Goal: Task Accomplishment & Management: Use online tool/utility

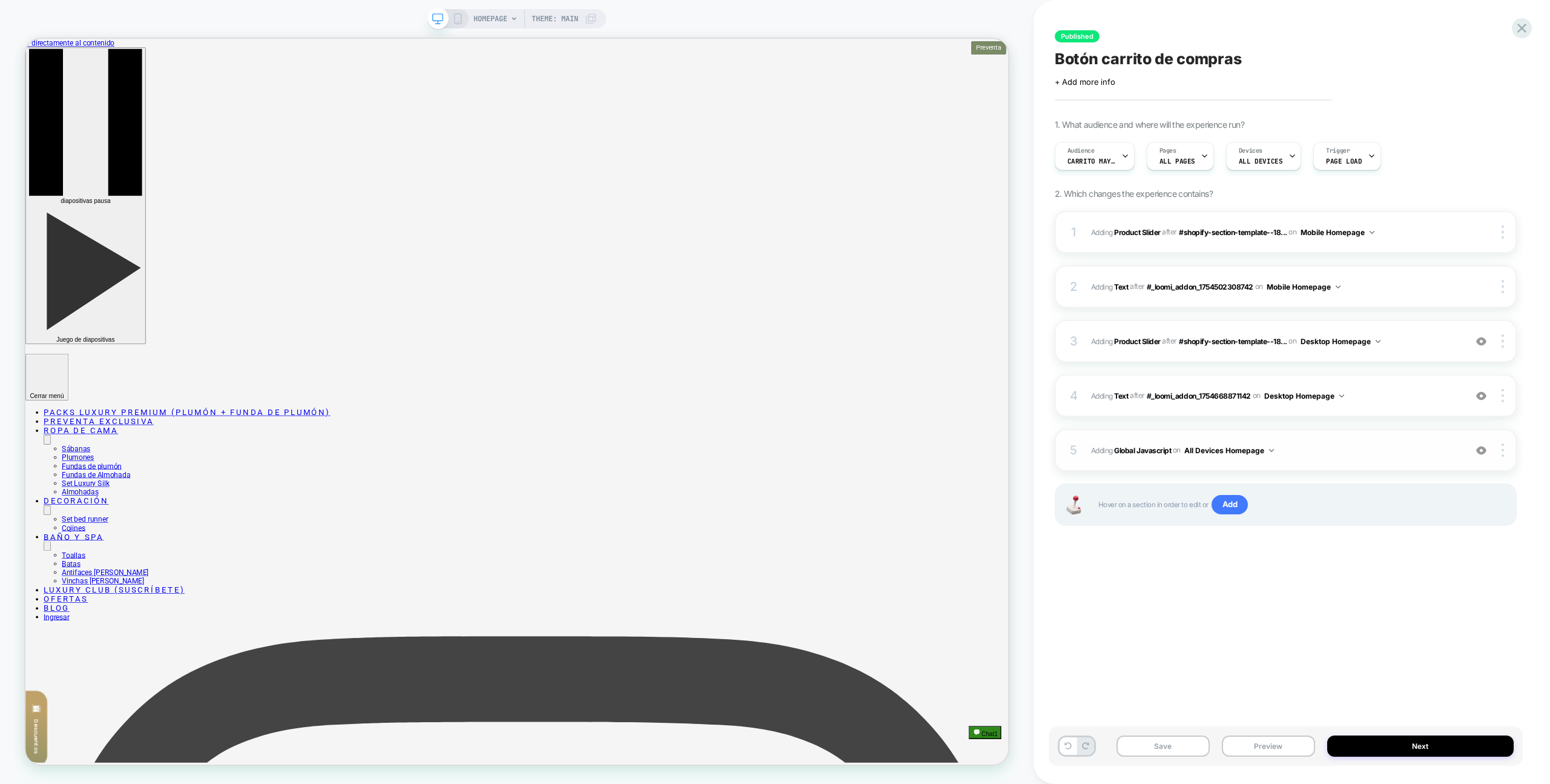
click at [1372, 463] on div "5 Adding Global Javascript on All Devices Homepage Add Before Add After Target …" at bounding box center [1286, 450] width 462 height 42
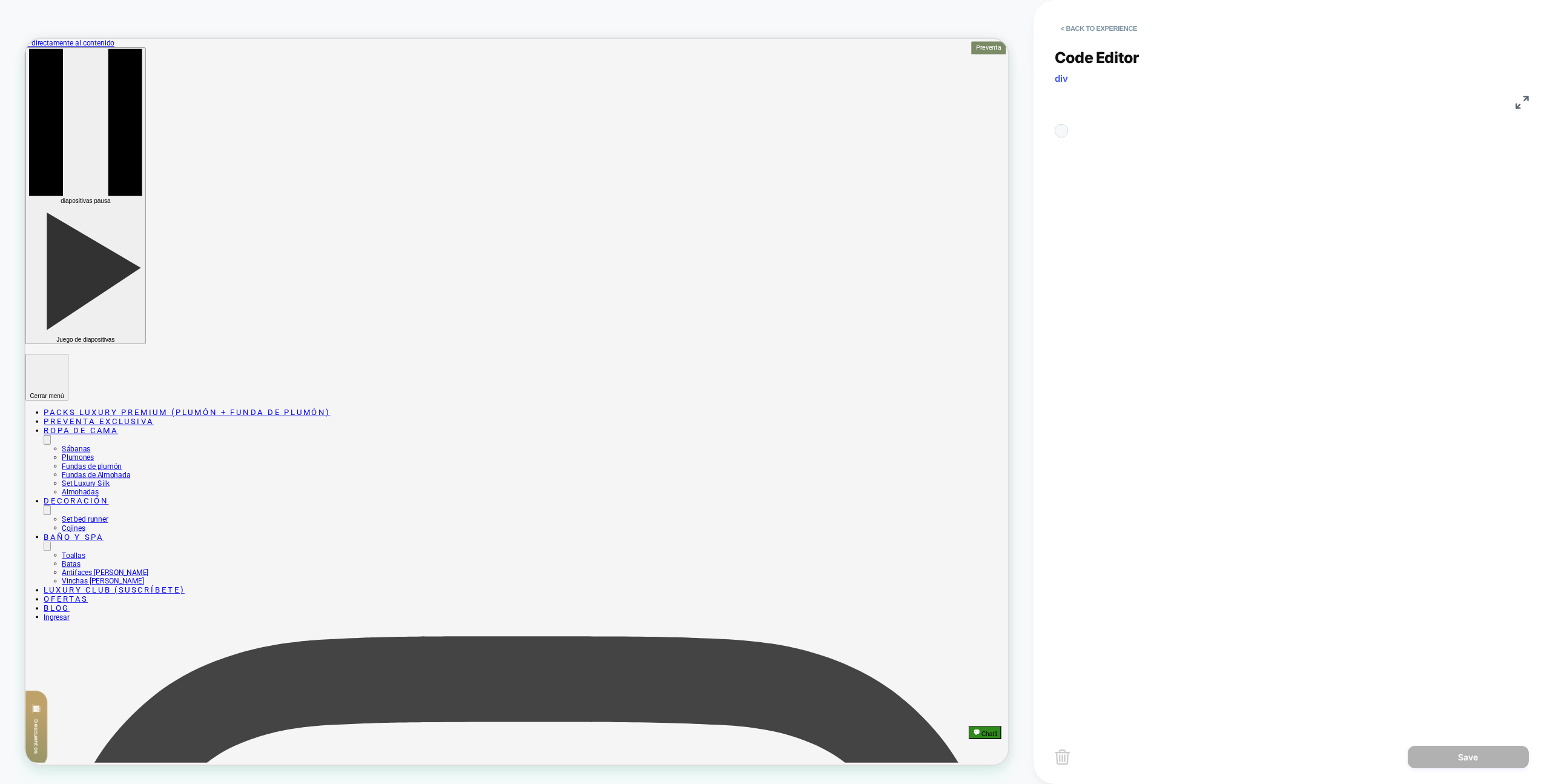
click at [1145, 408] on div "const DEBUG_ENALBED = true; const sectionIds = [ "#_loomi_addon_1754668871142",…" at bounding box center [1127, 679] width 35 height 1096
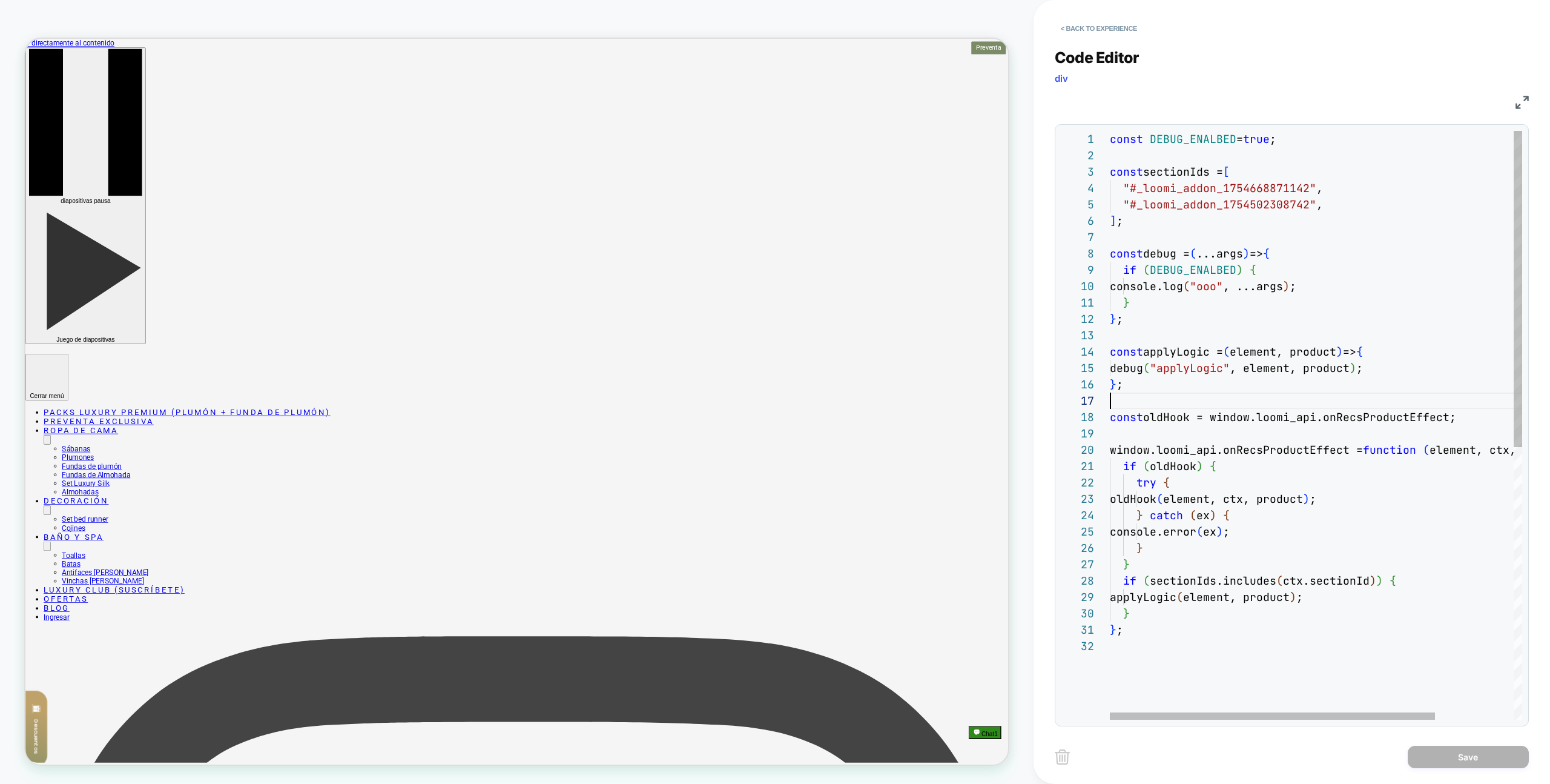
click at [1236, 407] on div "const DEBUG_ENALBED = true ; const sectionIds = [ "#_loomi_addon_1754668871142"…" at bounding box center [1365, 679] width 511 height 1096
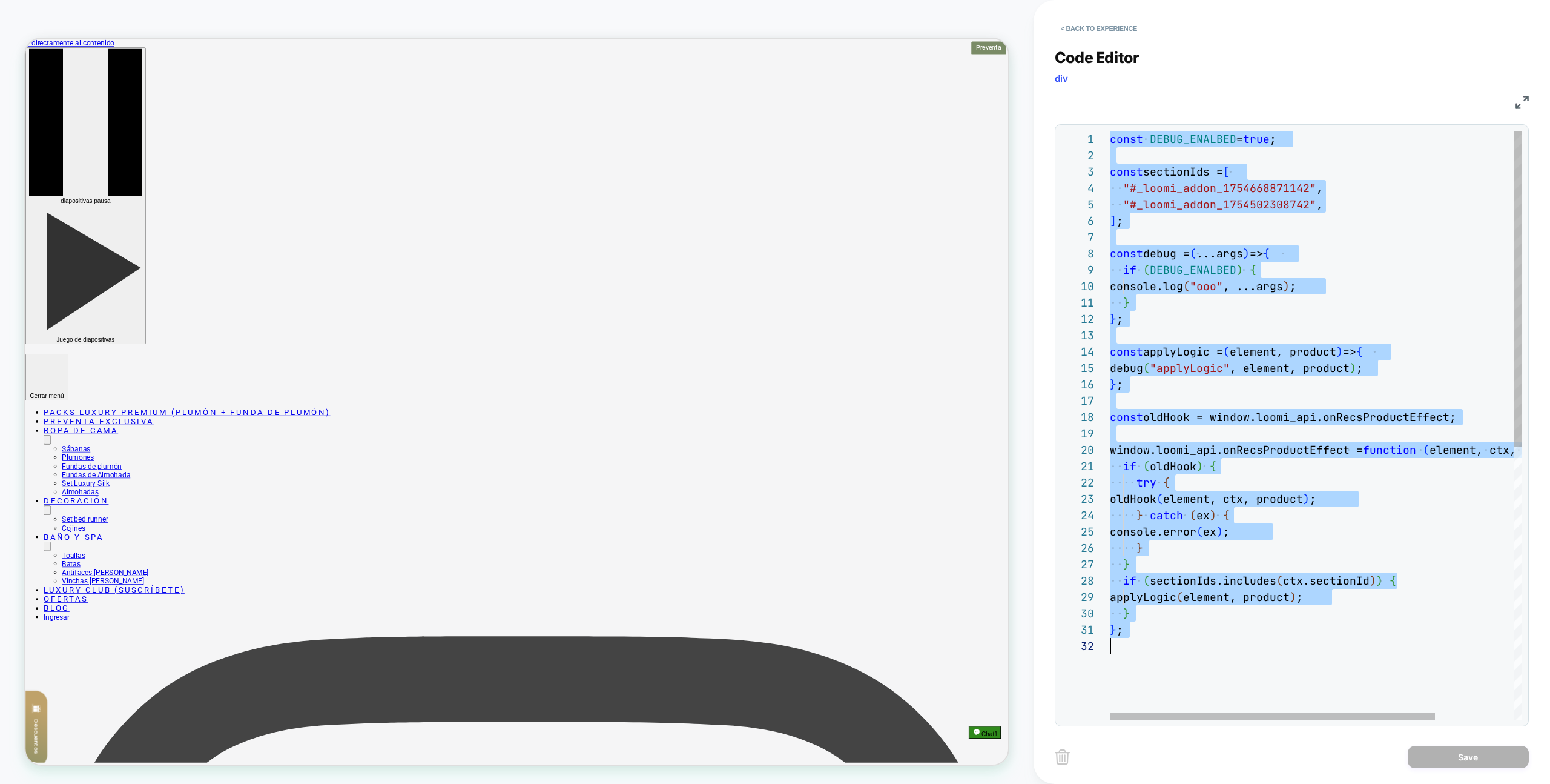
type textarea "**********"
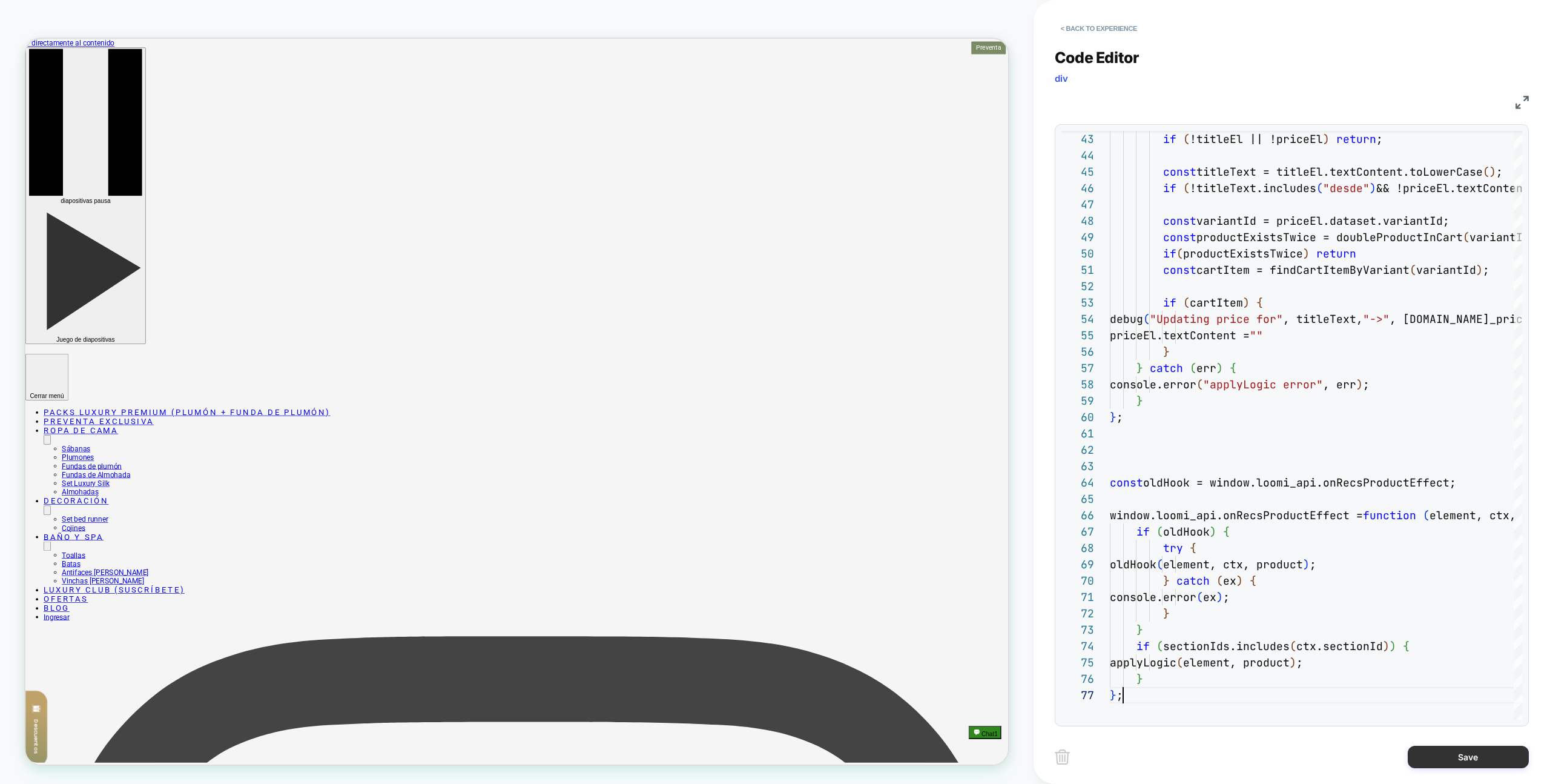
click at [1434, 744] on div "Save" at bounding box center [1292, 757] width 475 height 31
click at [1468, 765] on button "Save" at bounding box center [1468, 757] width 121 height 23
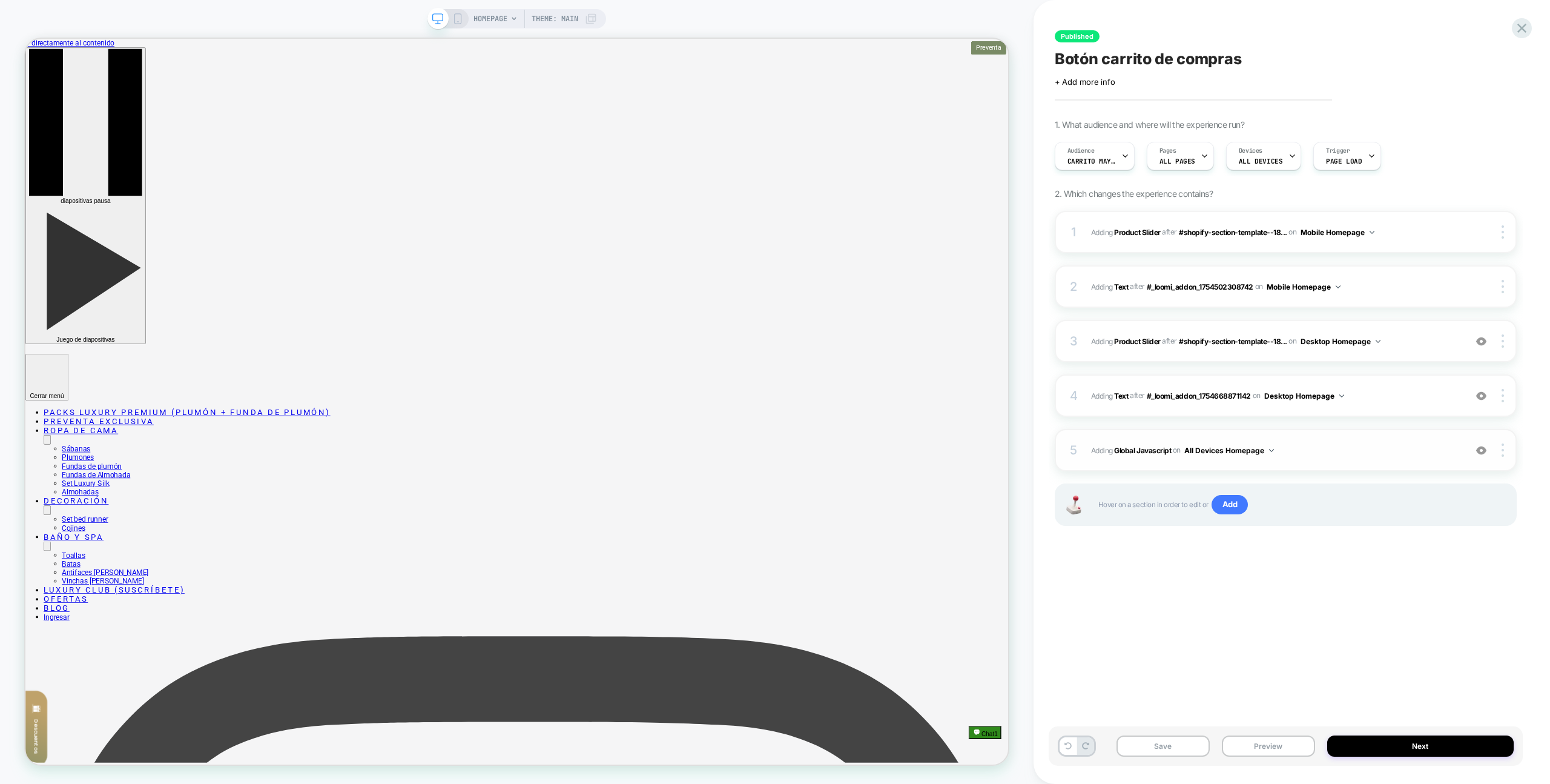
click at [1396, 457] on span "Adding Global Javascript on All Devices Homepage" at bounding box center [1275, 450] width 368 height 15
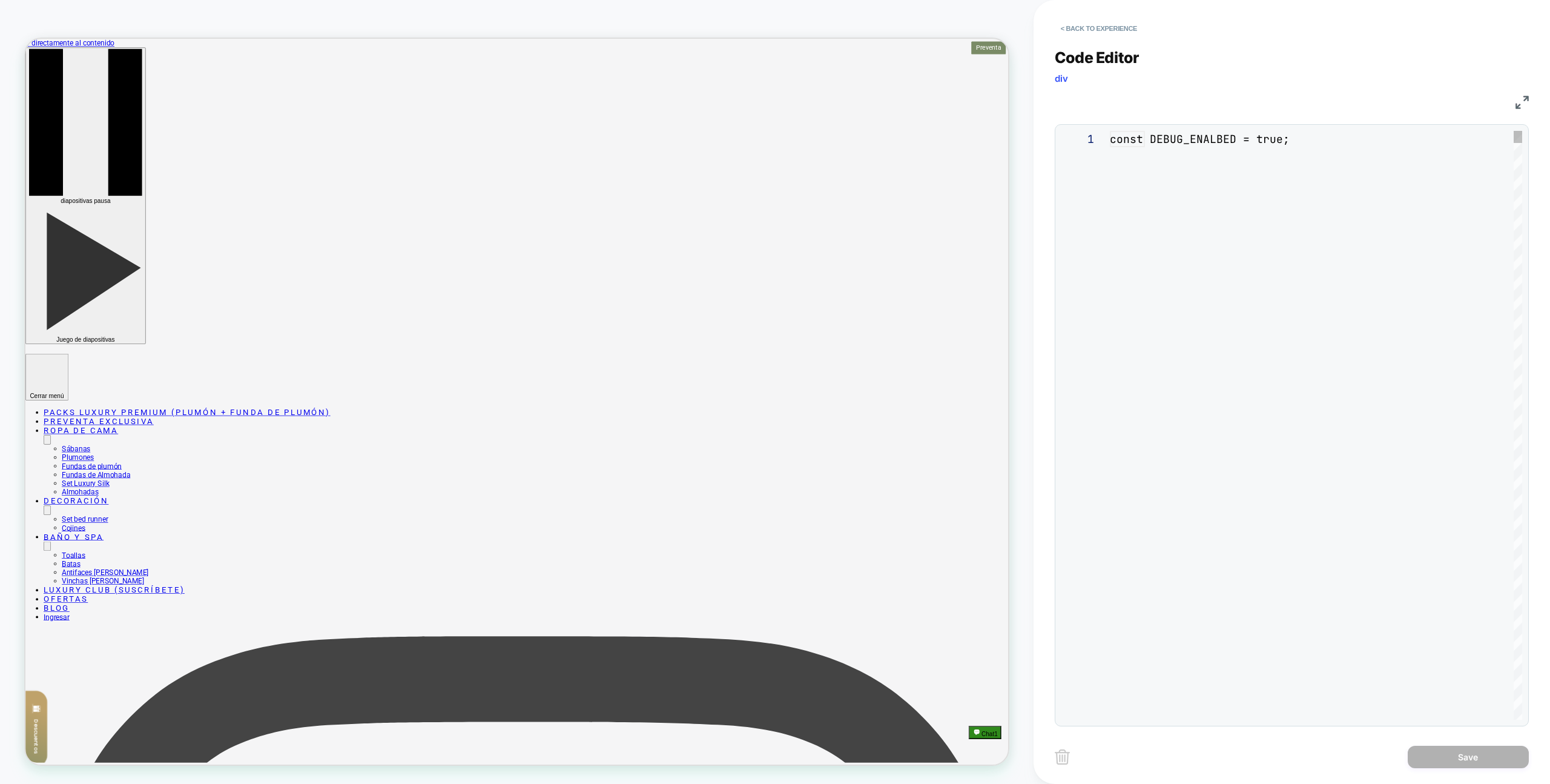
click at [1405, 419] on div "const DEBUG_ENALBED = true;" at bounding box center [1316, 768] width 412 height 1275
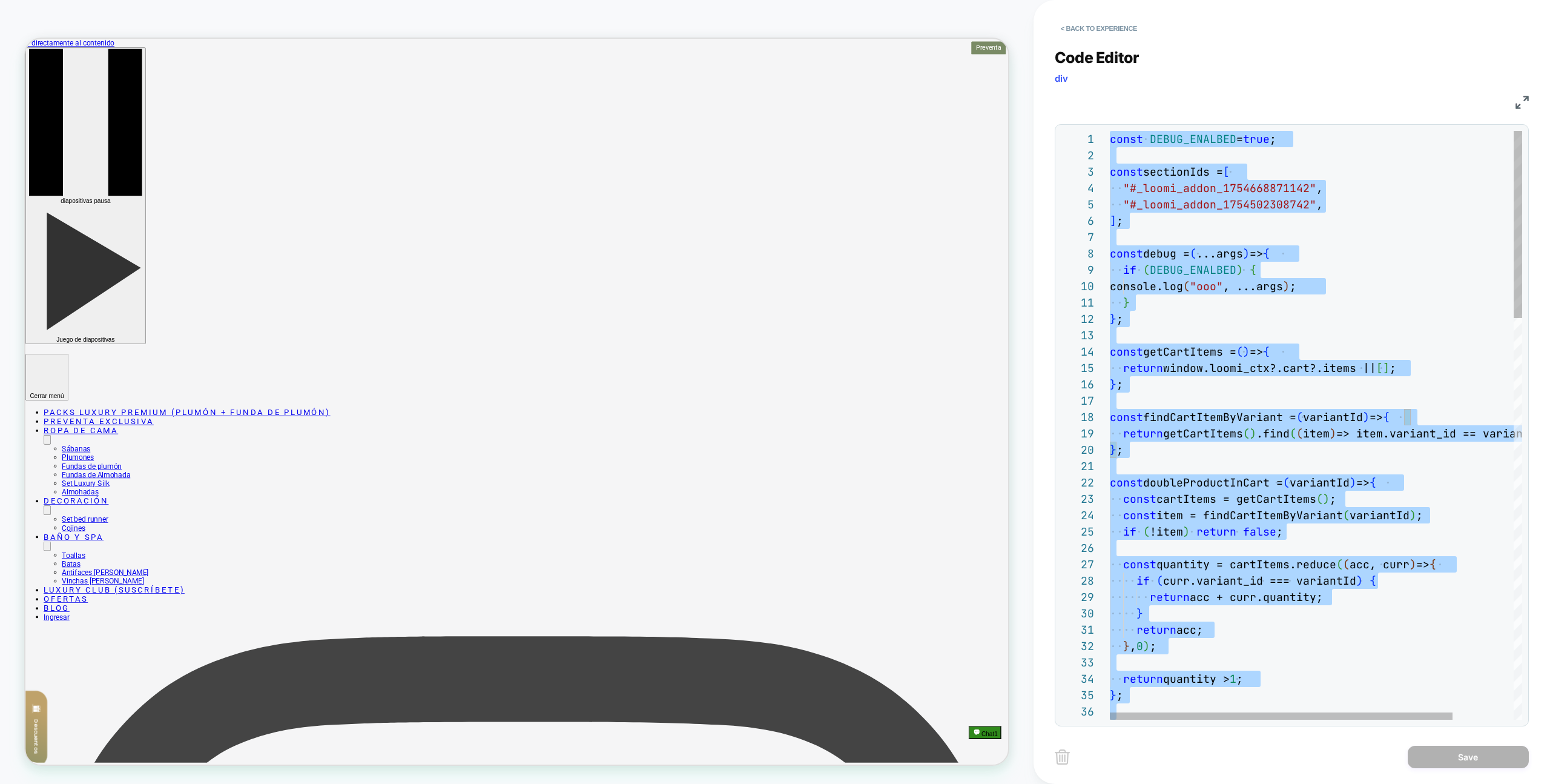
scroll to position [115, 280]
type textarea "* **"
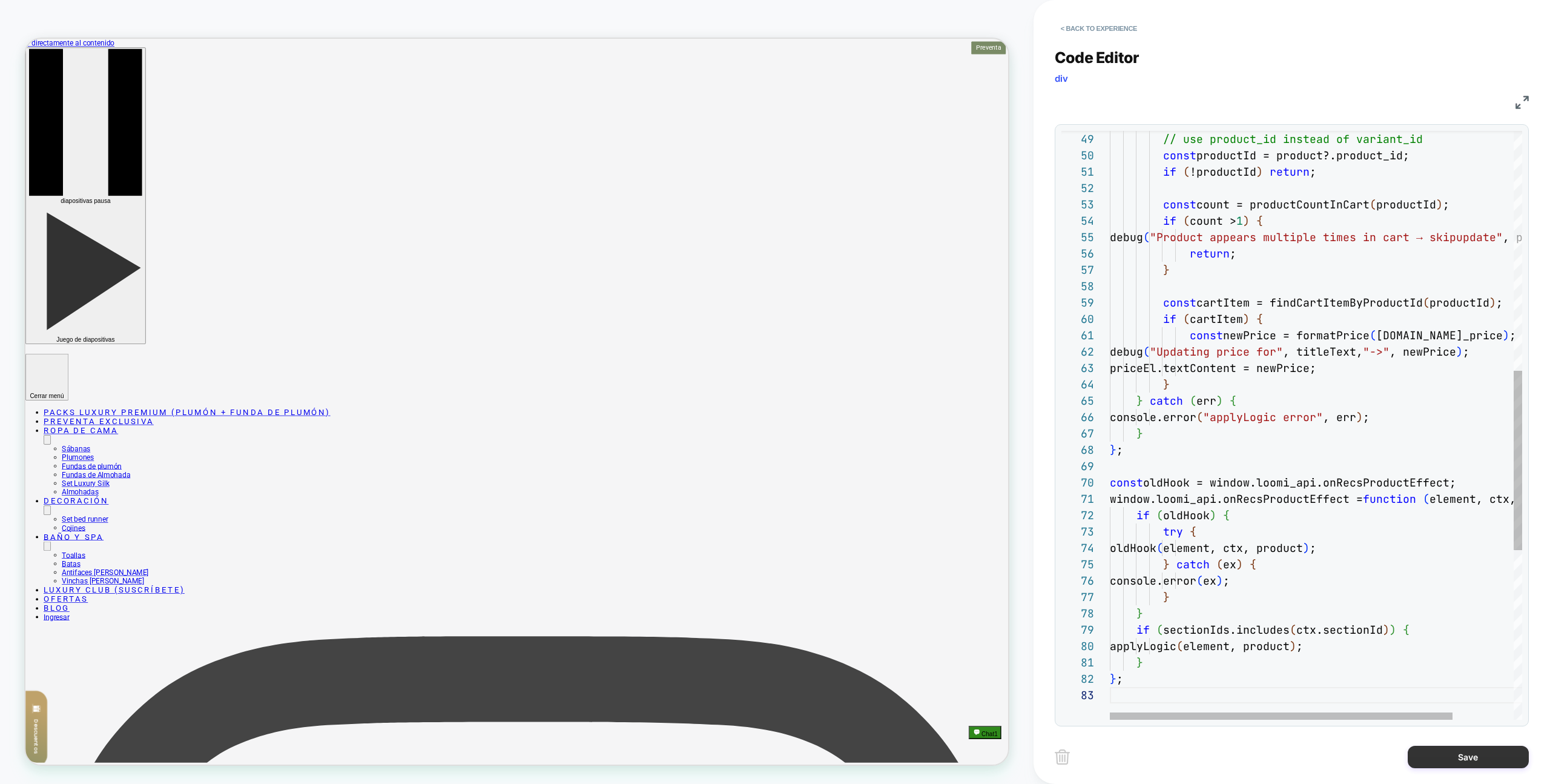
click at [1438, 755] on button "Save" at bounding box center [1468, 757] width 121 height 23
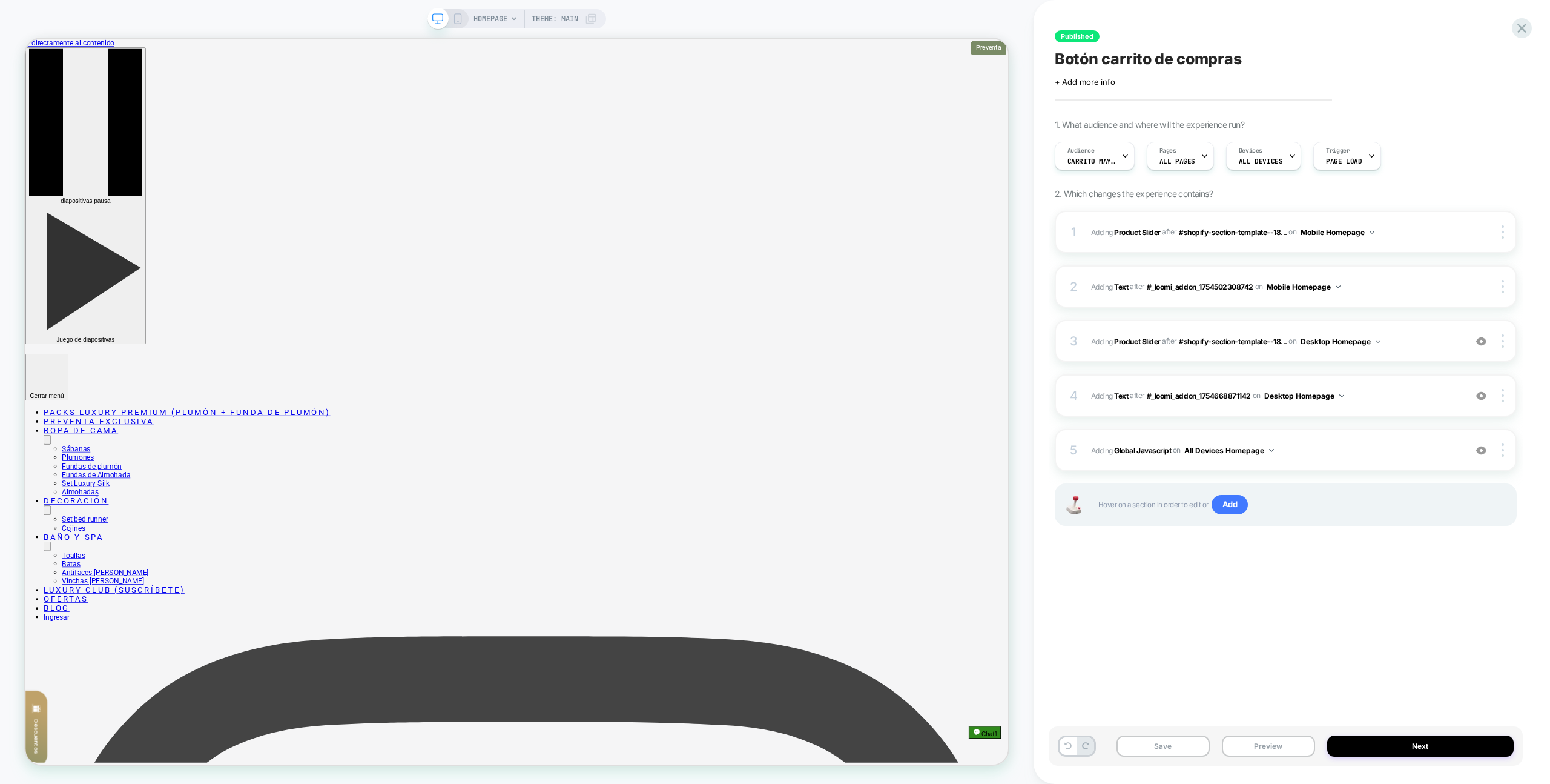
drag, startPoint x: 1288, startPoint y: 745, endPoint x: 1289, endPoint y: 710, distance: 35.0
click at [1288, 745] on button "Preview" at bounding box center [1269, 746] width 93 height 21
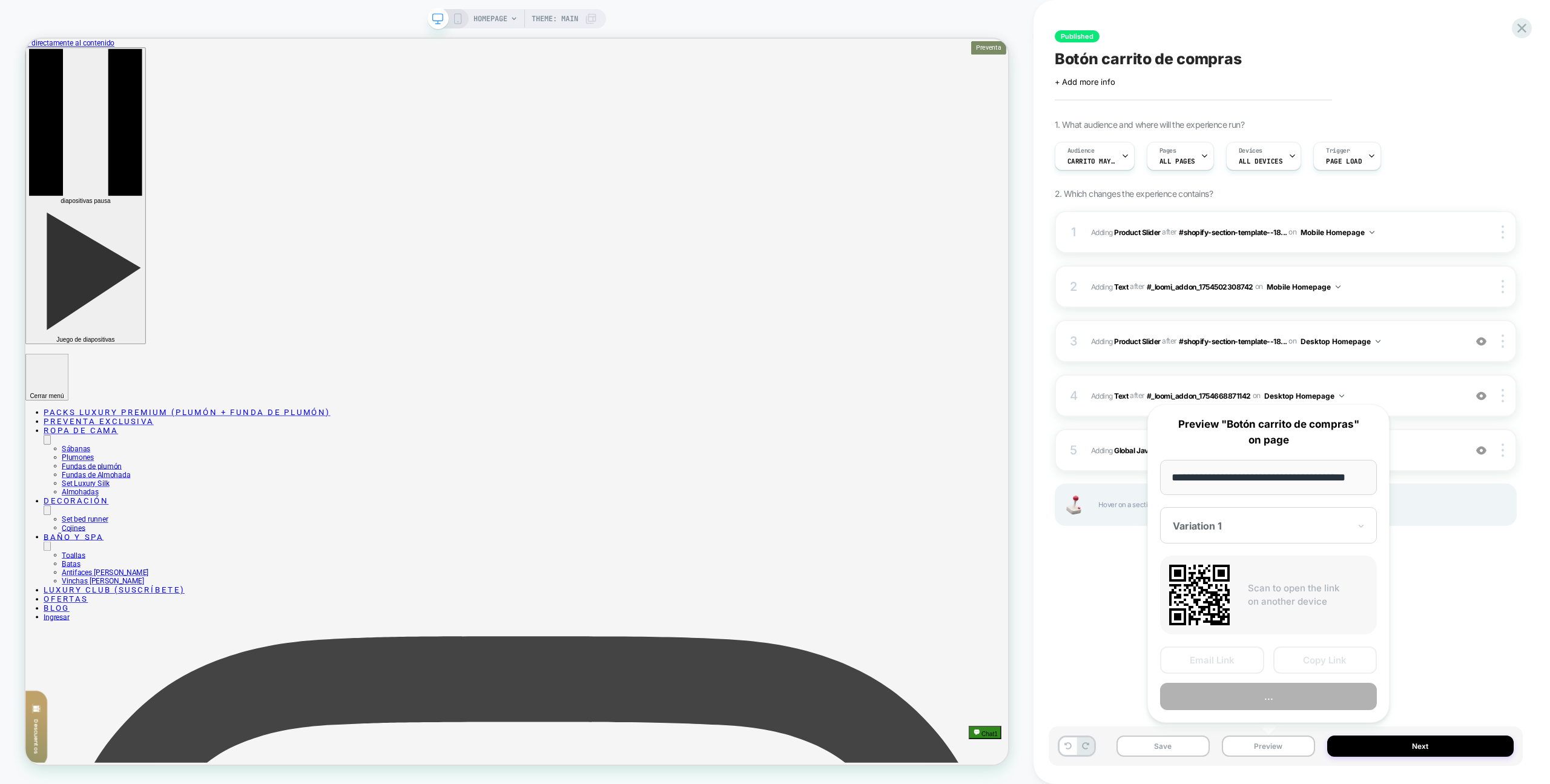
scroll to position [0, 20]
click at [1288, 705] on button "..." at bounding box center [1269, 697] width 217 height 27
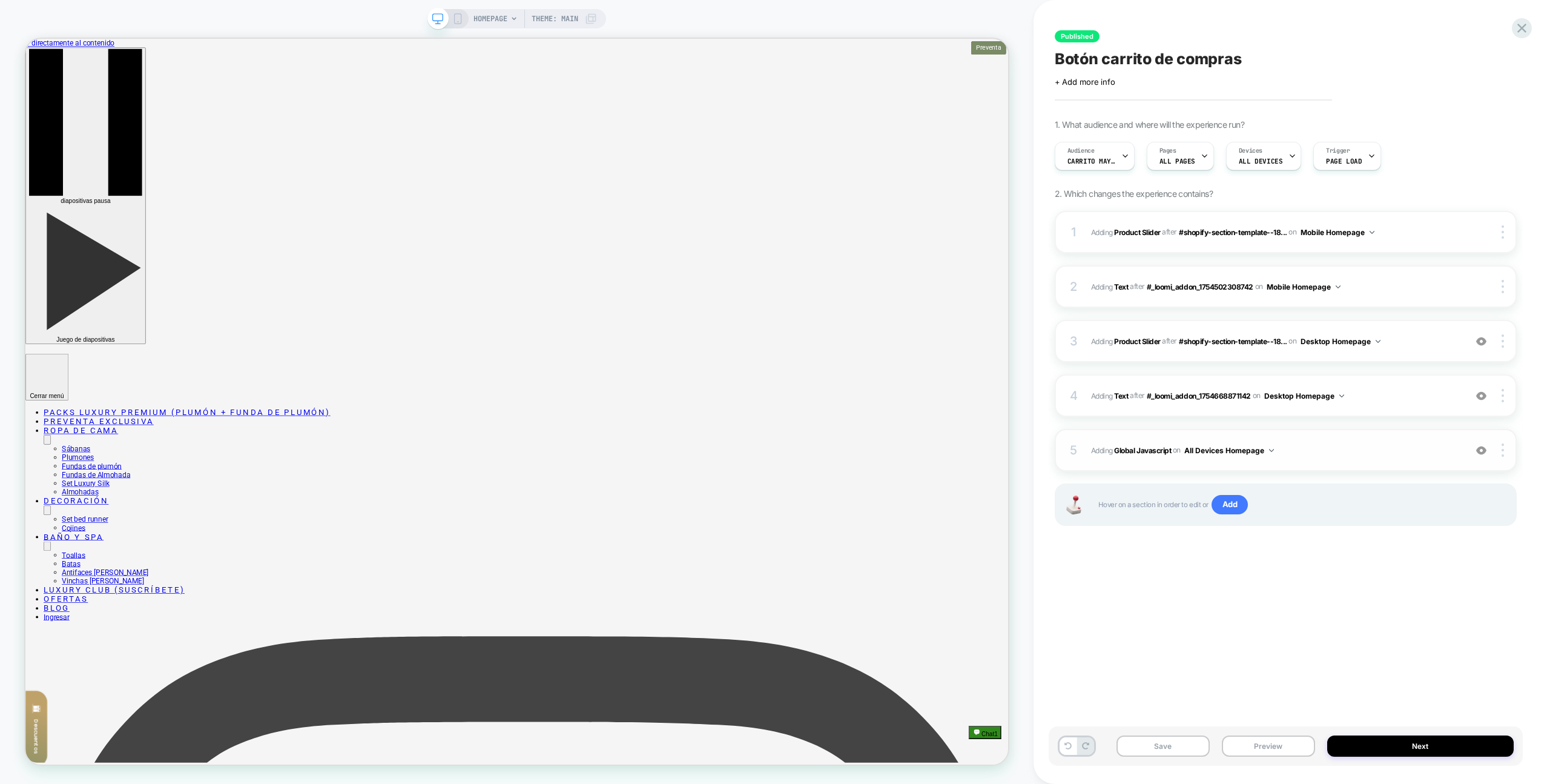
click at [1367, 429] on div "5 Adding Global Javascript on All Devices Homepage Add Before Add After Target …" at bounding box center [1286, 450] width 462 height 42
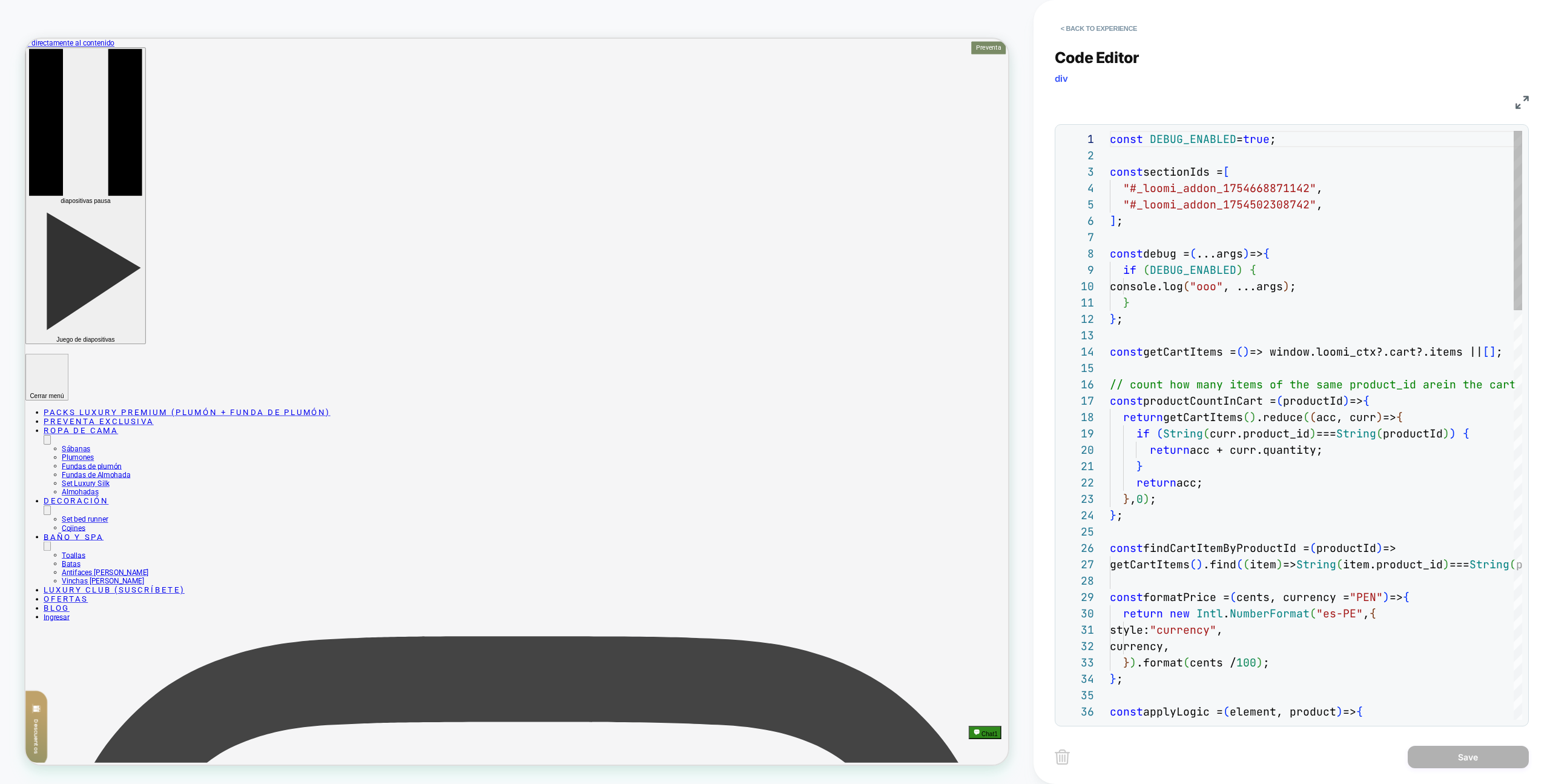
click at [1368, 429] on span "String" at bounding box center [1356, 434] width 40 height 14
type textarea "* **"
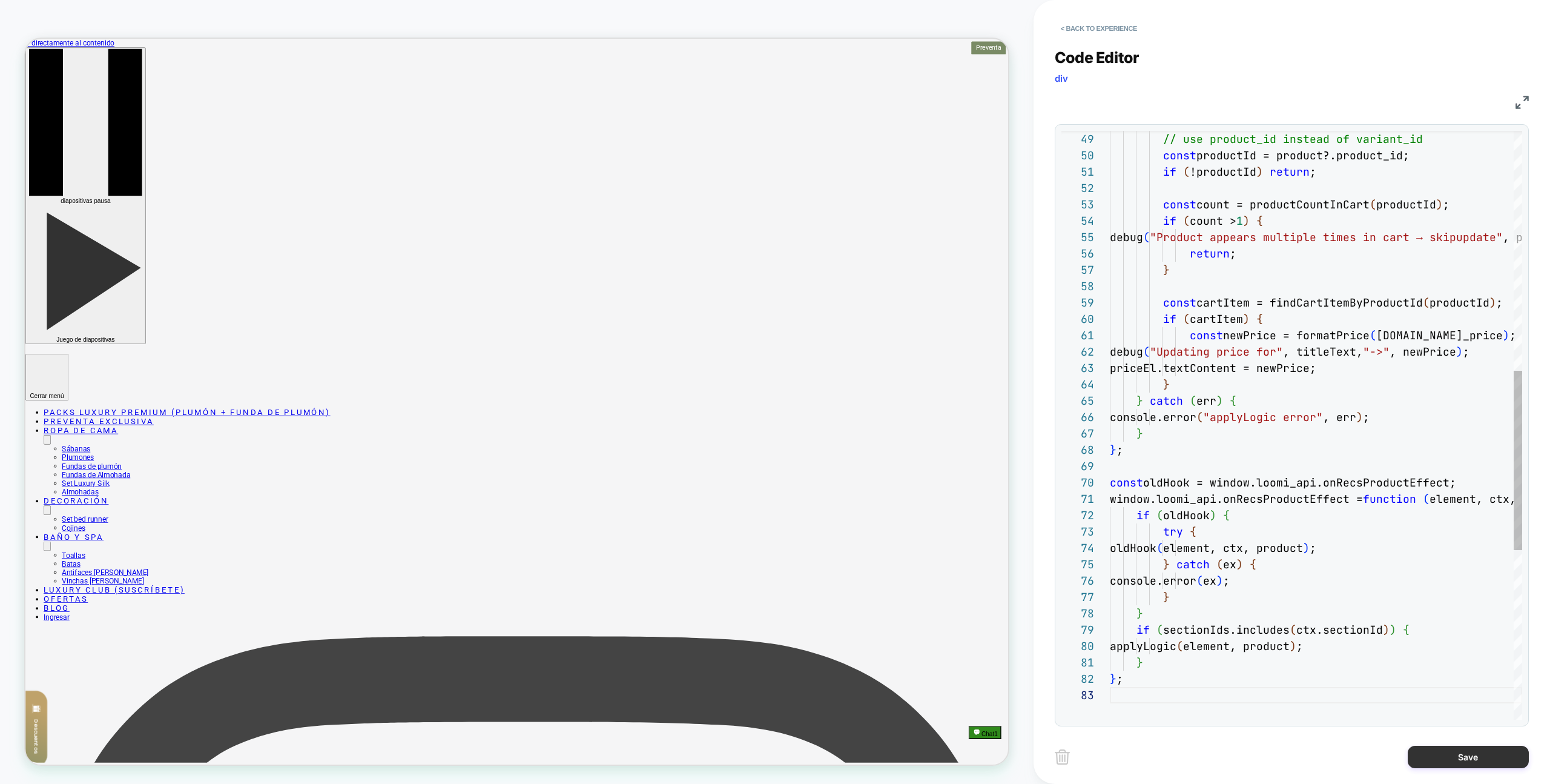
drag, startPoint x: 1449, startPoint y: 726, endPoint x: 1457, endPoint y: 751, distance: 26.2
click at [1449, 728] on div "< Back to experience Code Editor div JS 49 50 51 52 53 54 55 56 57 58 59 60 61 …" at bounding box center [1292, 392] width 475 height 784
click at [1460, 760] on button "Save" at bounding box center [1468, 757] width 121 height 23
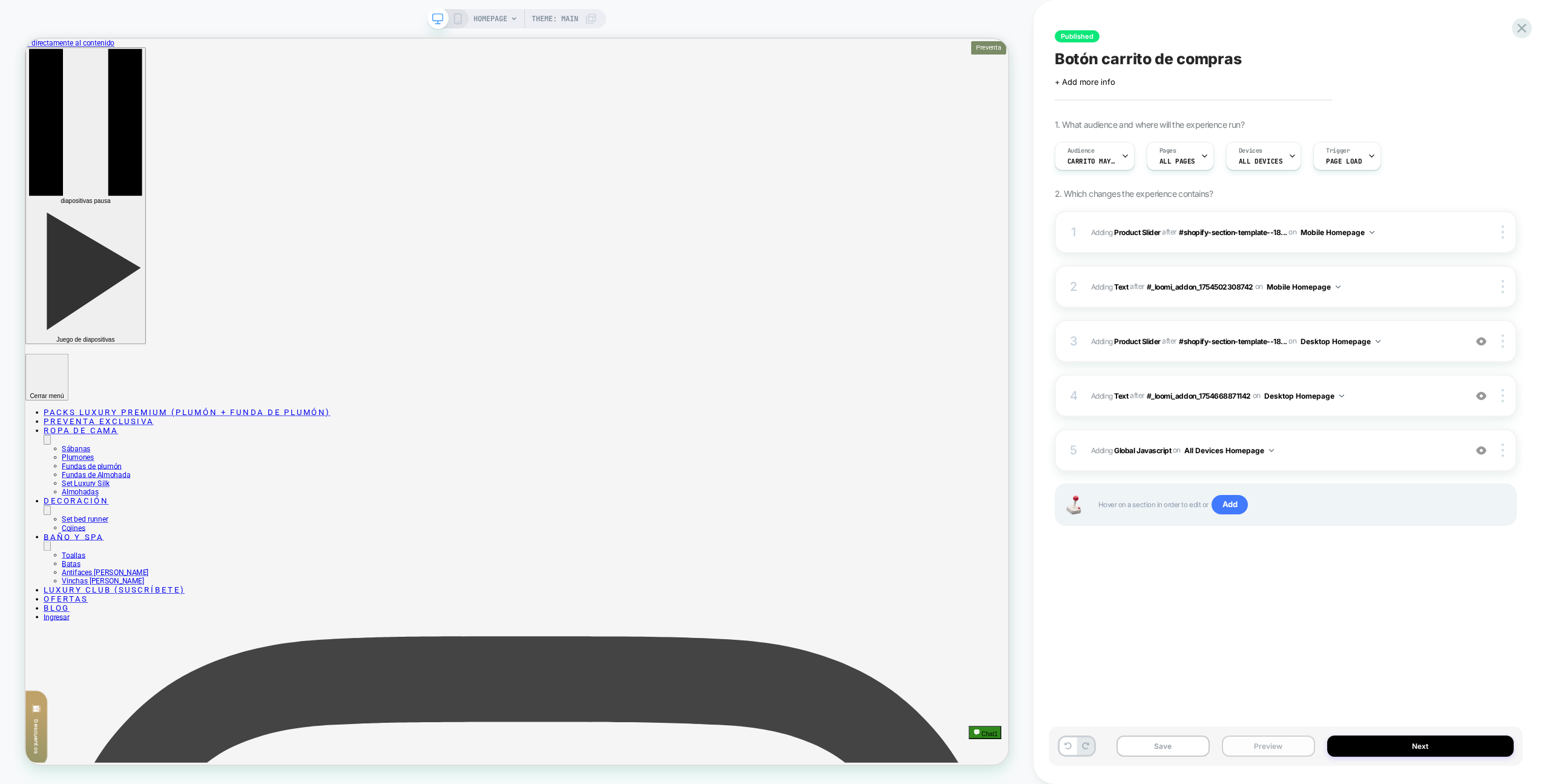
click at [1253, 750] on button "Preview" at bounding box center [1269, 746] width 93 height 21
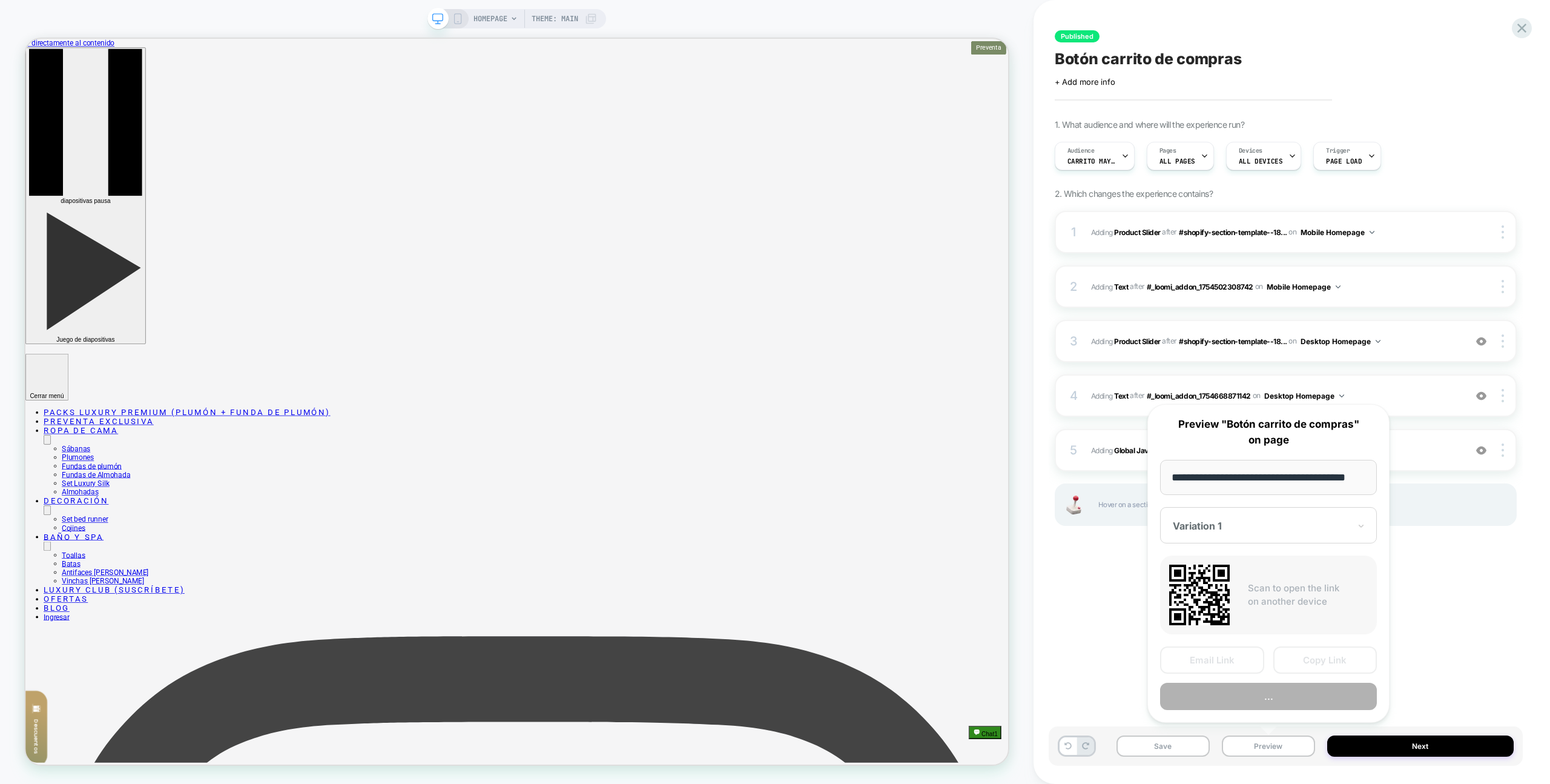
scroll to position [0, 20]
click at [1269, 694] on button "..." at bounding box center [1269, 697] width 217 height 27
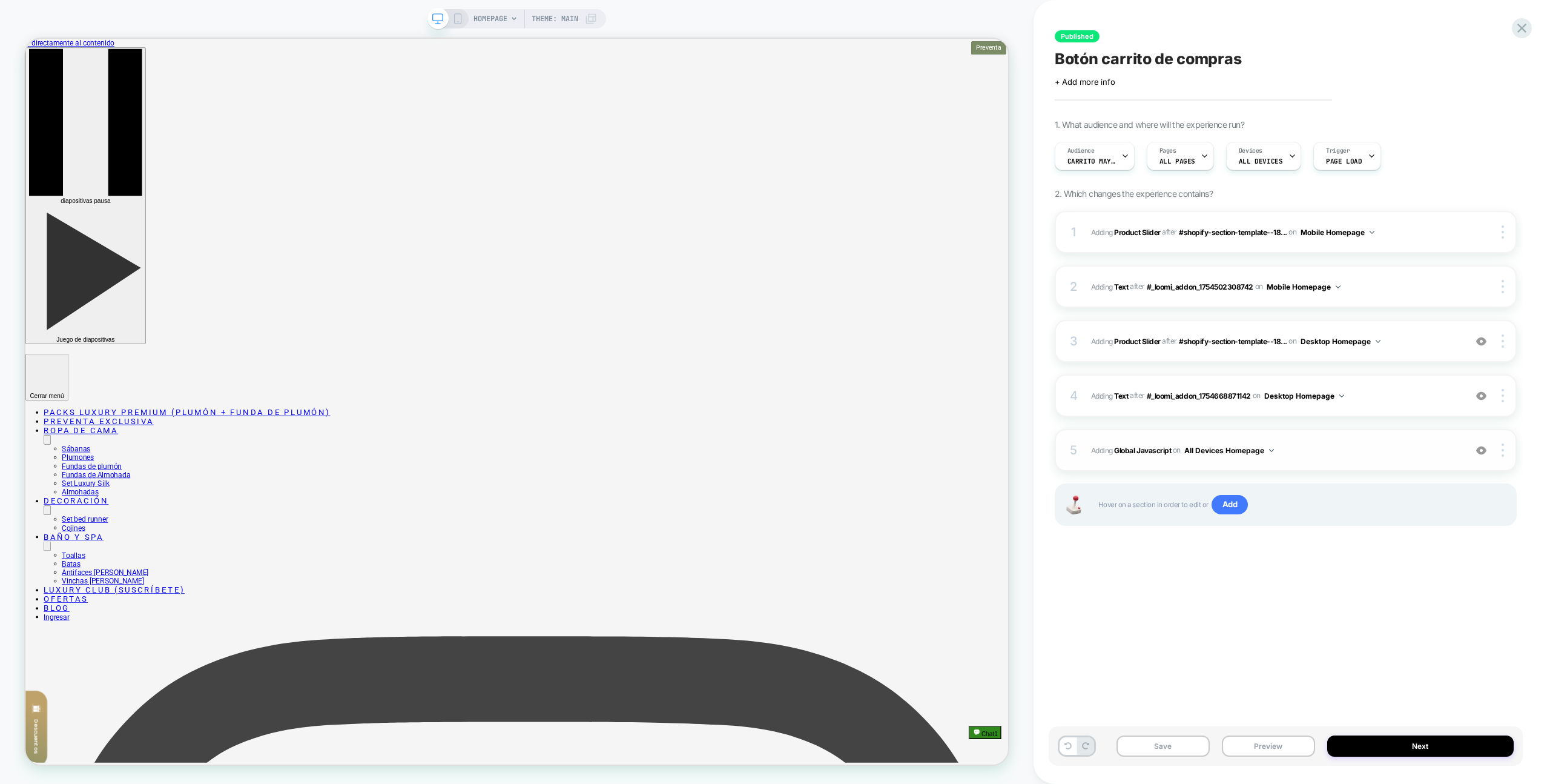
click at [1420, 438] on div "5 Adding Global Javascript on All Devices Homepage Add Before Add After Target …" at bounding box center [1286, 450] width 462 height 42
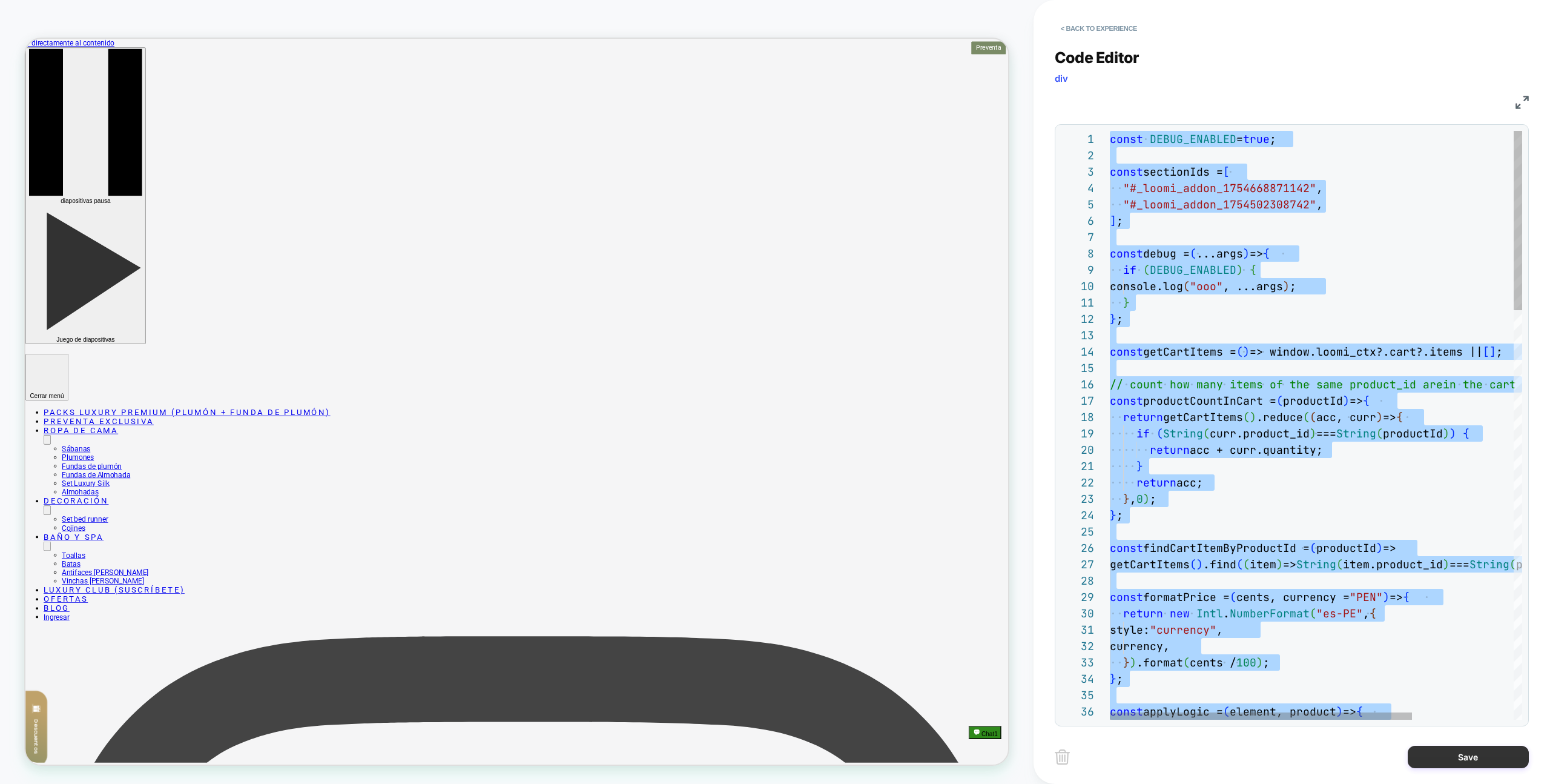
type textarea "**********"
click at [1471, 763] on button "Save" at bounding box center [1468, 757] width 121 height 23
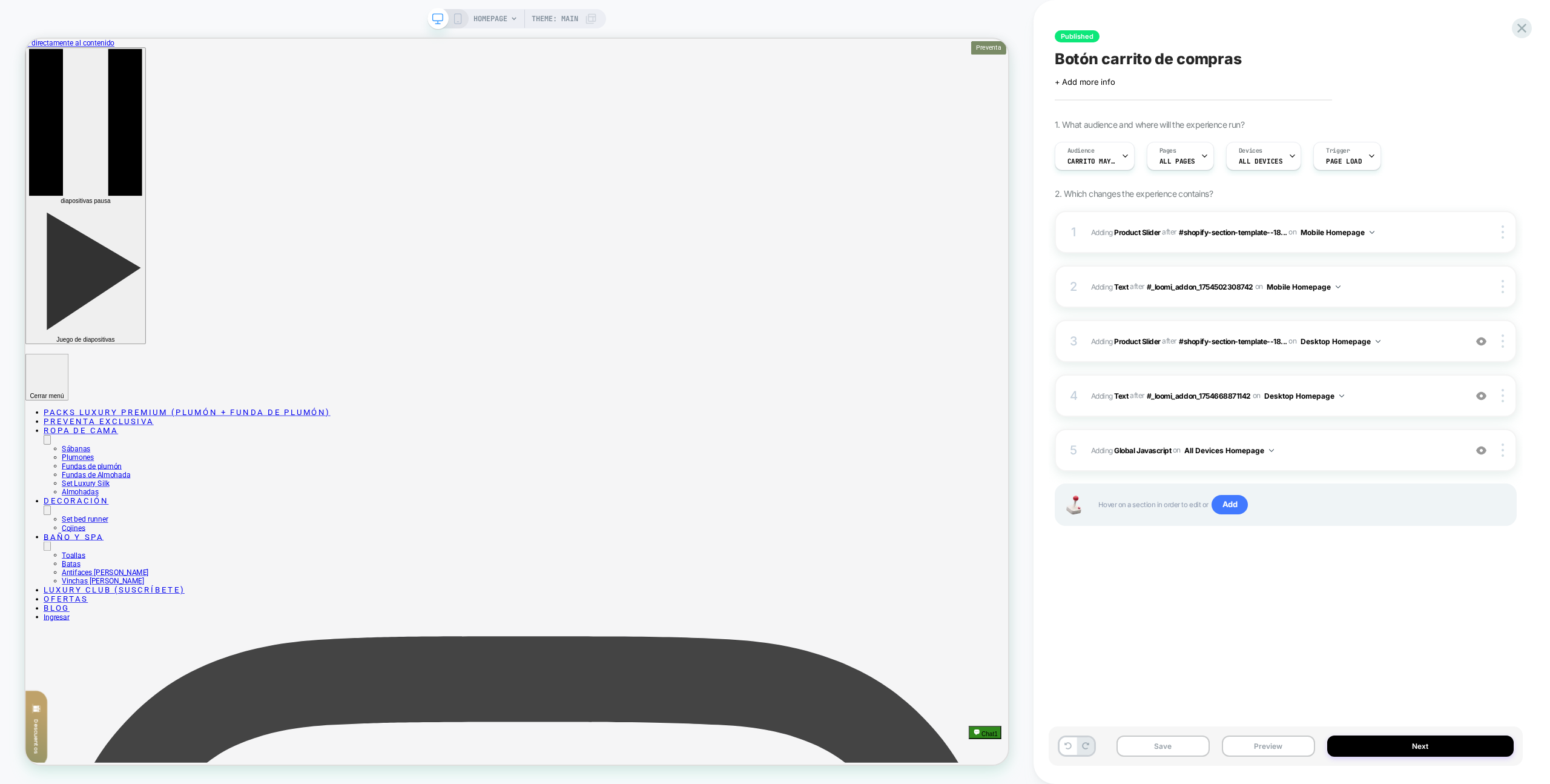
click at [1299, 738] on button "Preview" at bounding box center [1269, 746] width 93 height 21
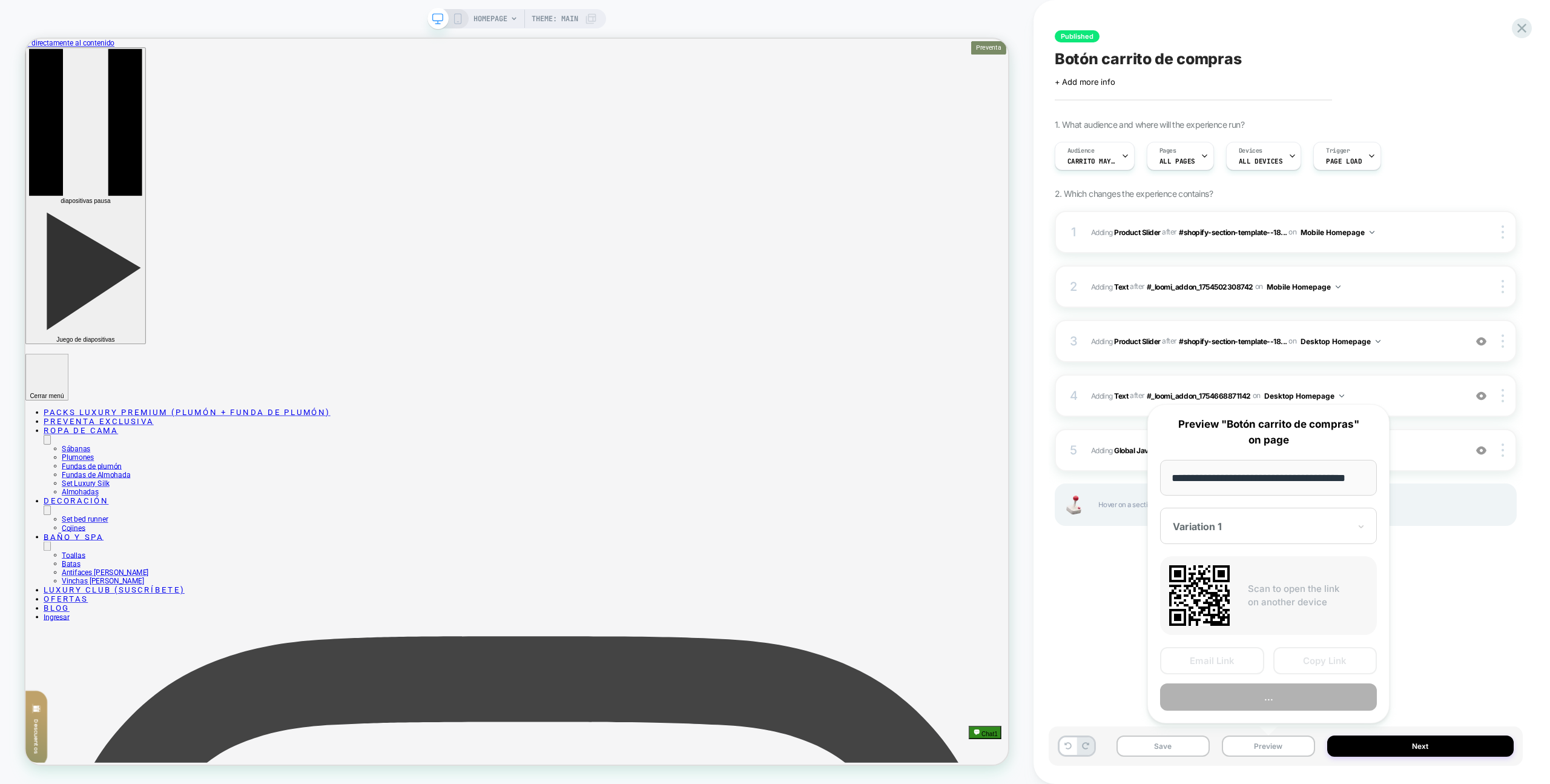
scroll to position [0, 0]
click at [1295, 691] on button "Preview" at bounding box center [1269, 697] width 217 height 27
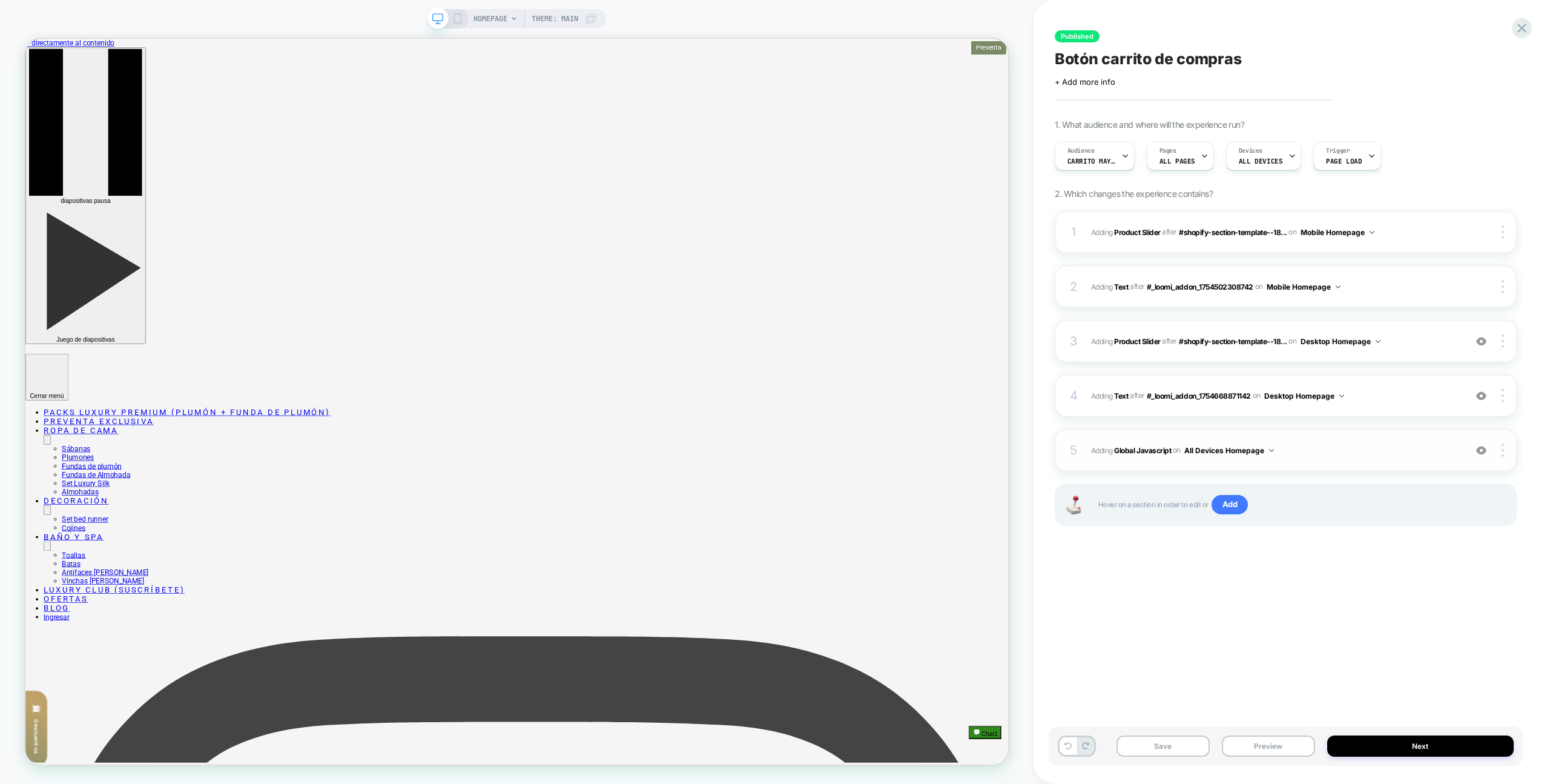
click at [1415, 449] on span "Adding Global Javascript on All Devices Homepage" at bounding box center [1275, 450] width 368 height 15
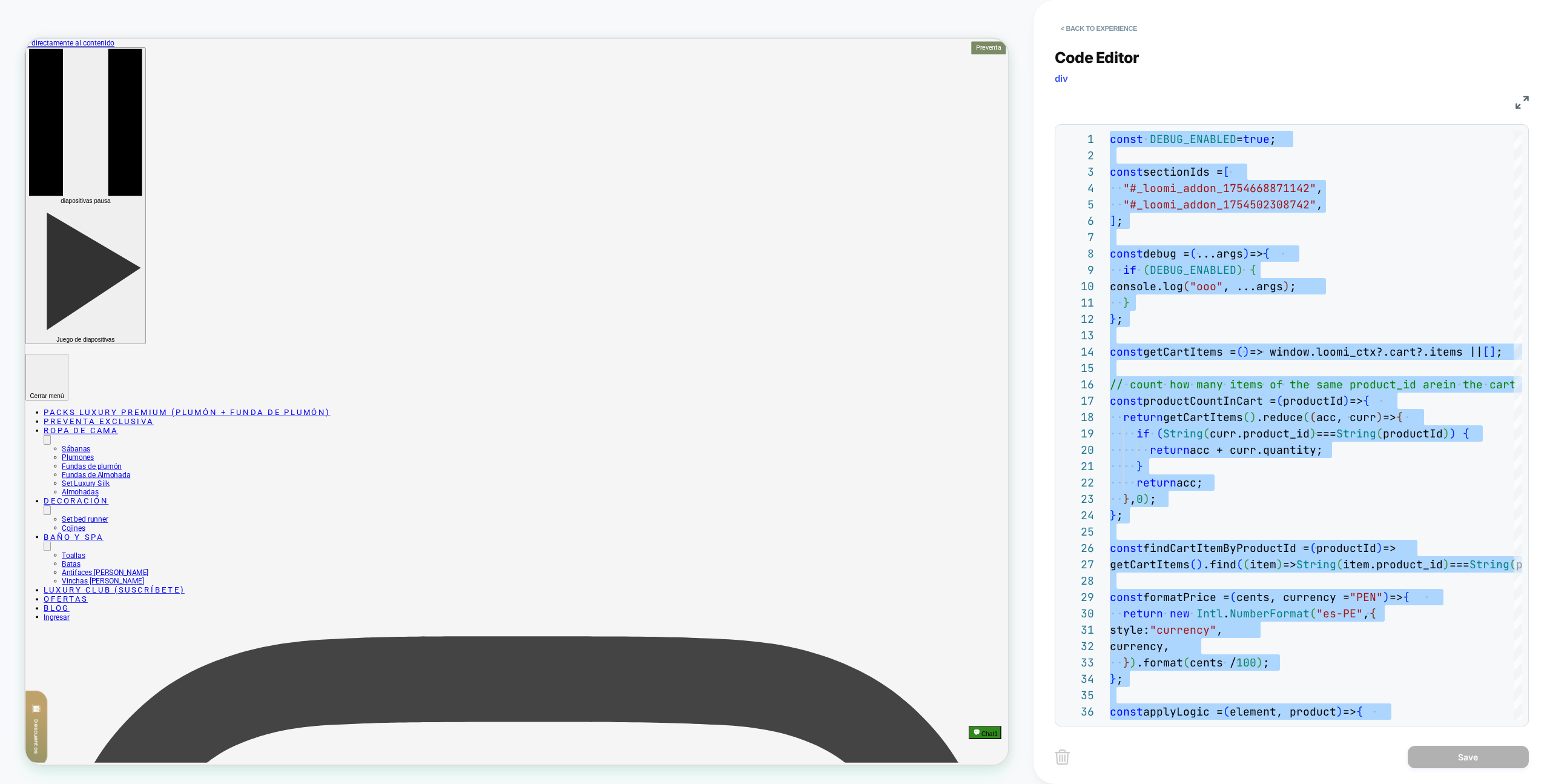
type textarea "**********"
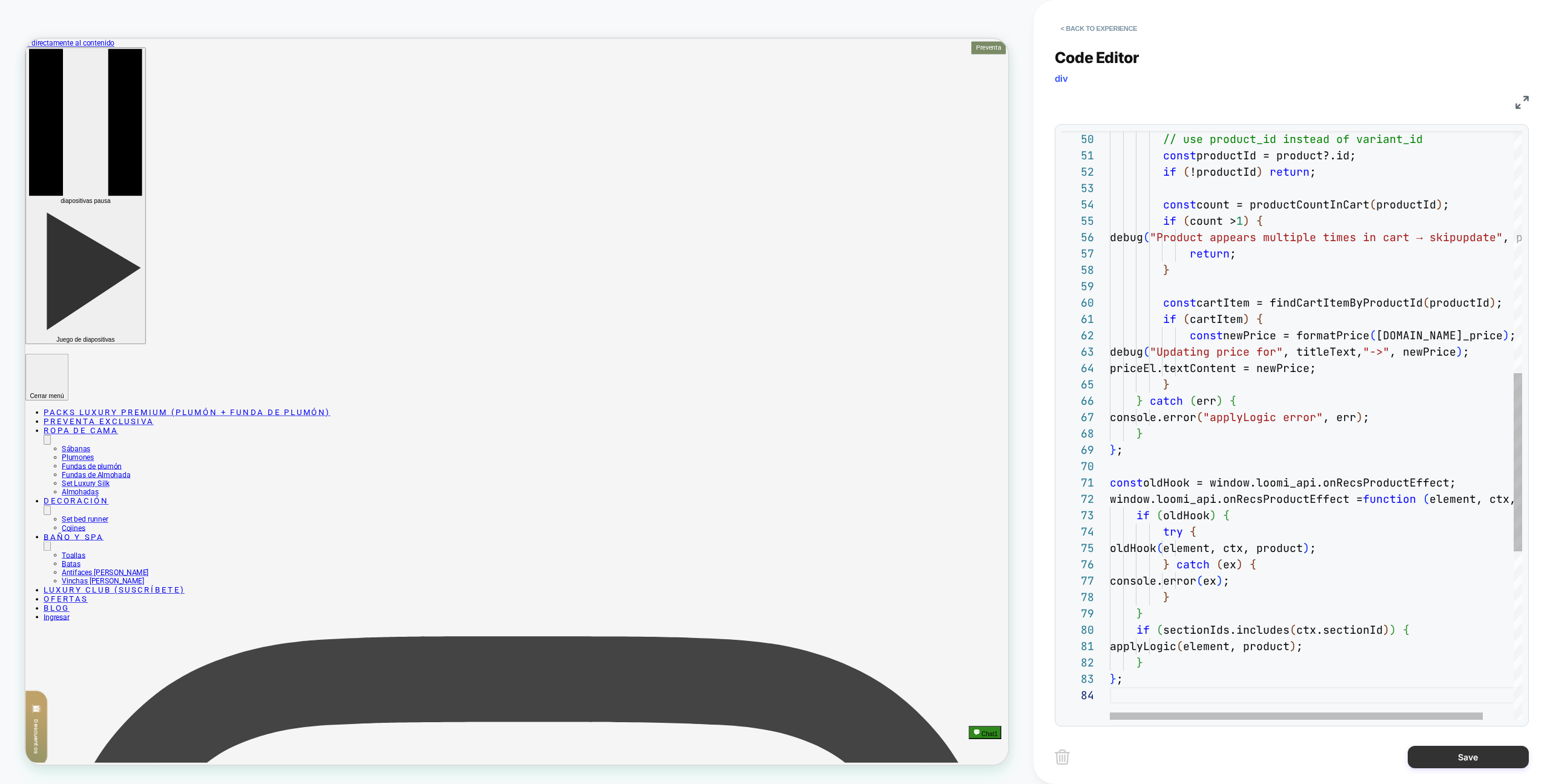
click at [1457, 762] on button "Save" at bounding box center [1468, 757] width 121 height 23
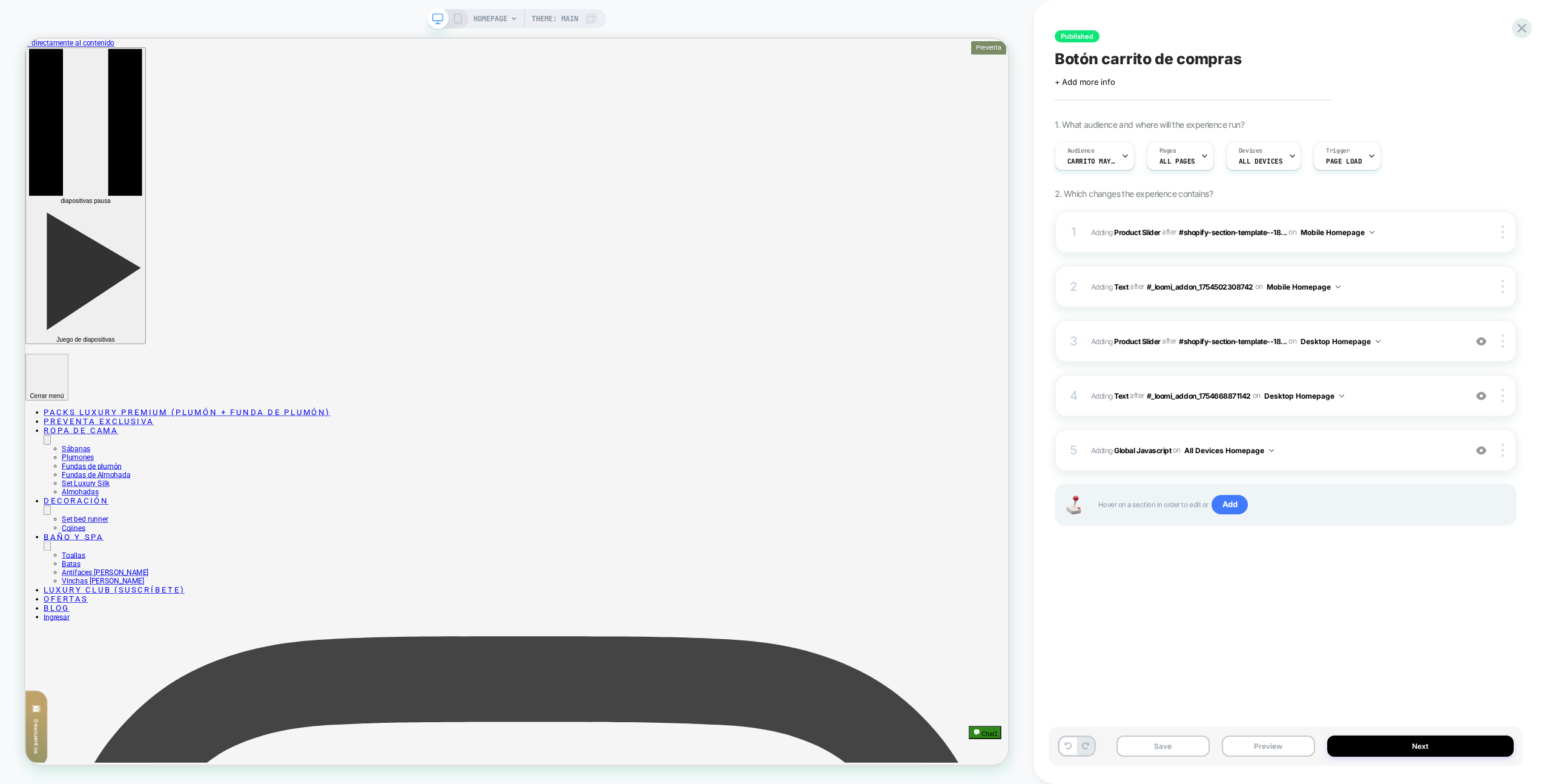
drag, startPoint x: 1278, startPoint y: 746, endPoint x: 1270, endPoint y: 697, distance: 49.6
click at [1278, 746] on button "Preview" at bounding box center [1269, 746] width 93 height 21
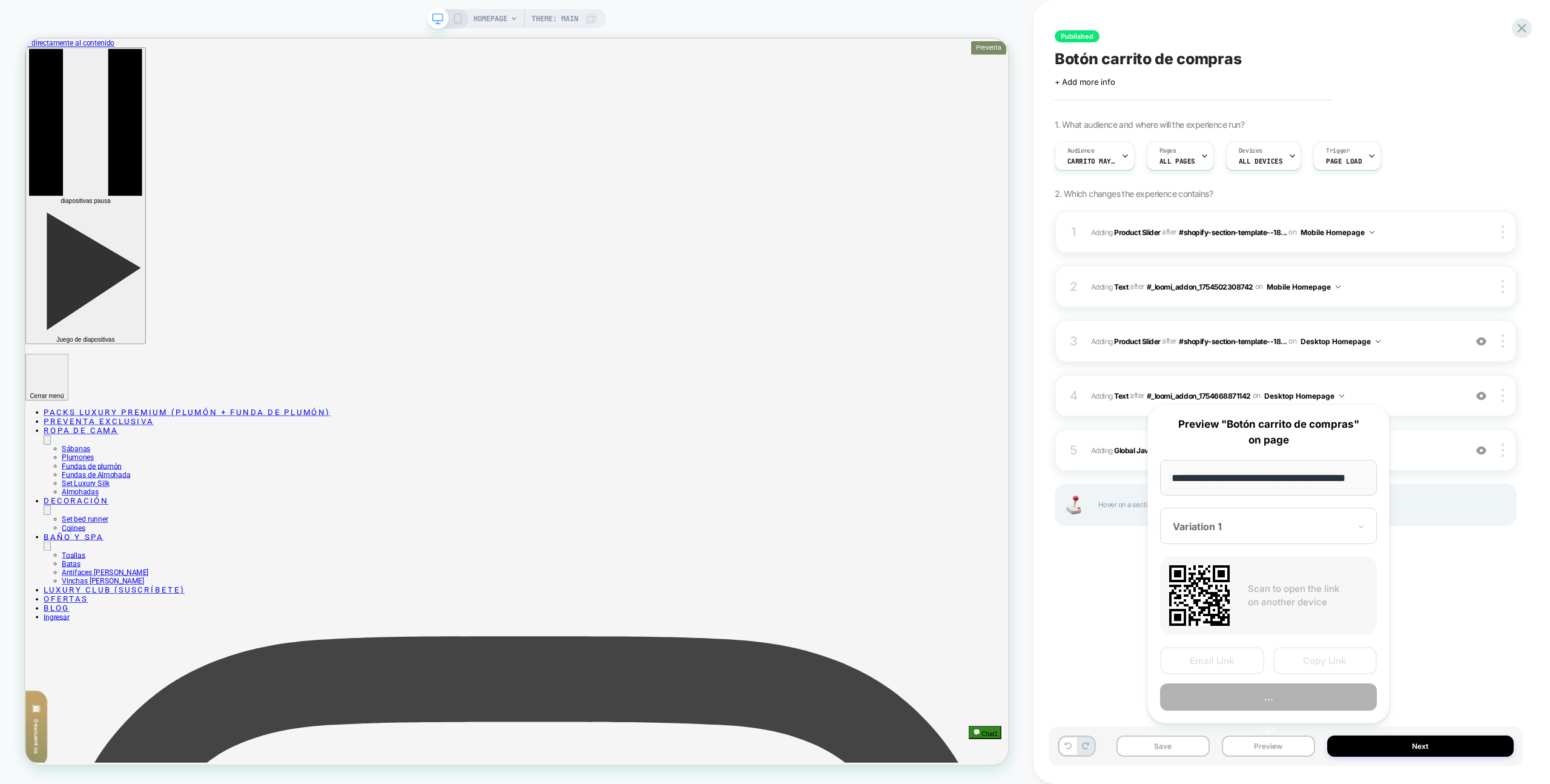
scroll to position [0, 0]
click at [1213, 696] on button "Preview" at bounding box center [1269, 697] width 217 height 27
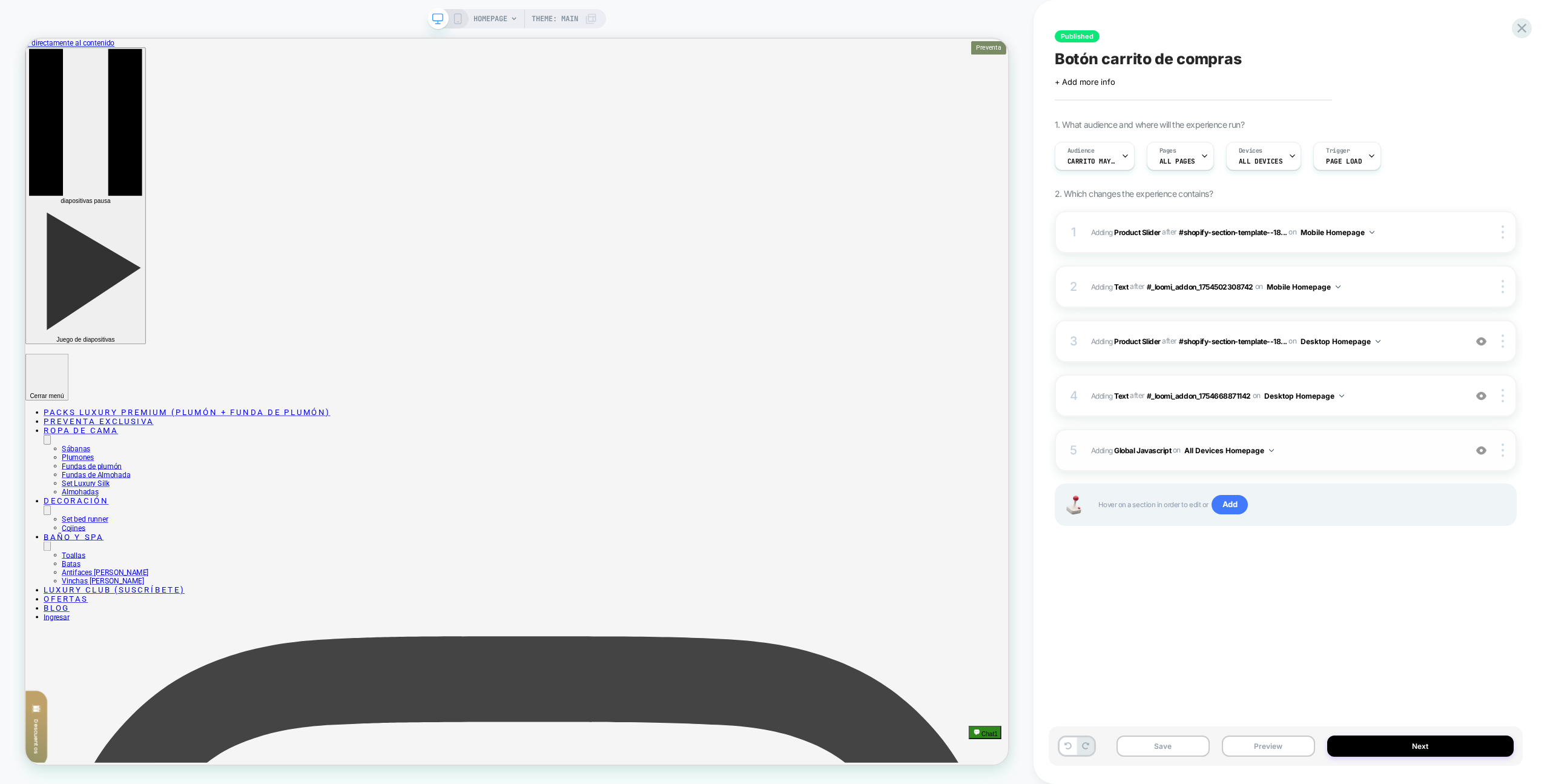
click at [1389, 451] on span "Adding Global Javascript on All Devices Homepage" at bounding box center [1275, 450] width 368 height 15
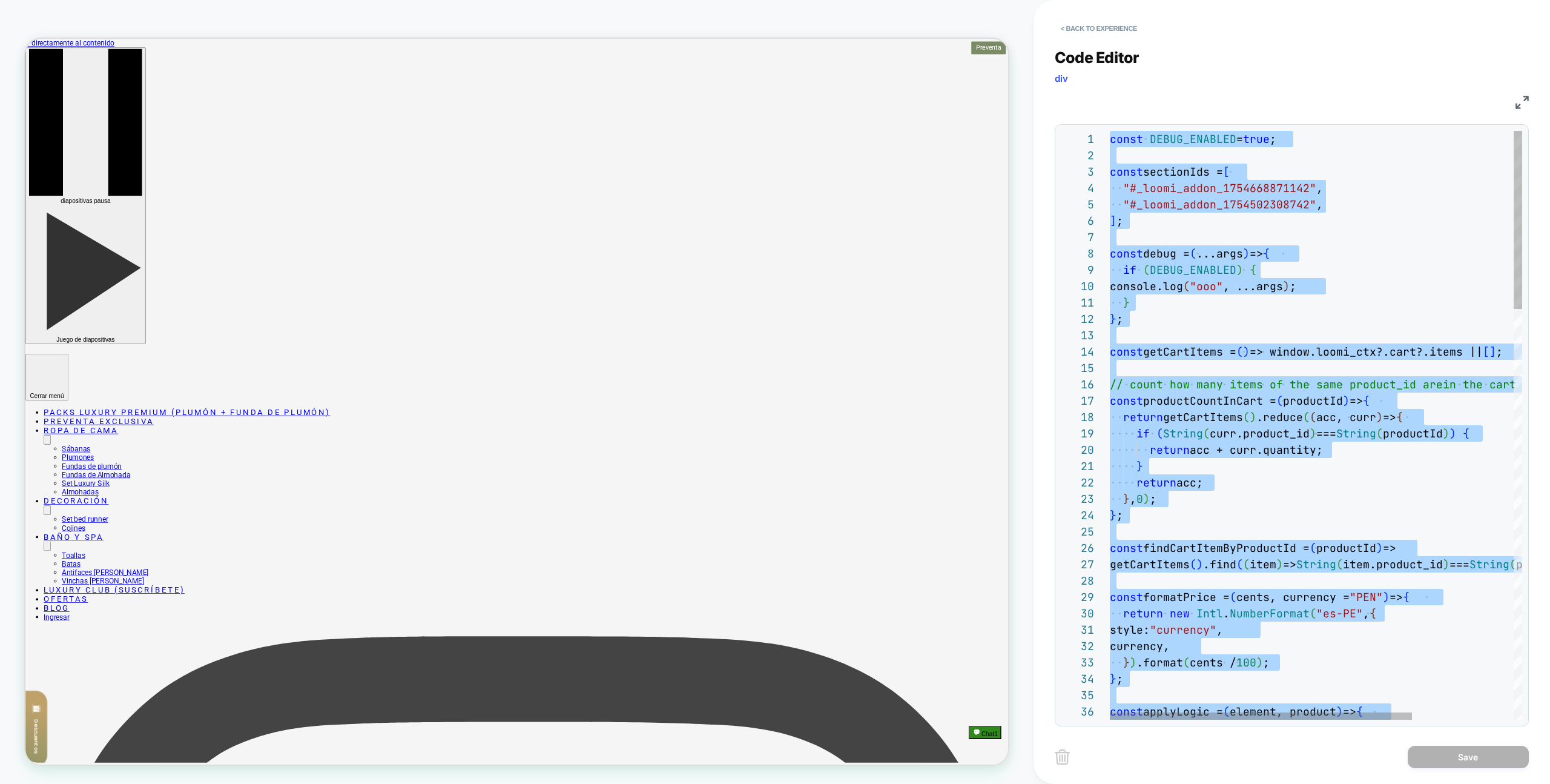
drag, startPoint x: 1383, startPoint y: 355, endPoint x: 1373, endPoint y: 316, distance: 40.3
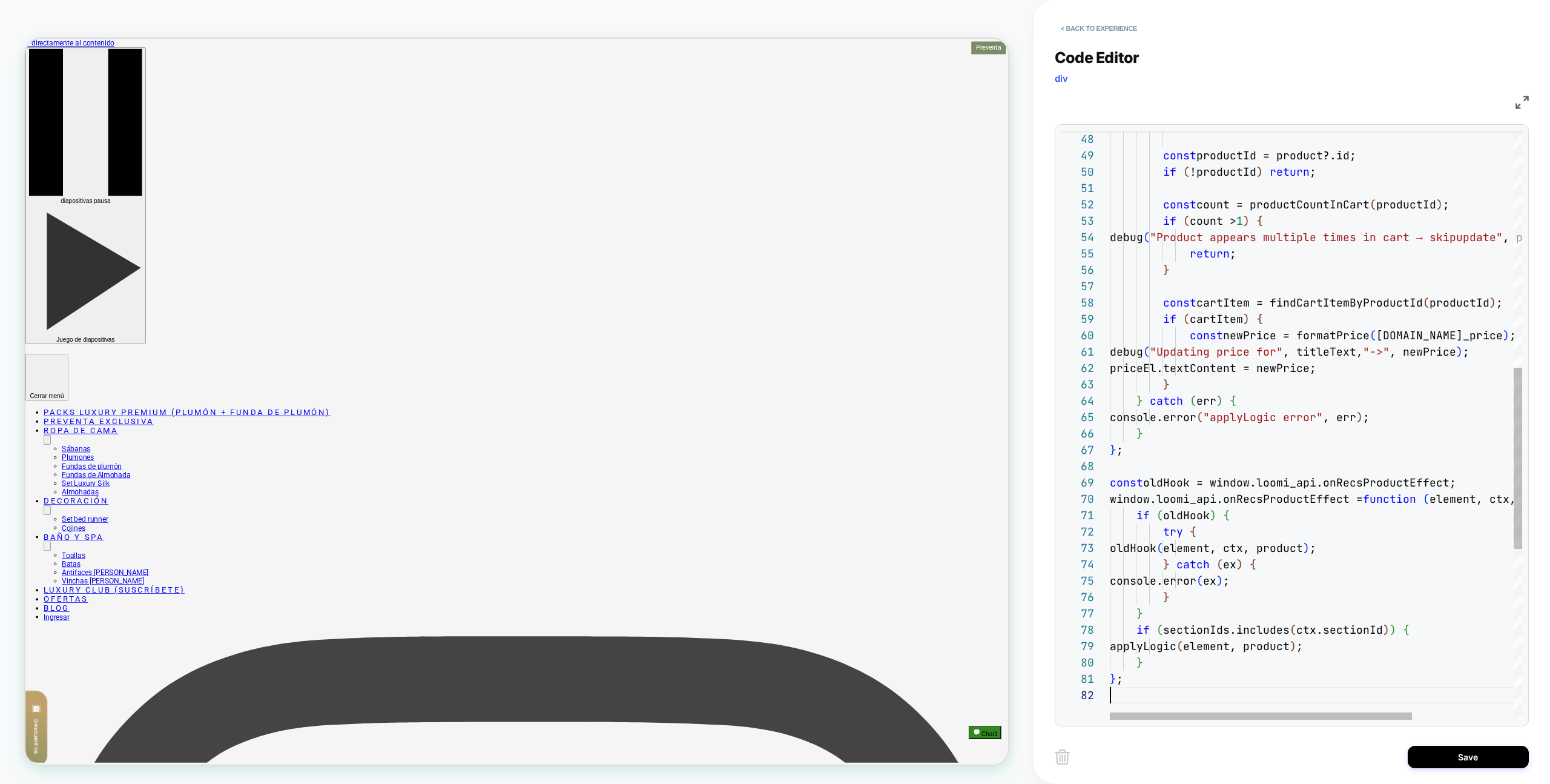
type textarea "**"
drag, startPoint x: 1471, startPoint y: 763, endPoint x: 1383, endPoint y: 762, distance: 88.0
click at [1471, 763] on button "Save" at bounding box center [1468, 757] width 121 height 23
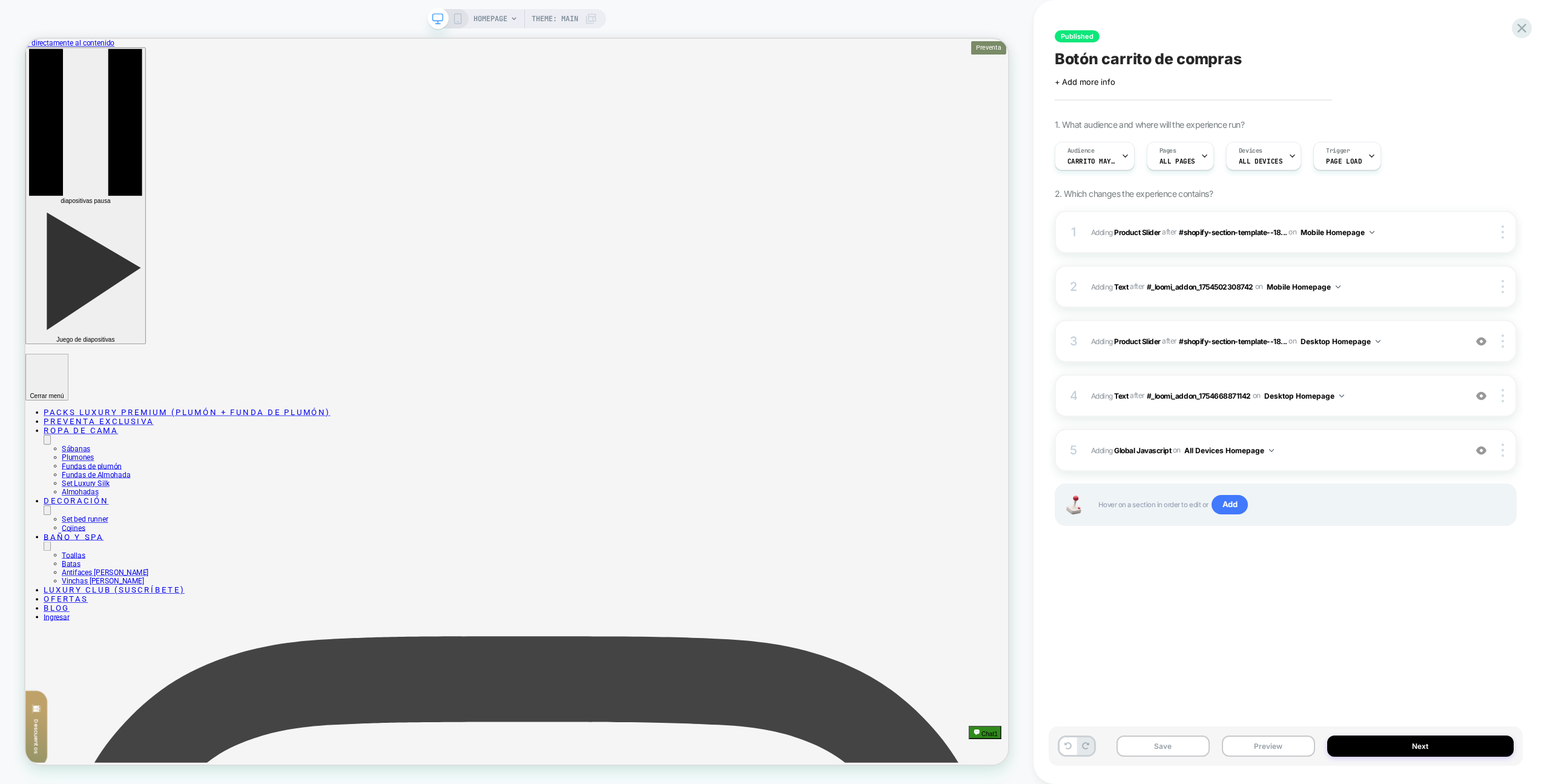
click at [1267, 749] on button "Preview" at bounding box center [1269, 746] width 93 height 21
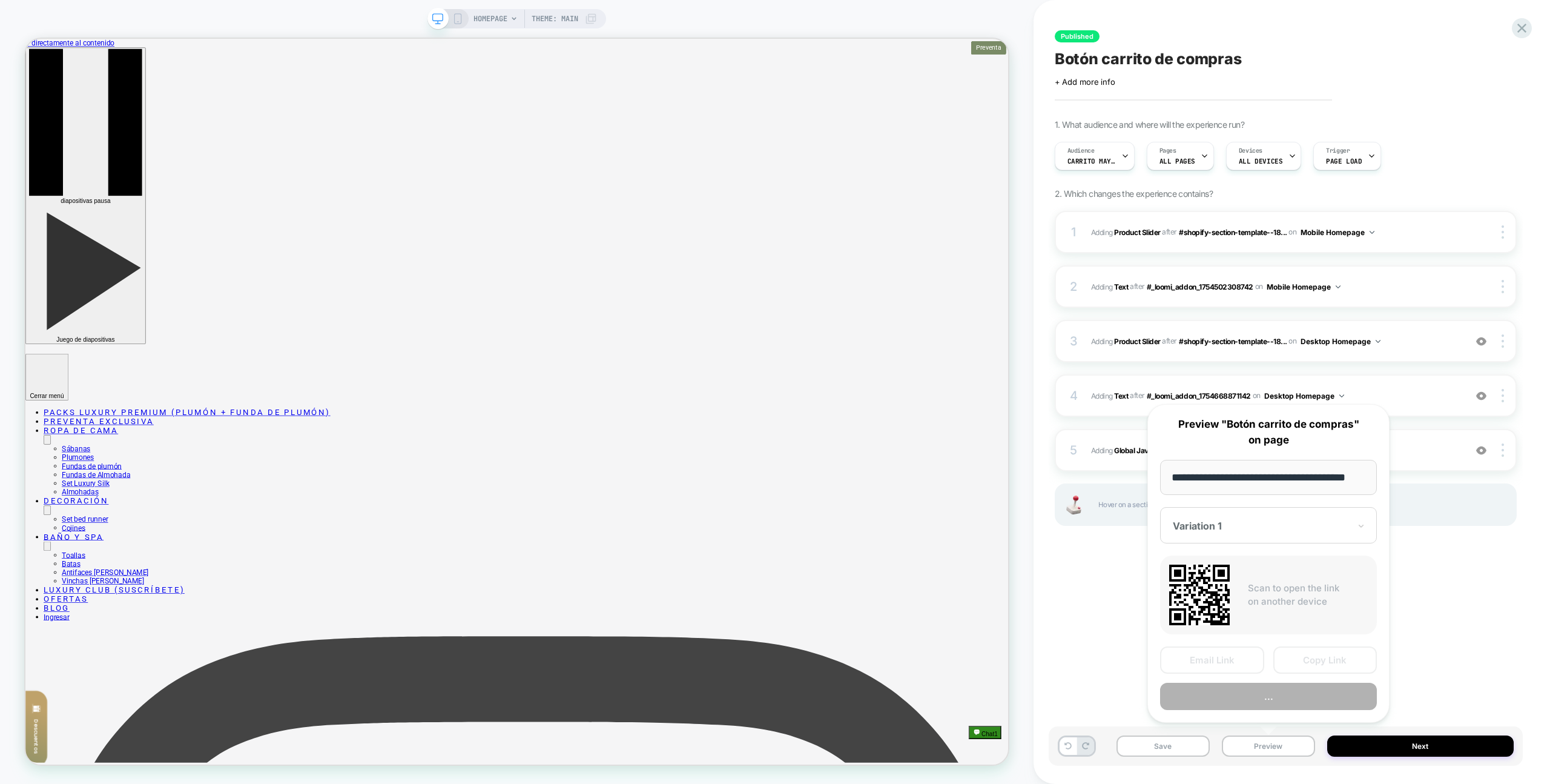
scroll to position [0, 20]
click at [1273, 696] on button "..." at bounding box center [1269, 697] width 217 height 27
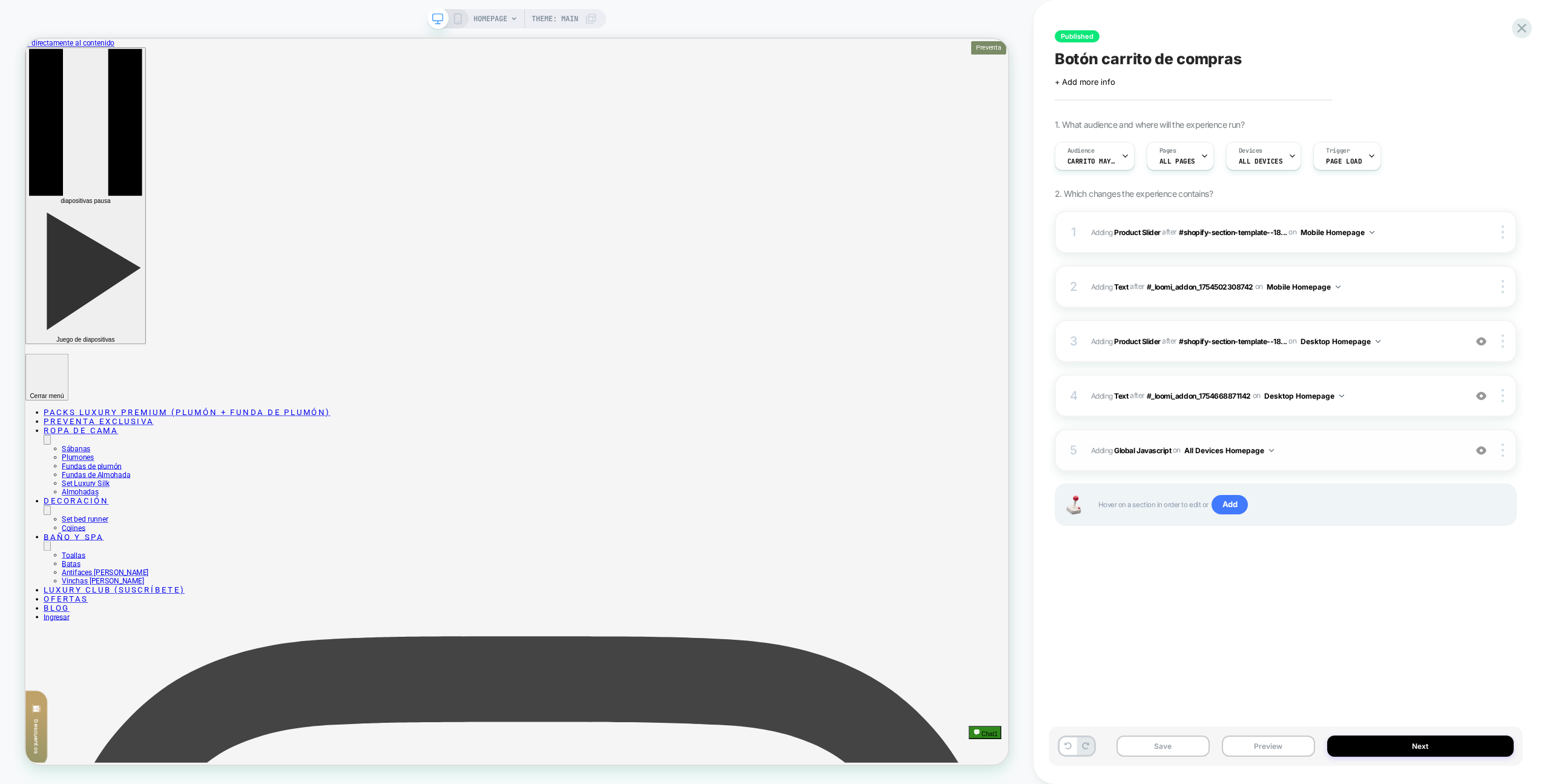
drag, startPoint x: 1395, startPoint y: 421, endPoint x: 1399, endPoint y: 431, distance: 10.8
click at [1395, 421] on div "1 #_loomi_addon_1754502308742 Adding Product Slider AFTER #shopify-section-temp…" at bounding box center [1286, 383] width 462 height 345
click at [1399, 431] on div "5 Adding Global Javascript on All Devices Homepage Add Before Add After Target …" at bounding box center [1286, 450] width 462 height 42
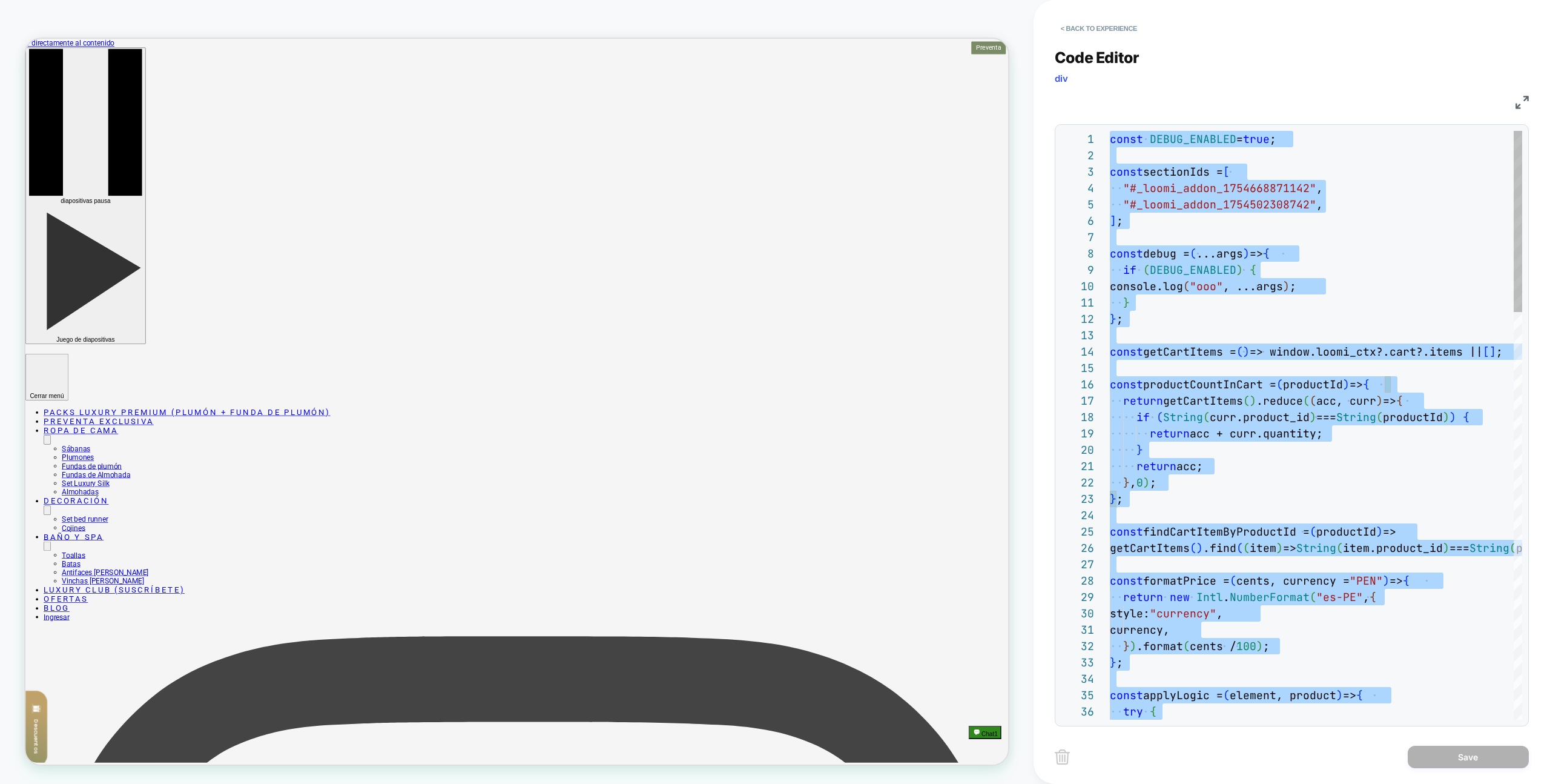
scroll to position [82, 209]
type textarea "**********"
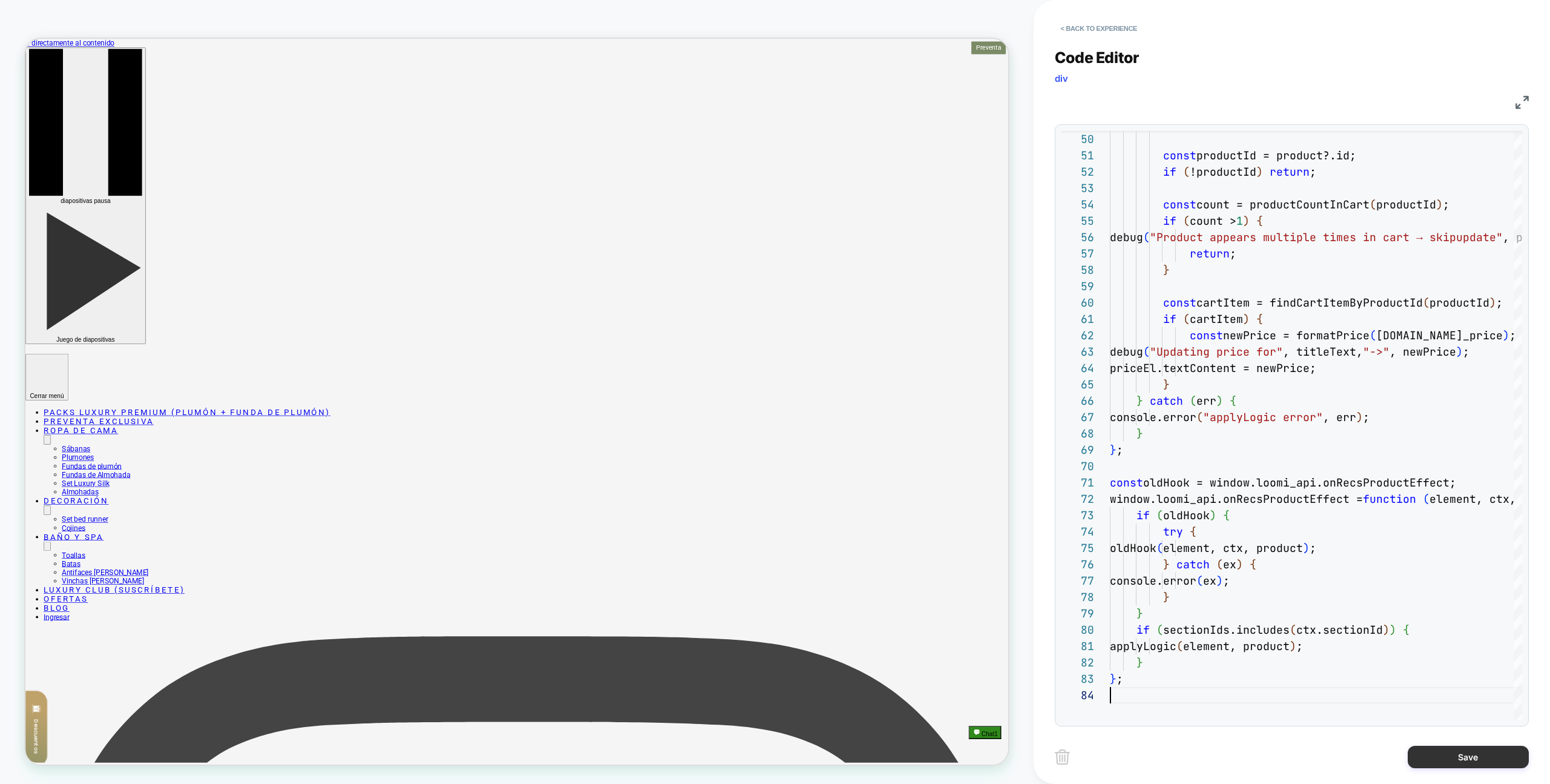
drag, startPoint x: 1475, startPoint y: 754, endPoint x: 1457, endPoint y: 753, distance: 18.0
click at [1475, 754] on button "Save" at bounding box center [1468, 757] width 121 height 23
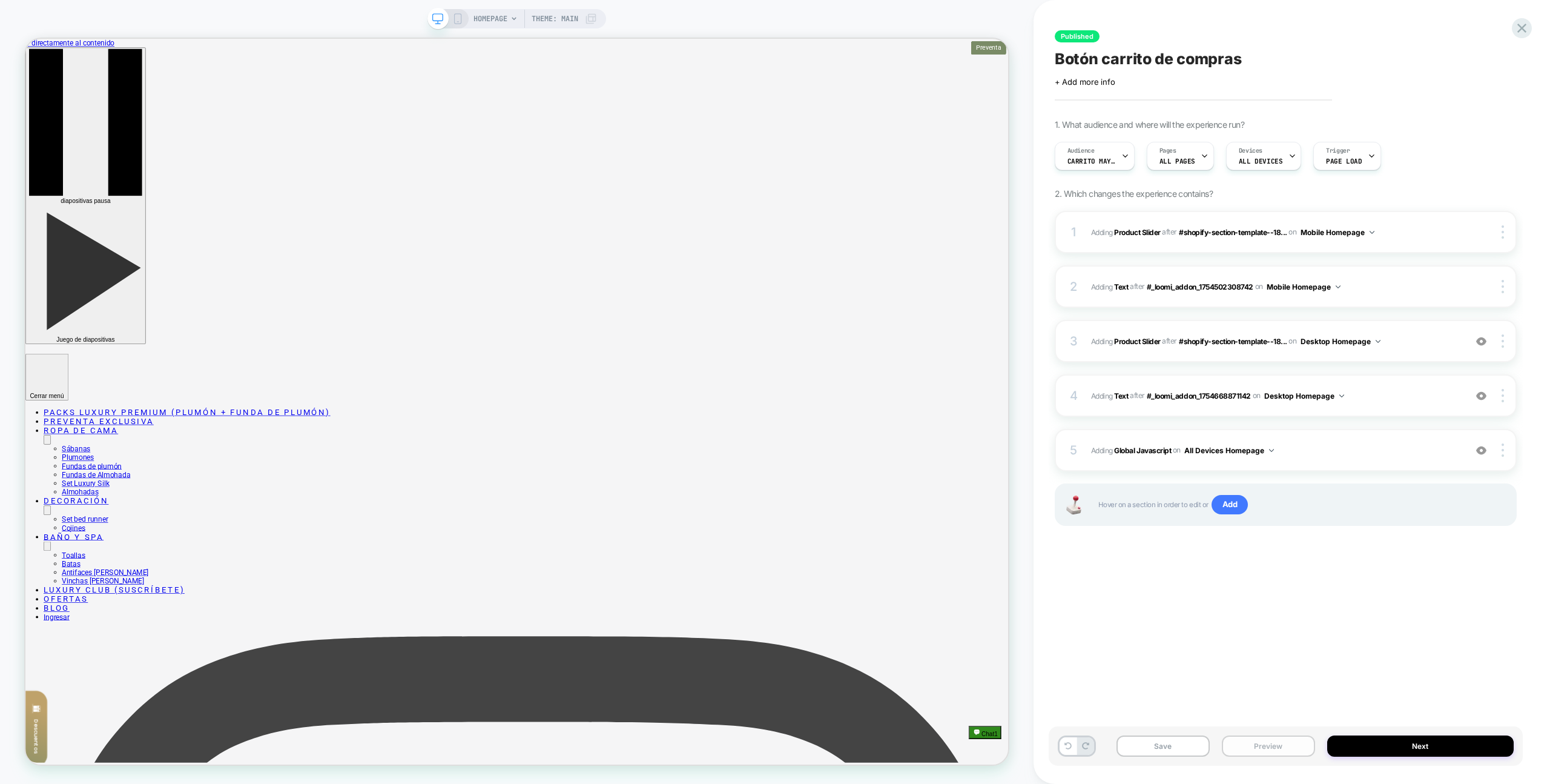
click at [1255, 744] on button "Preview" at bounding box center [1269, 746] width 93 height 21
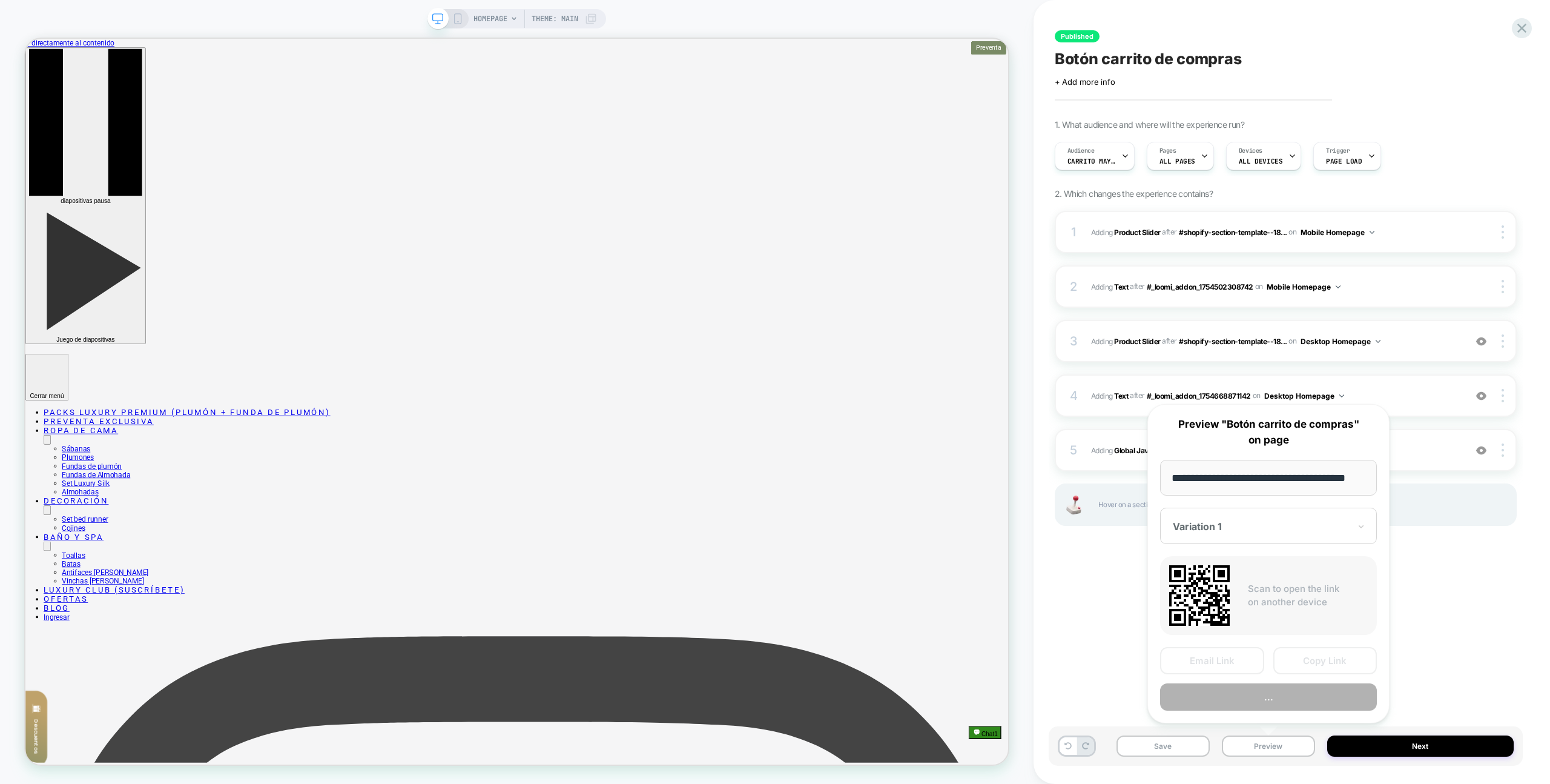
scroll to position [0, 0]
click at [1265, 701] on button "Preview" at bounding box center [1269, 697] width 217 height 27
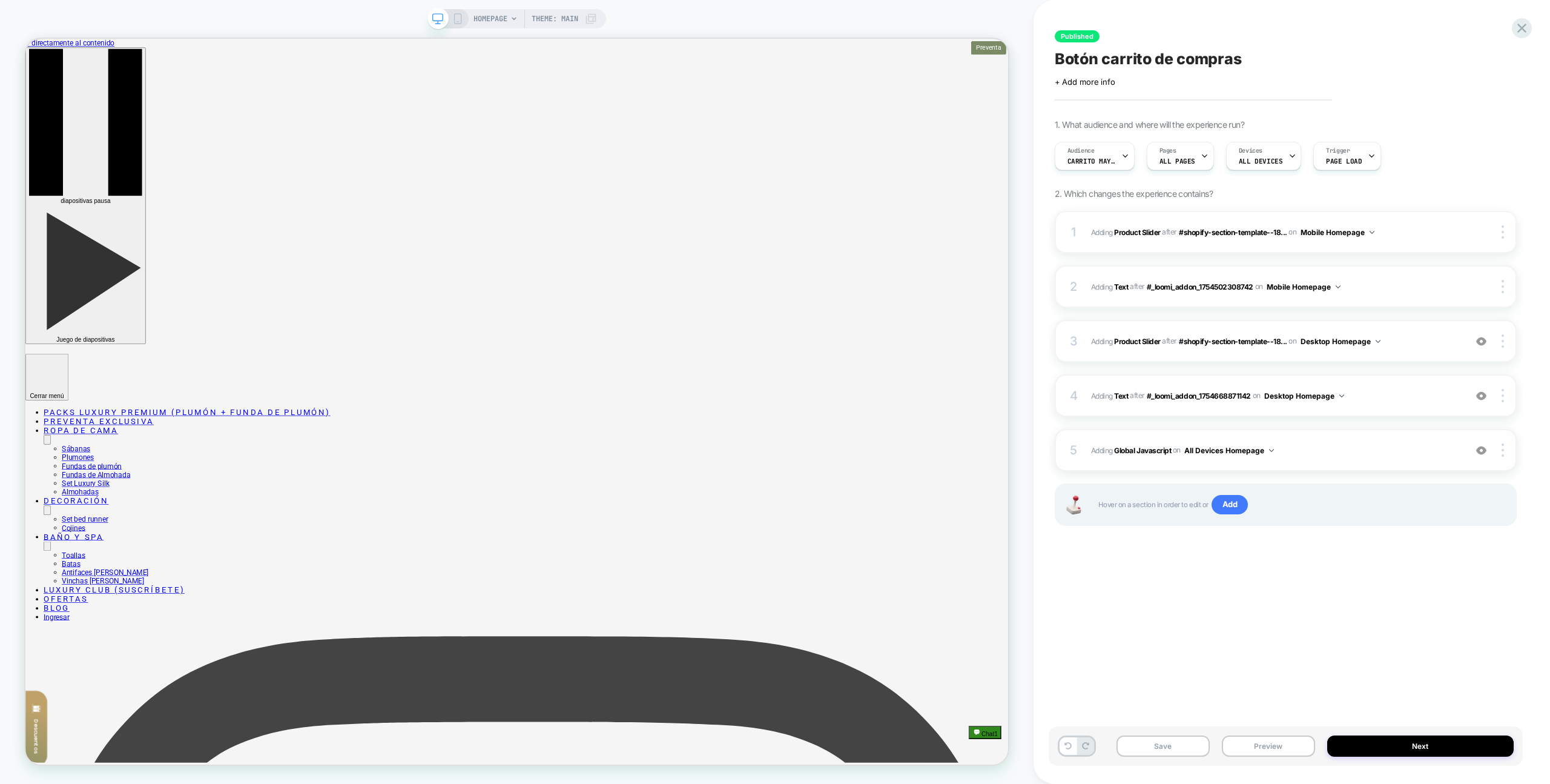
click at [1369, 455] on span "Adding Global Javascript on All Devices Homepage" at bounding box center [1275, 450] width 368 height 15
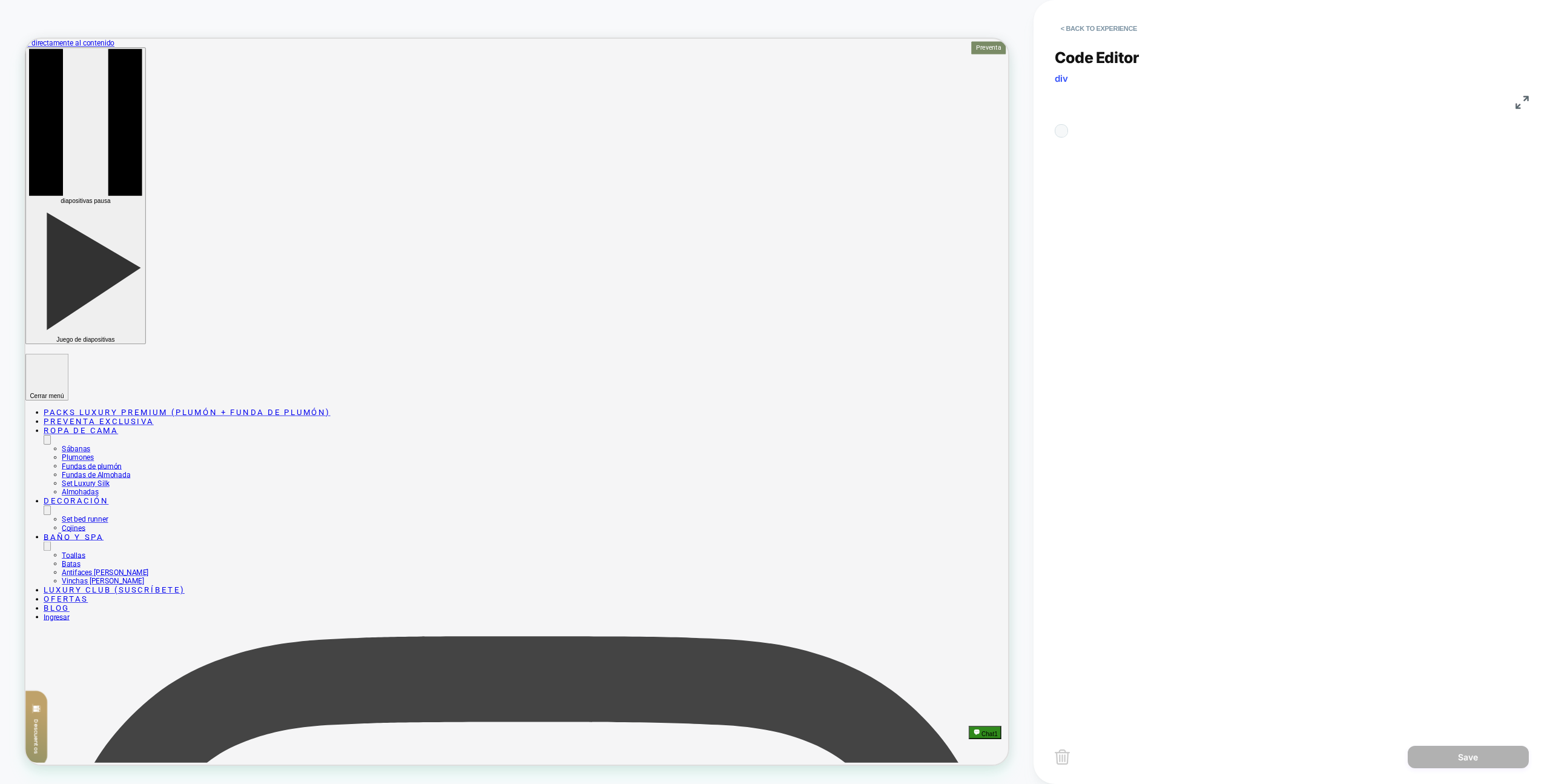
scroll to position [163, 0]
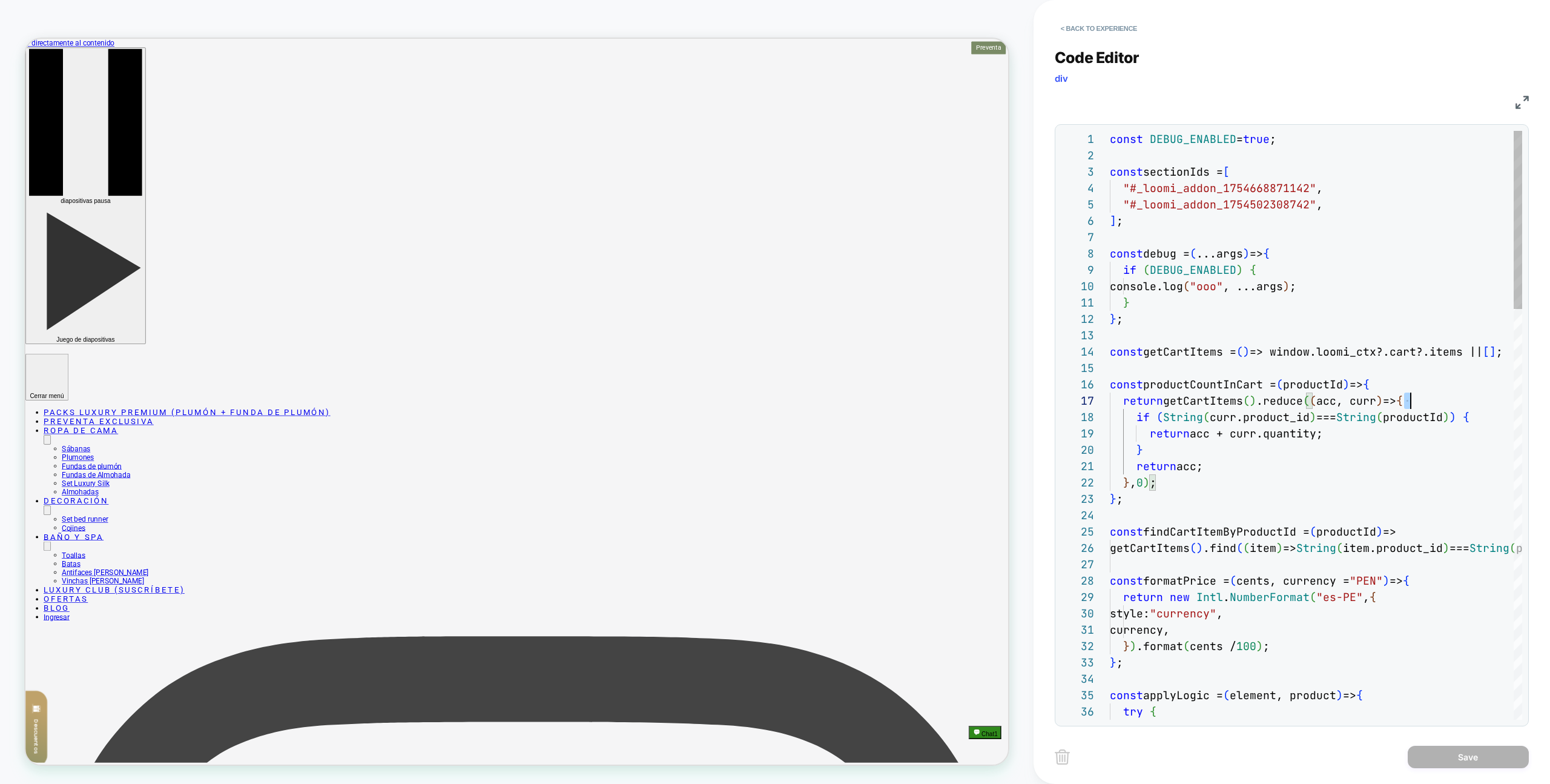
scroll to position [81, 222]
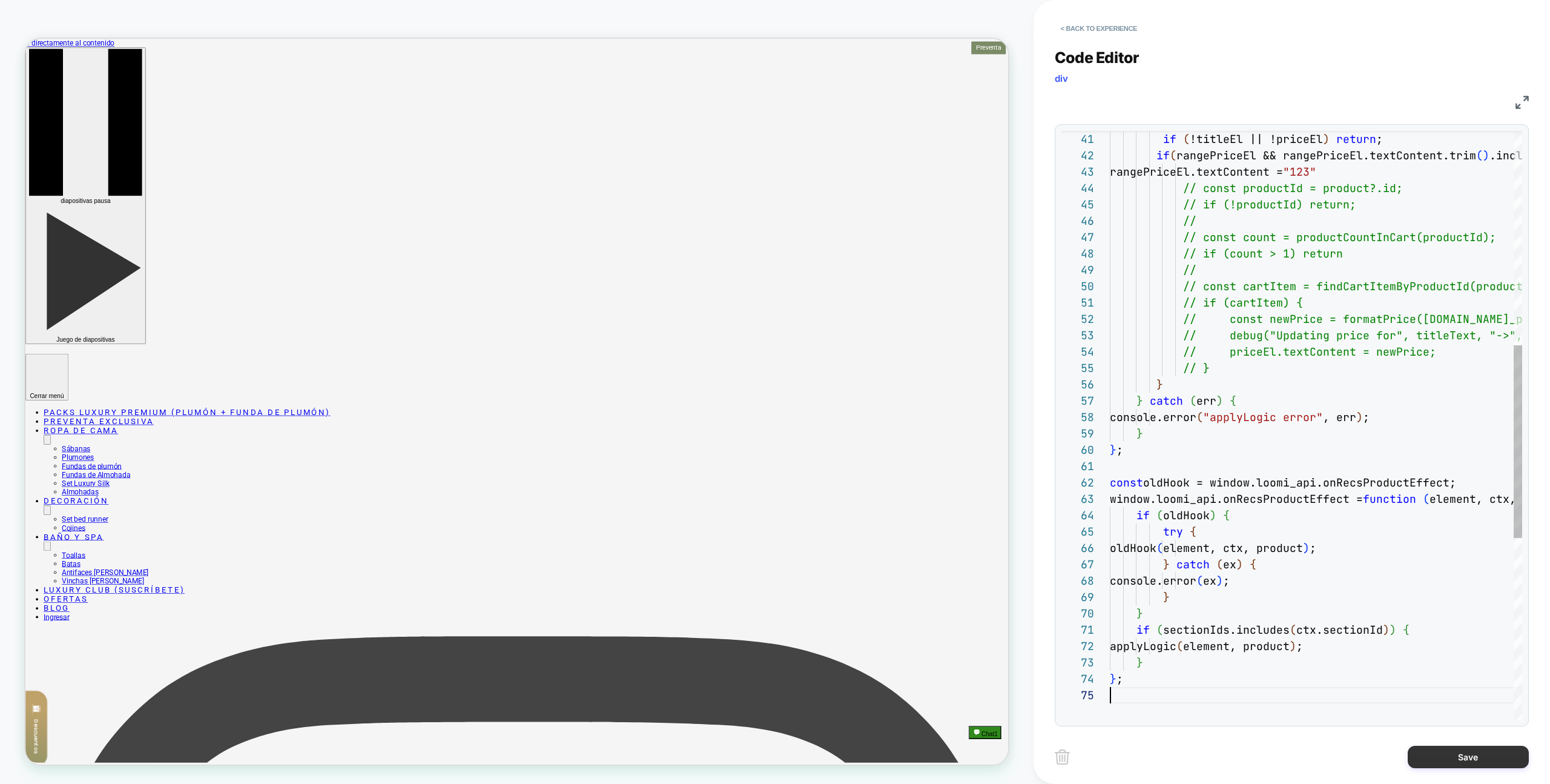
type textarea "**********"
click at [1463, 756] on button "Save" at bounding box center [1468, 757] width 121 height 23
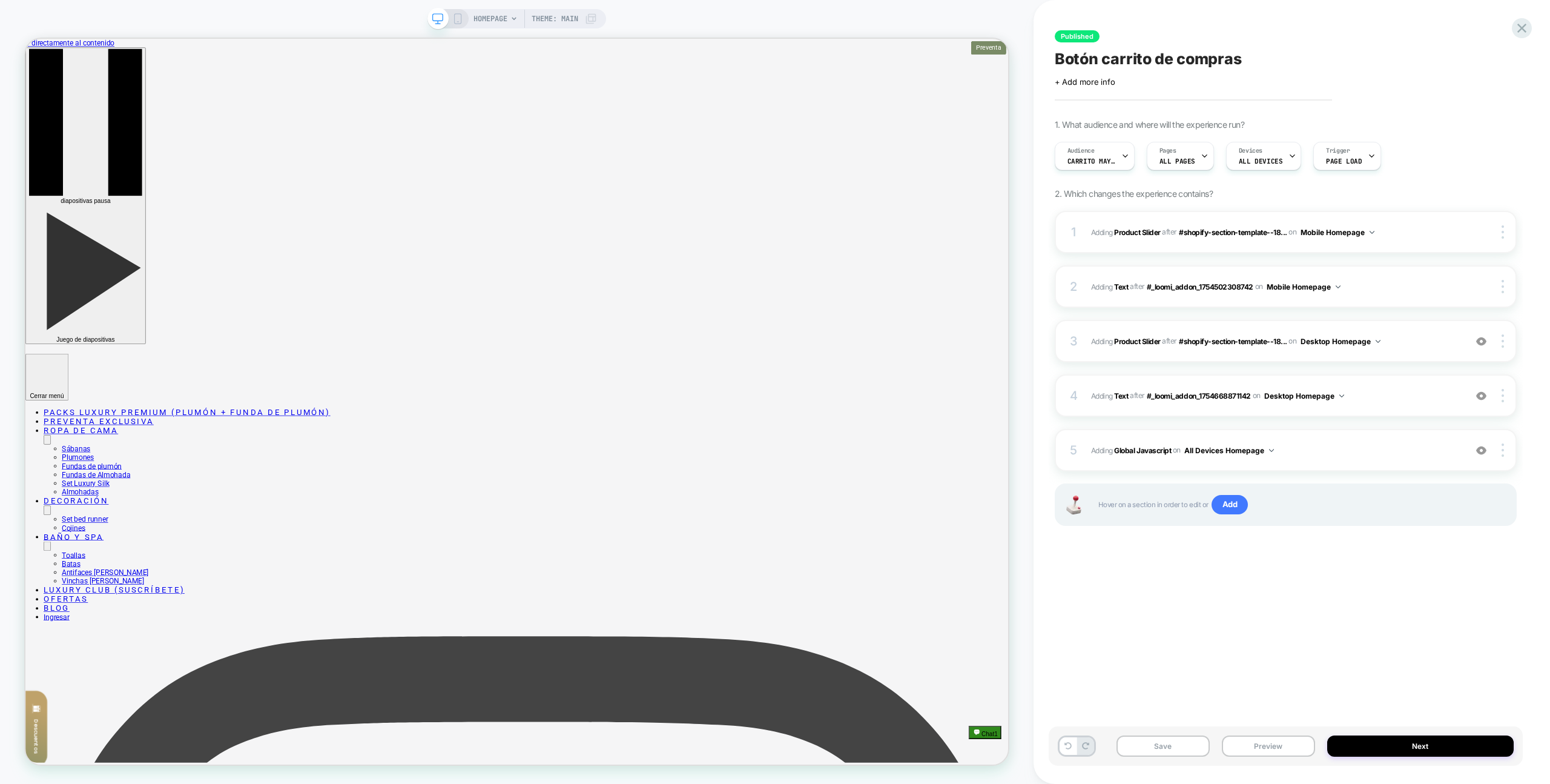
drag, startPoint x: 1293, startPoint y: 740, endPoint x: 1281, endPoint y: 713, distance: 29.5
click at [1293, 740] on button "Preview" at bounding box center [1269, 746] width 93 height 21
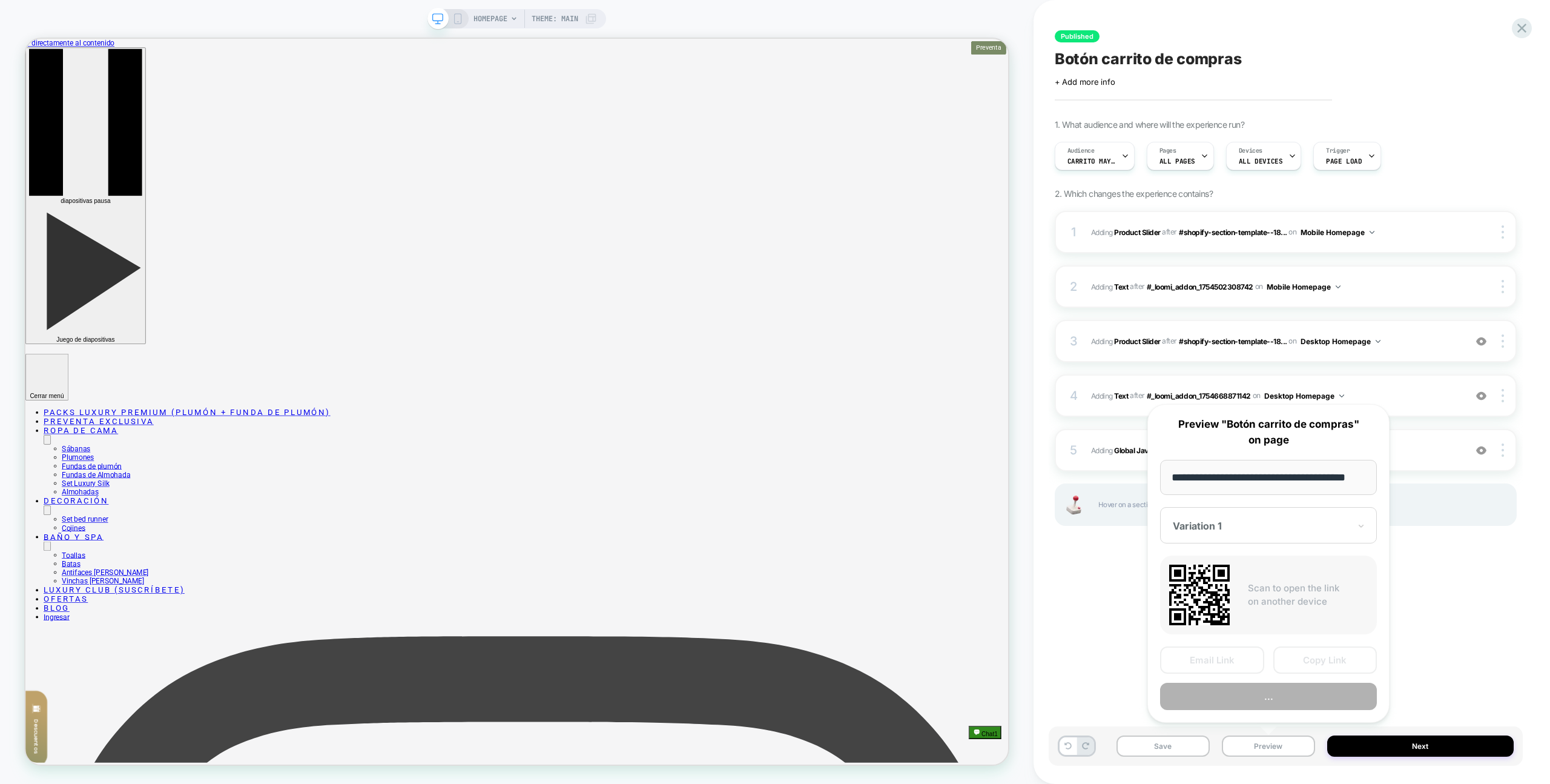
scroll to position [0, 20]
click at [1277, 705] on button "Preview" at bounding box center [1269, 697] width 217 height 27
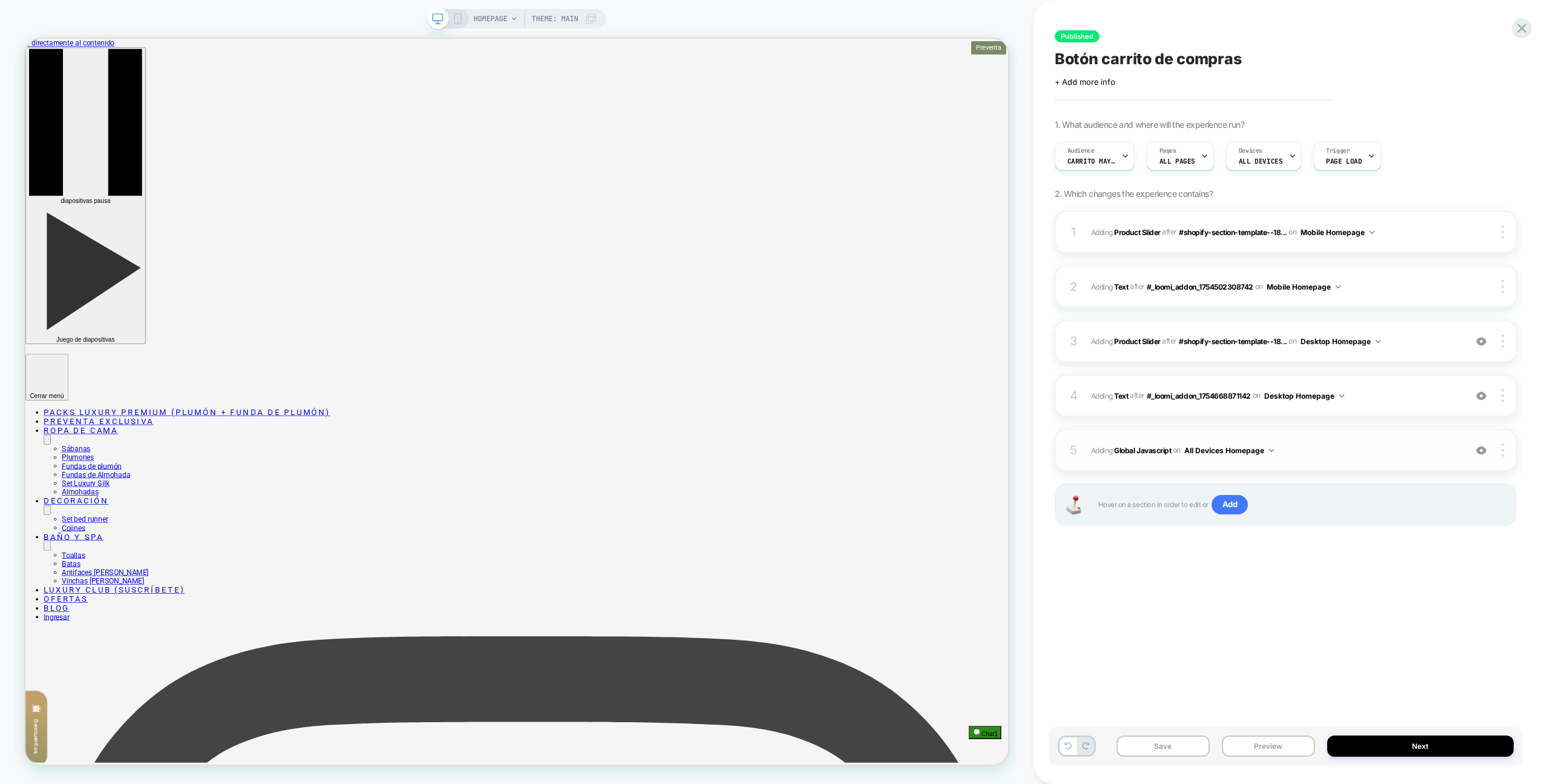
click at [1400, 430] on div "5 Adding Global Javascript on All Devices Homepage Add Before Add After Target …" at bounding box center [1286, 450] width 462 height 42
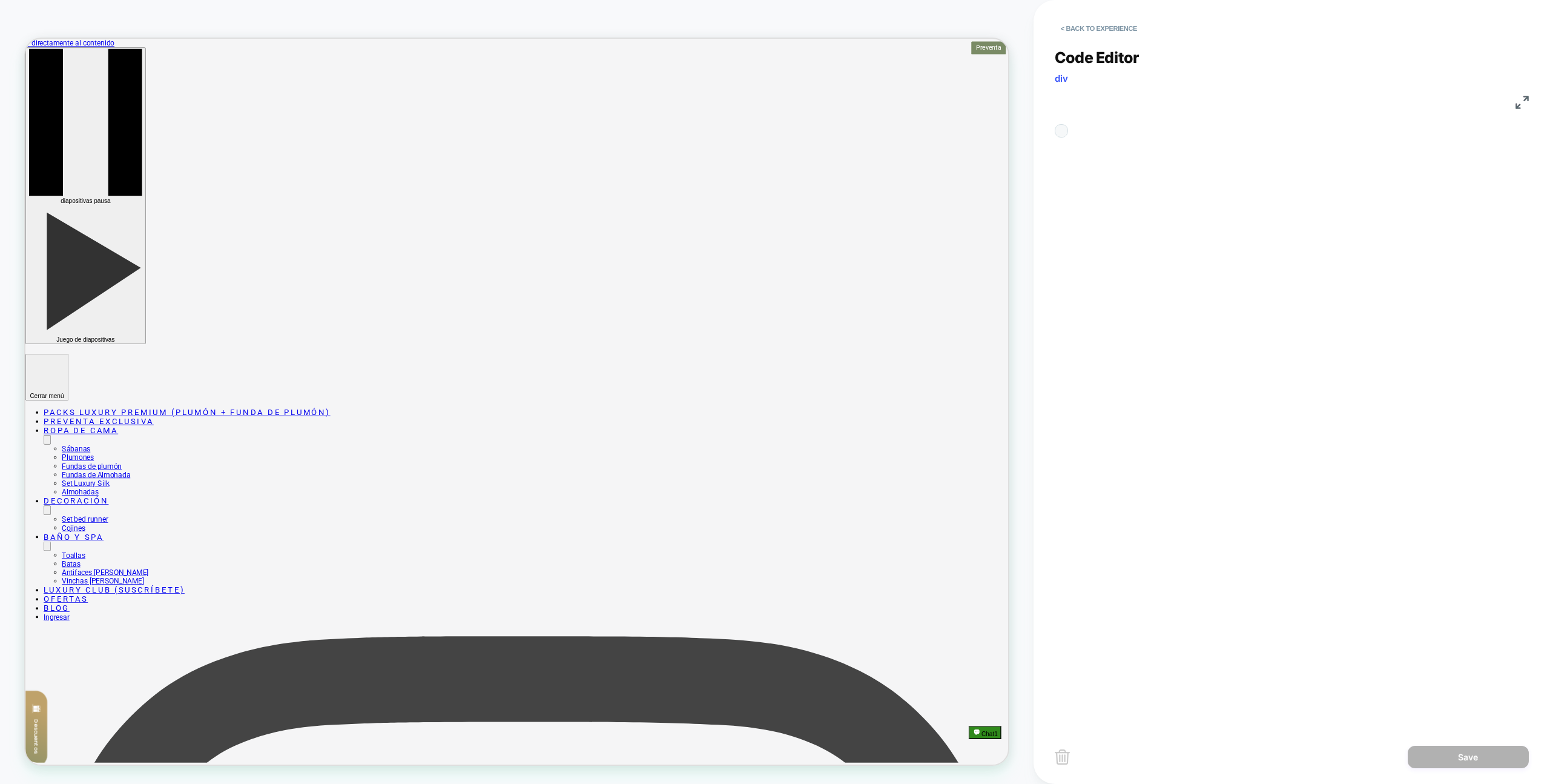
scroll to position [163, 0]
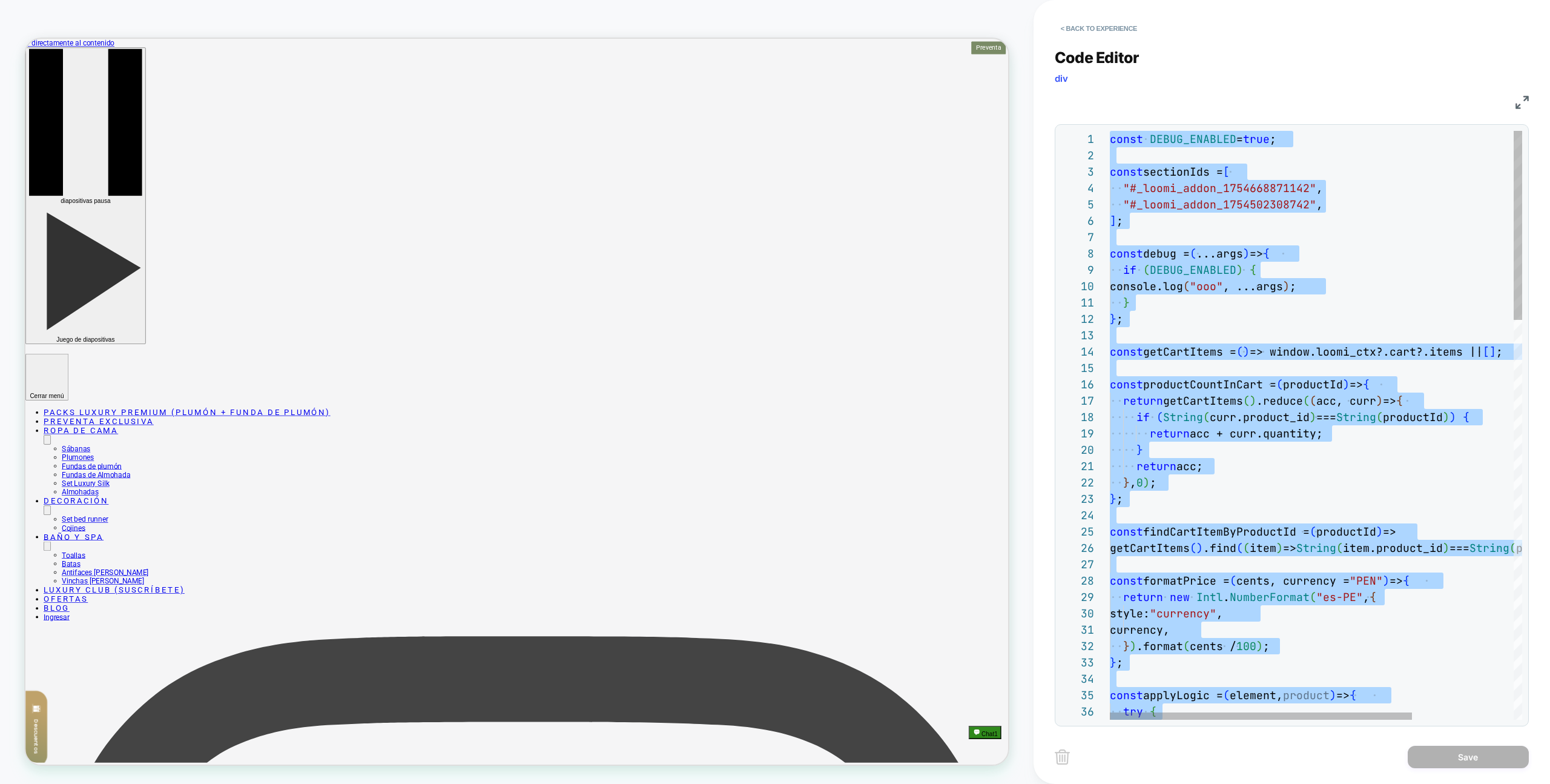
type textarea "**********"
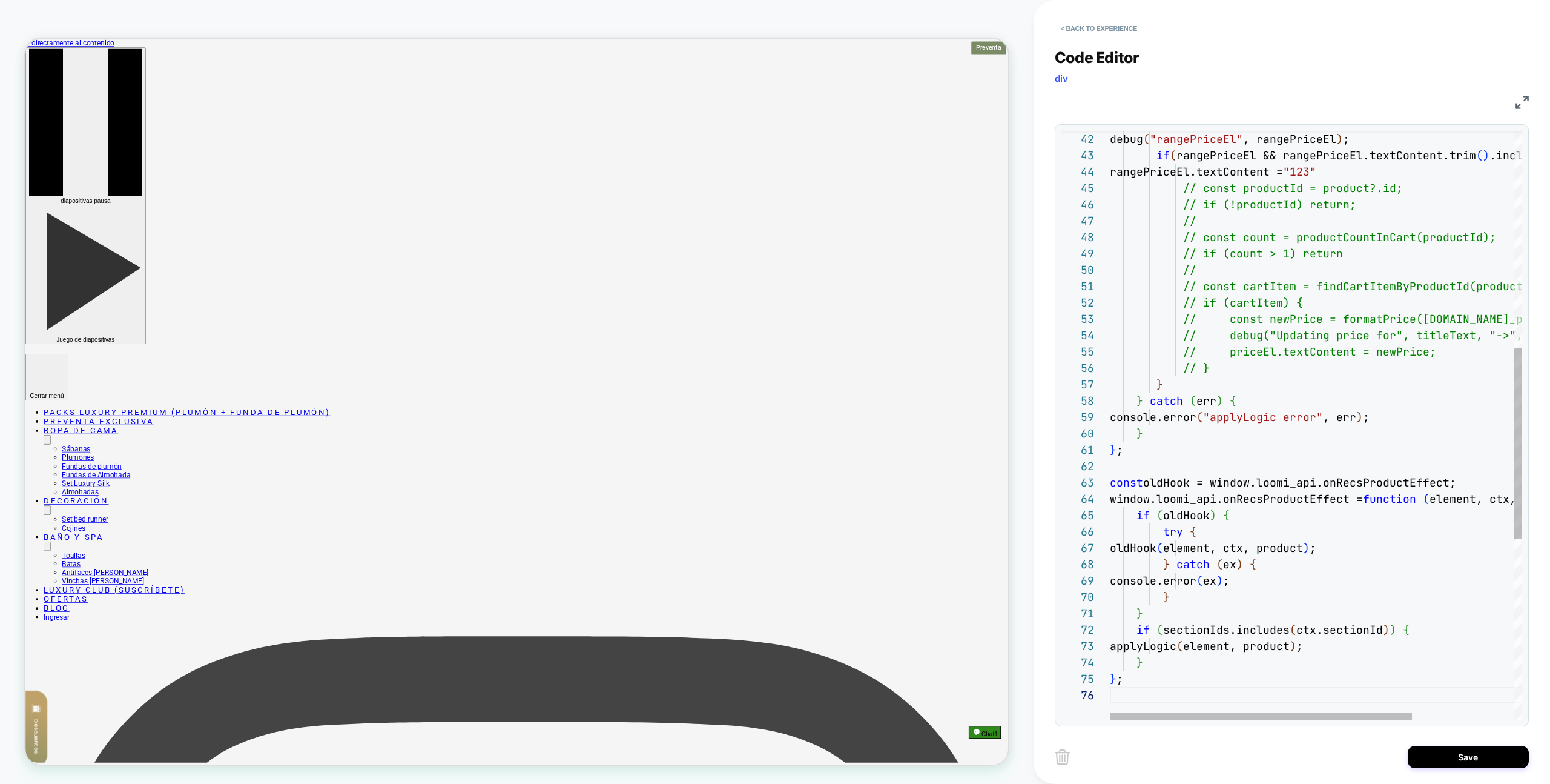
click at [1411, 773] on div "< Back to experience Code Editor div JS 42 43 44 45 46 47 48 49 50 51 52 53 54 …" at bounding box center [1292, 392] width 475 height 784
drag, startPoint x: 1435, startPoint y: 757, endPoint x: 1382, endPoint y: 749, distance: 53.6
click at [1434, 757] on button "Save" at bounding box center [1468, 757] width 121 height 23
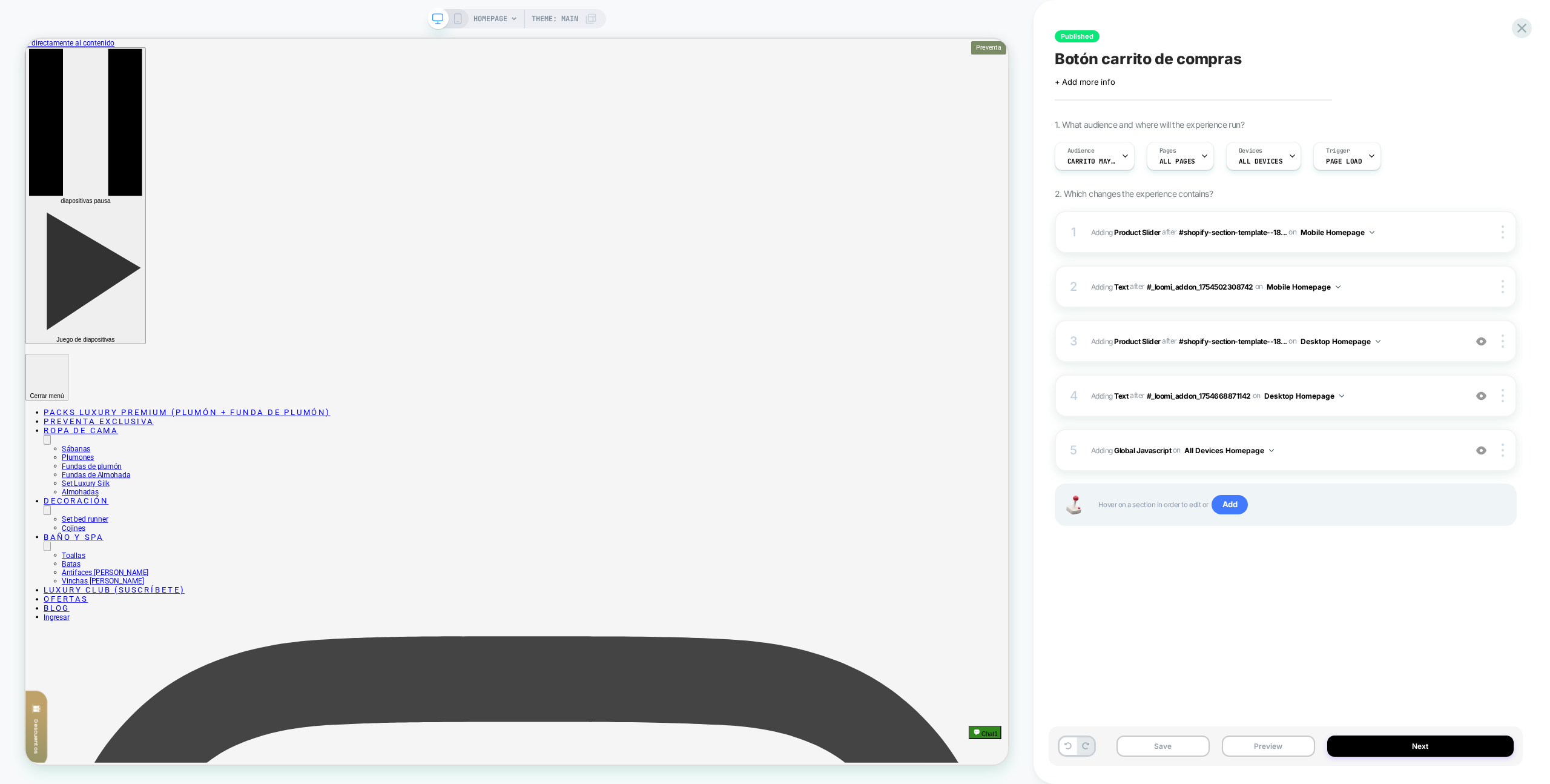
click at [1274, 745] on button "Preview" at bounding box center [1269, 746] width 93 height 21
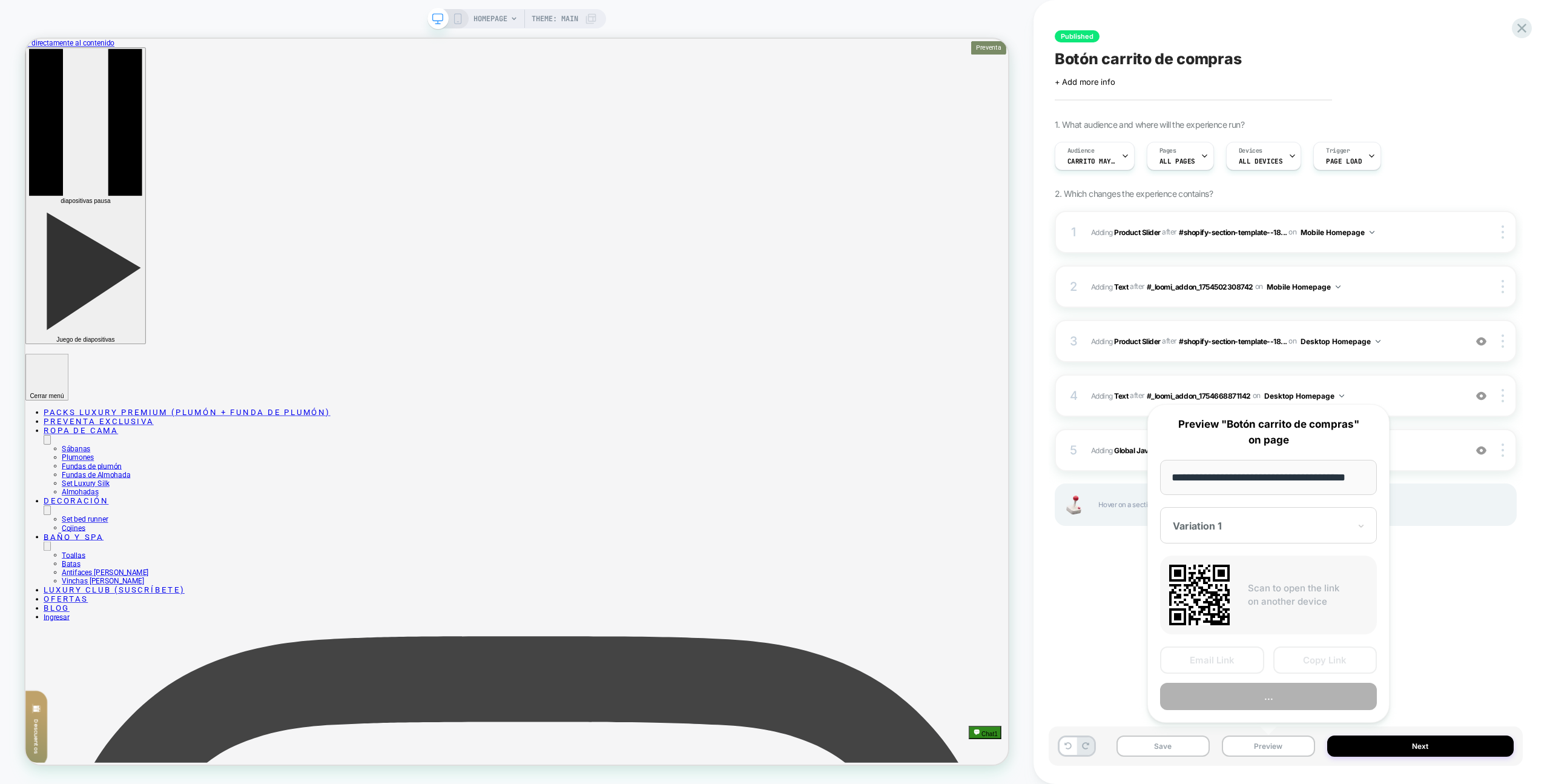
scroll to position [0, 20]
click at [1277, 696] on button "..." at bounding box center [1269, 697] width 217 height 27
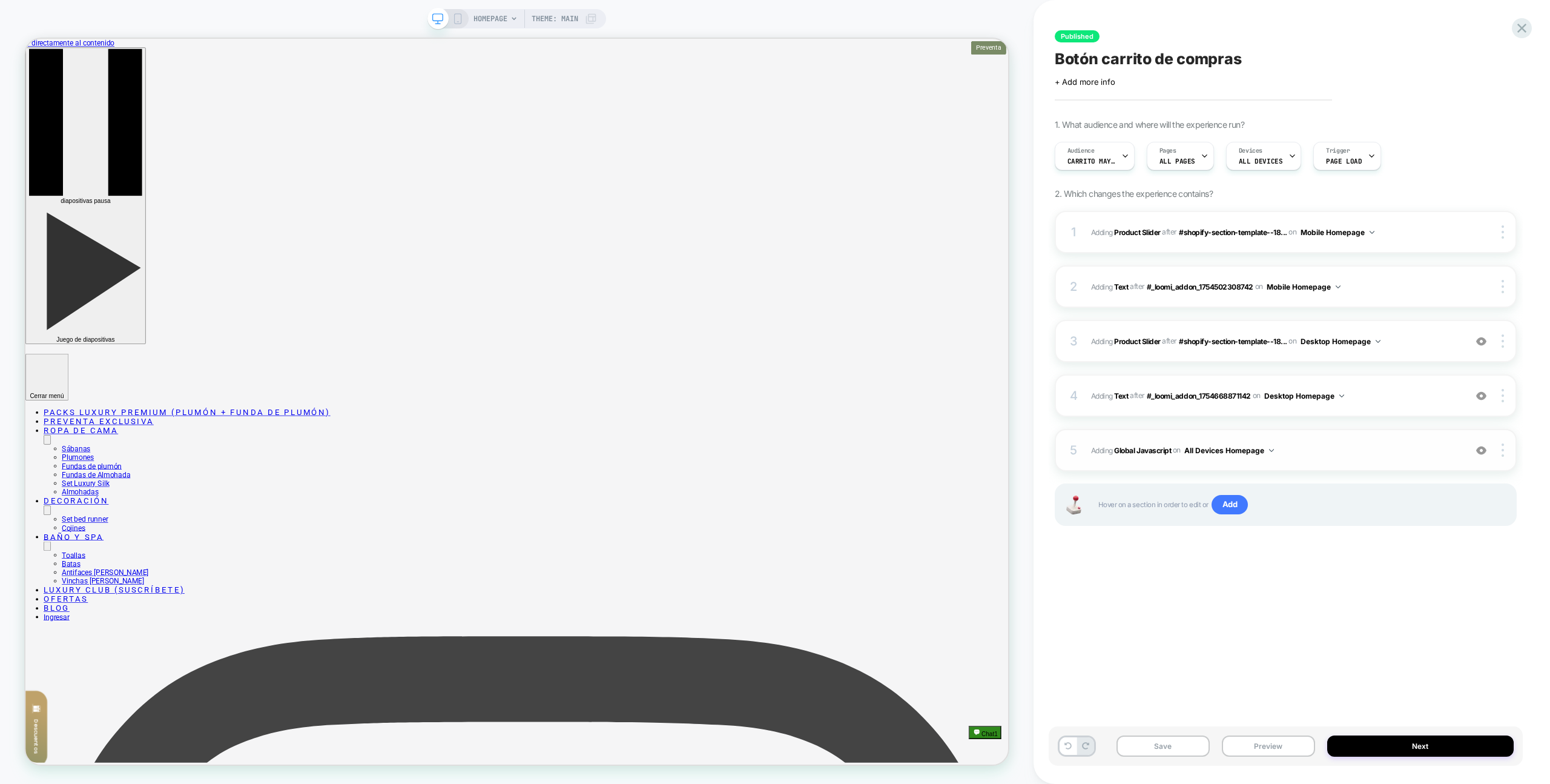
click at [1331, 443] on span "Adding Global Javascript on All Devices Homepage" at bounding box center [1275, 450] width 368 height 15
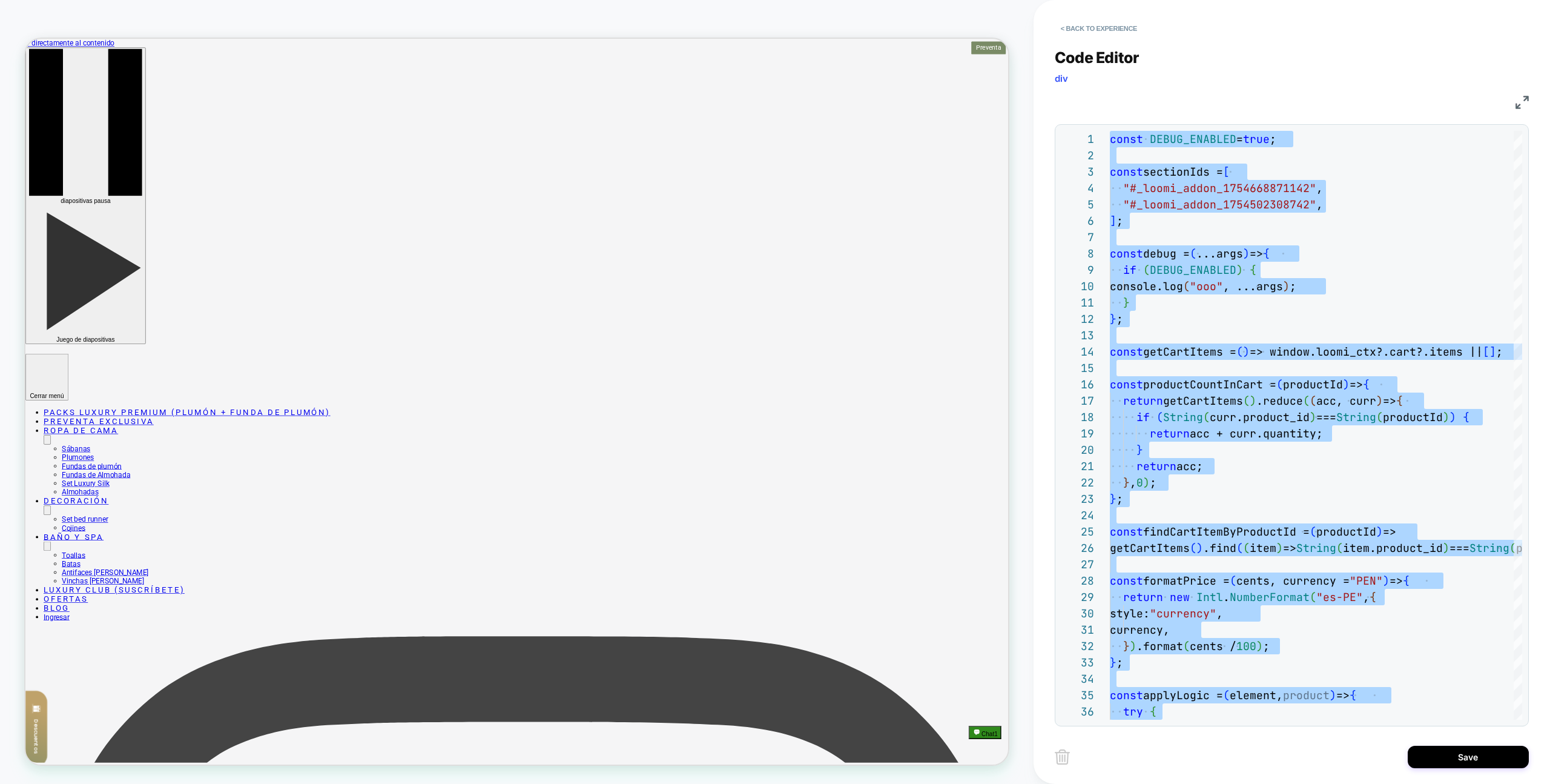
scroll to position [82, 0]
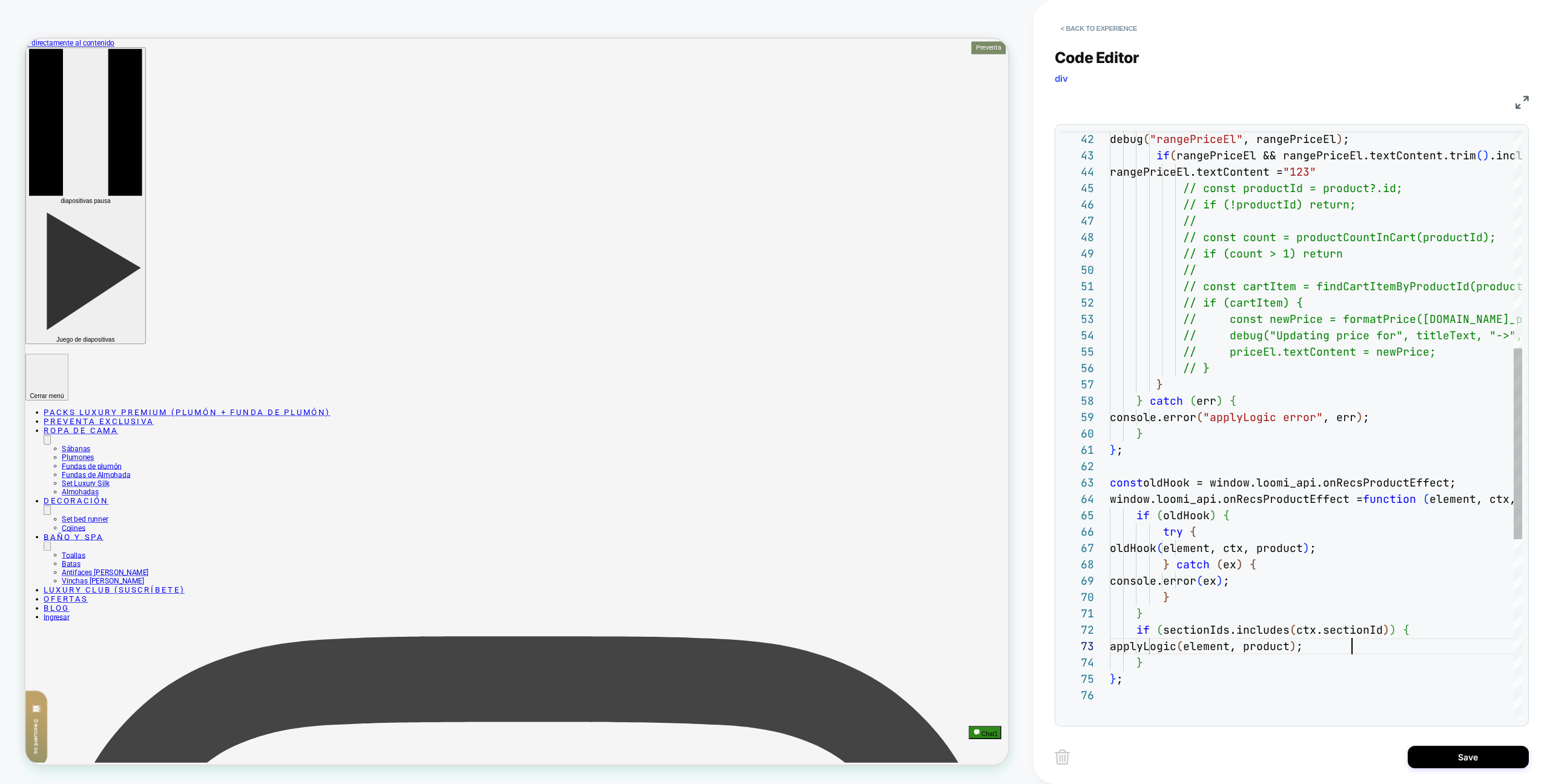
click at [1405, 639] on div "debug ( "rangePriceEl" , rangePriceEl ) ; if ( rangePriceEl && rangePriceEl.tex…" at bounding box center [1316, 368] width 412 height 1815
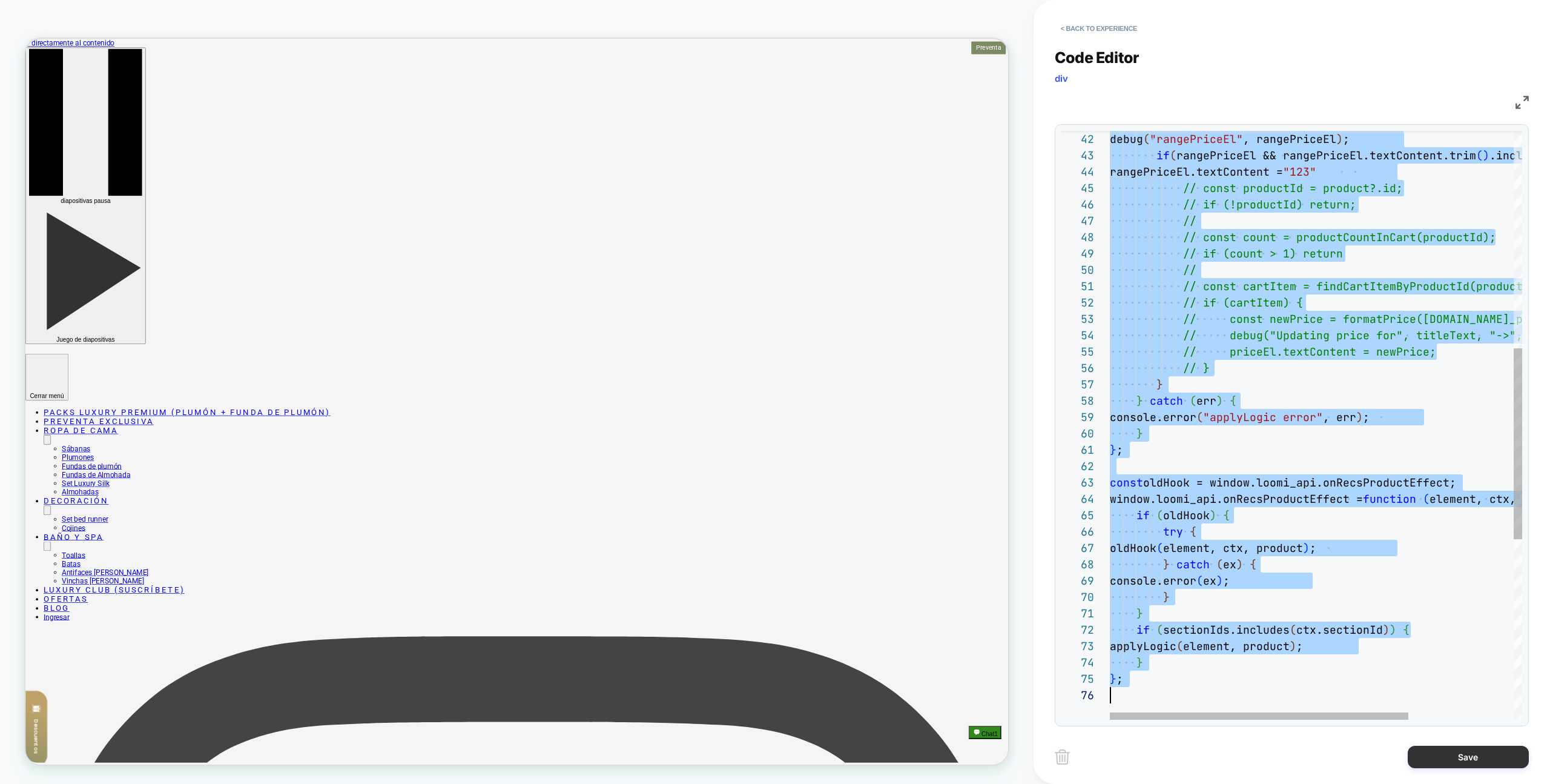
scroll to position [0, 0]
type textarea "**********"
click at [1436, 750] on button "Save" at bounding box center [1468, 757] width 121 height 23
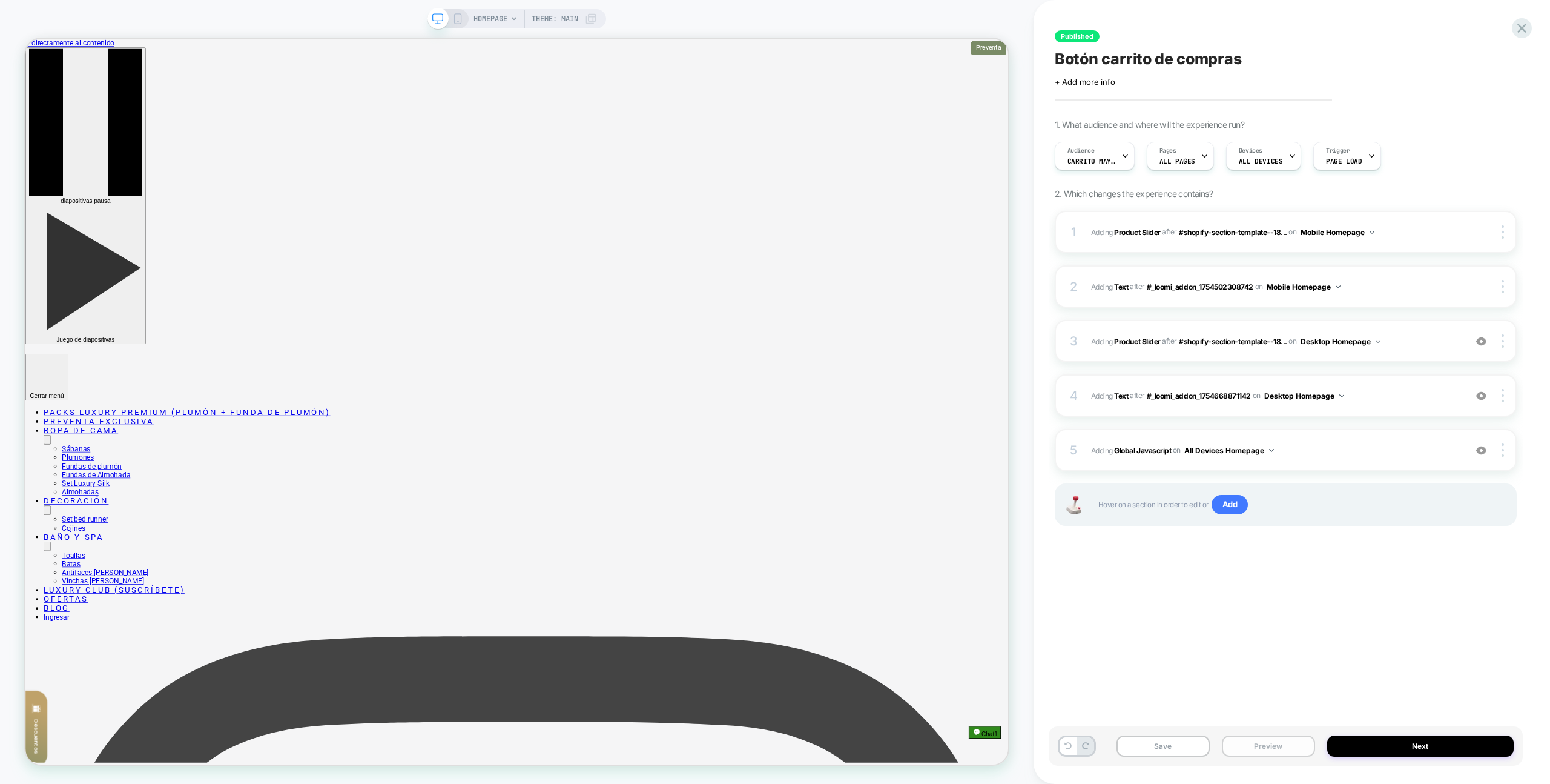
drag, startPoint x: 1296, startPoint y: 755, endPoint x: 1291, endPoint y: 736, distance: 19.6
click at [1296, 755] on button "Preview" at bounding box center [1269, 746] width 93 height 21
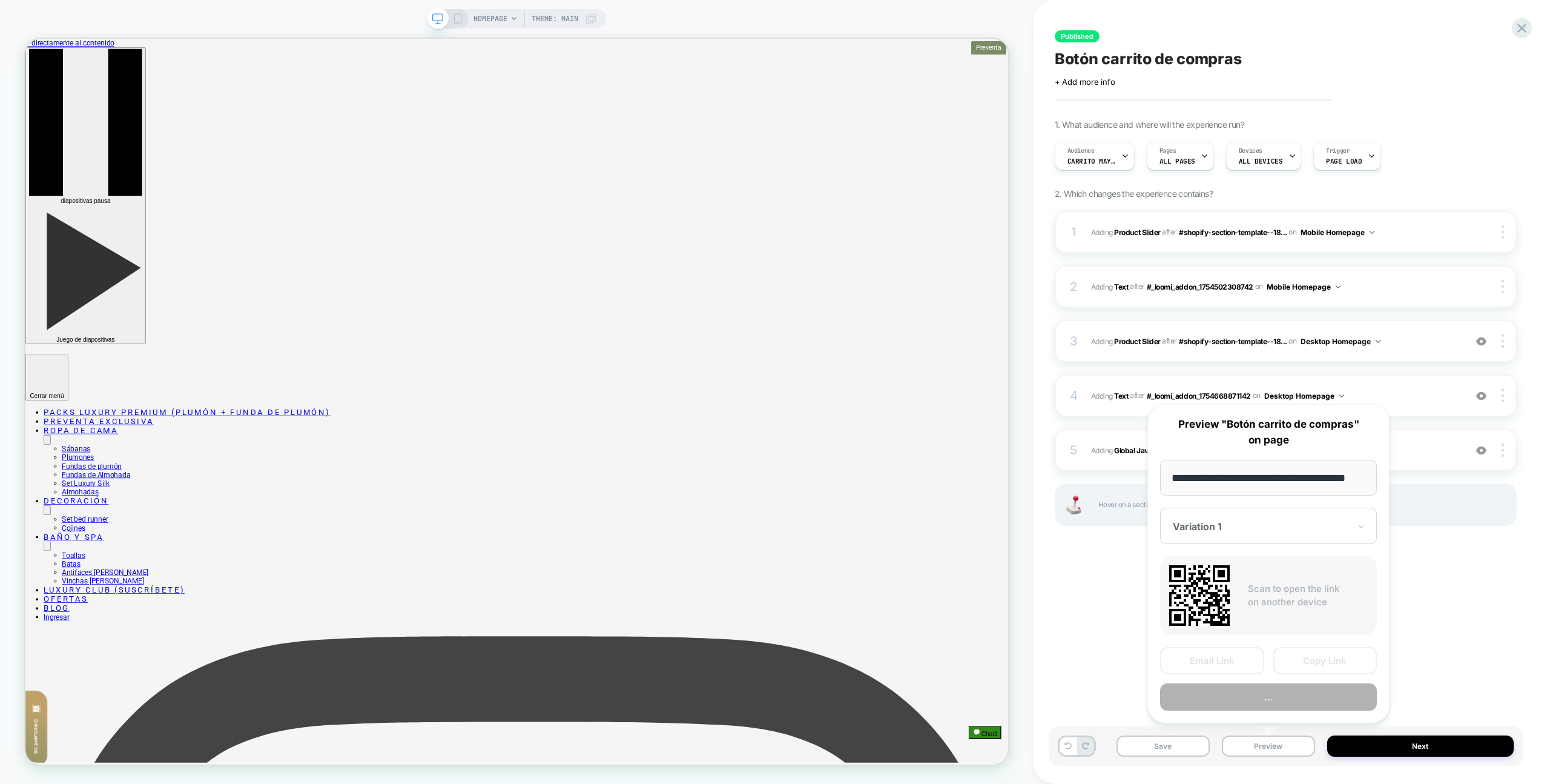
scroll to position [0, 0]
click at [1280, 702] on button "Preview" at bounding box center [1269, 697] width 217 height 27
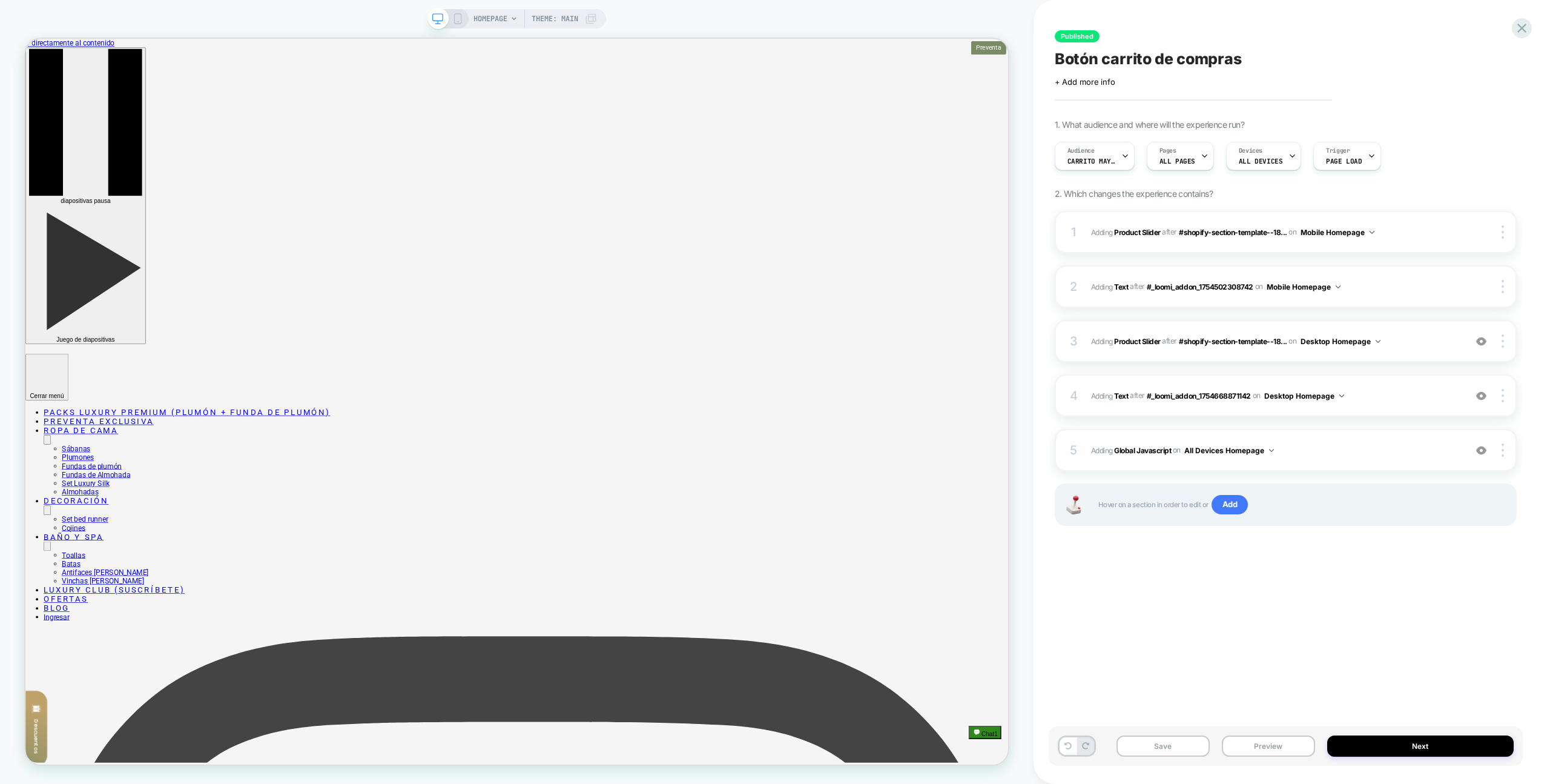
click at [1327, 443] on span "Adding Global Javascript on All Devices Homepage" at bounding box center [1275, 450] width 368 height 15
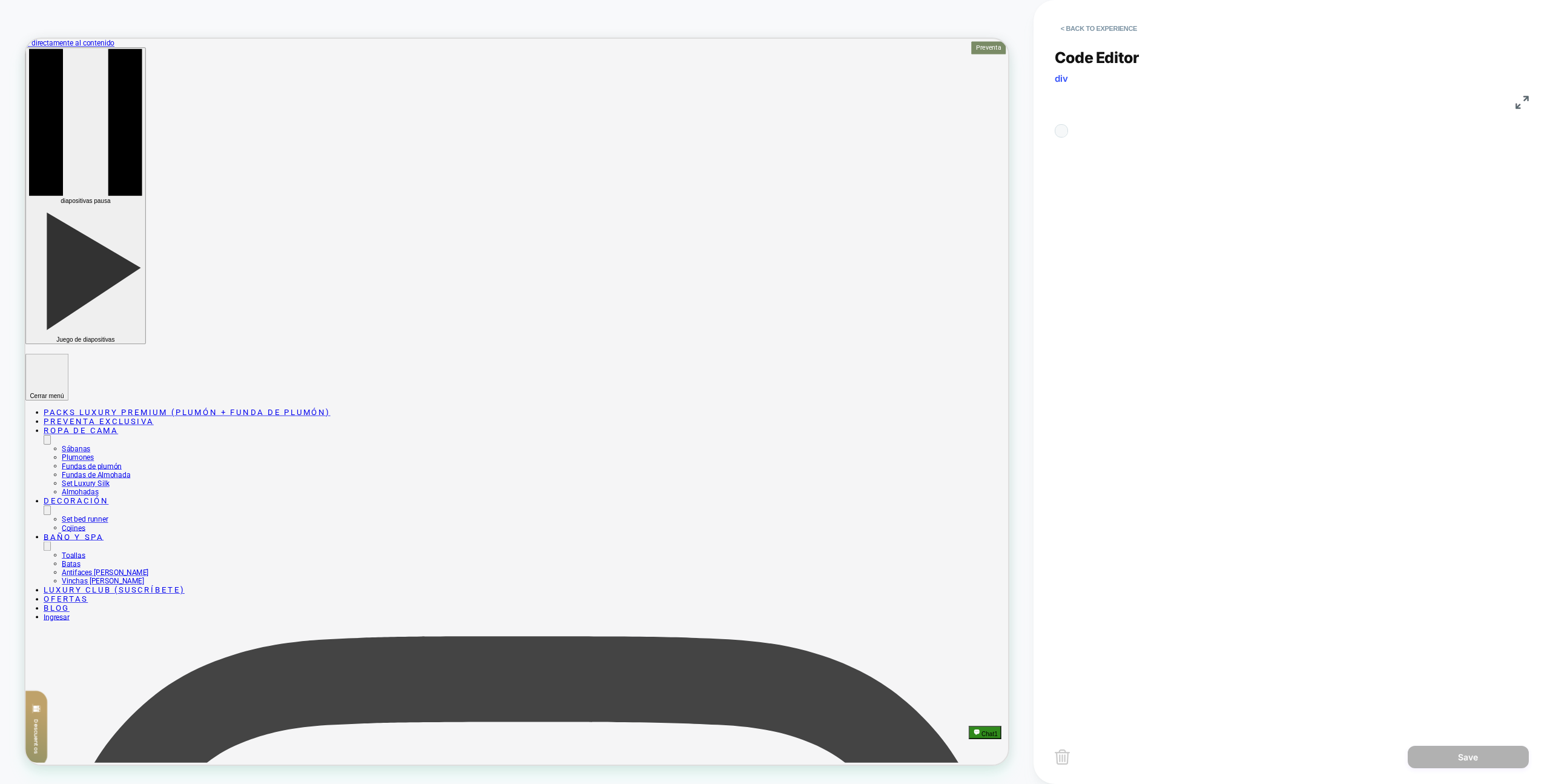
scroll to position [163, 0]
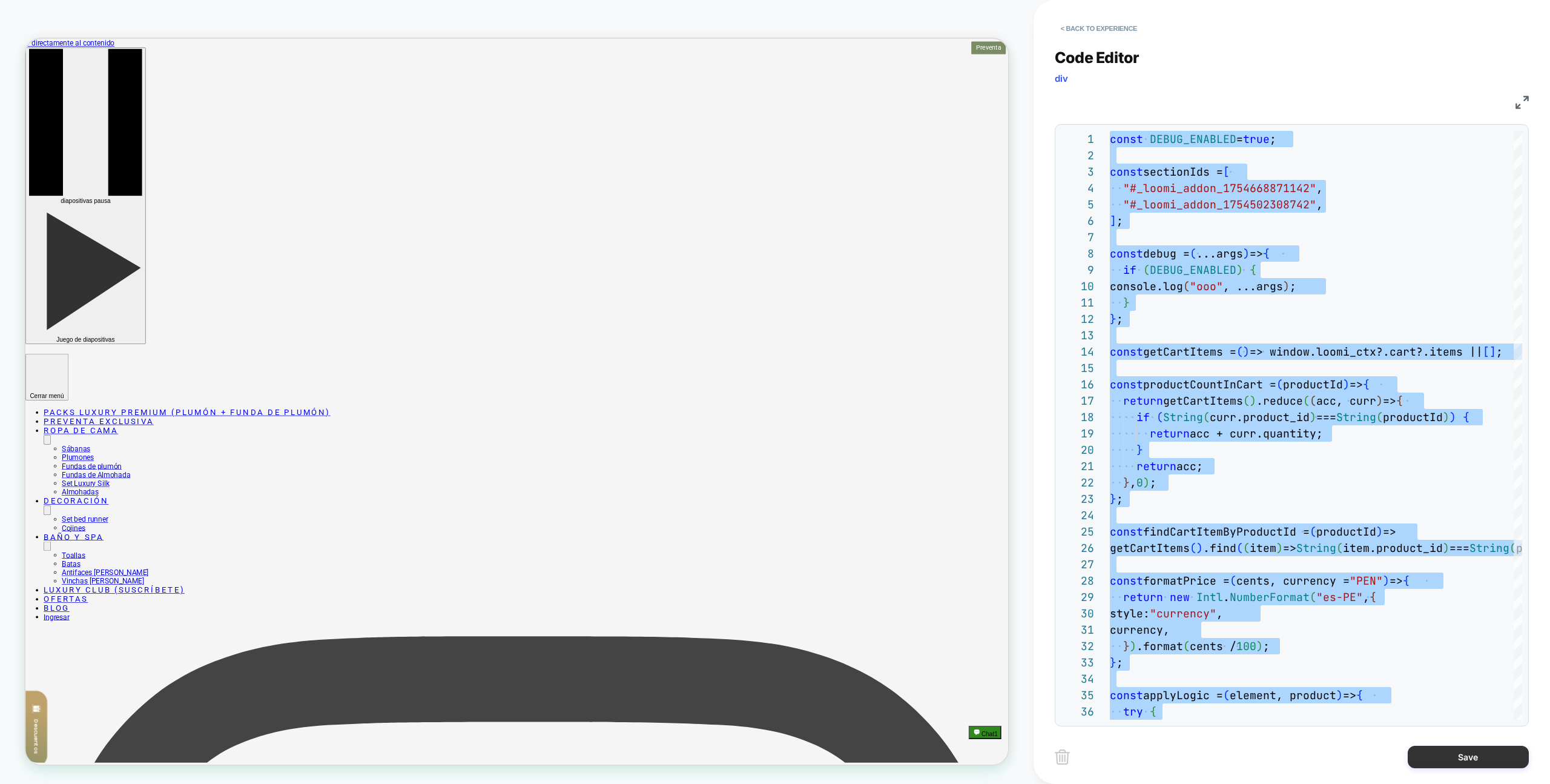
type textarea "**********"
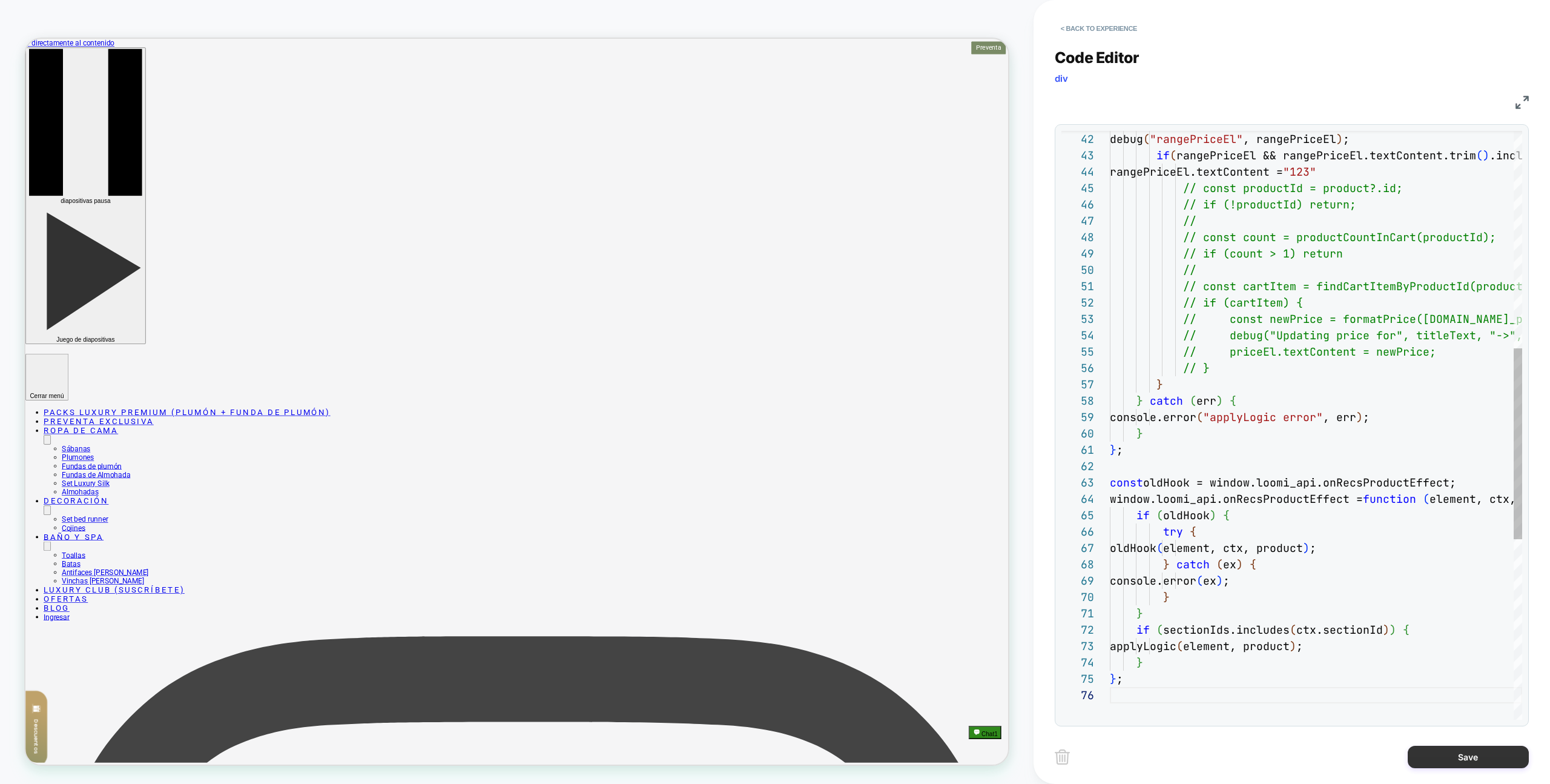
click at [1460, 762] on button "Save" at bounding box center [1468, 757] width 121 height 23
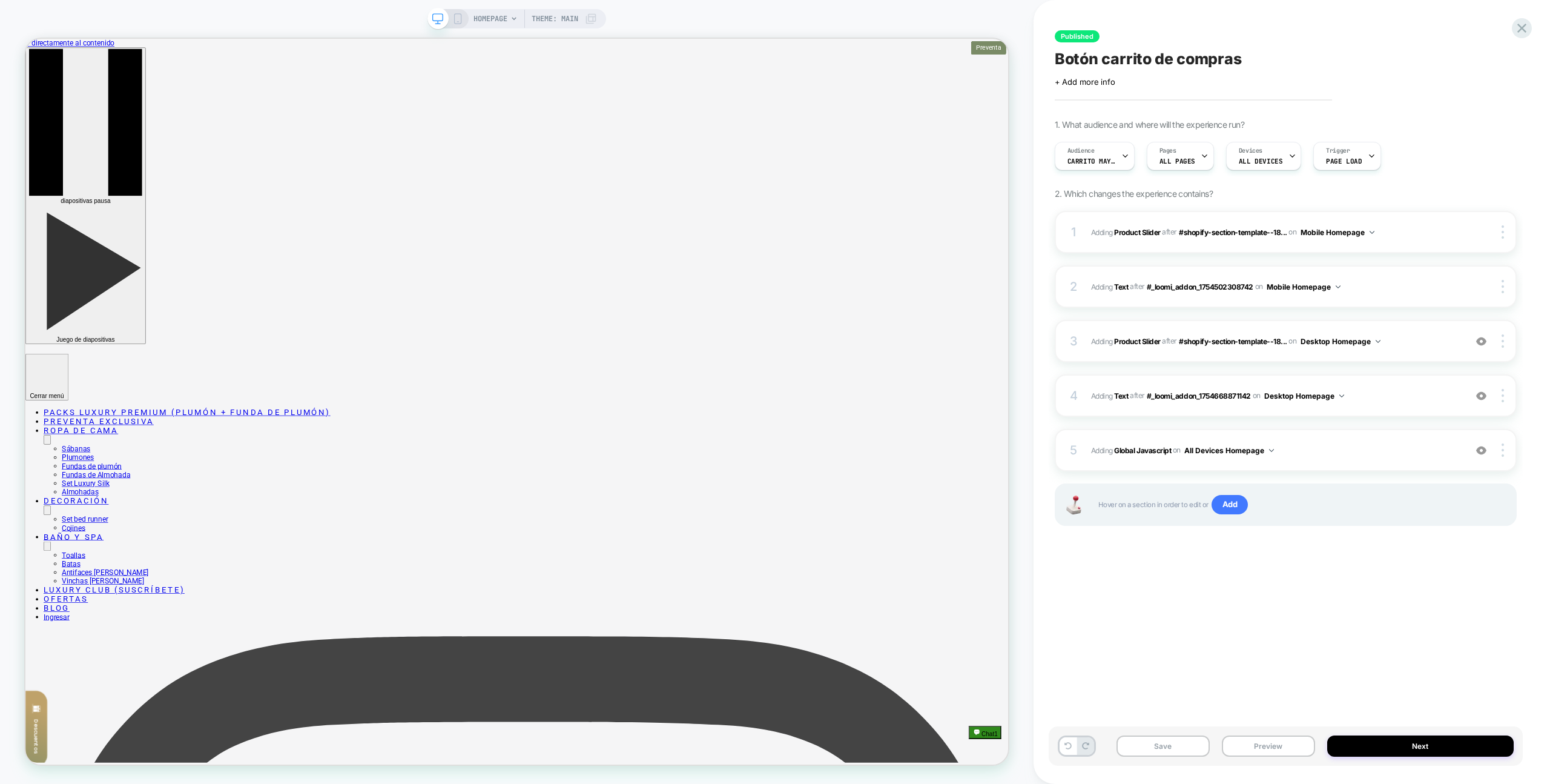
drag, startPoint x: 1280, startPoint y: 748, endPoint x: 1278, endPoint y: 704, distance: 44.0
click at [1280, 747] on button "Preview" at bounding box center [1269, 746] width 93 height 21
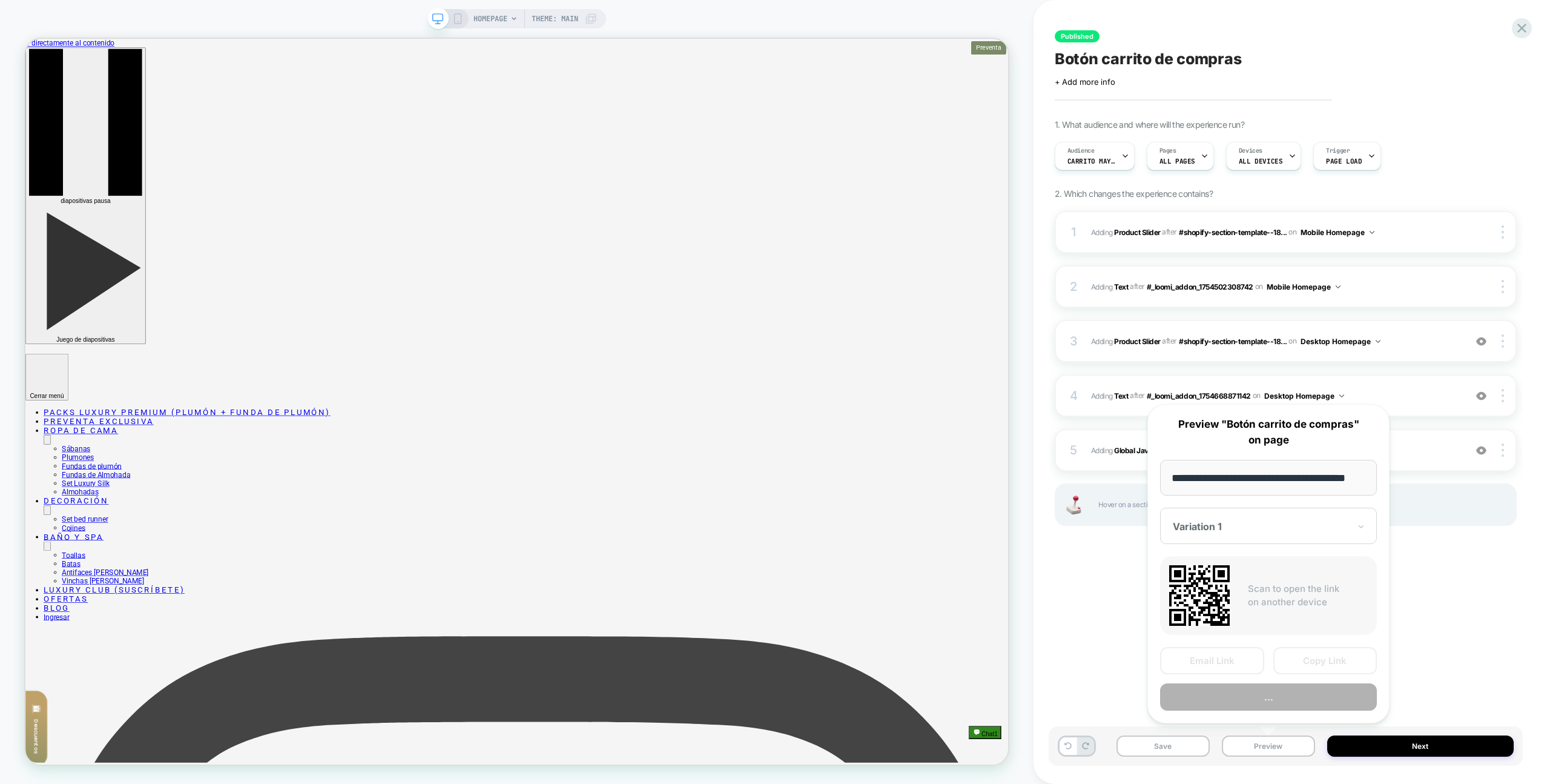
scroll to position [0, 0]
click at [1275, 698] on button "Preview" at bounding box center [1269, 697] width 217 height 27
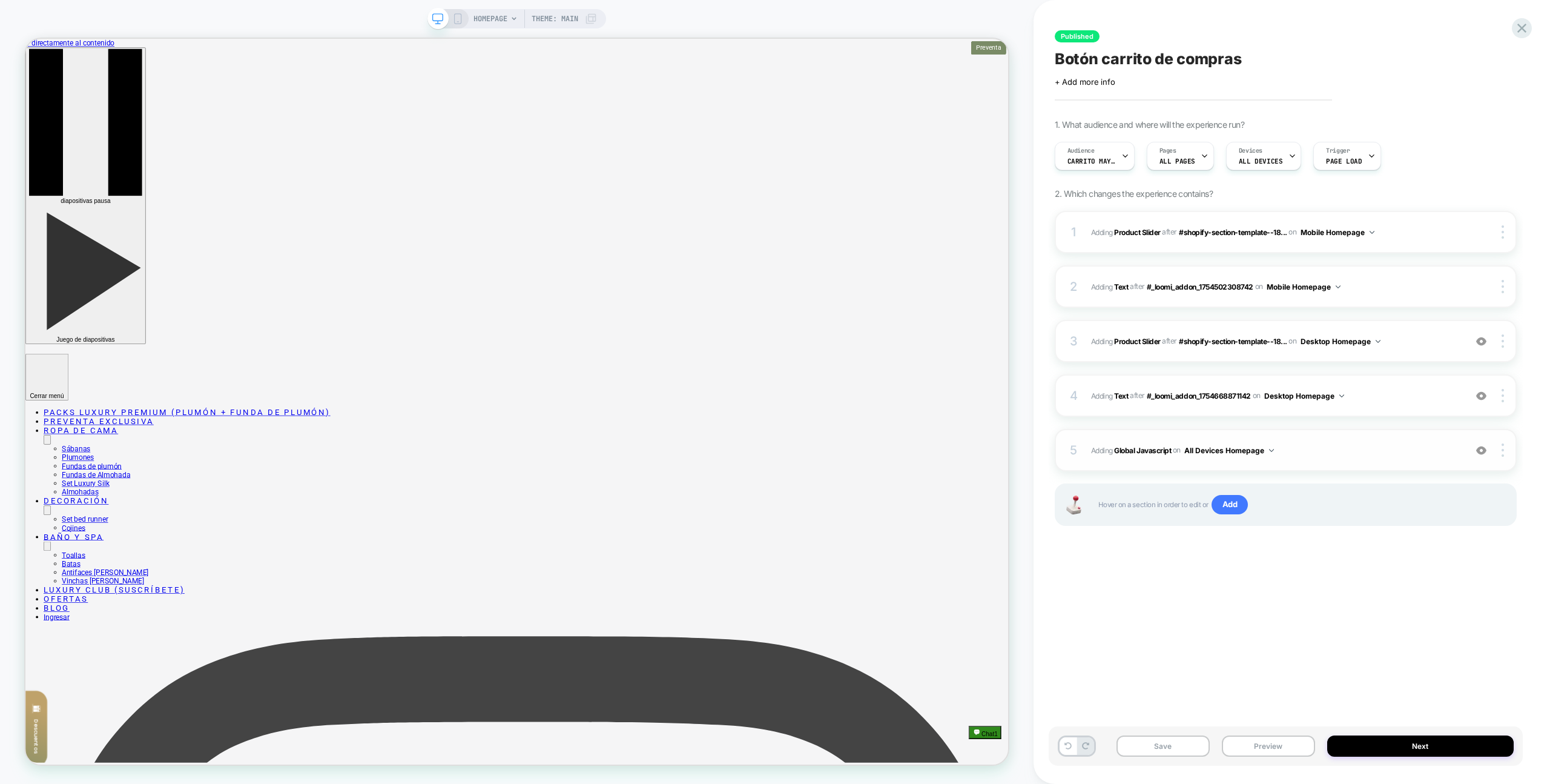
click at [1346, 438] on div "5 Adding Global Javascript on All Devices Homepage Add Before Add After Target …" at bounding box center [1286, 450] width 462 height 42
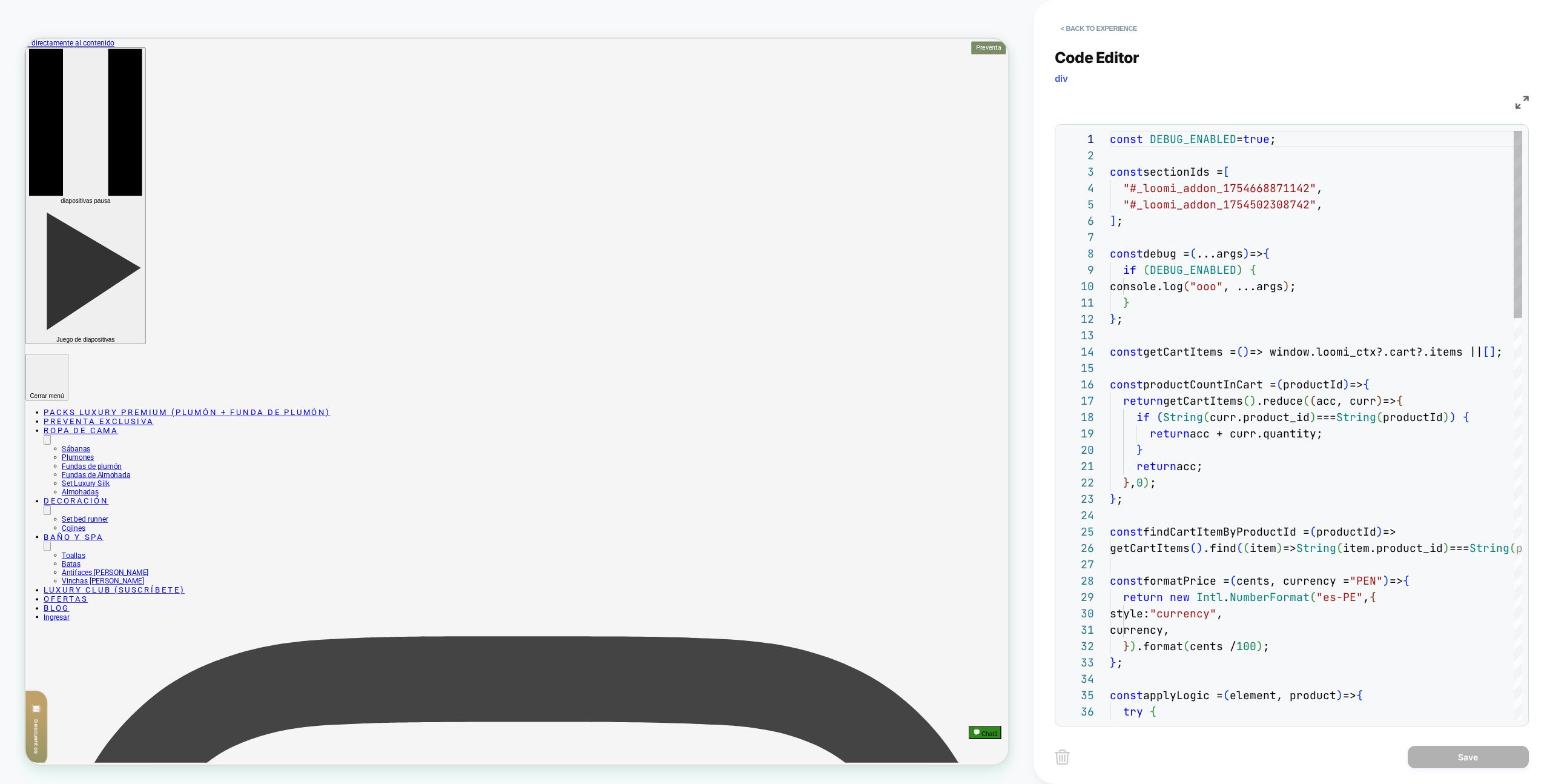
scroll to position [131, 215]
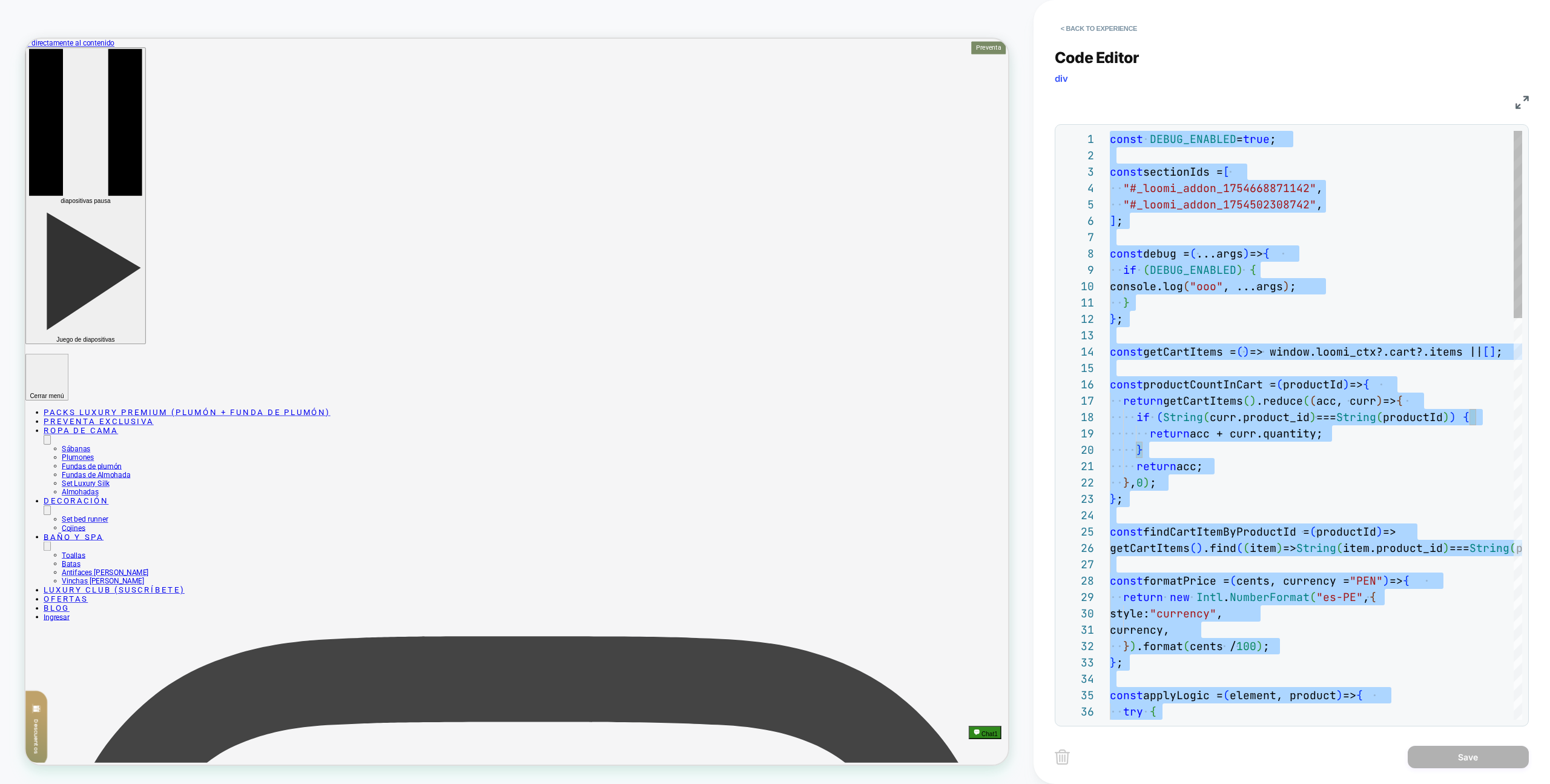
type textarea "**********"
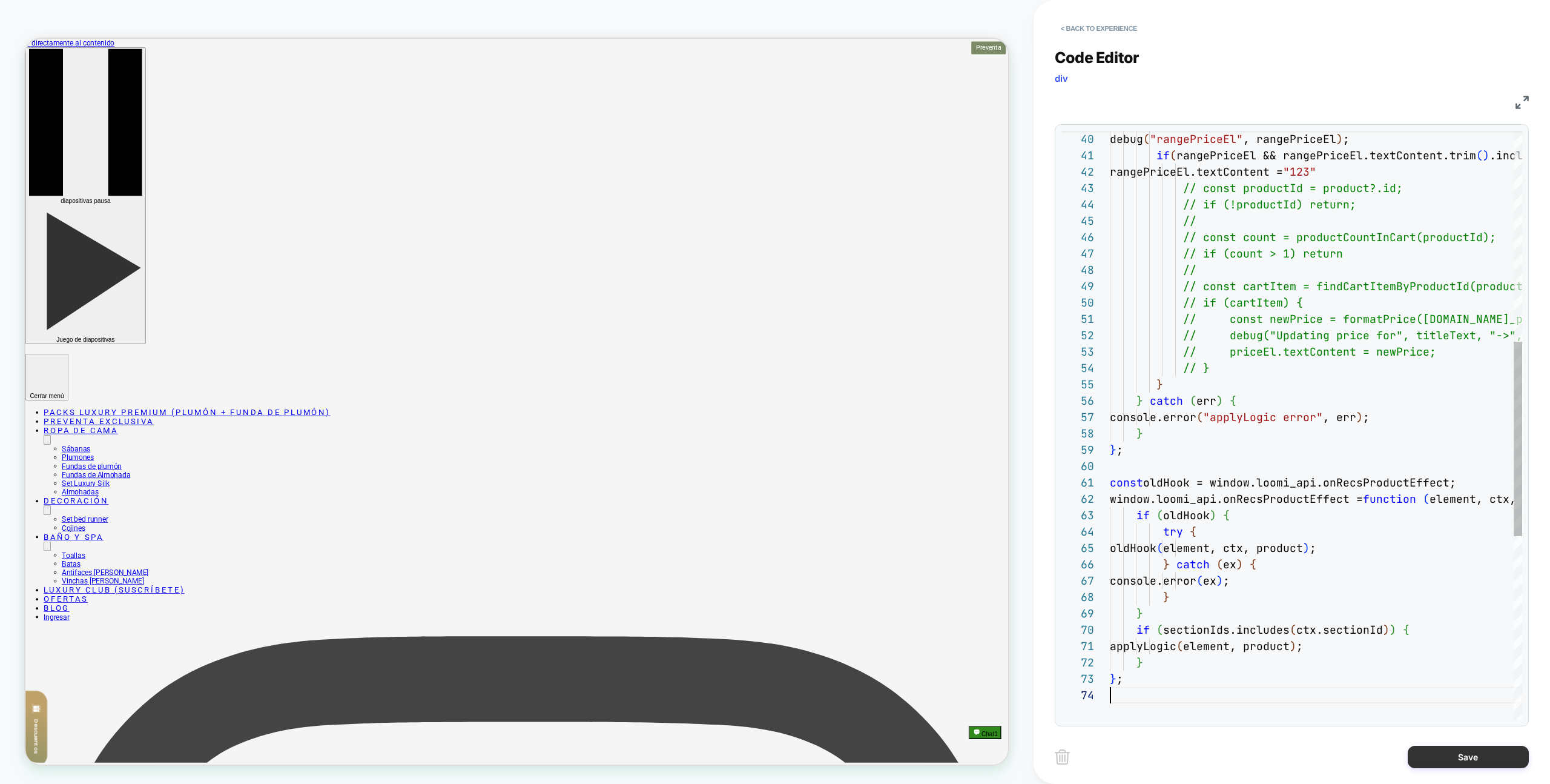
click at [1471, 760] on button "Save" at bounding box center [1468, 757] width 121 height 23
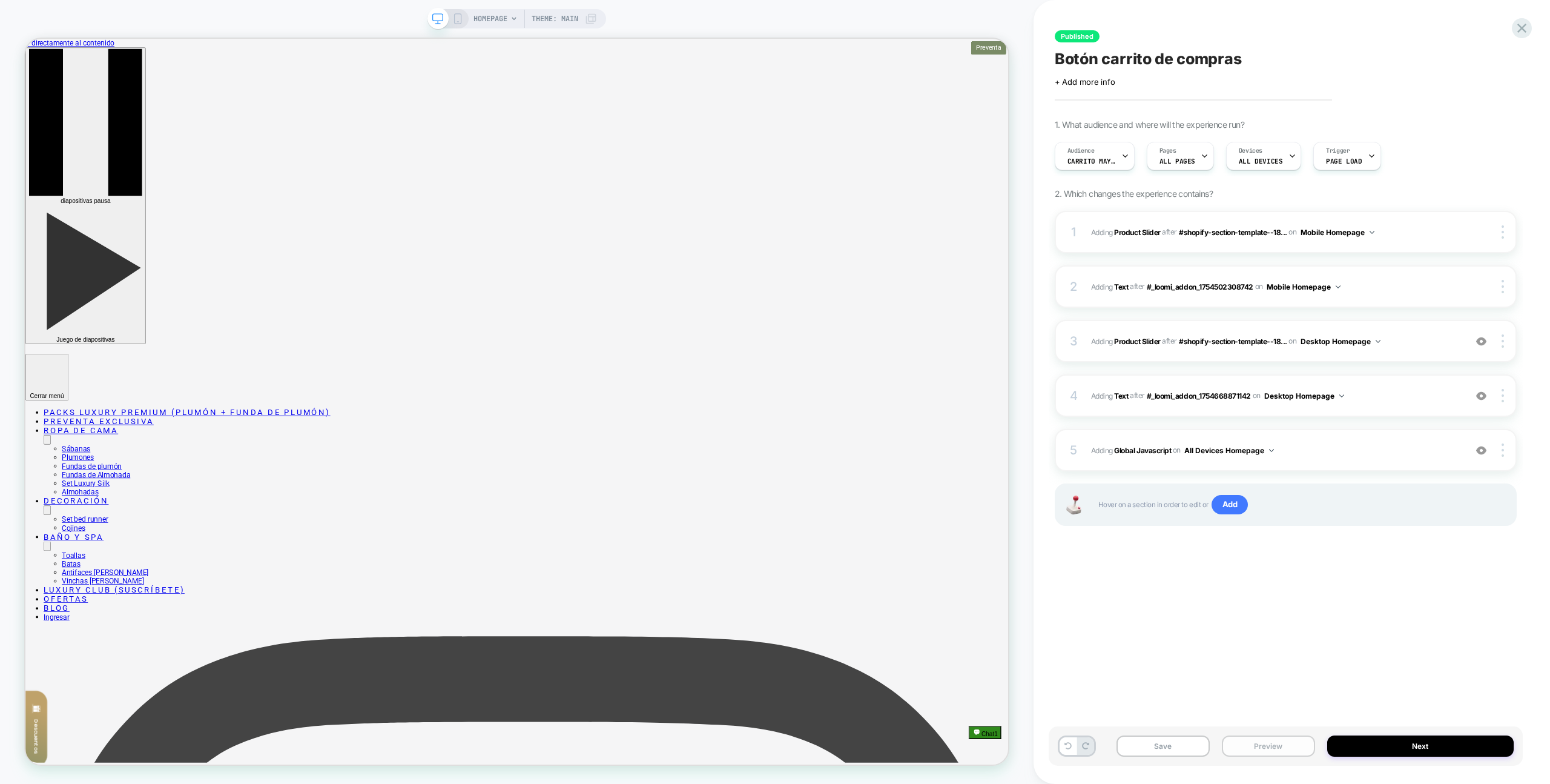
click at [1303, 755] on button "Preview" at bounding box center [1269, 746] width 93 height 21
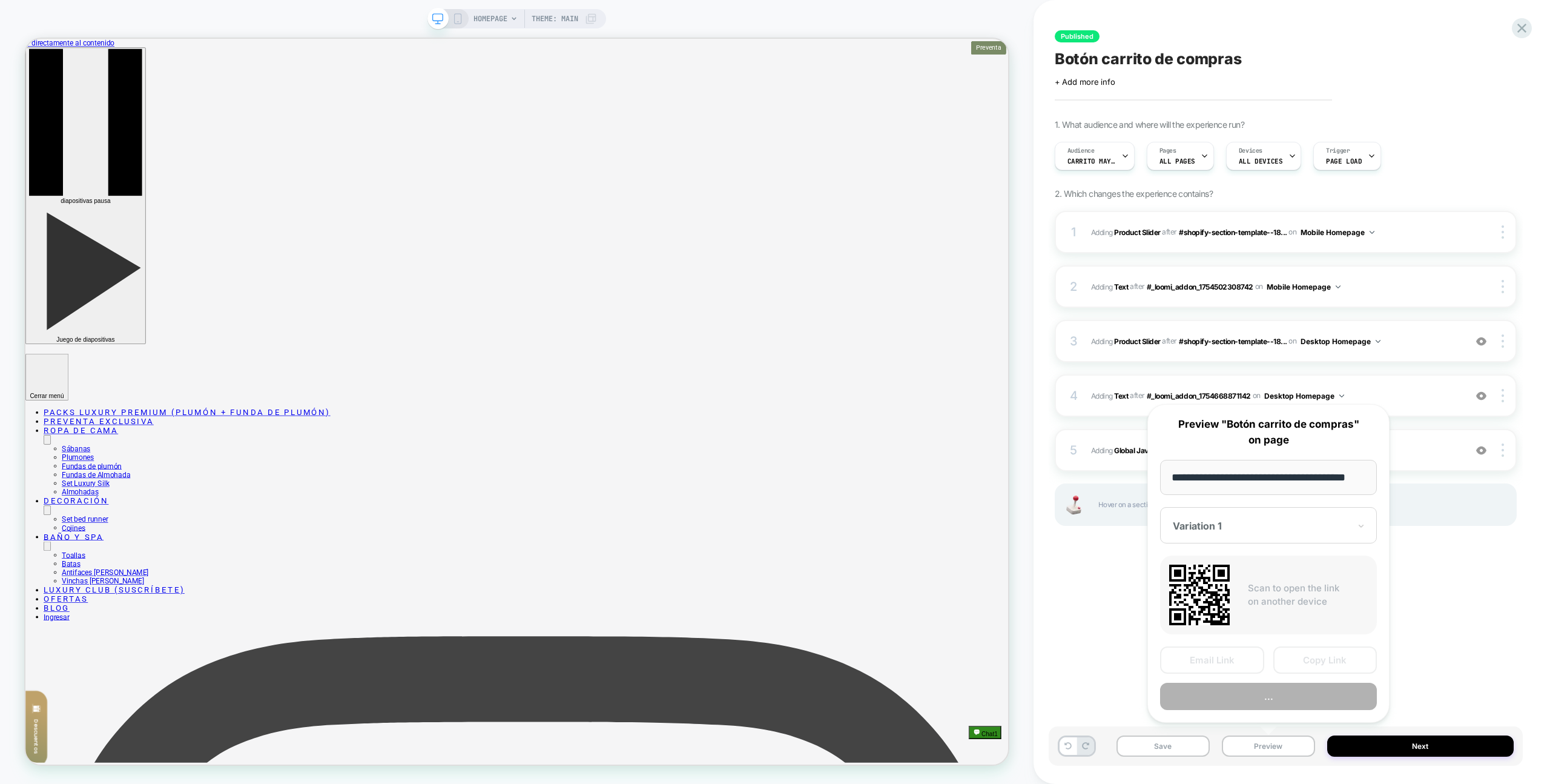
scroll to position [0, 20]
click at [1285, 709] on button "Preview" at bounding box center [1269, 697] width 217 height 27
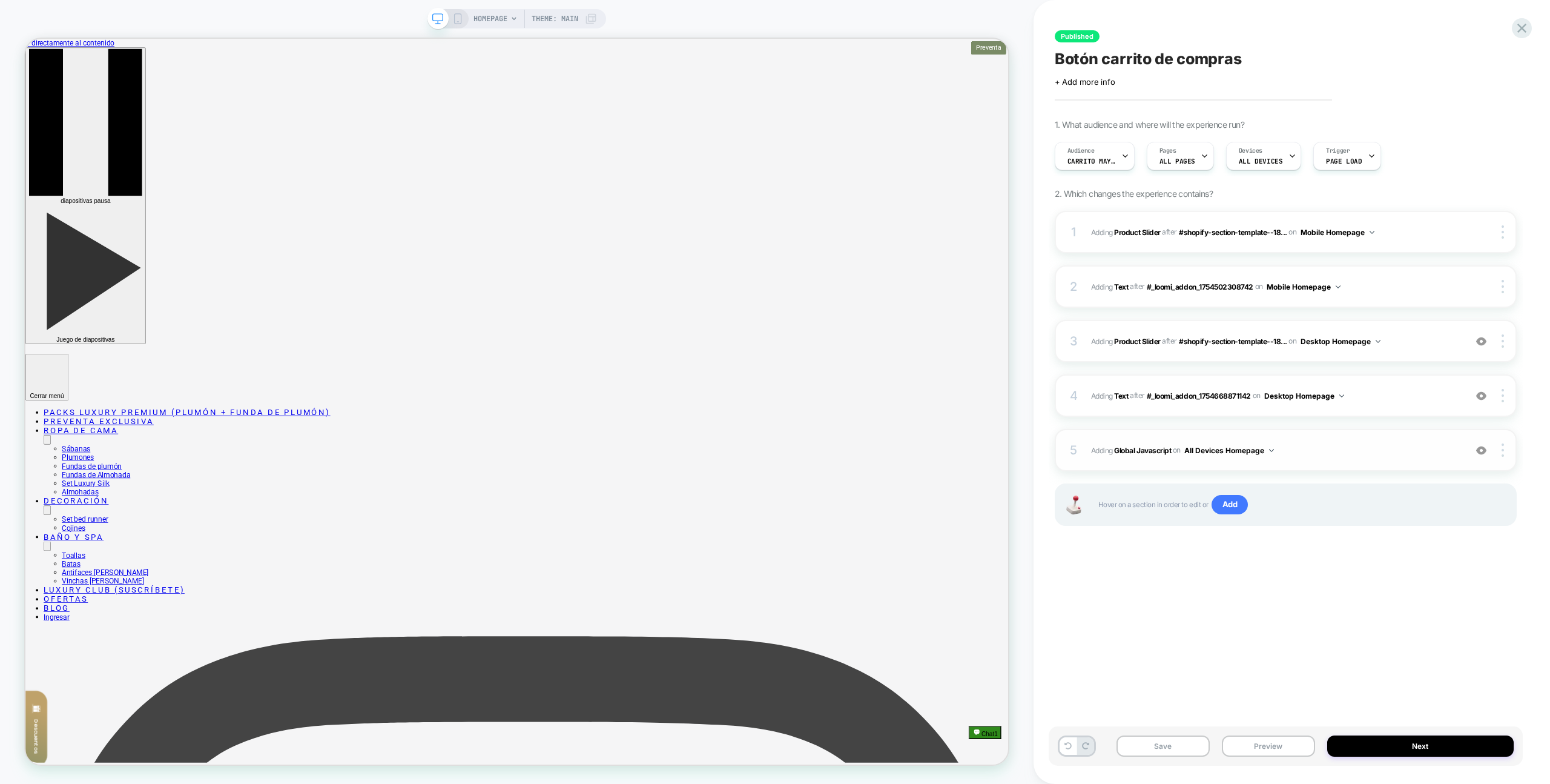
click at [1476, 453] on img at bounding box center [1481, 450] width 10 height 10
click at [1303, 750] on button "Preview" at bounding box center [1269, 746] width 93 height 21
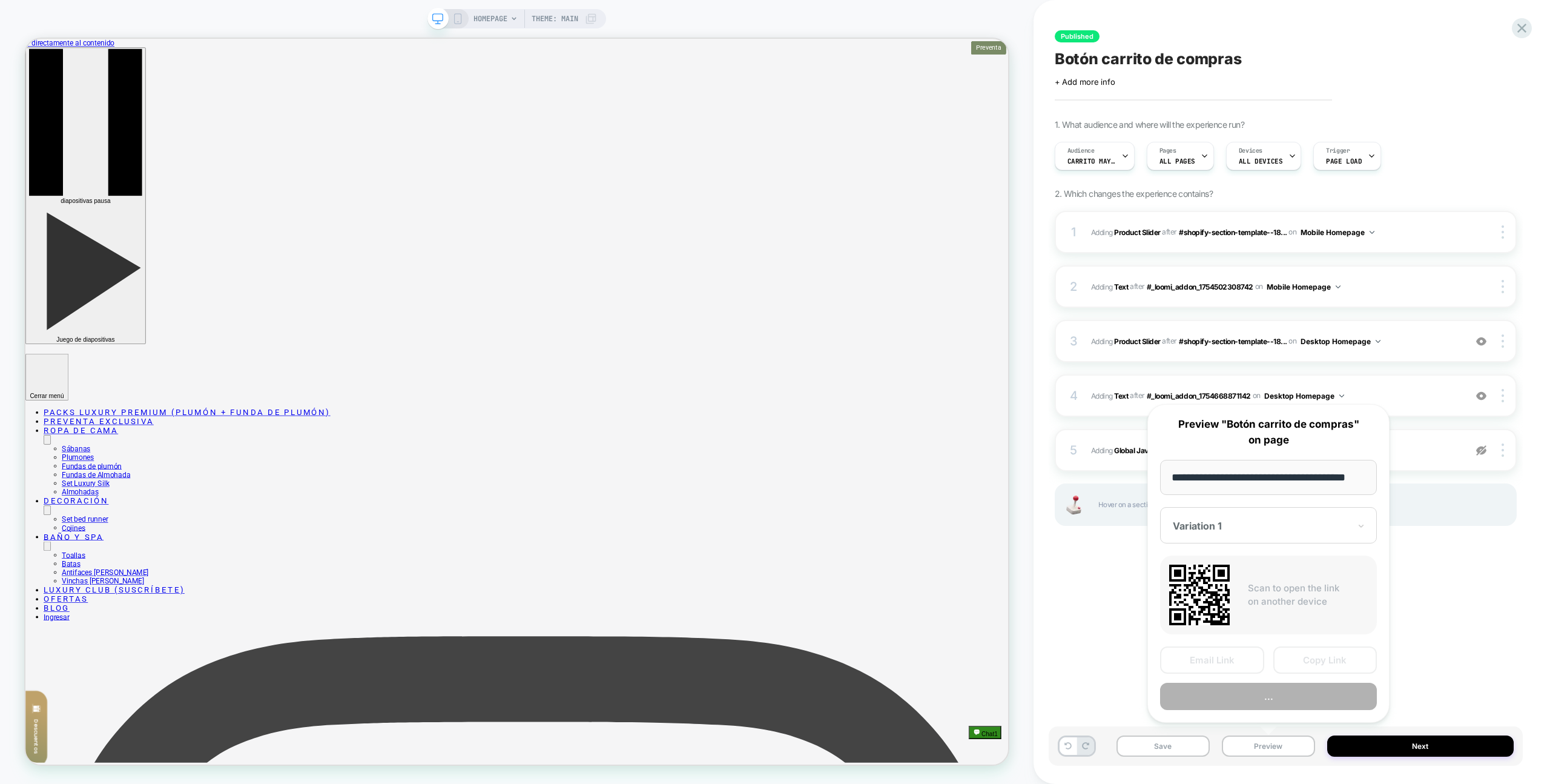
scroll to position [0, 0]
click at [1312, 691] on button "..." at bounding box center [1269, 697] width 217 height 27
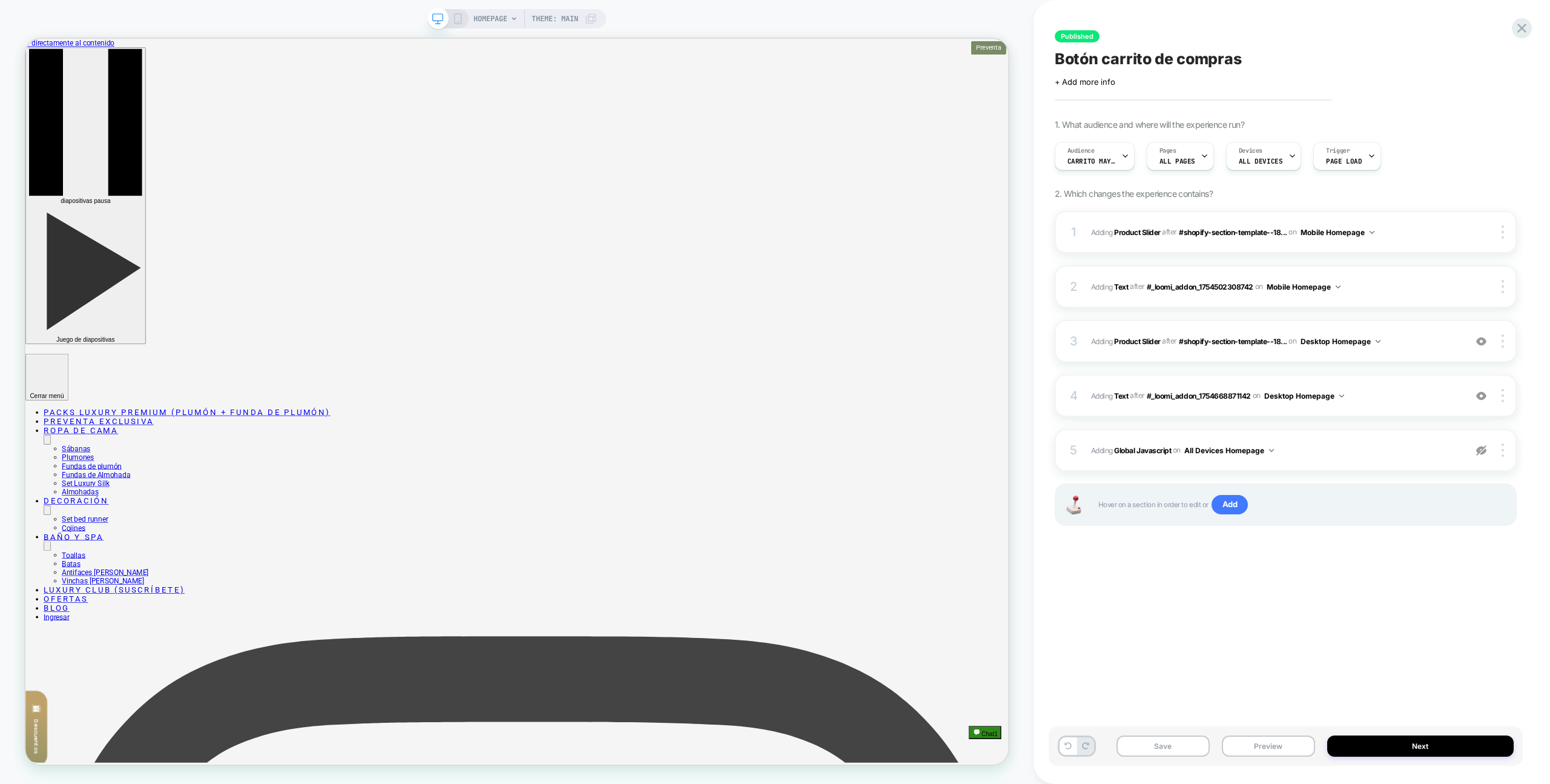
click at [1091, 175] on div "Audience Carrito mayor a 1 Pages ALL PAGES Devices ALL DEVICES Trigger Page Load" at bounding box center [1280, 156] width 462 height 41
click at [1095, 163] on span "Carrito mayor a 1" at bounding box center [1092, 161] width 49 height 9
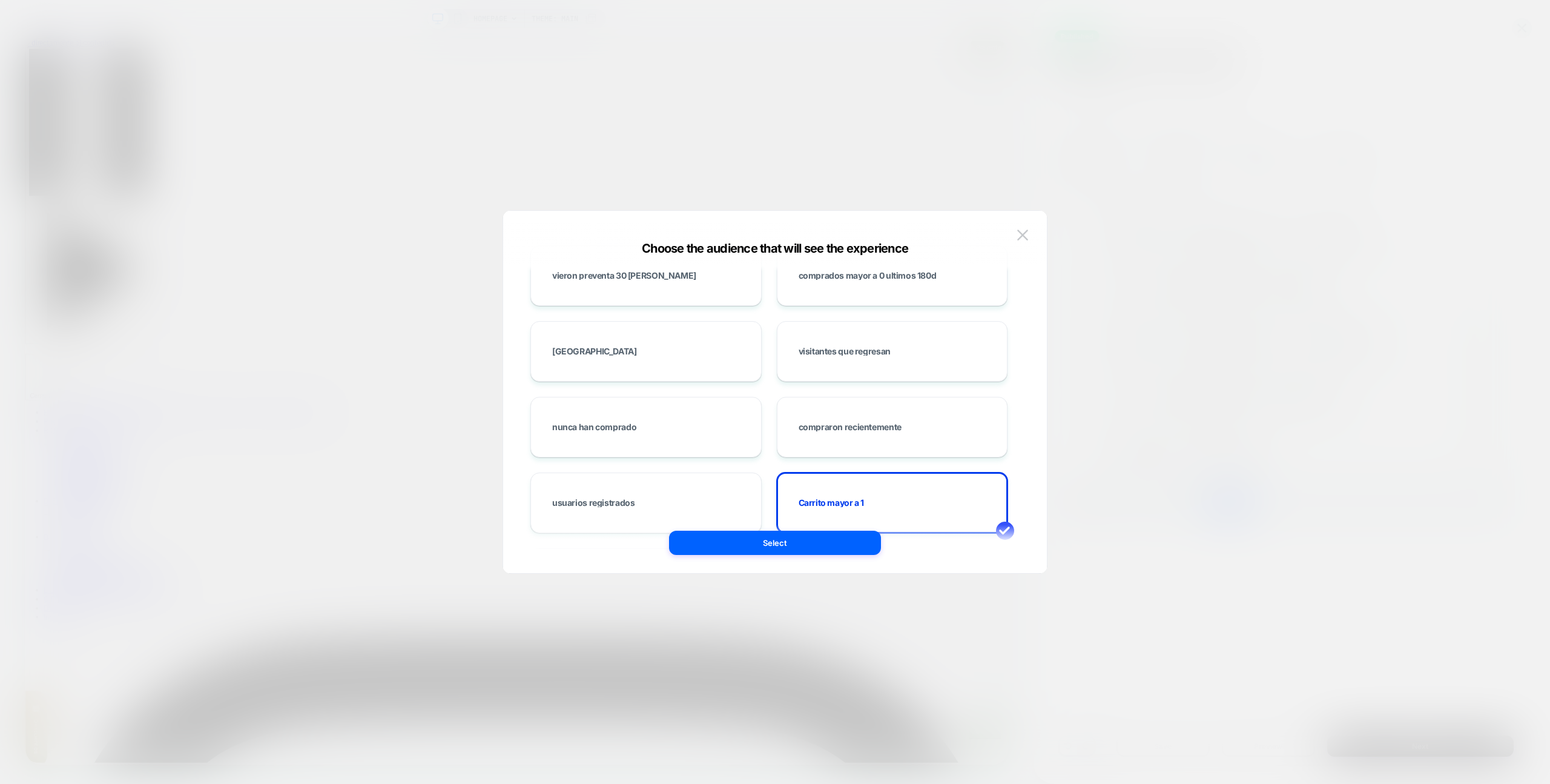
scroll to position [408, 0]
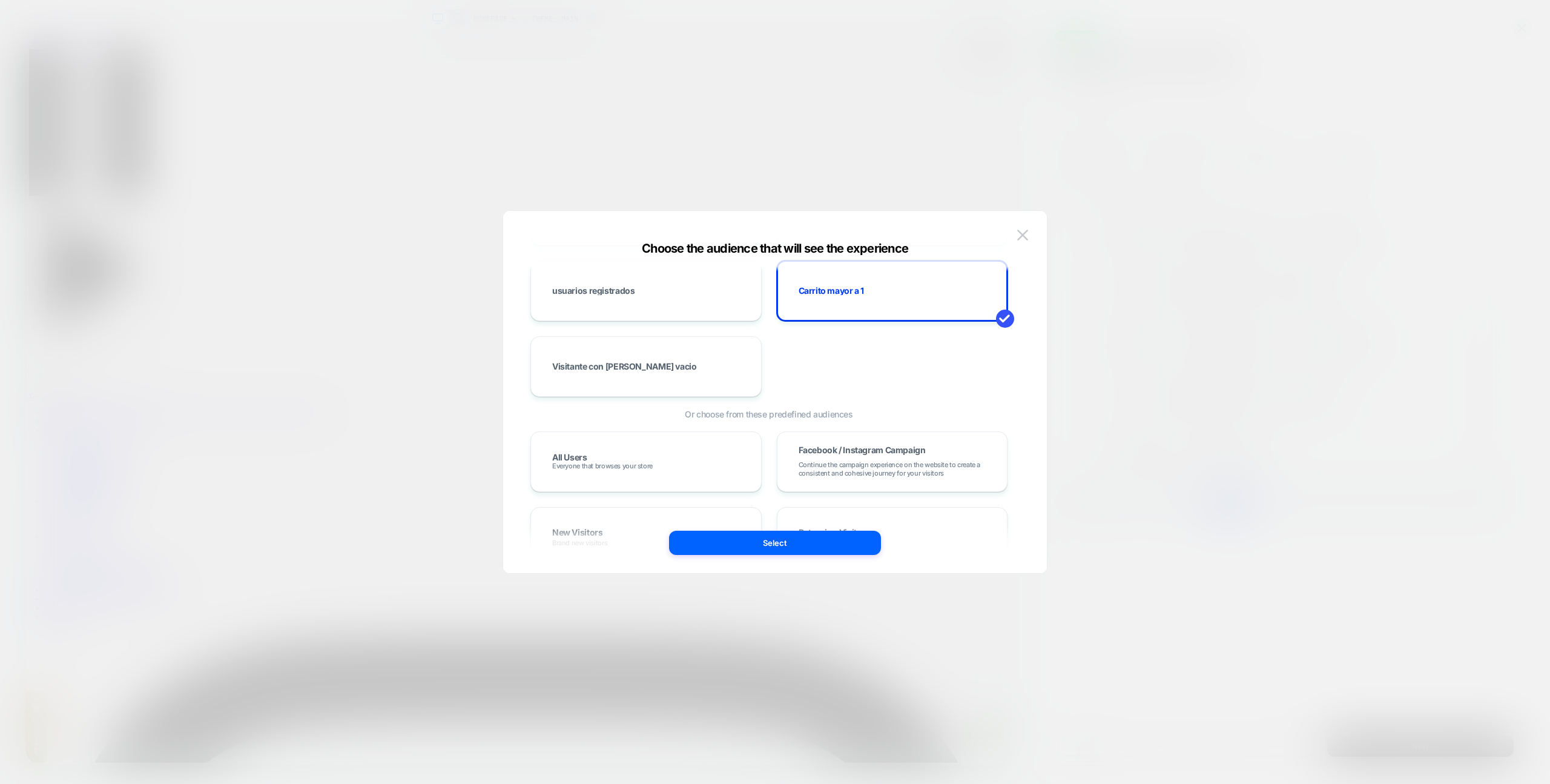
click at [1029, 237] on button at bounding box center [1022, 235] width 18 height 18
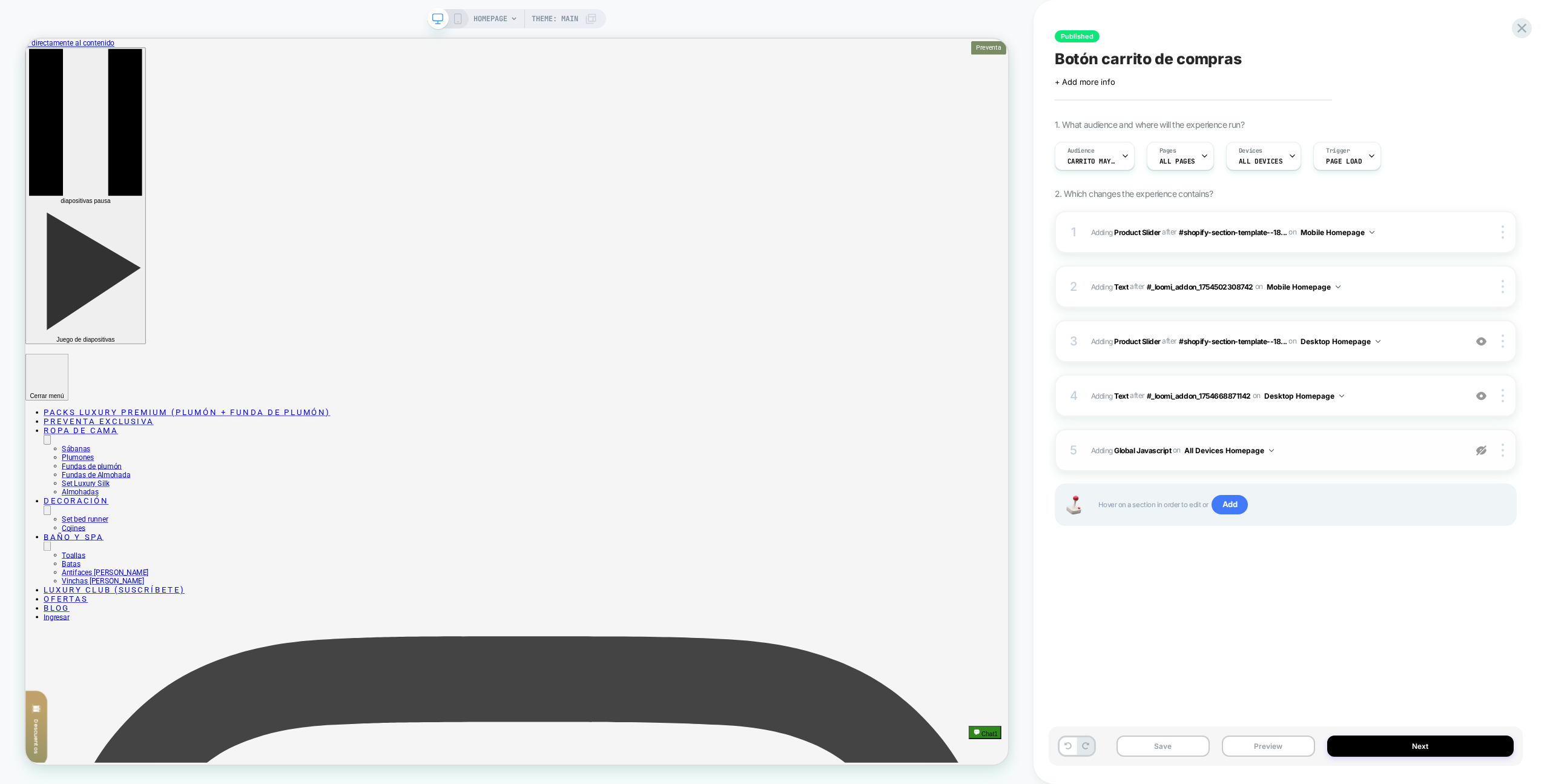
drag, startPoint x: 1474, startPoint y: 451, endPoint x: 1467, endPoint y: 450, distance: 7.1
click at [1474, 451] on div at bounding box center [1482, 449] width 23 height 13
click at [1435, 449] on span "Adding Global Javascript on All Devices Homepage" at bounding box center [1275, 450] width 368 height 15
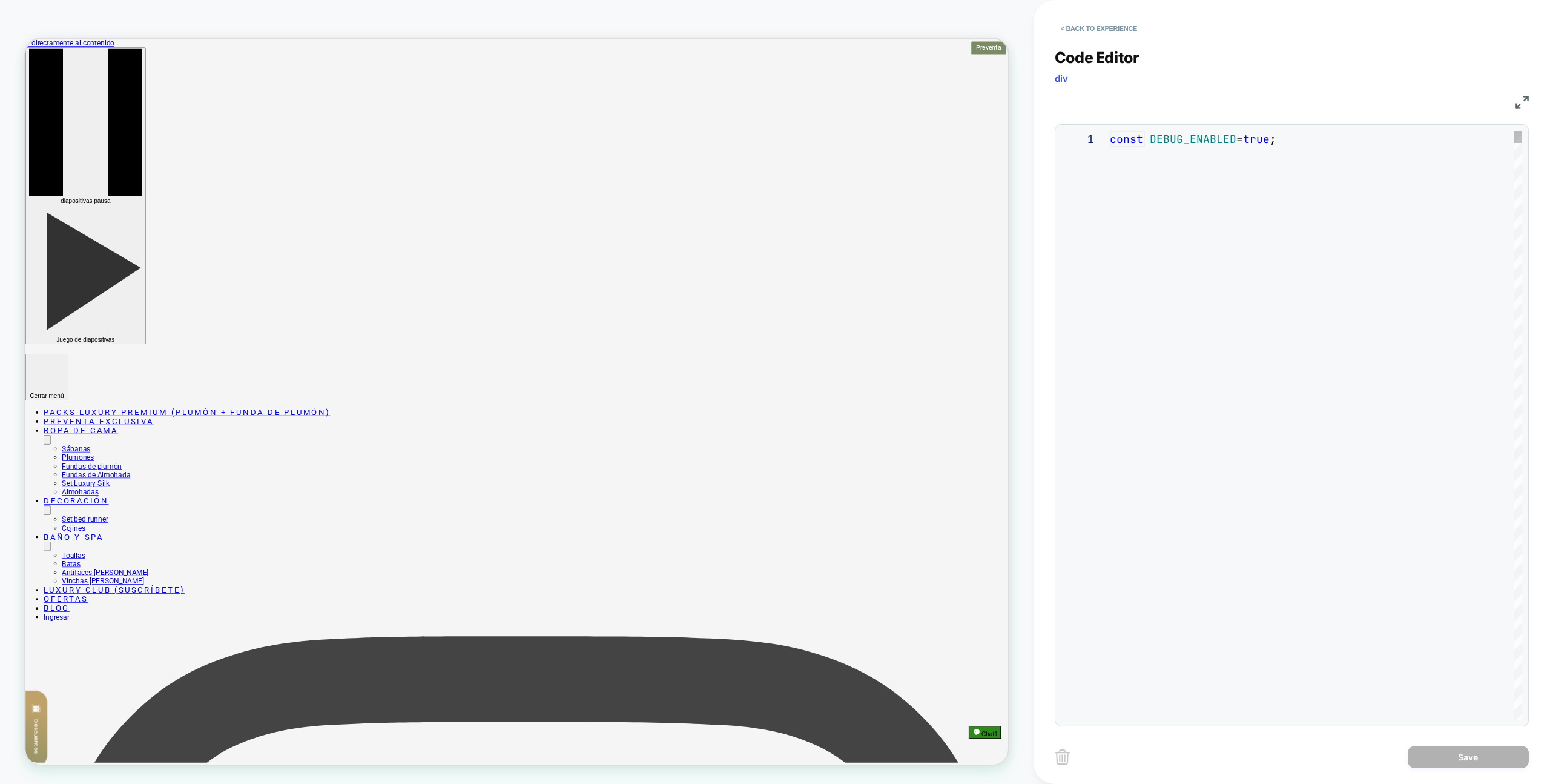
click at [1442, 448] on div "const DEBUG_ENABLED = true ;" at bounding box center [1316, 753] width 412 height 1243
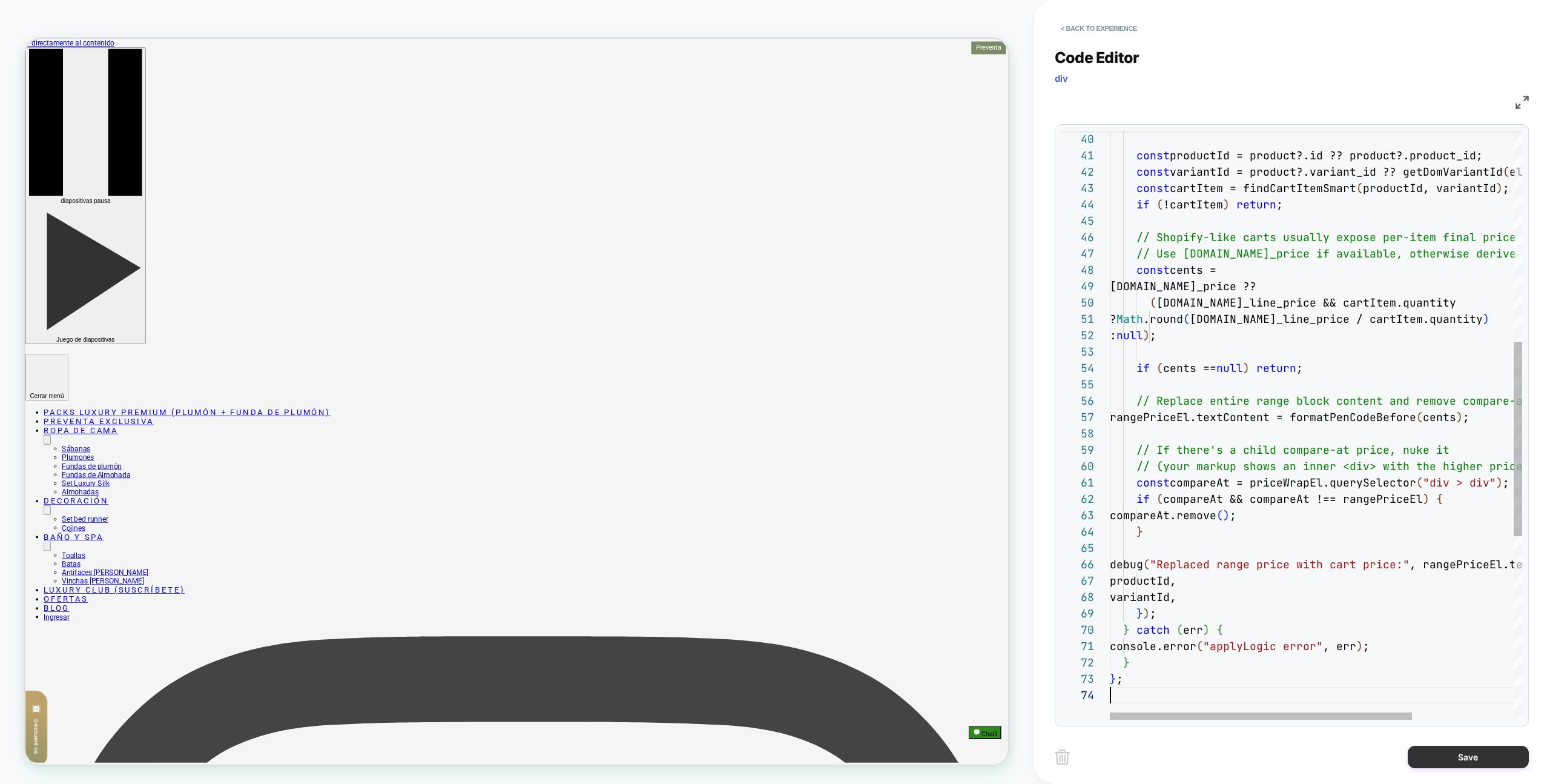
scroll to position [49, 0]
type textarea "**********"
drag, startPoint x: 1452, startPoint y: 752, endPoint x: 1317, endPoint y: 750, distance: 135.0
click at [1451, 752] on button "Save" at bounding box center [1468, 757] width 121 height 23
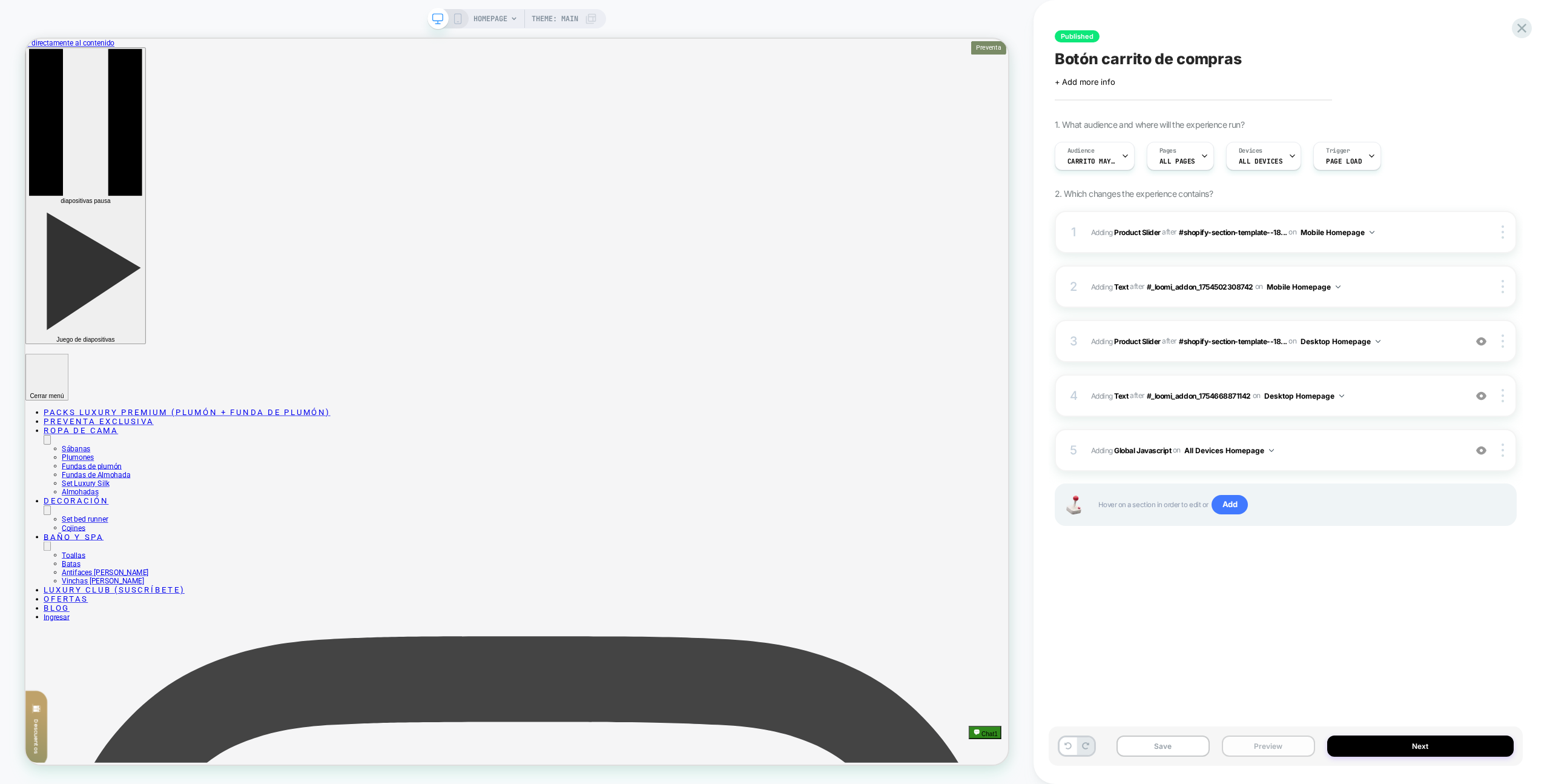
click at [1308, 746] on button "Preview" at bounding box center [1269, 746] width 93 height 21
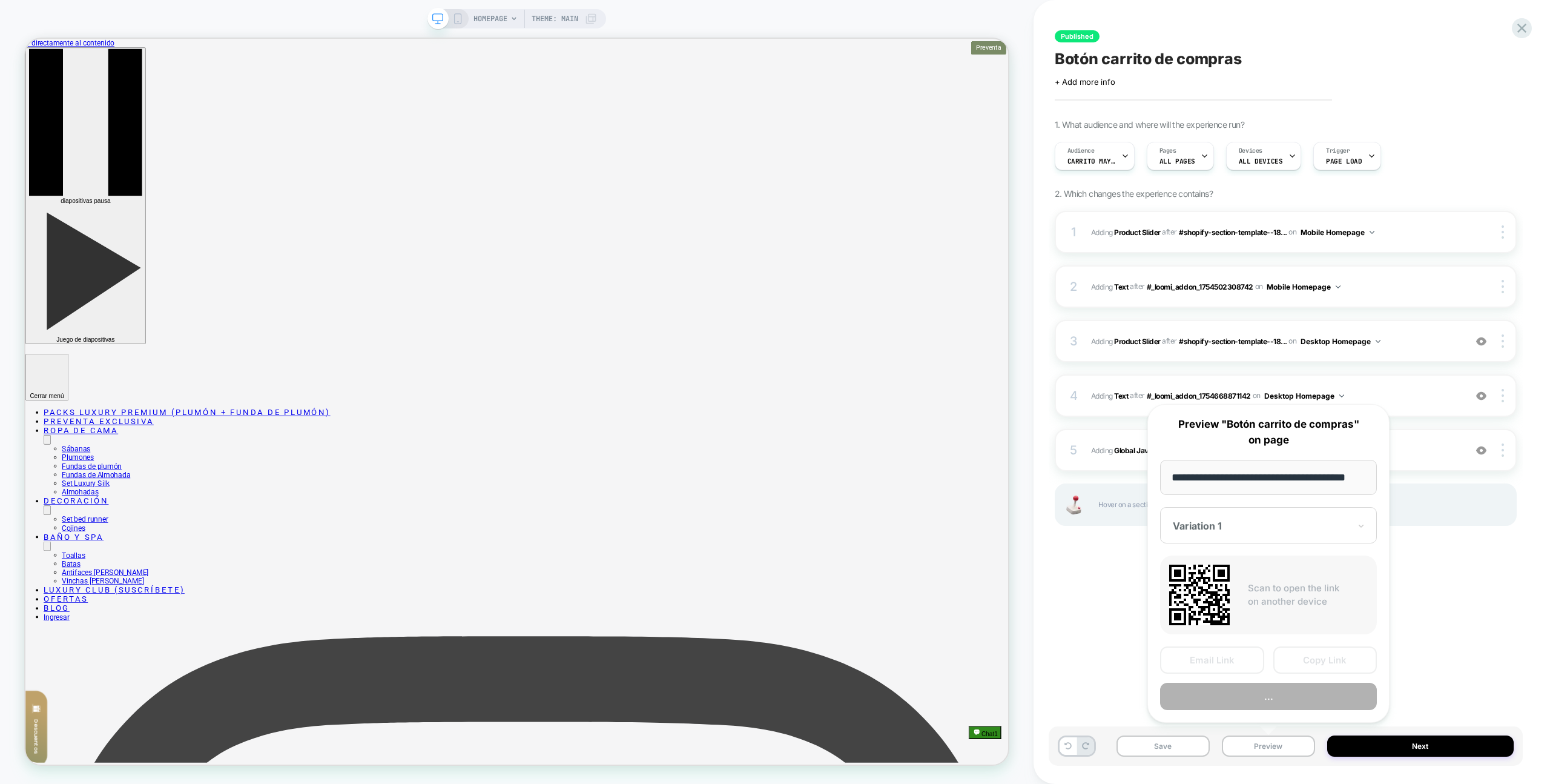
scroll to position [0, 20]
click at [1290, 705] on button "Preview" at bounding box center [1269, 697] width 217 height 27
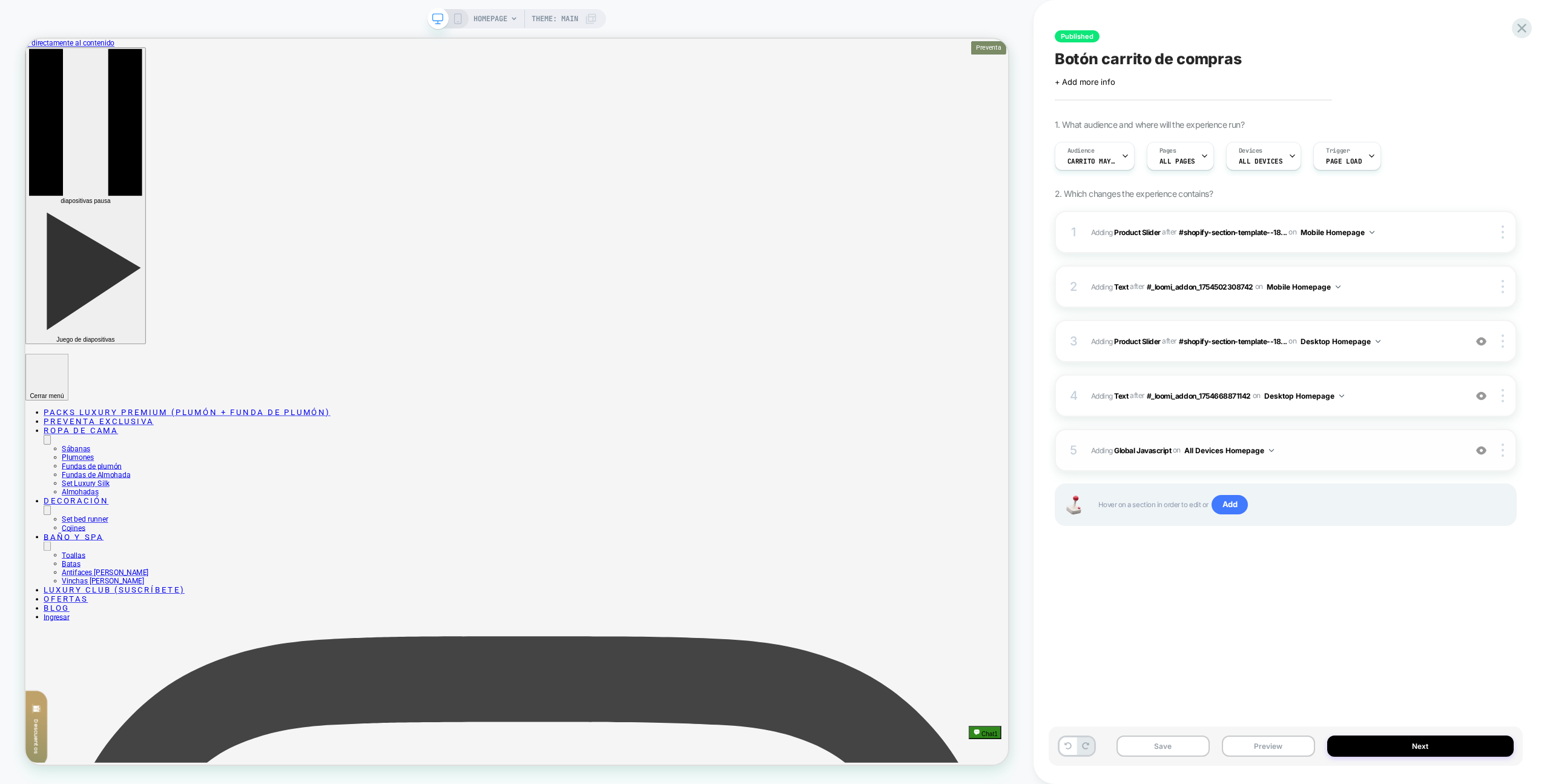
click at [1365, 445] on span "Adding Global Javascript on All Devices Homepage" at bounding box center [1275, 450] width 368 height 15
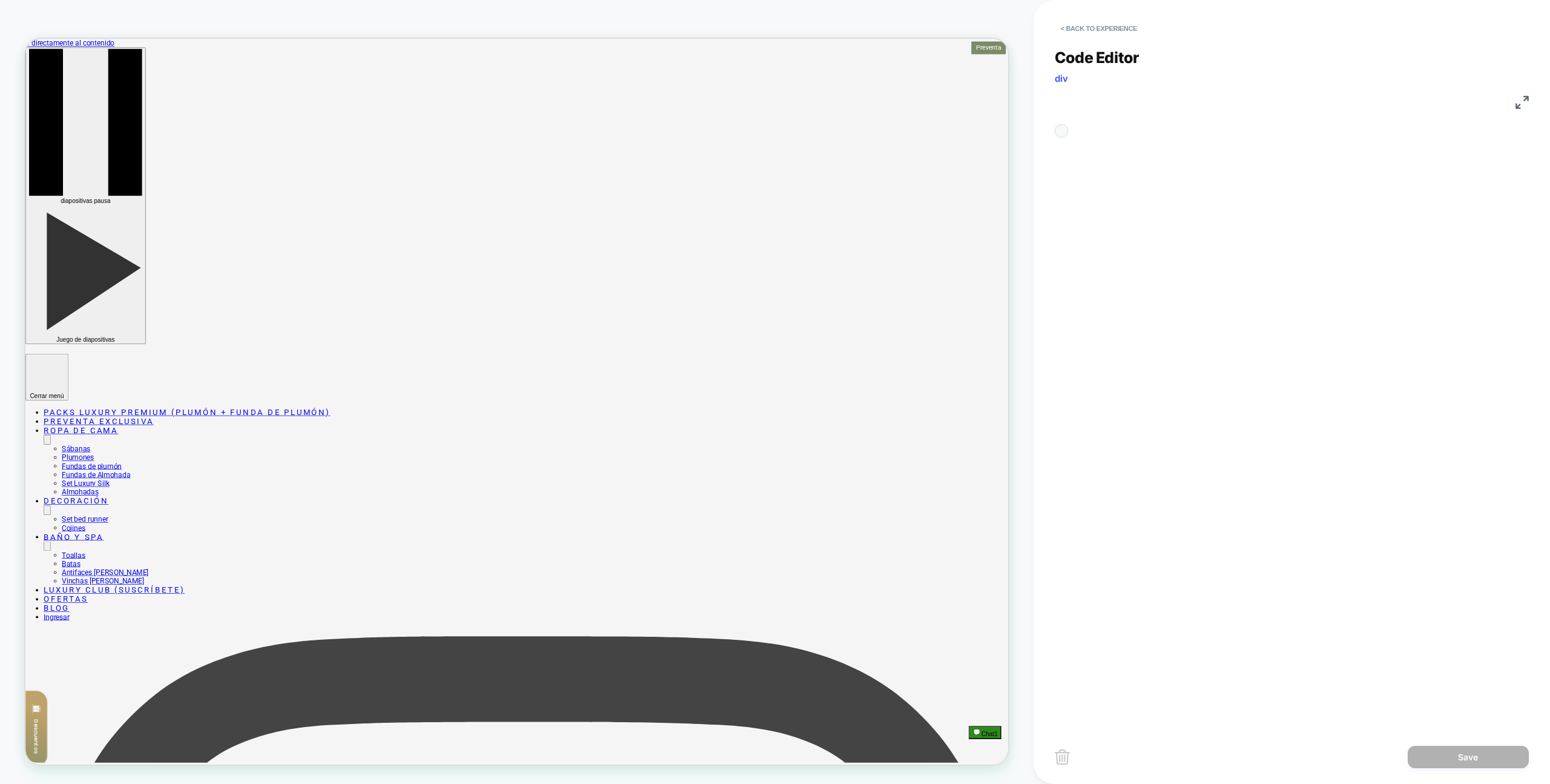
scroll to position [163, 0]
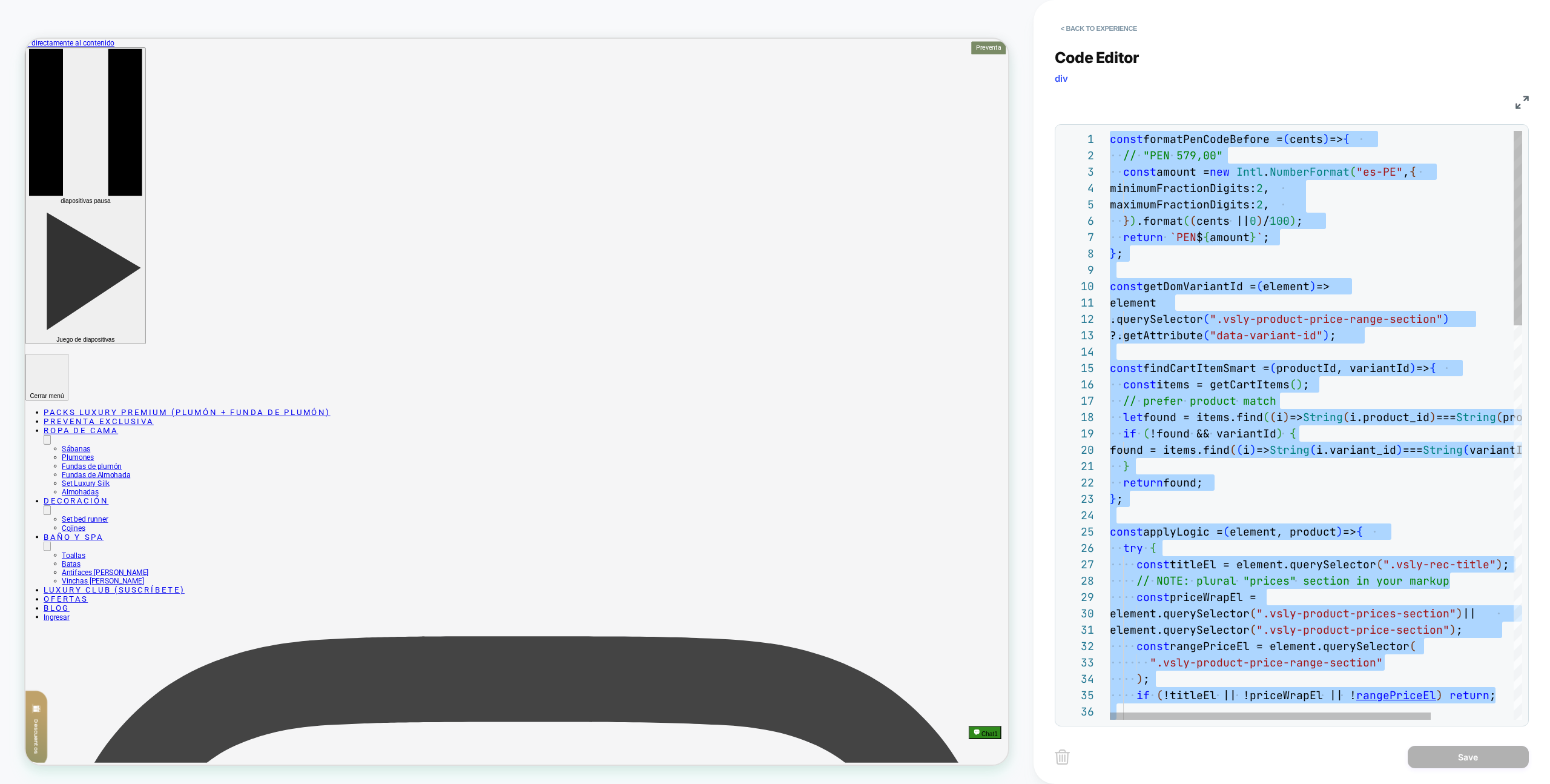
type textarea "**********"
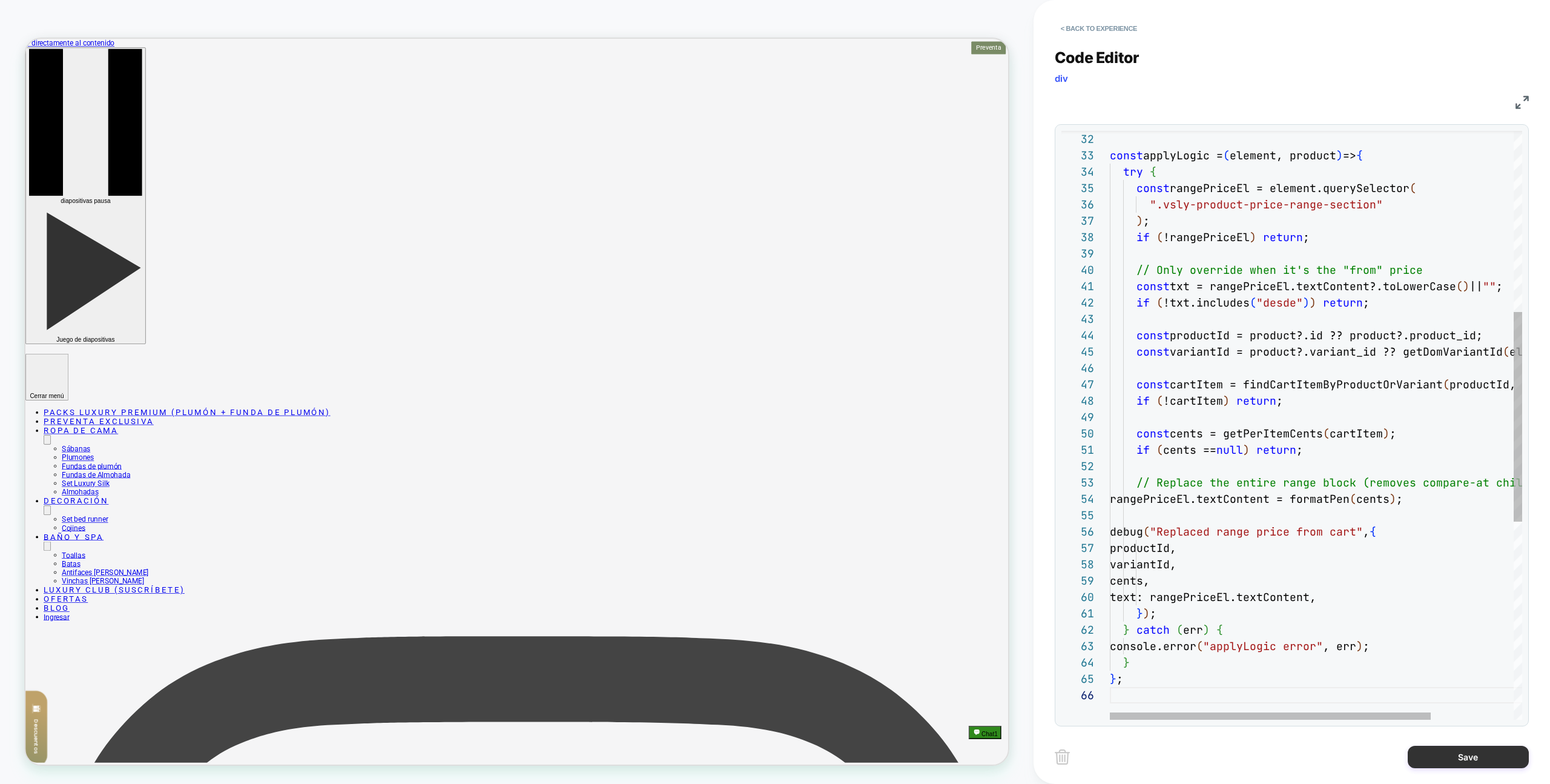
click at [1429, 757] on button "Save" at bounding box center [1468, 757] width 121 height 23
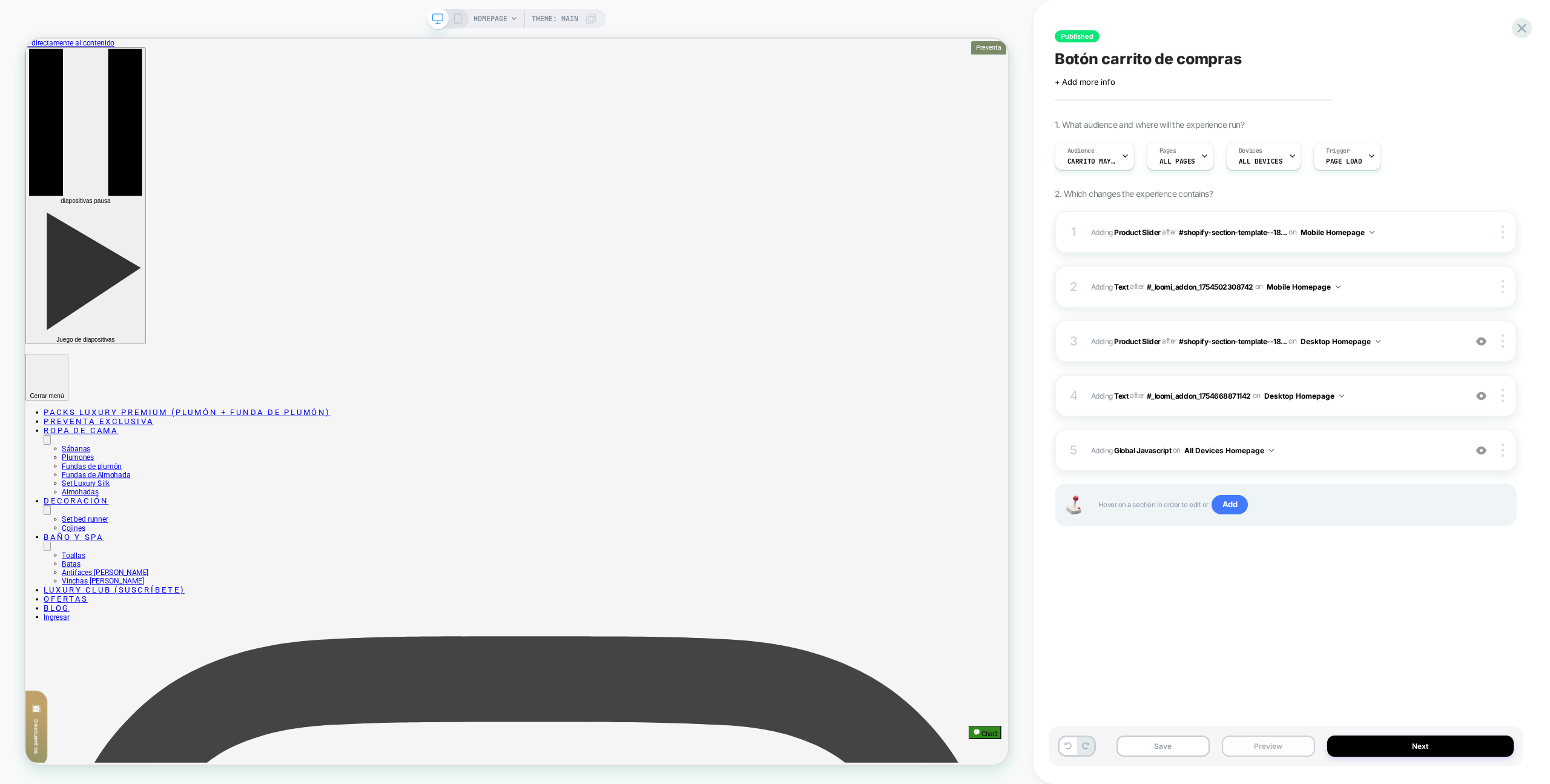
drag, startPoint x: 1299, startPoint y: 738, endPoint x: 1299, endPoint y: 728, distance: 10.0
click at [1299, 738] on button "Preview" at bounding box center [1269, 746] width 93 height 21
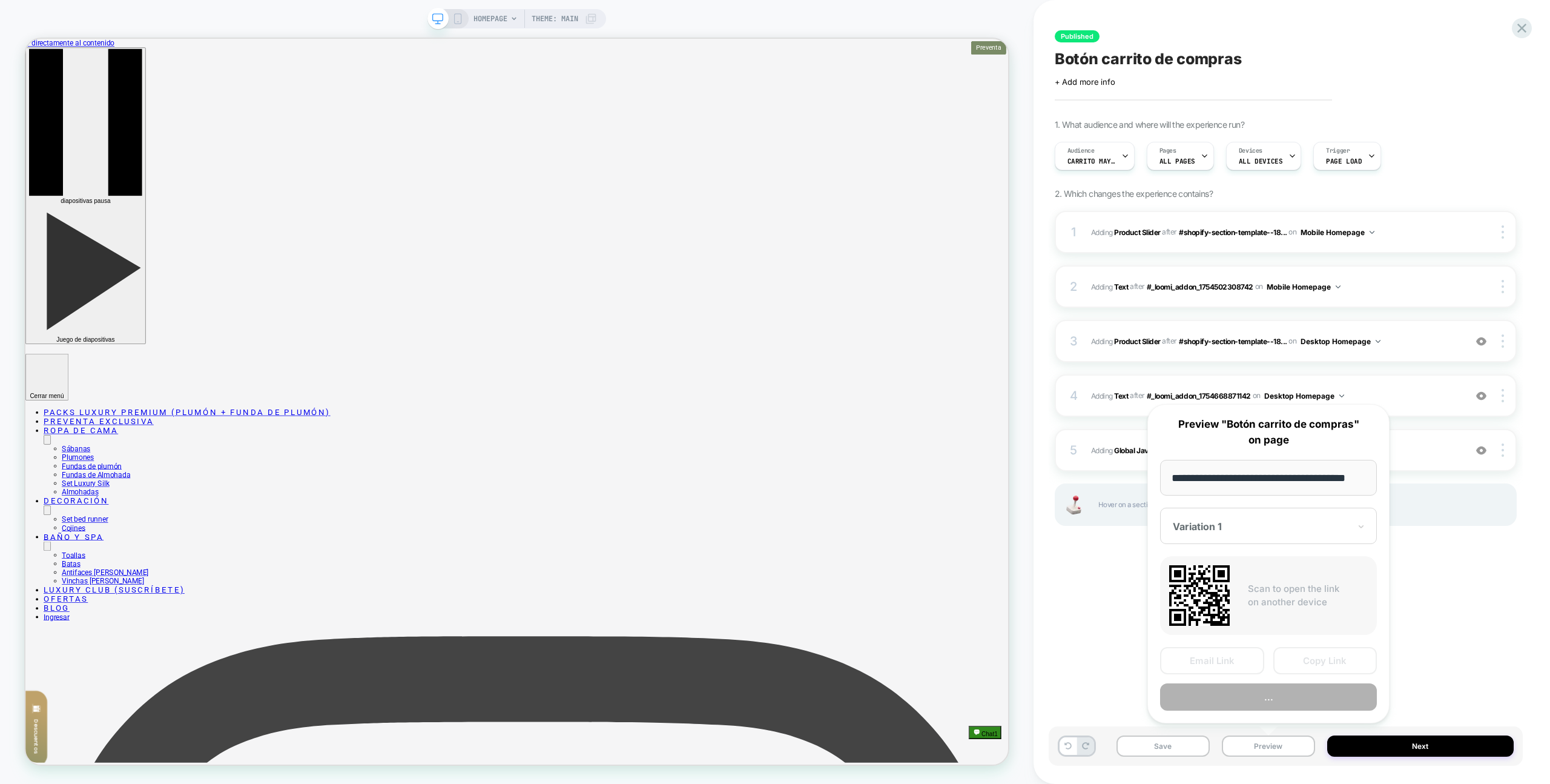
scroll to position [0, 0]
click at [1280, 688] on button "Preview" at bounding box center [1269, 697] width 217 height 27
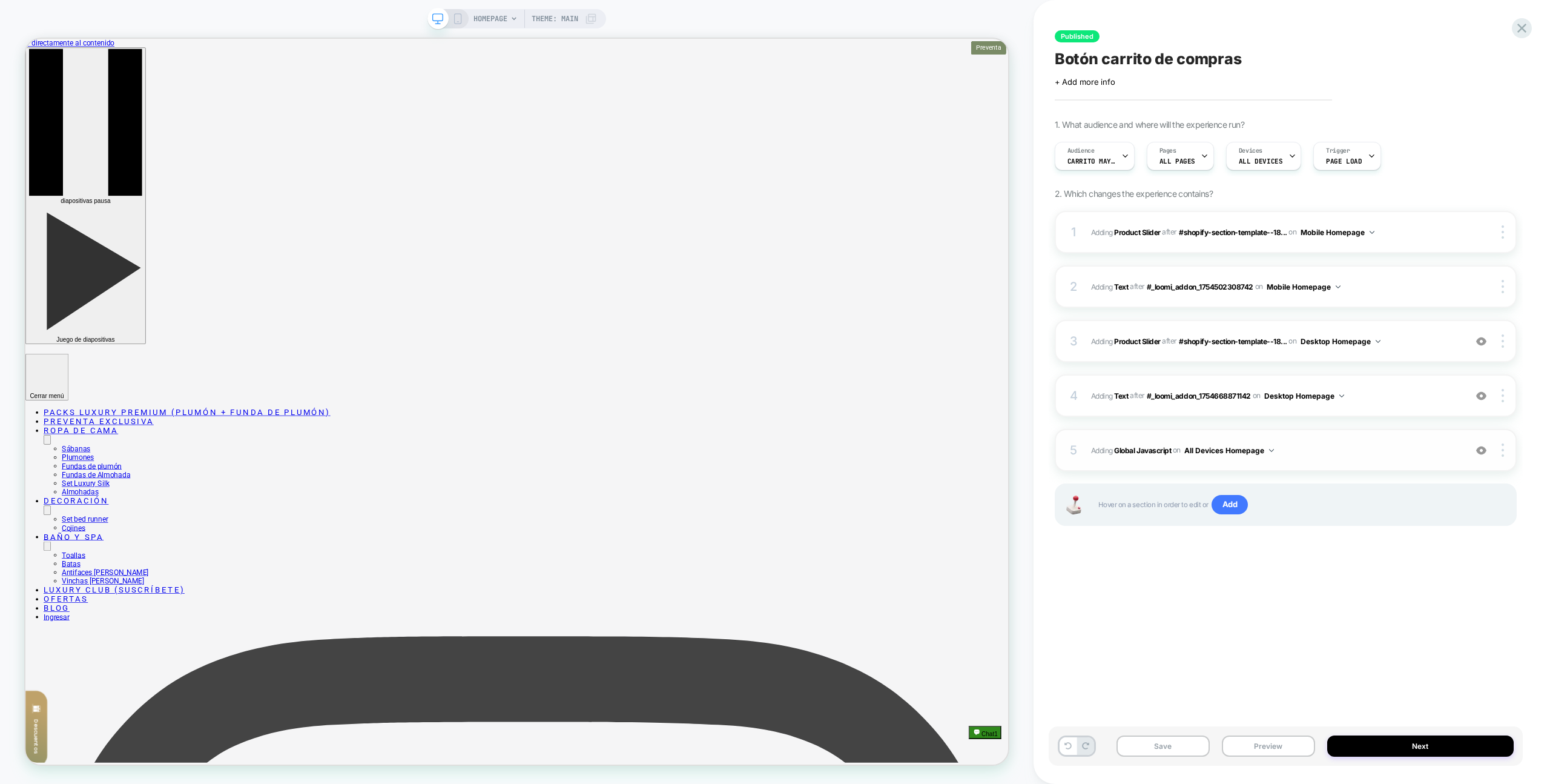
click at [1369, 463] on div "5 Adding Global Javascript on All Devices Homepage Add Before Add After Target …" at bounding box center [1286, 450] width 462 height 42
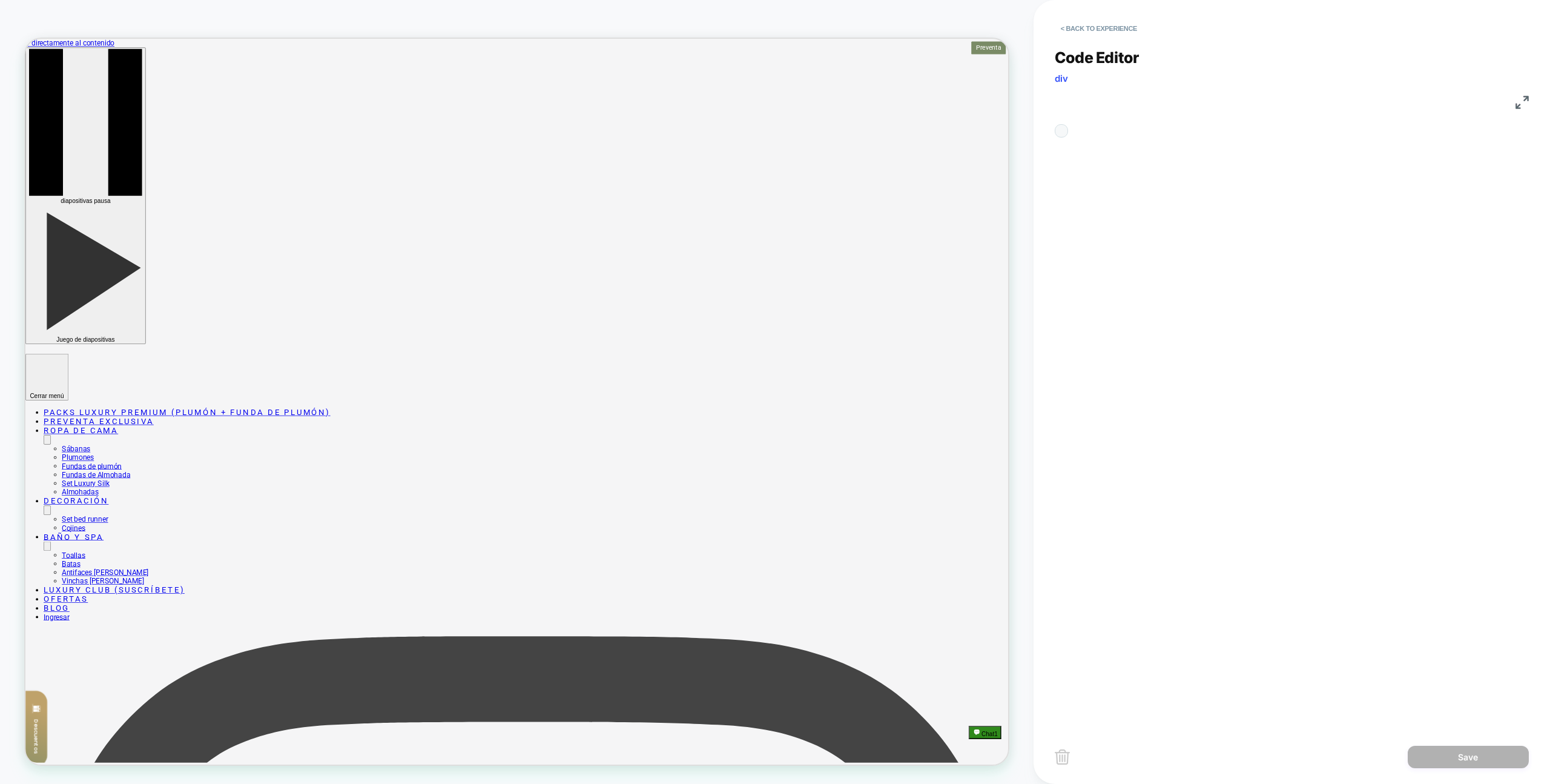
scroll to position [163, 0]
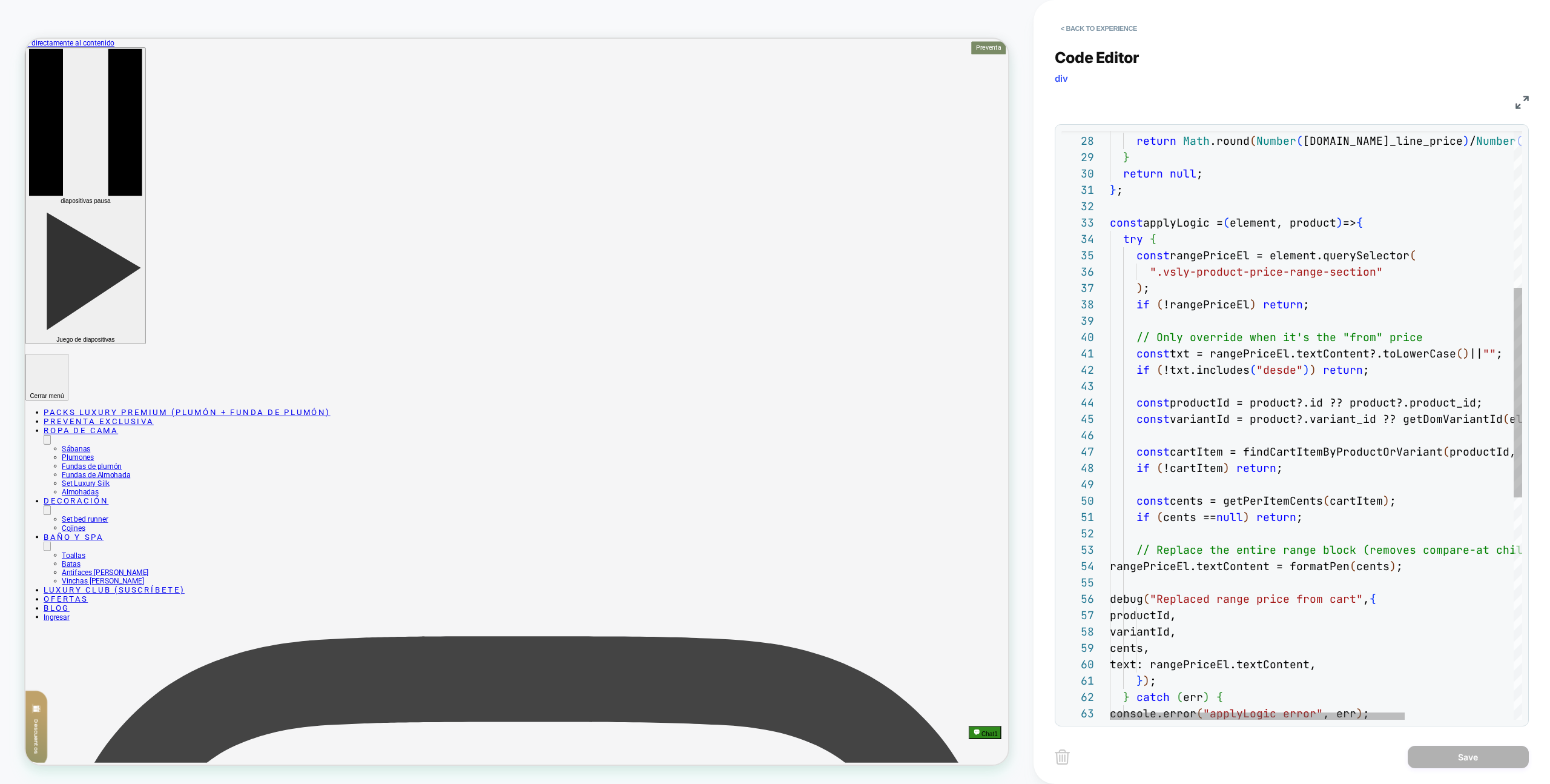
click at [1331, 304] on div "if ( item?.final_line_price && item?.quantity ) { return Math .round ( Number (…" at bounding box center [1392, 517] width 564 height 1651
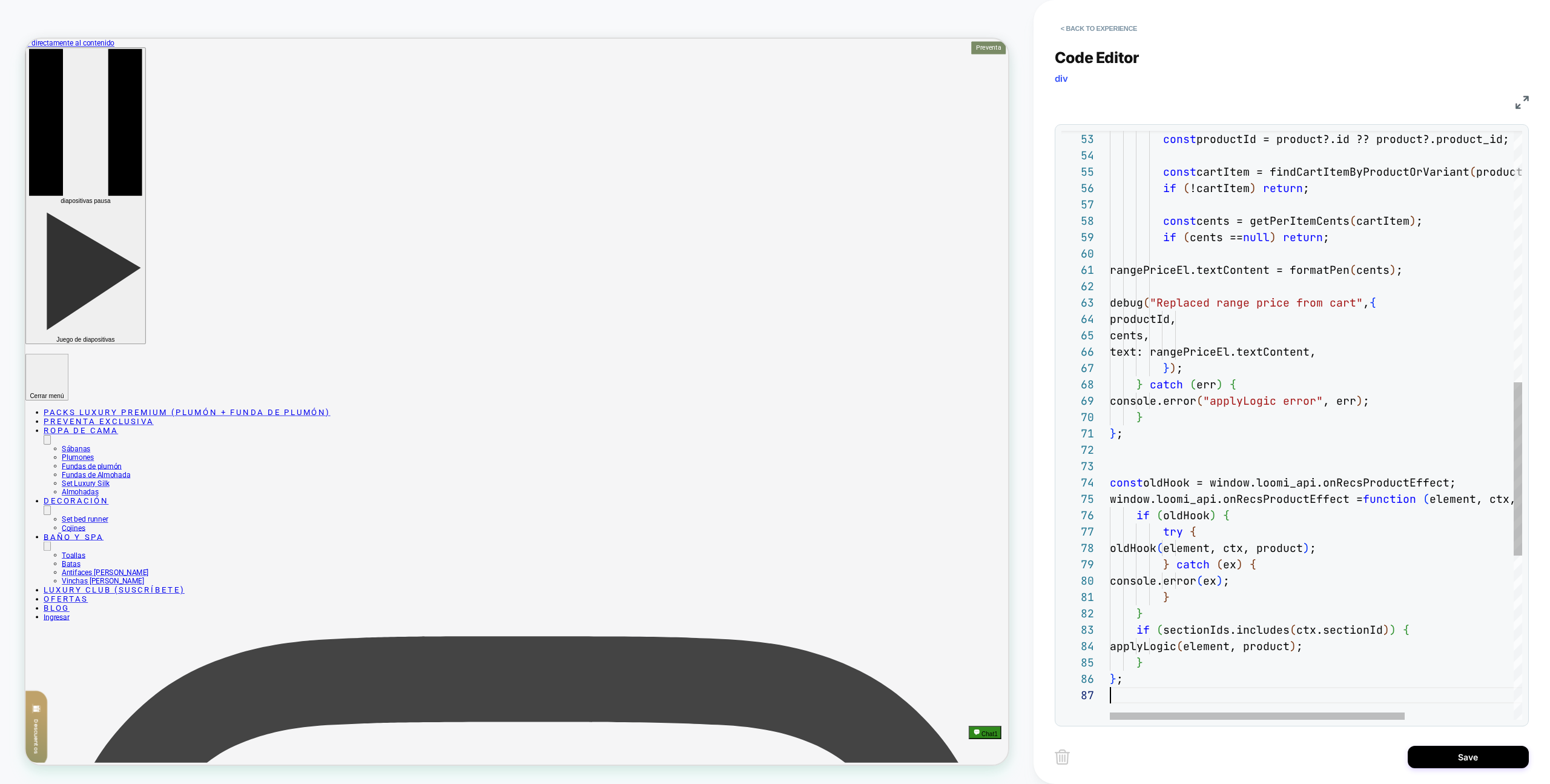
type textarea "**********"
drag, startPoint x: 1490, startPoint y: 767, endPoint x: 1482, endPoint y: 764, distance: 8.5
click at [1490, 767] on button "Save" at bounding box center [1468, 757] width 121 height 23
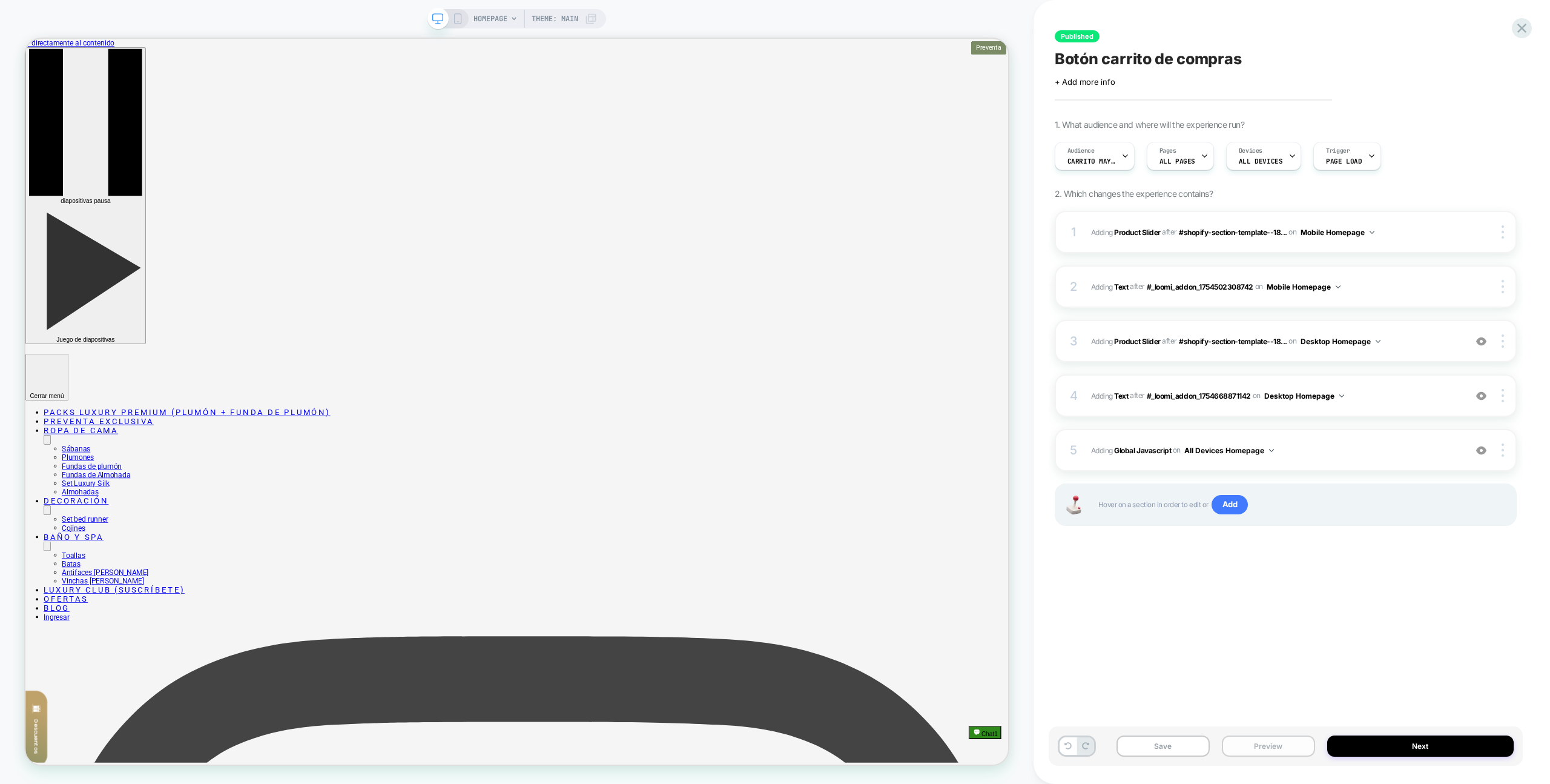
click at [1258, 748] on button "Preview" at bounding box center [1269, 746] width 93 height 21
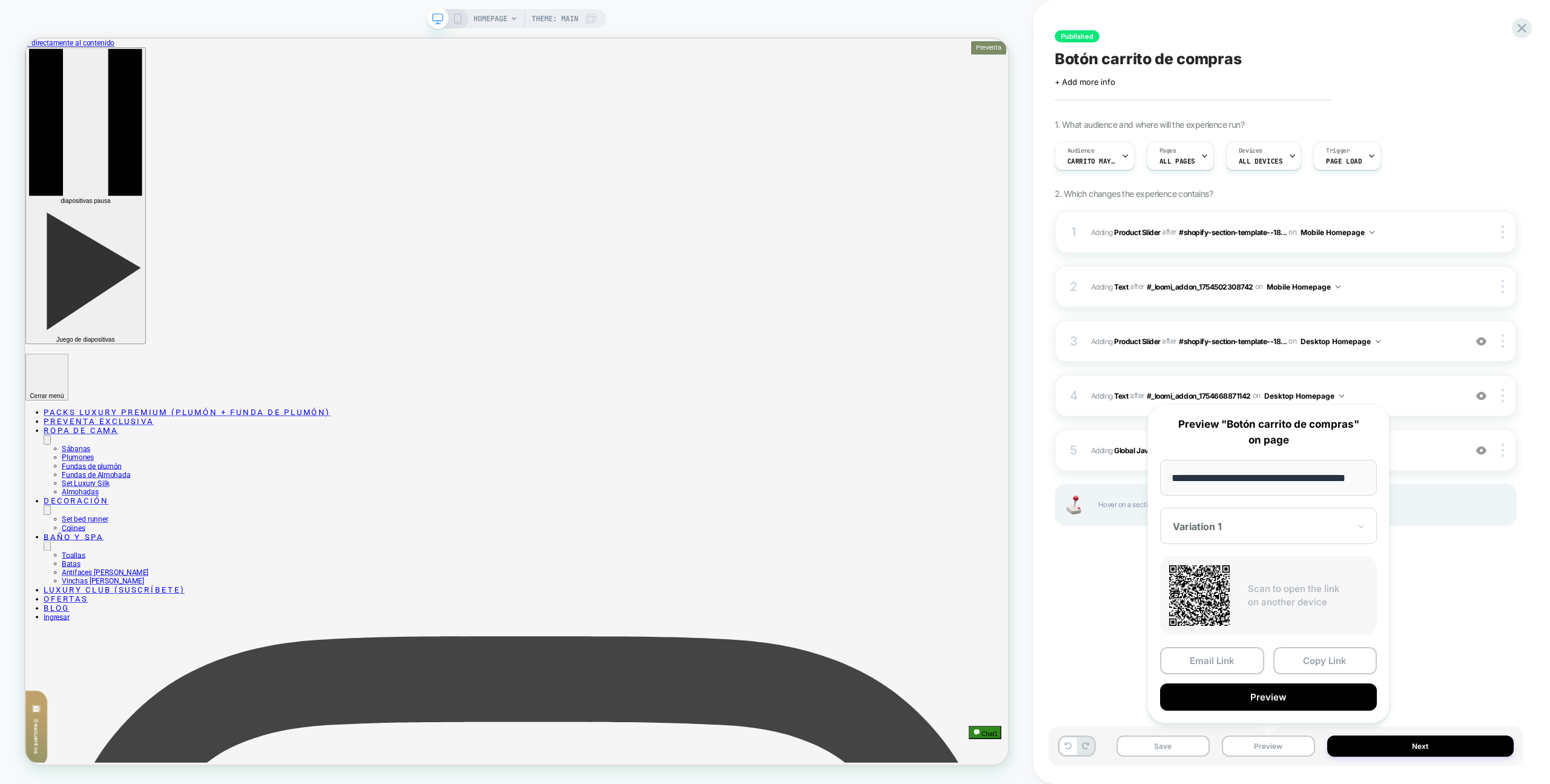
scroll to position [0, 0]
click at [1272, 705] on button "Preview" at bounding box center [1269, 697] width 217 height 27
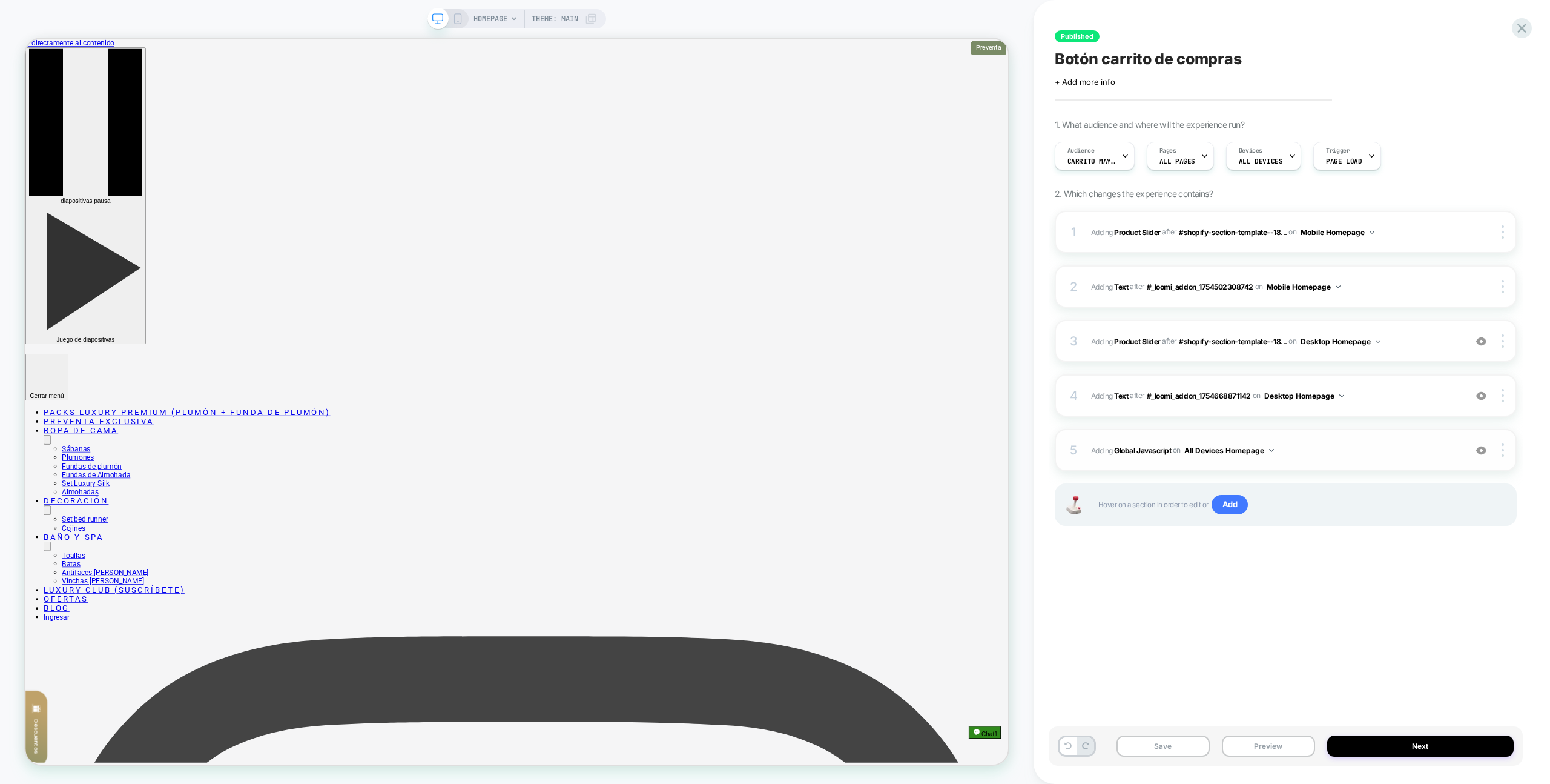
click at [1364, 438] on div "5 Adding Global Javascript on All Devices Homepage Add Before Add After Target …" at bounding box center [1286, 450] width 462 height 42
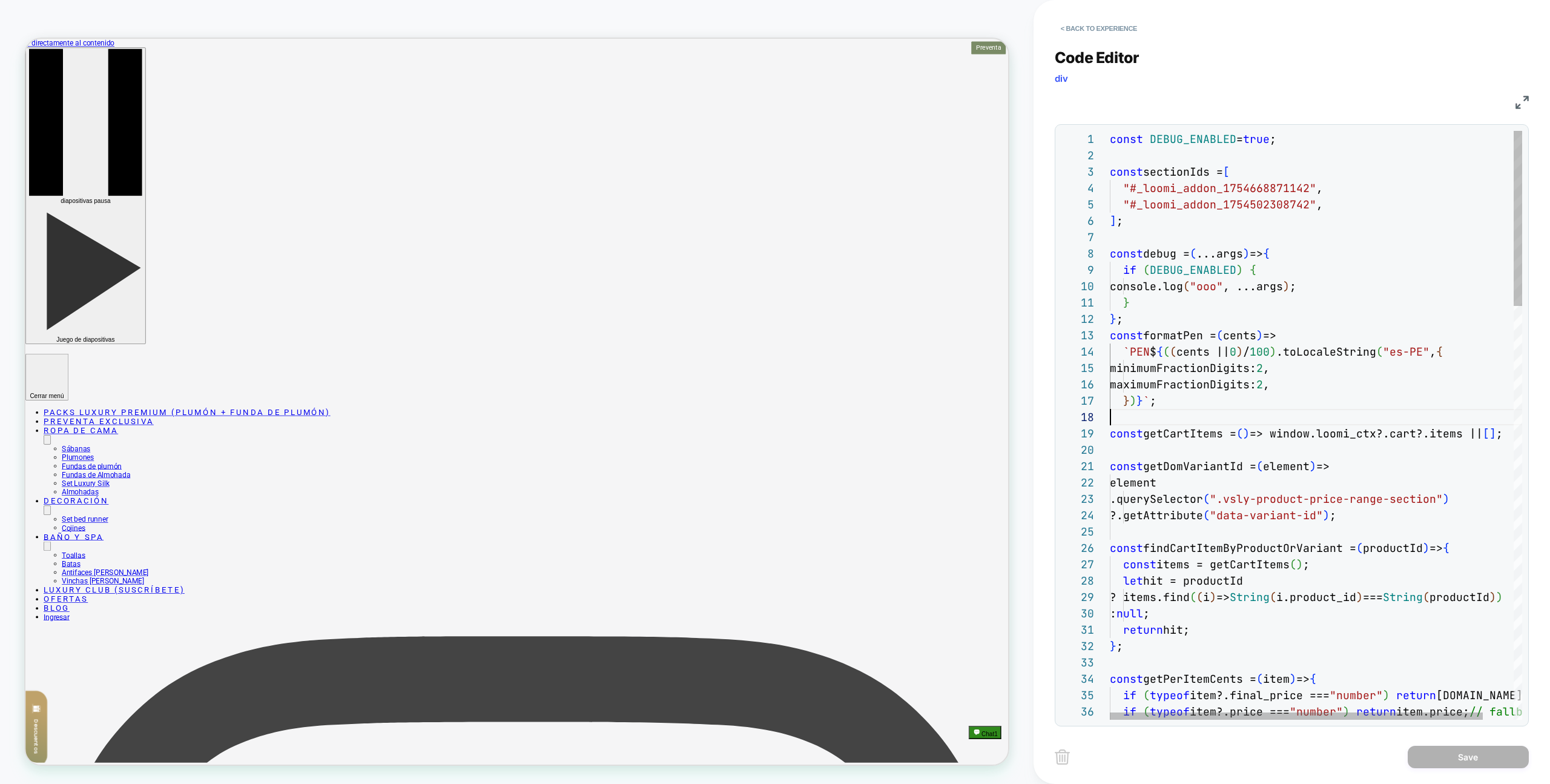
type textarea "**********"
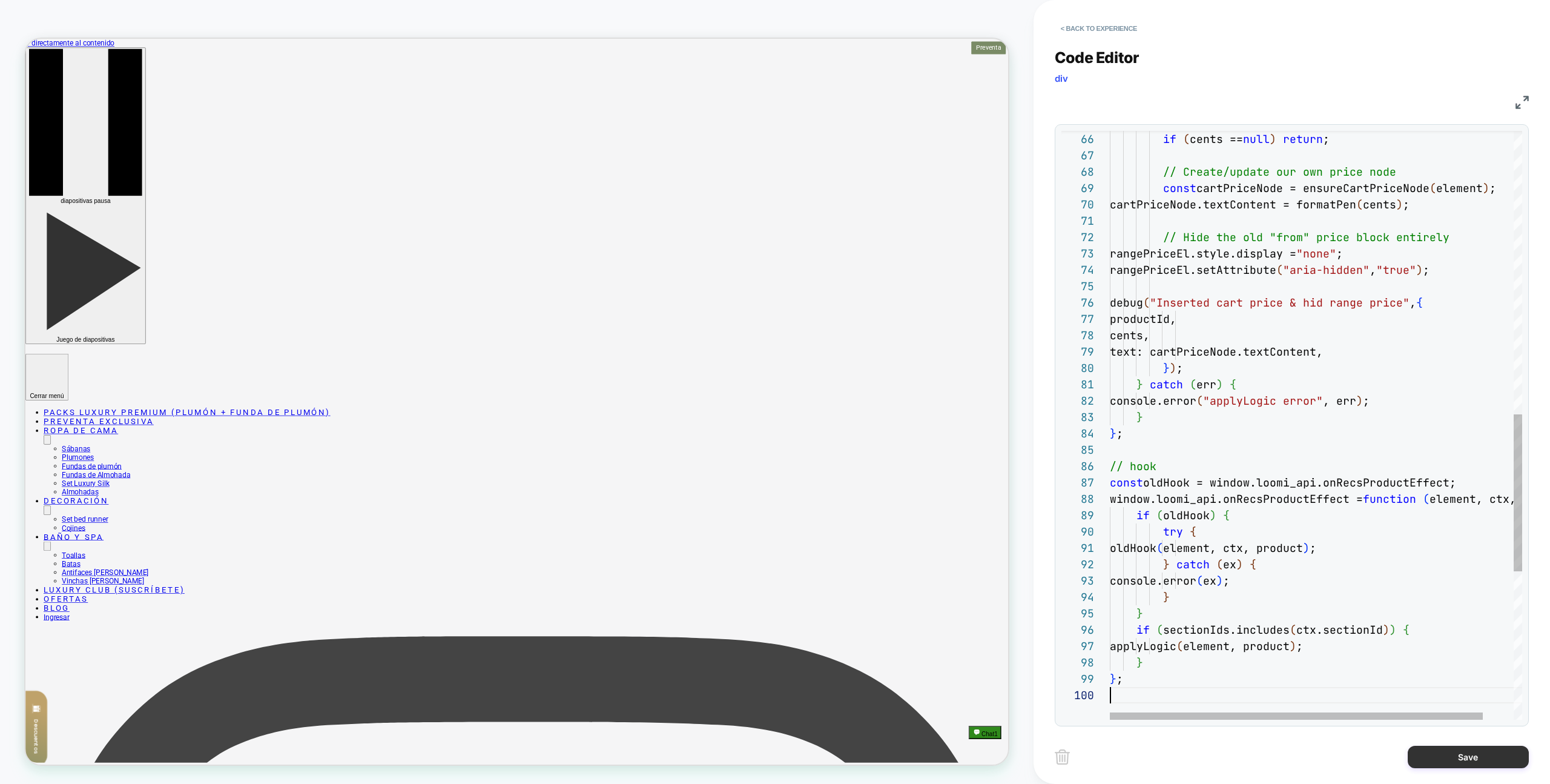
scroll to position [147, 0]
drag, startPoint x: 1416, startPoint y: 756, endPoint x: 1408, endPoint y: 756, distance: 8.0
click at [1416, 756] on button "Save" at bounding box center [1468, 757] width 121 height 23
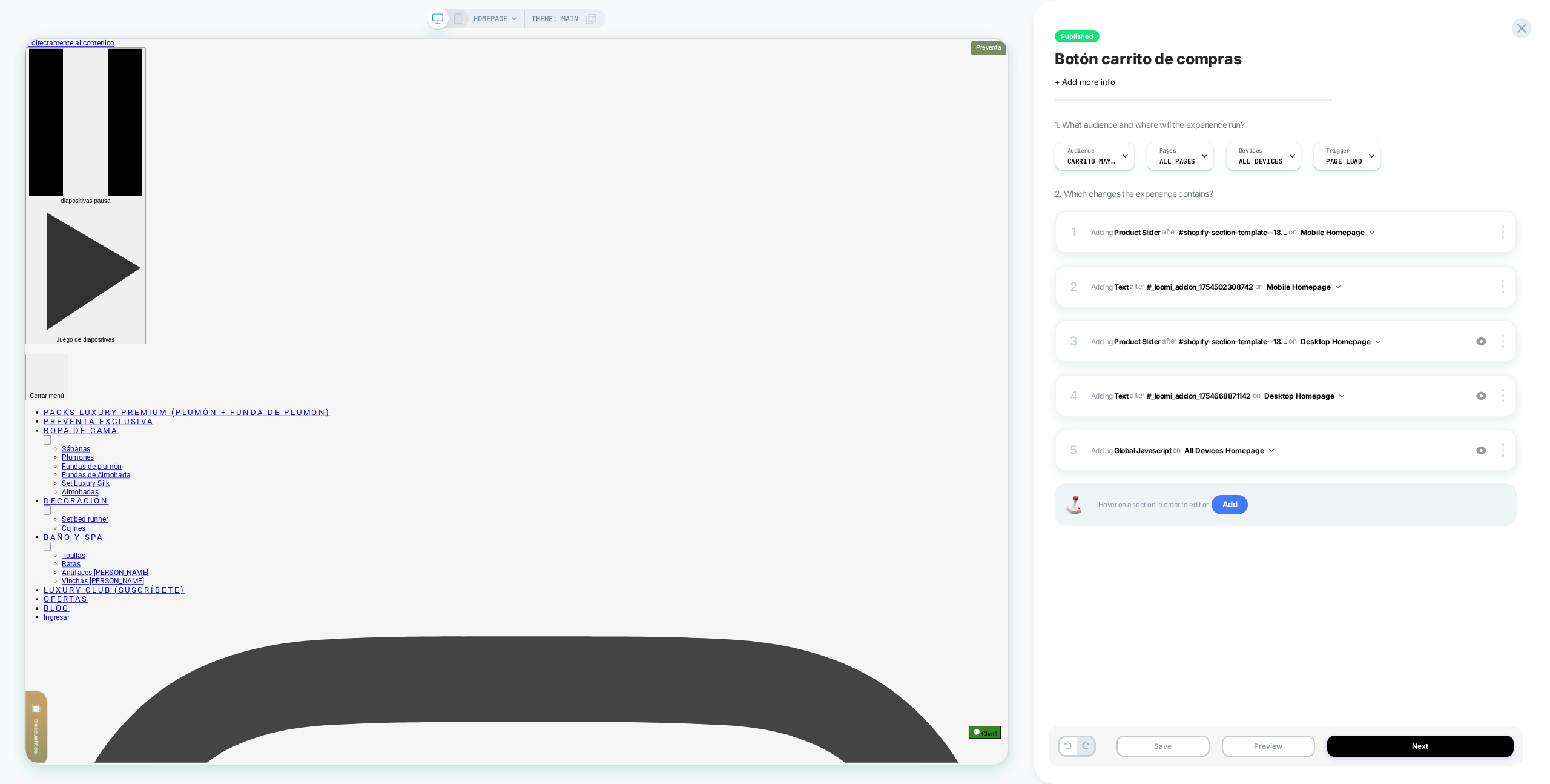
click at [1292, 749] on button "Preview" at bounding box center [1269, 746] width 93 height 21
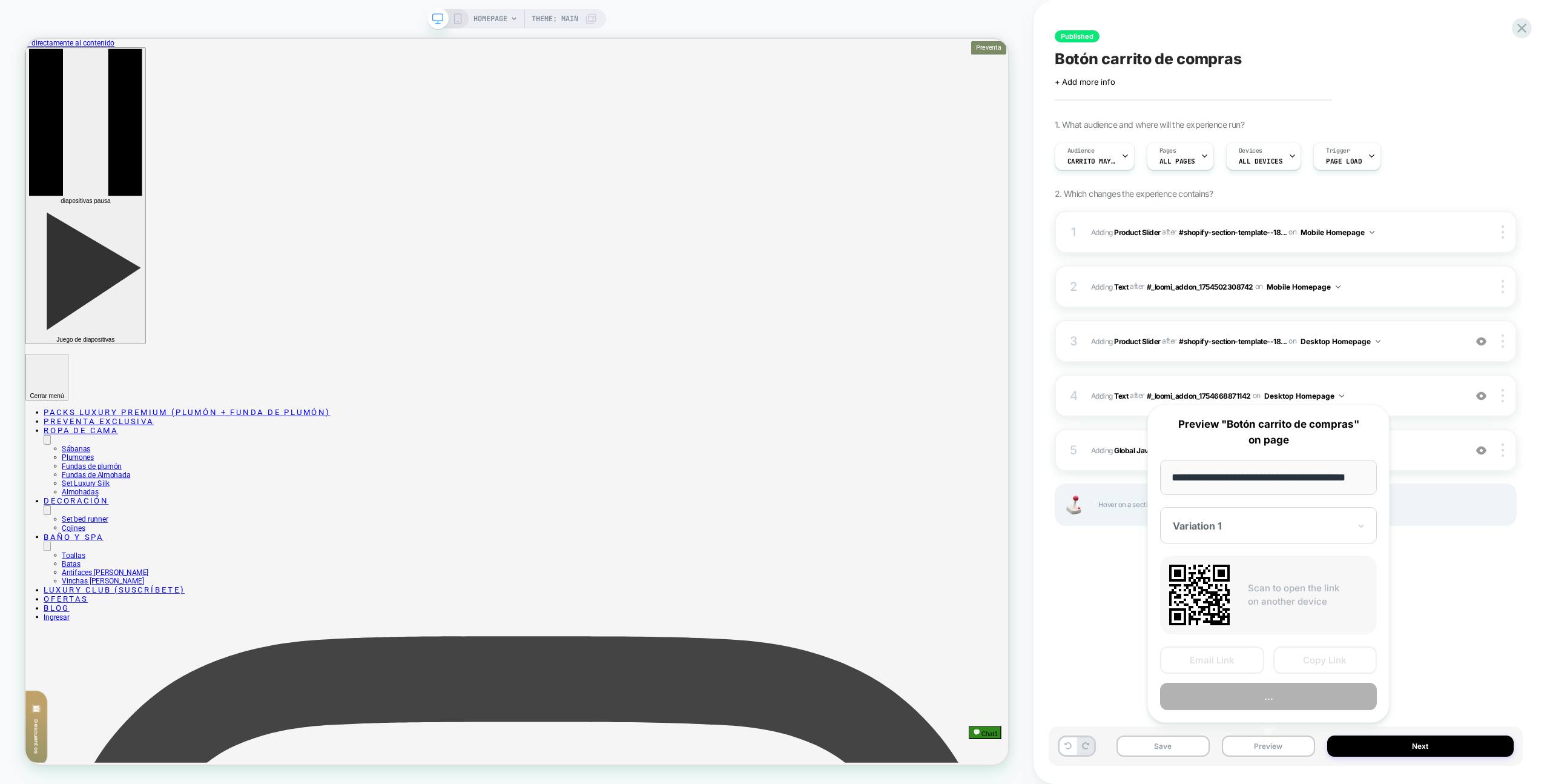
scroll to position [0, 20]
click at [1278, 700] on button "..." at bounding box center [1269, 697] width 217 height 27
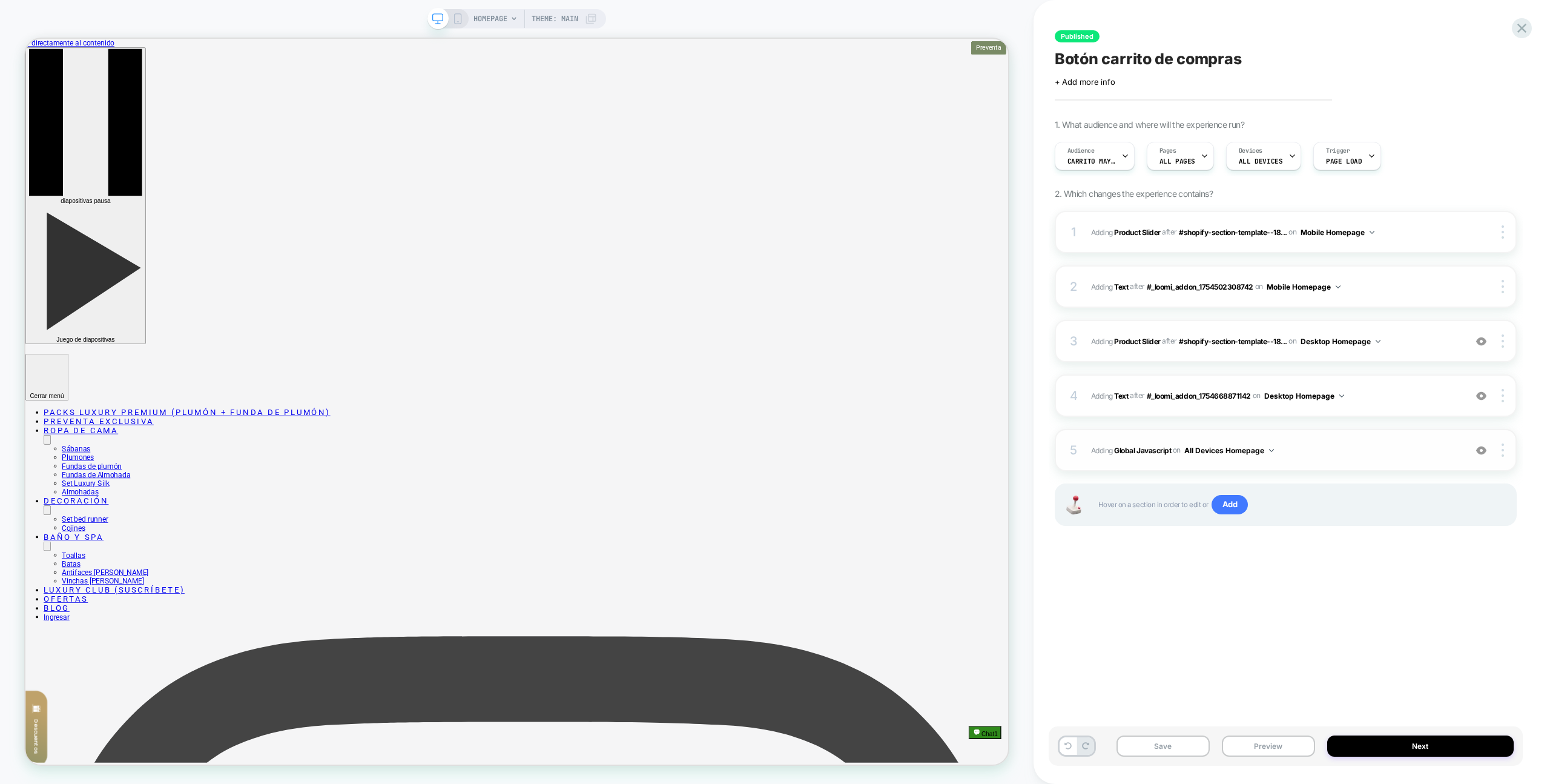
click at [1348, 452] on span "Adding Global Javascript on All Devices Homepage" at bounding box center [1275, 450] width 368 height 15
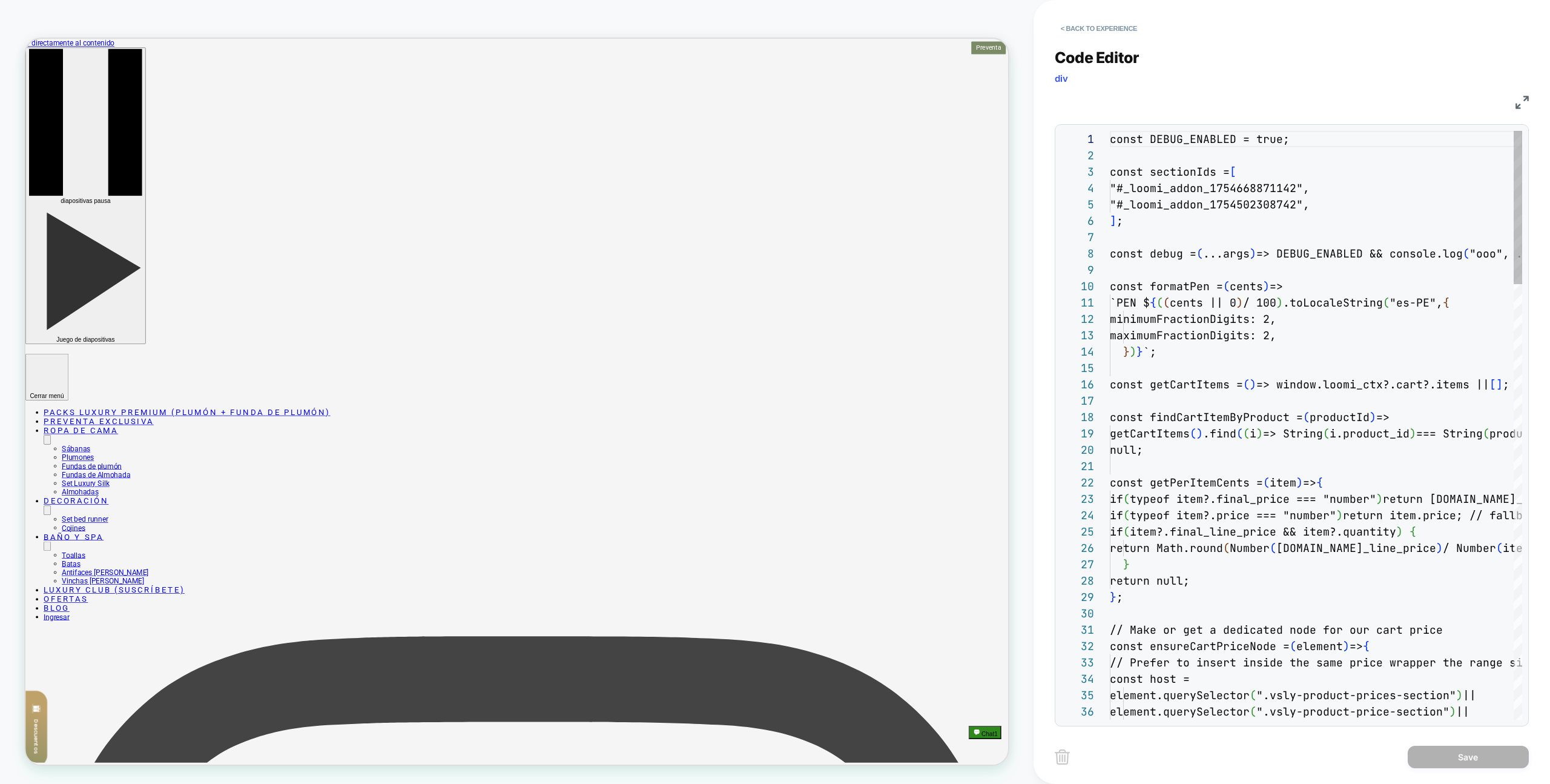
scroll to position [163, 0]
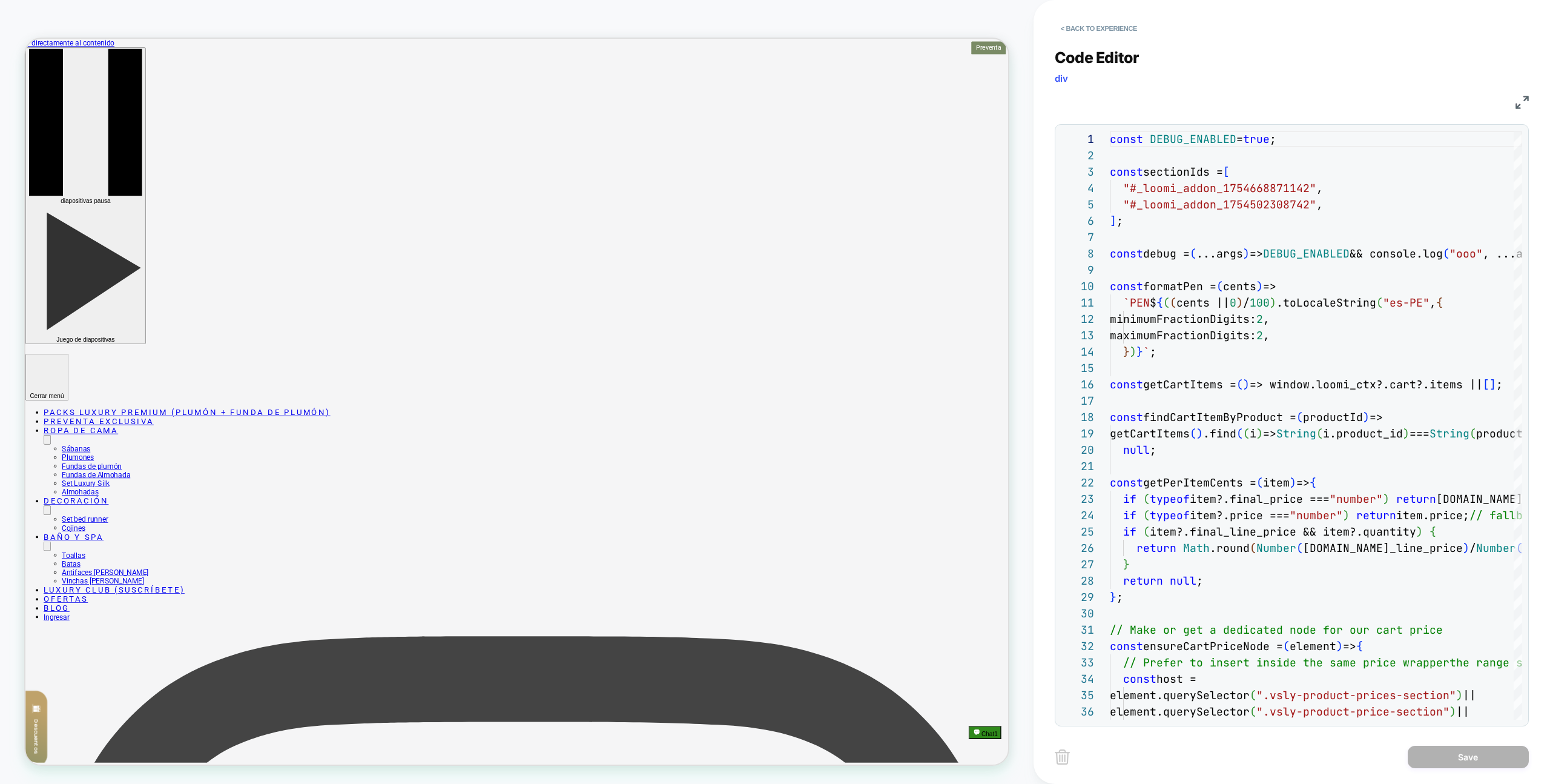
type textarea "**********"
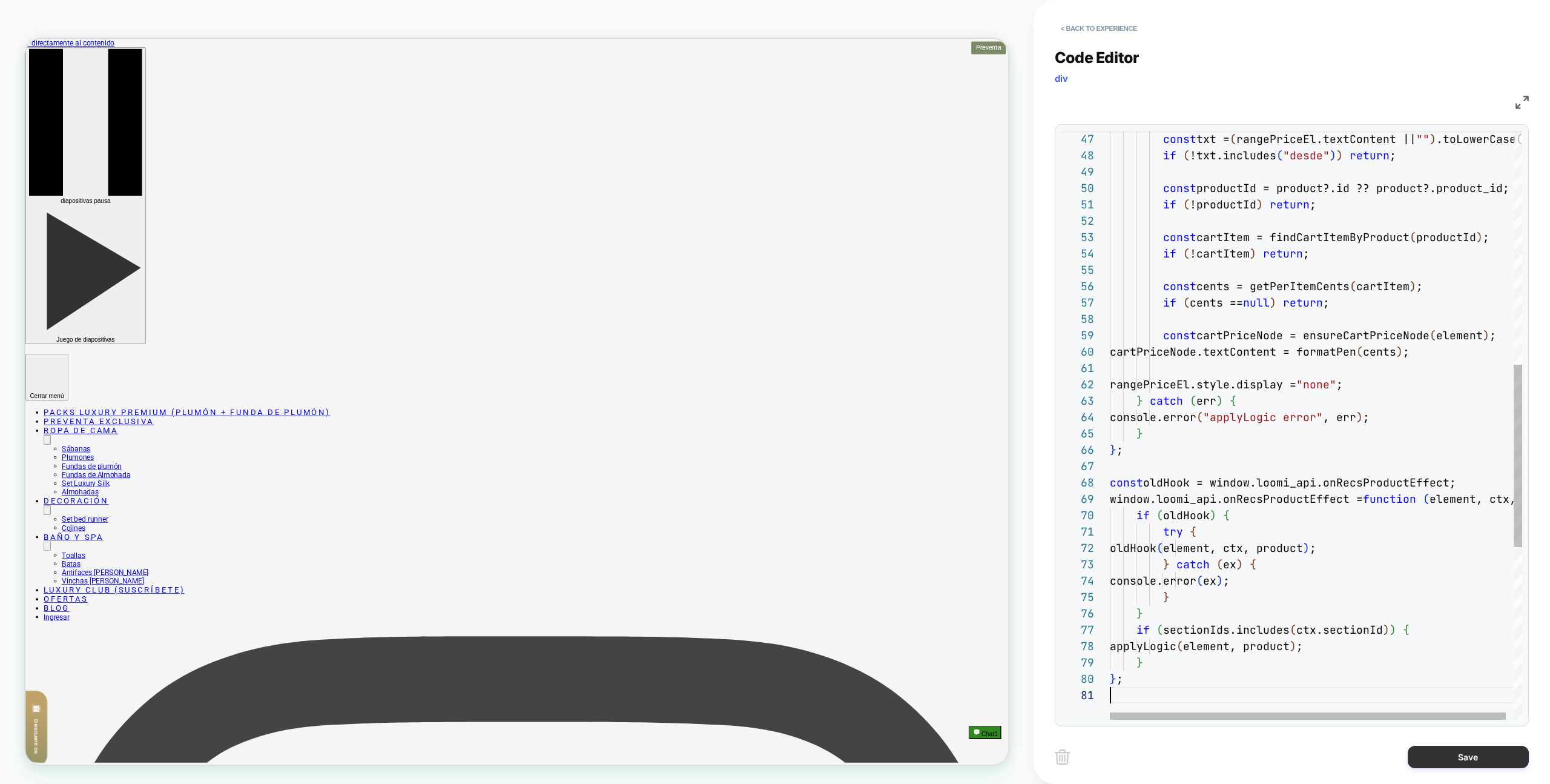
scroll to position [0, 0]
drag, startPoint x: 1506, startPoint y: 760, endPoint x: 1497, endPoint y: 757, distance: 9.5
click at [1506, 760] on button "Save" at bounding box center [1468, 757] width 121 height 23
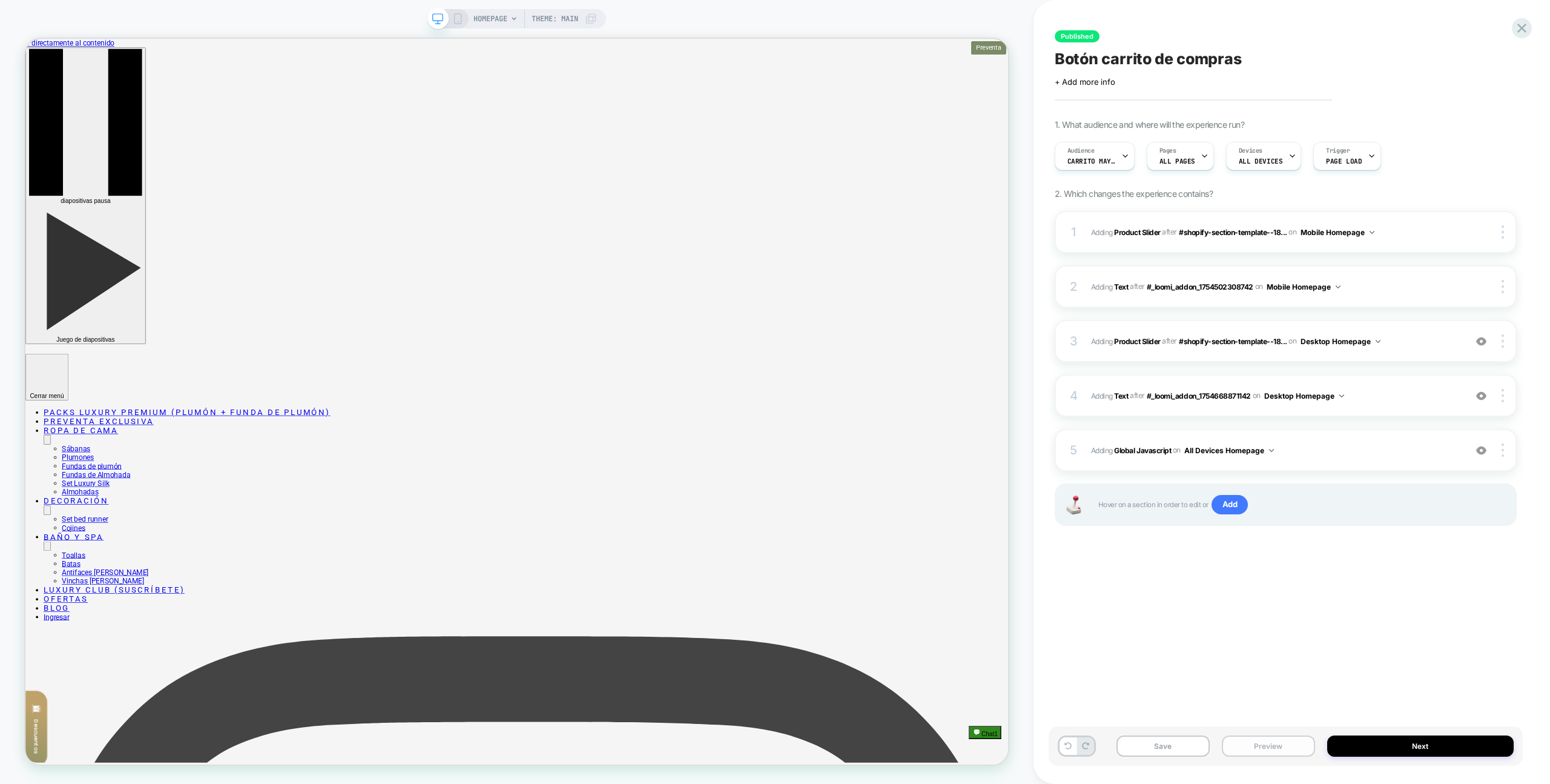
click at [1292, 755] on button "Preview" at bounding box center [1269, 746] width 93 height 21
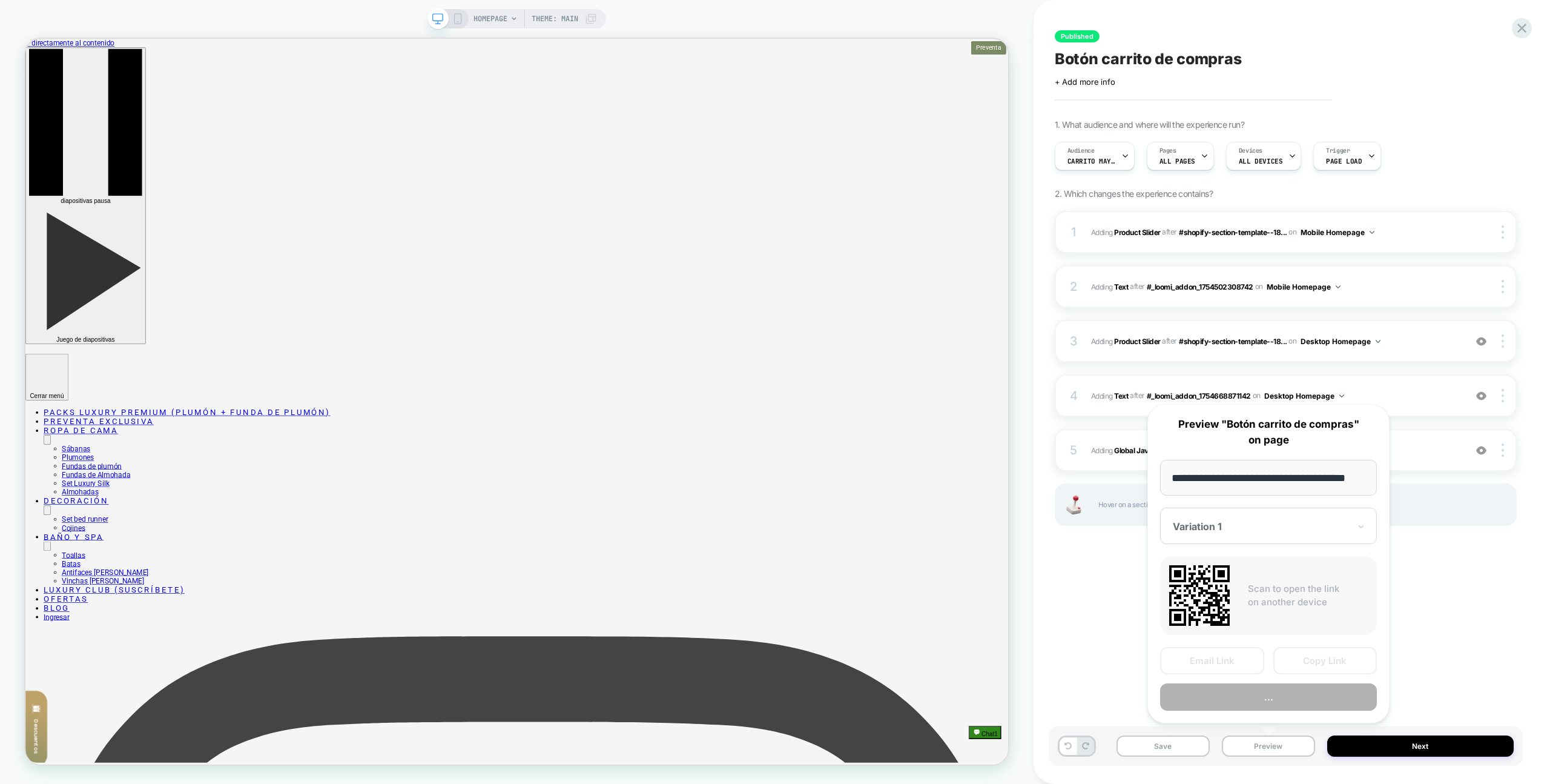
click at [1279, 695] on button "..." at bounding box center [1269, 697] width 217 height 27
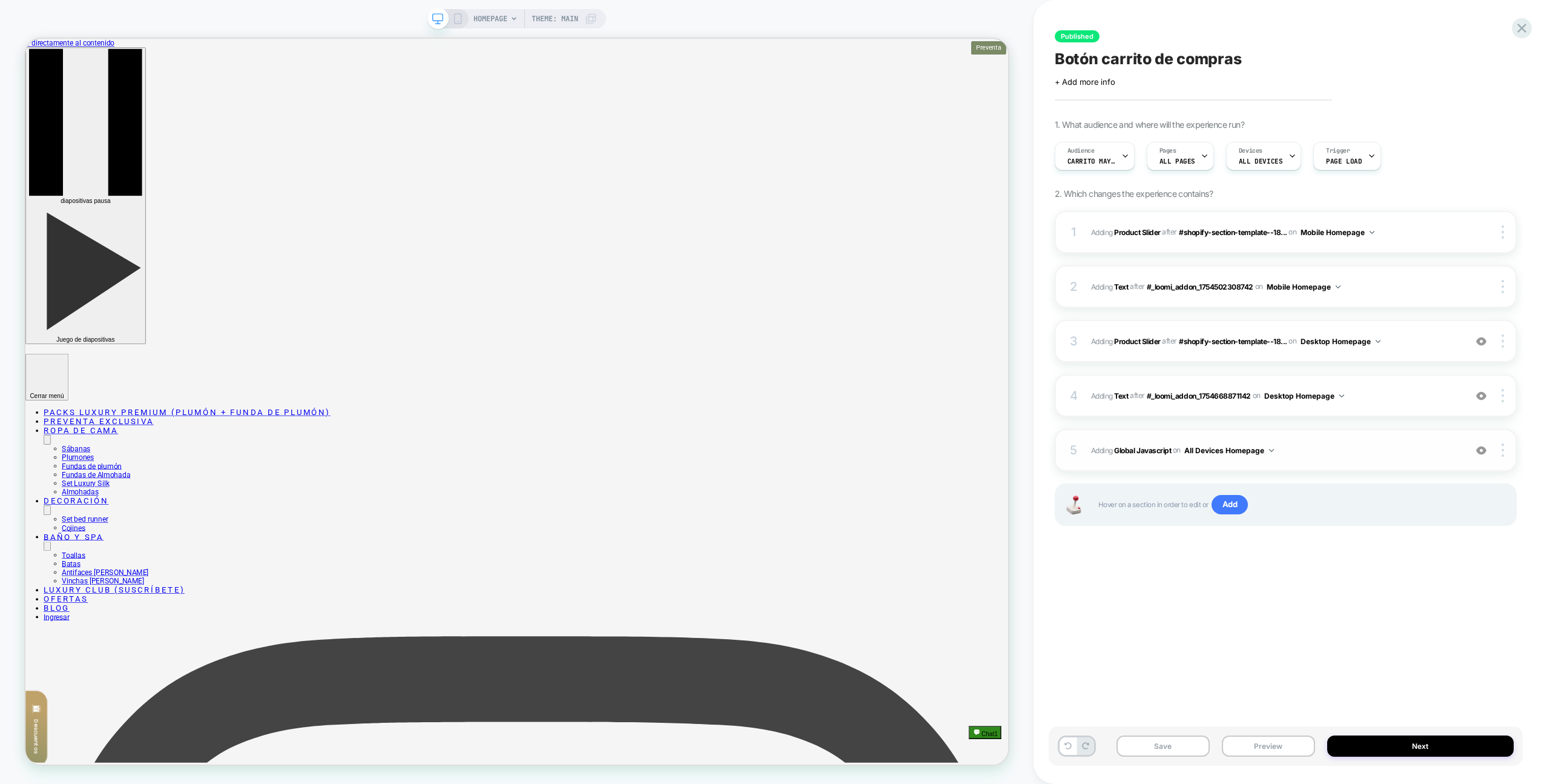
click at [1388, 452] on span "Adding Global Javascript on All Devices Homepage" at bounding box center [1275, 450] width 368 height 15
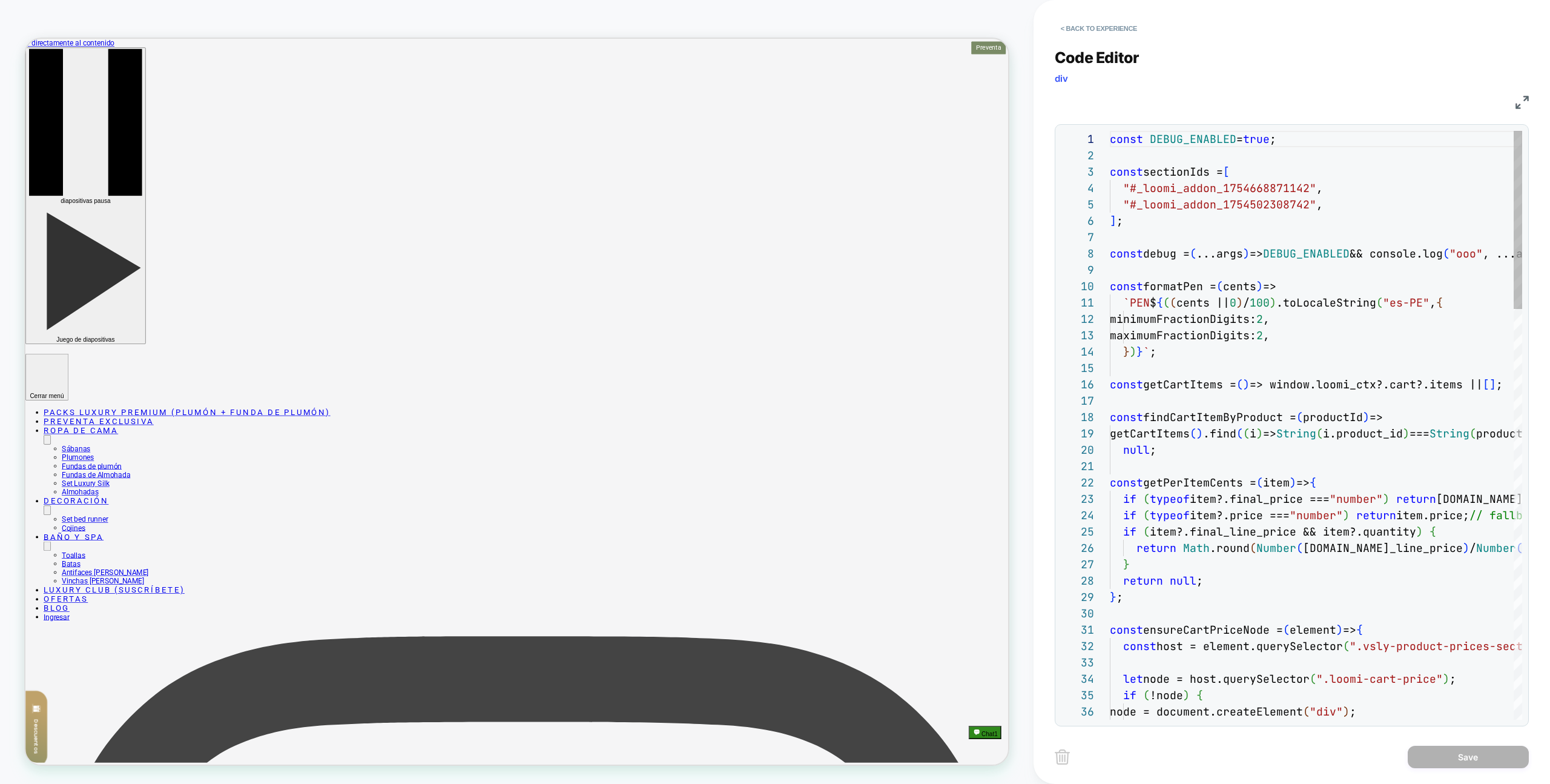
scroll to position [163, 0]
click at [1323, 200] on div ""#_loomi_addon_1754502308742" ," at bounding box center [1316, 204] width 412 height 16
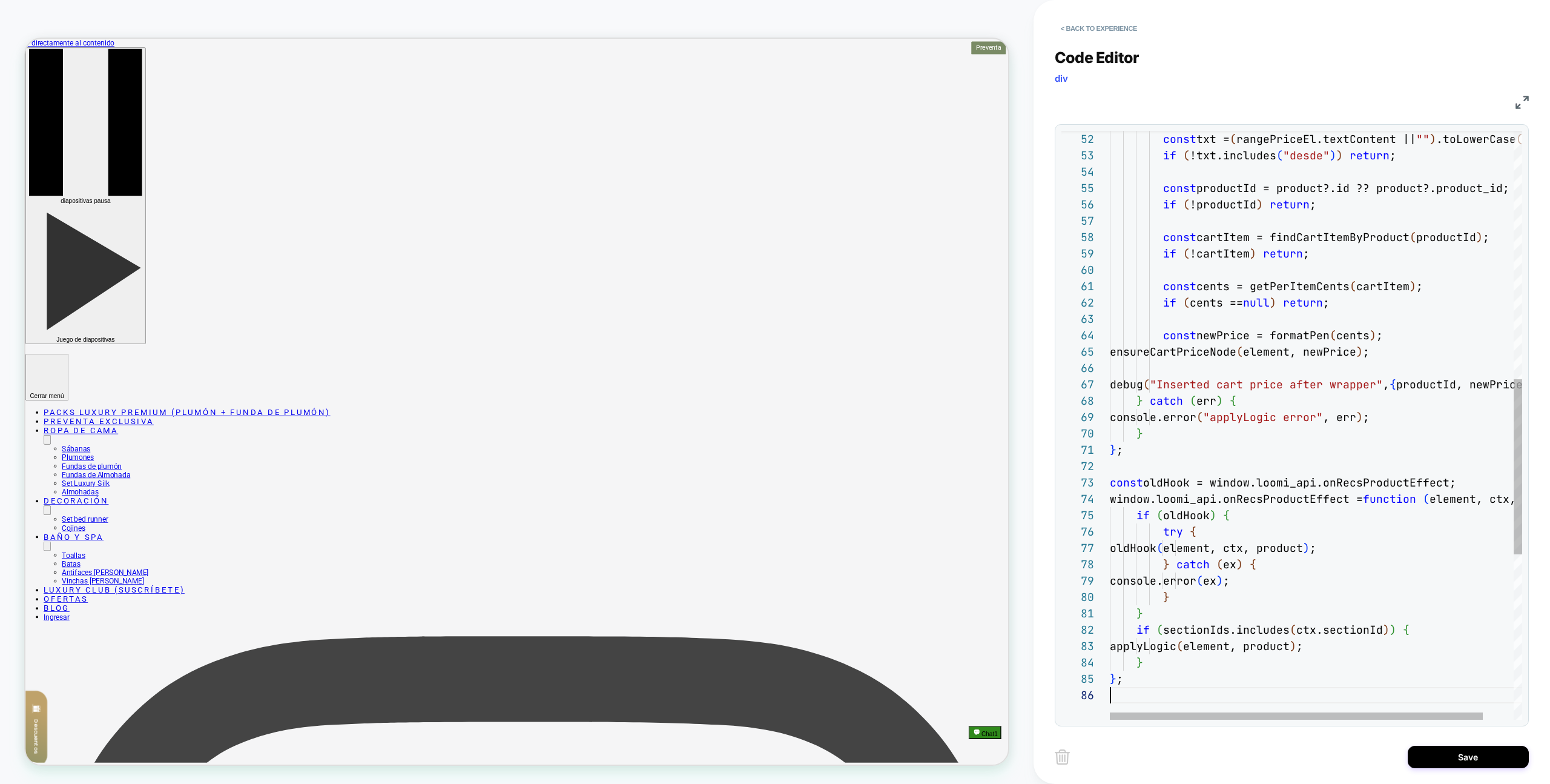
type textarea "**********"
drag, startPoint x: 1392, startPoint y: 743, endPoint x: 1407, endPoint y: 743, distance: 15.0
click at [1391, 743] on div "Save" at bounding box center [1292, 757] width 475 height 31
click at [1431, 748] on button "Save" at bounding box center [1468, 757] width 121 height 23
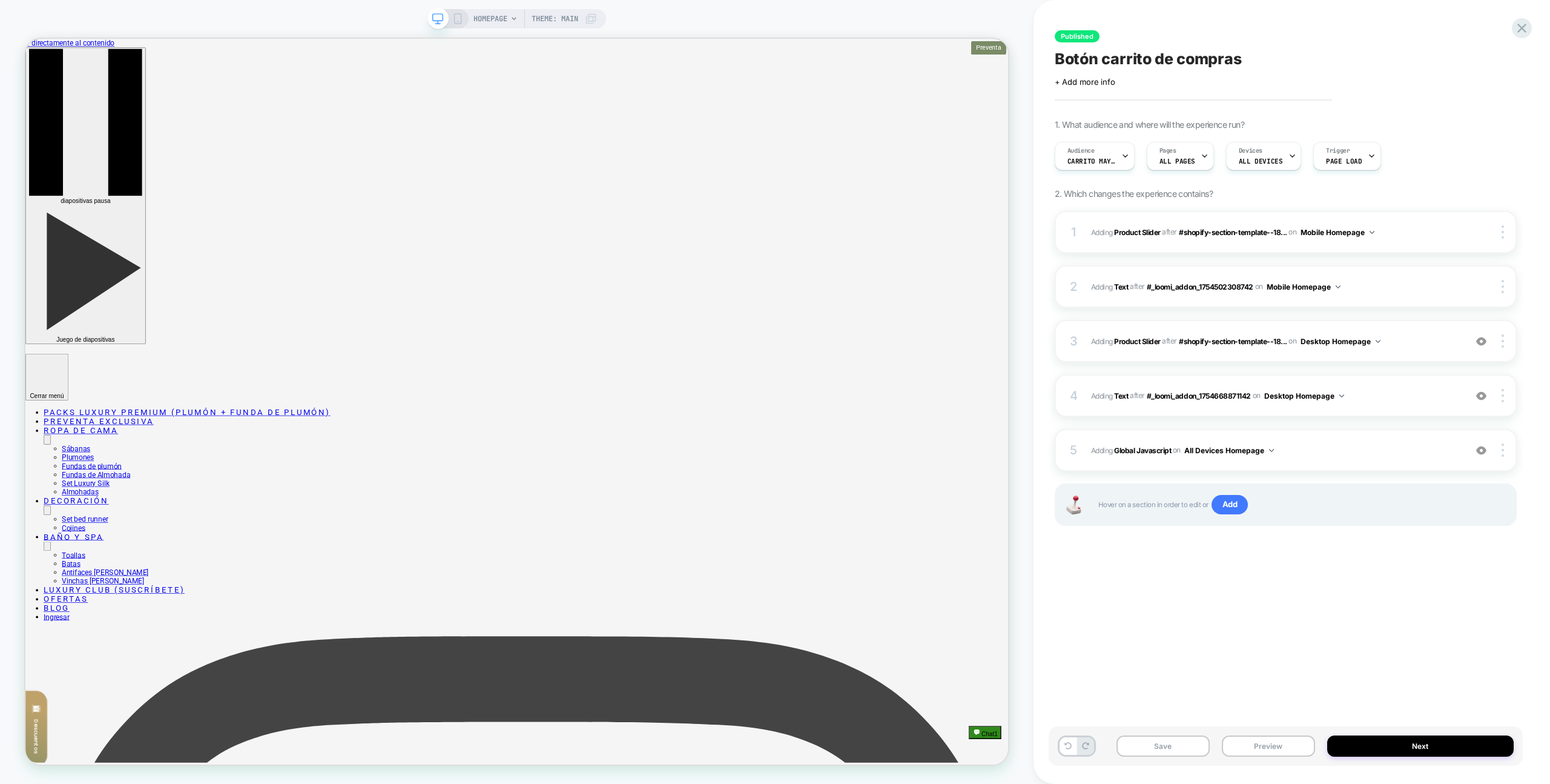
click at [1312, 746] on button "Preview" at bounding box center [1269, 746] width 93 height 21
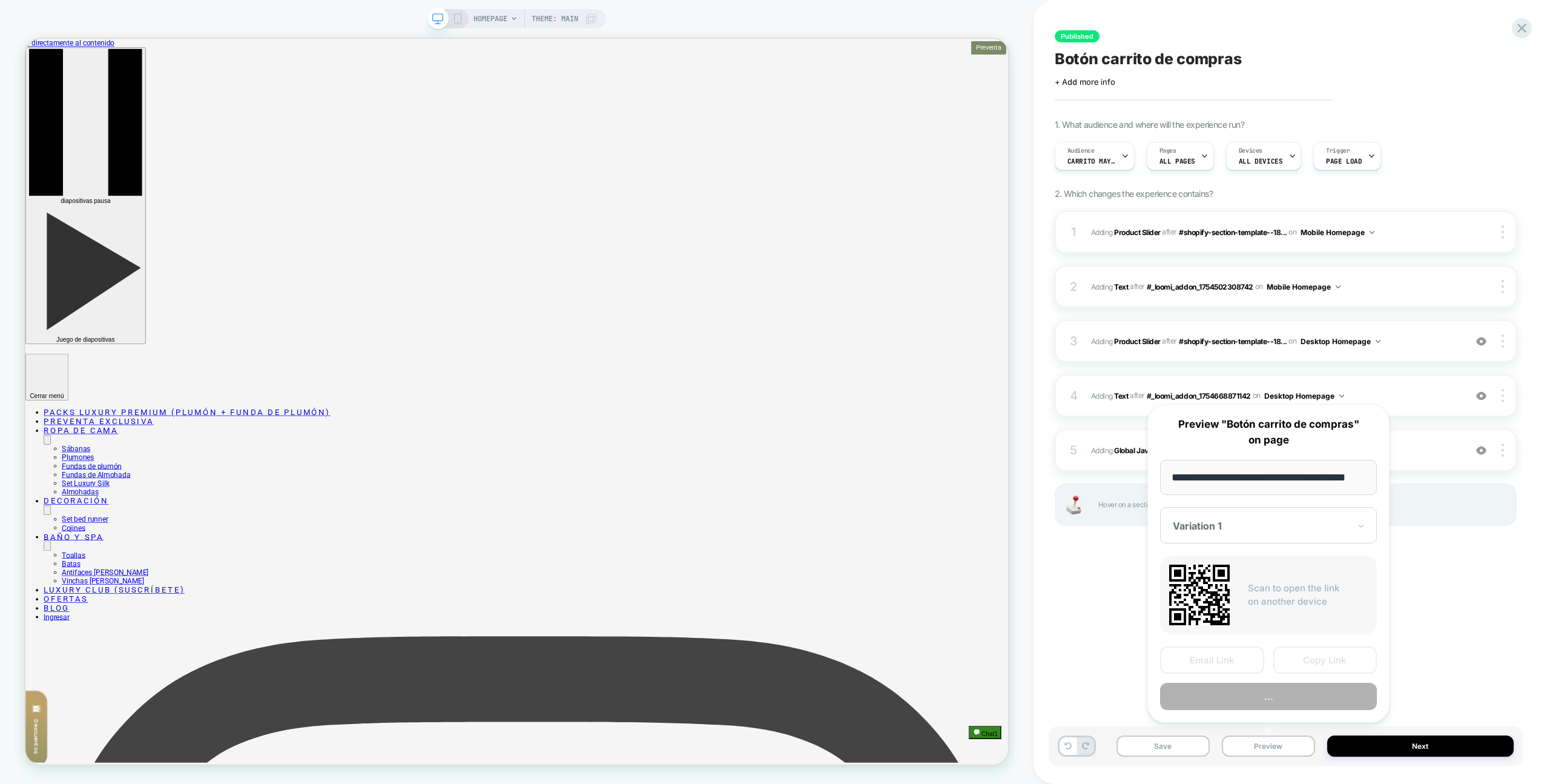
scroll to position [0, 20]
click at [1294, 702] on button "..." at bounding box center [1269, 697] width 217 height 27
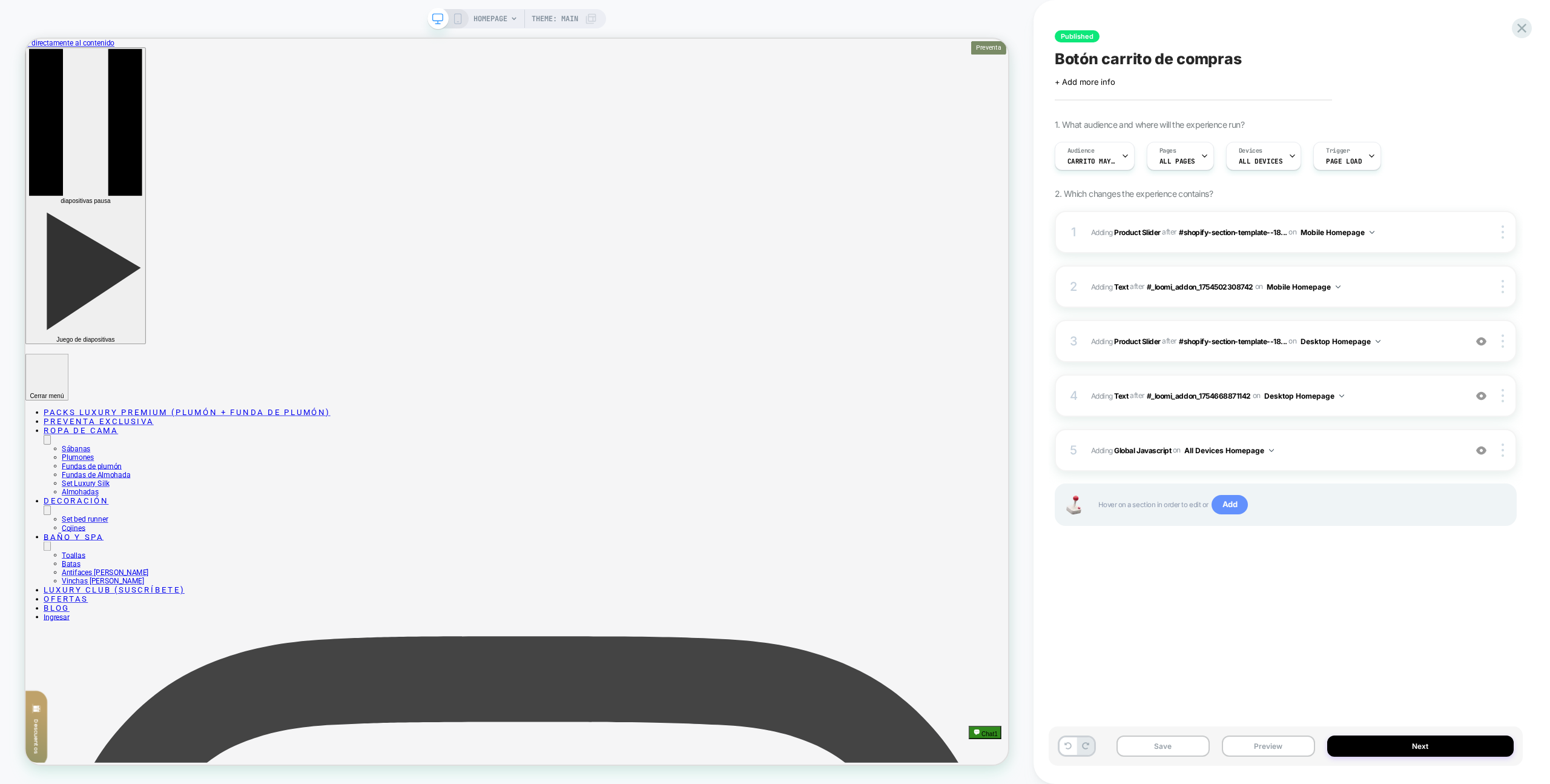
click at [1233, 504] on span "Add" at bounding box center [1230, 504] width 37 height 20
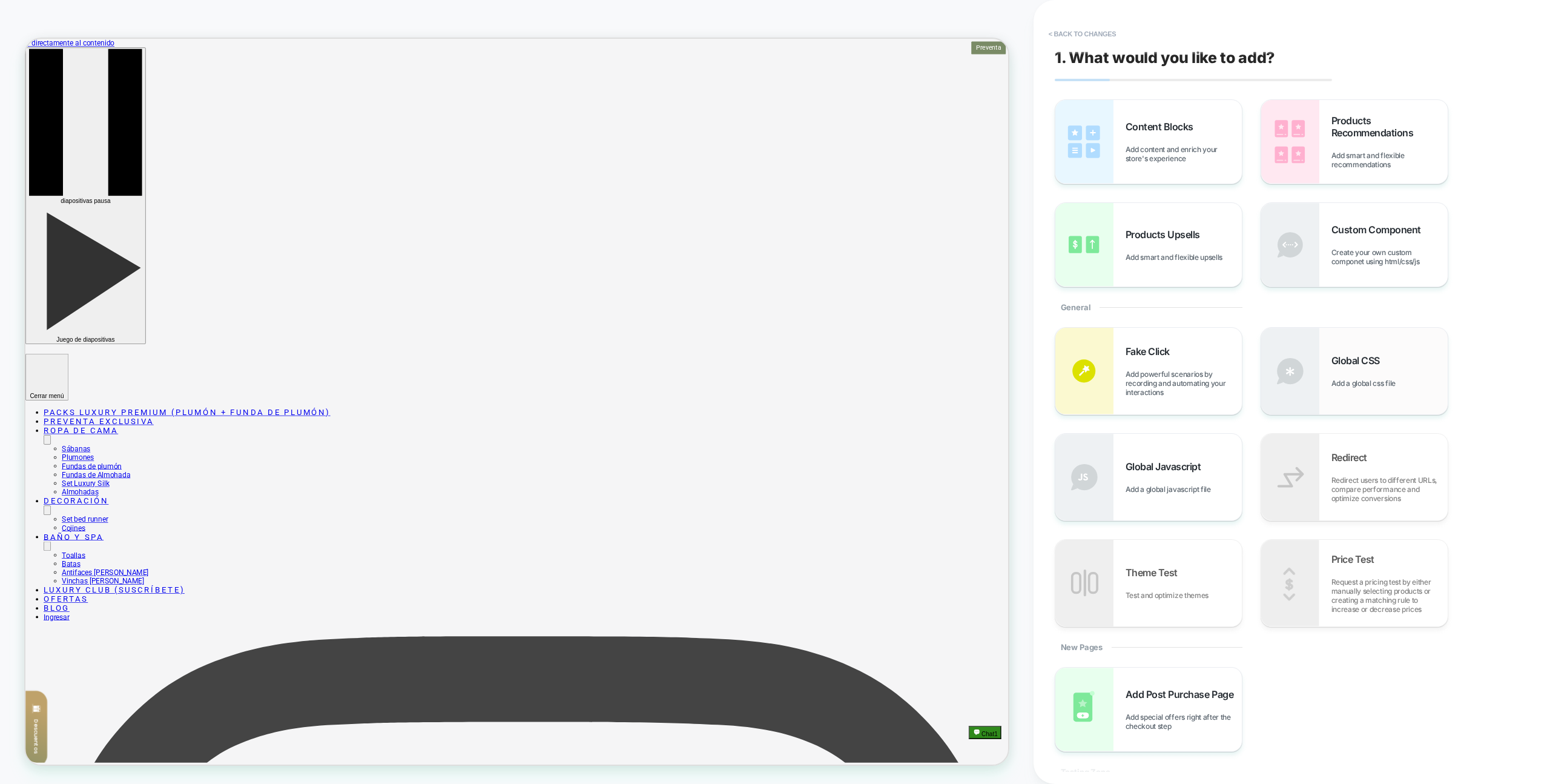
click at [1307, 348] on img at bounding box center [1291, 371] width 58 height 86
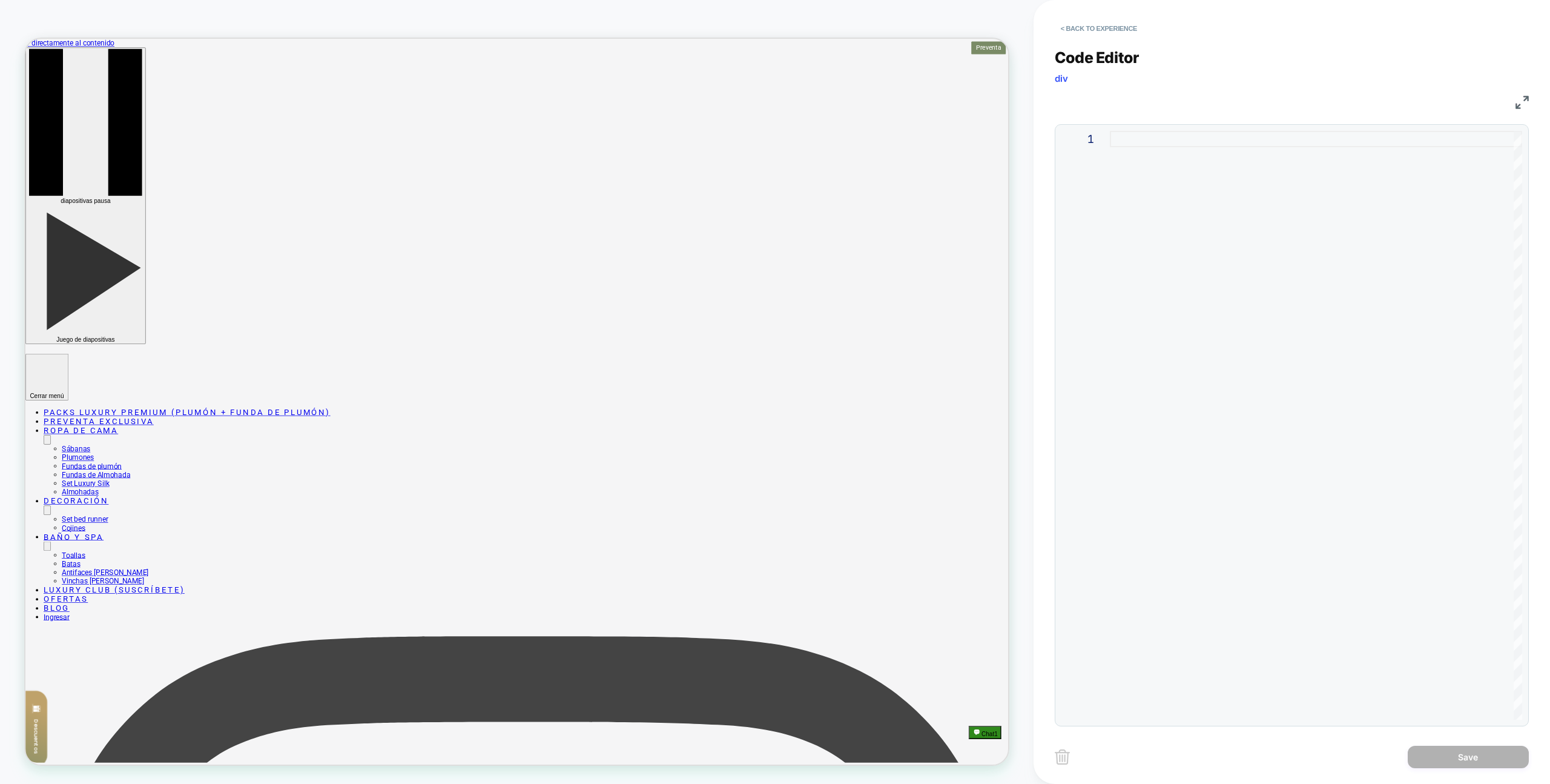
click at [1209, 207] on div at bounding box center [1316, 425] width 412 height 588
click at [1149, 142] on div "section [ id ^= "_loomi_addon" ] .loomi-cart-price-c-s { }" at bounding box center [1316, 441] width 412 height 621
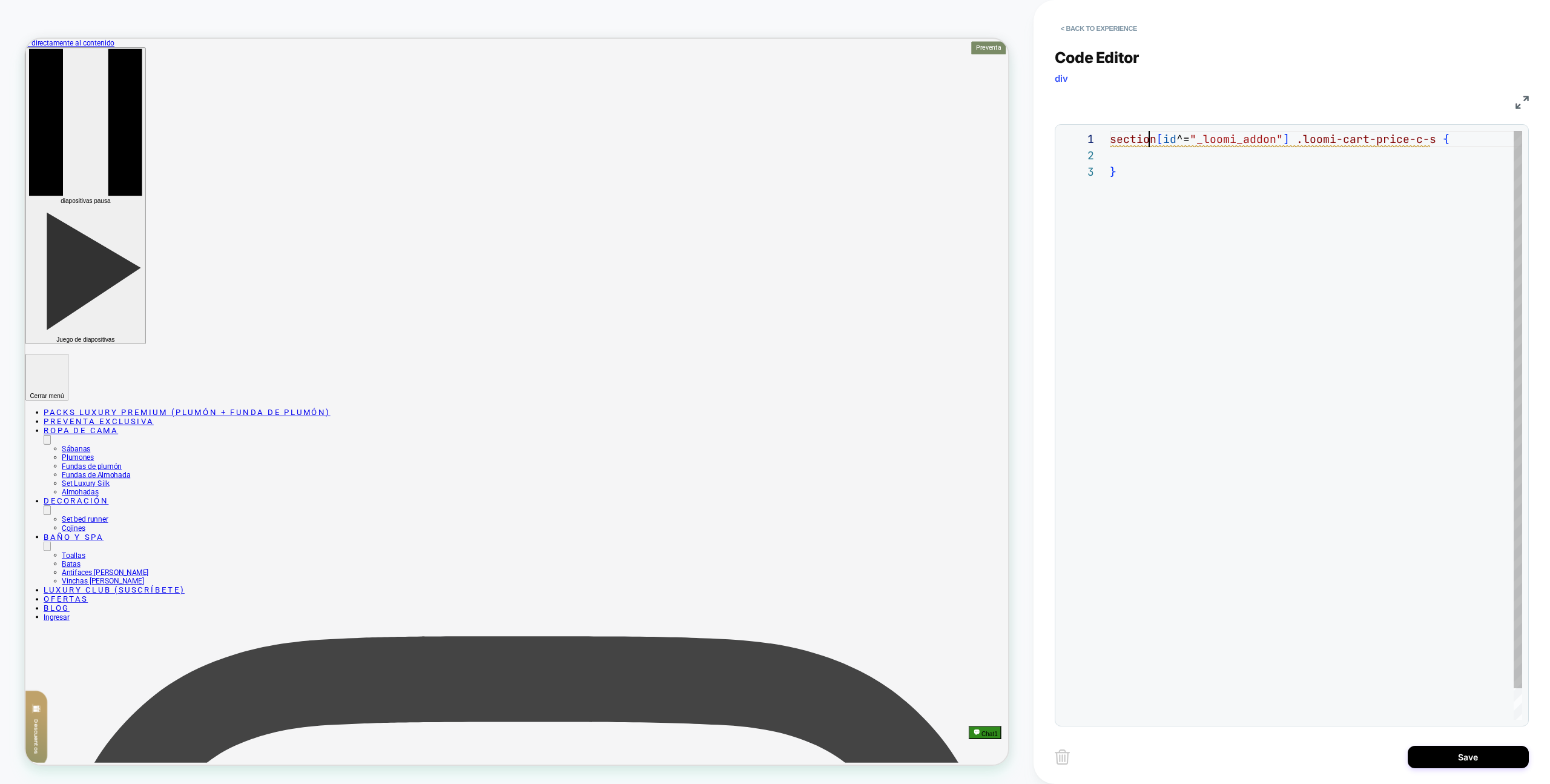
scroll to position [0, 39]
click at [1152, 168] on div "}" at bounding box center [1316, 171] width 412 height 16
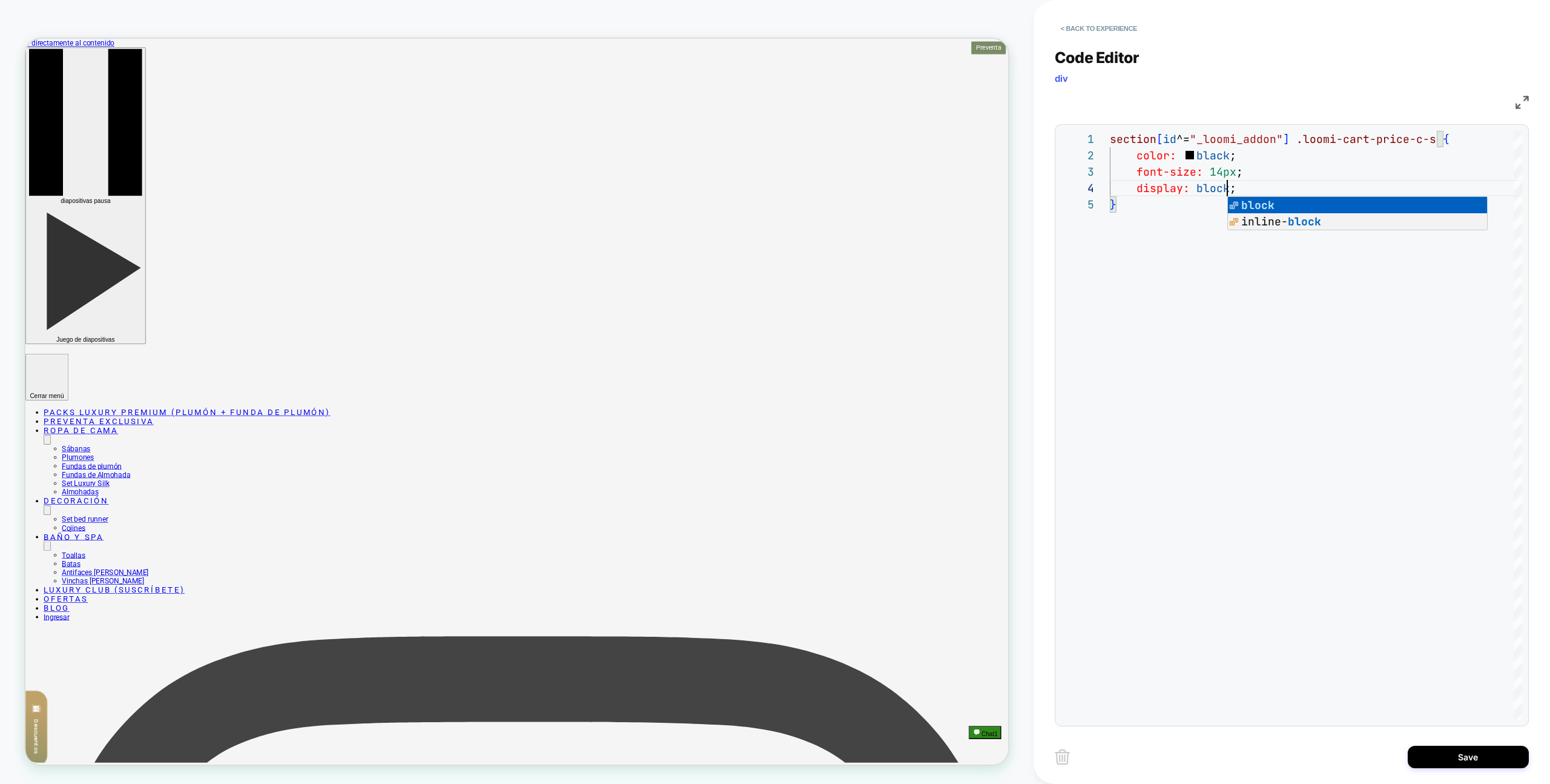
type textarea "**********"
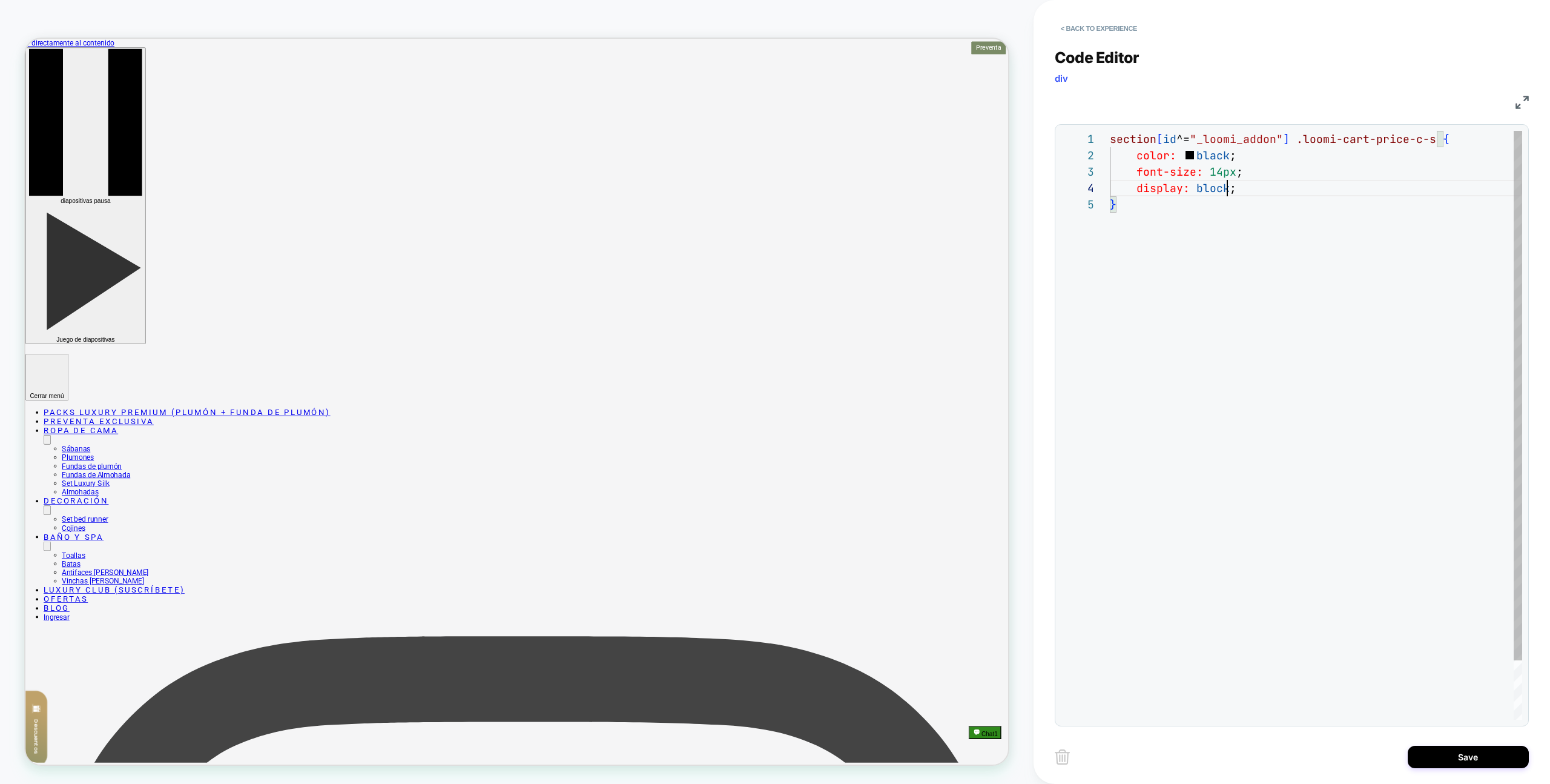
drag, startPoint x: 1317, startPoint y: 416, endPoint x: 1500, endPoint y: 783, distance: 410.1
click at [1317, 415] on div "section [ id ^= "_loomi_addon" ] .loomi-cart-price-c-s { color: black ; font-si…" at bounding box center [1316, 458] width 412 height 654
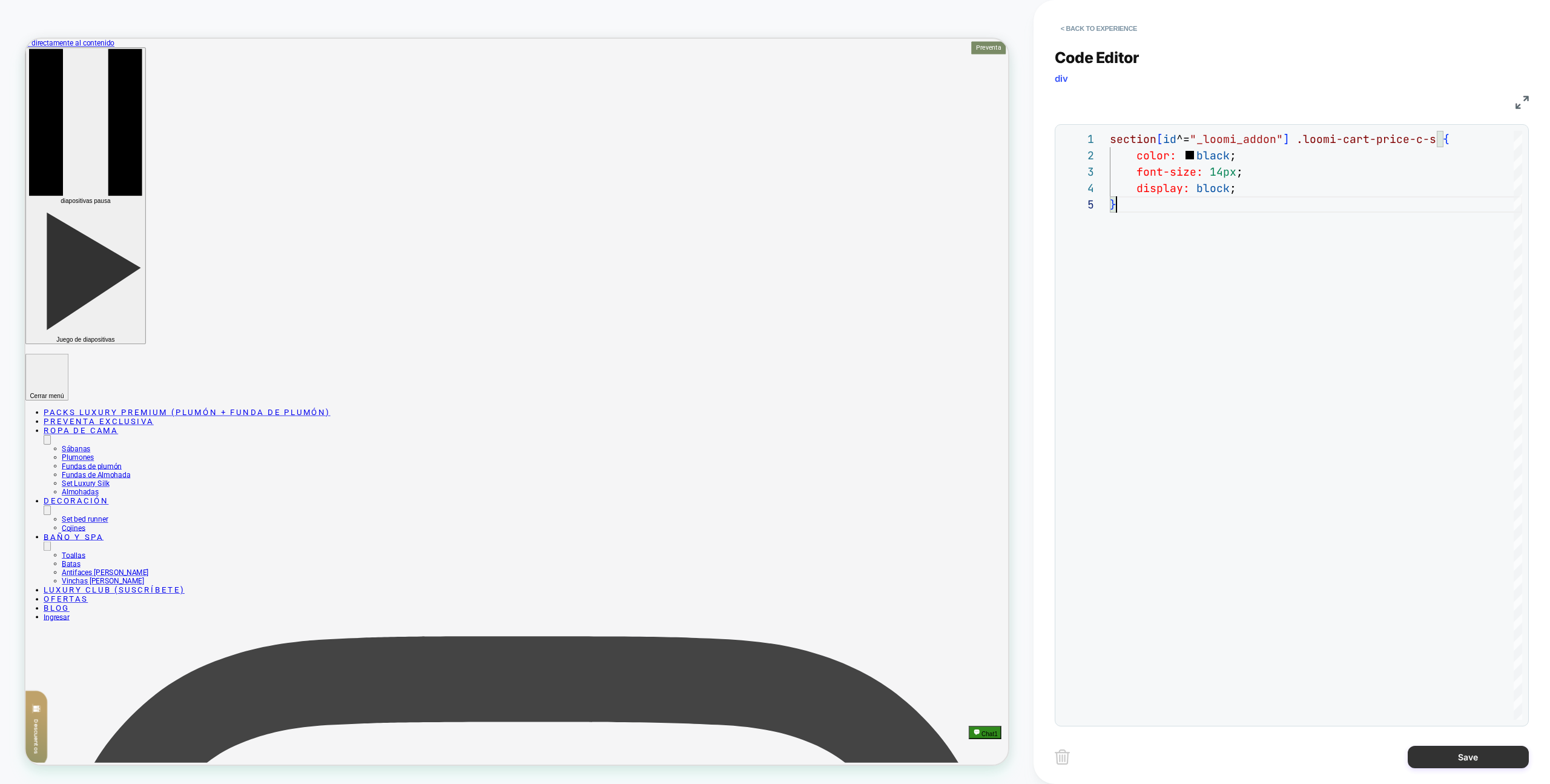
click at [1482, 763] on button "Save" at bounding box center [1468, 757] width 121 height 23
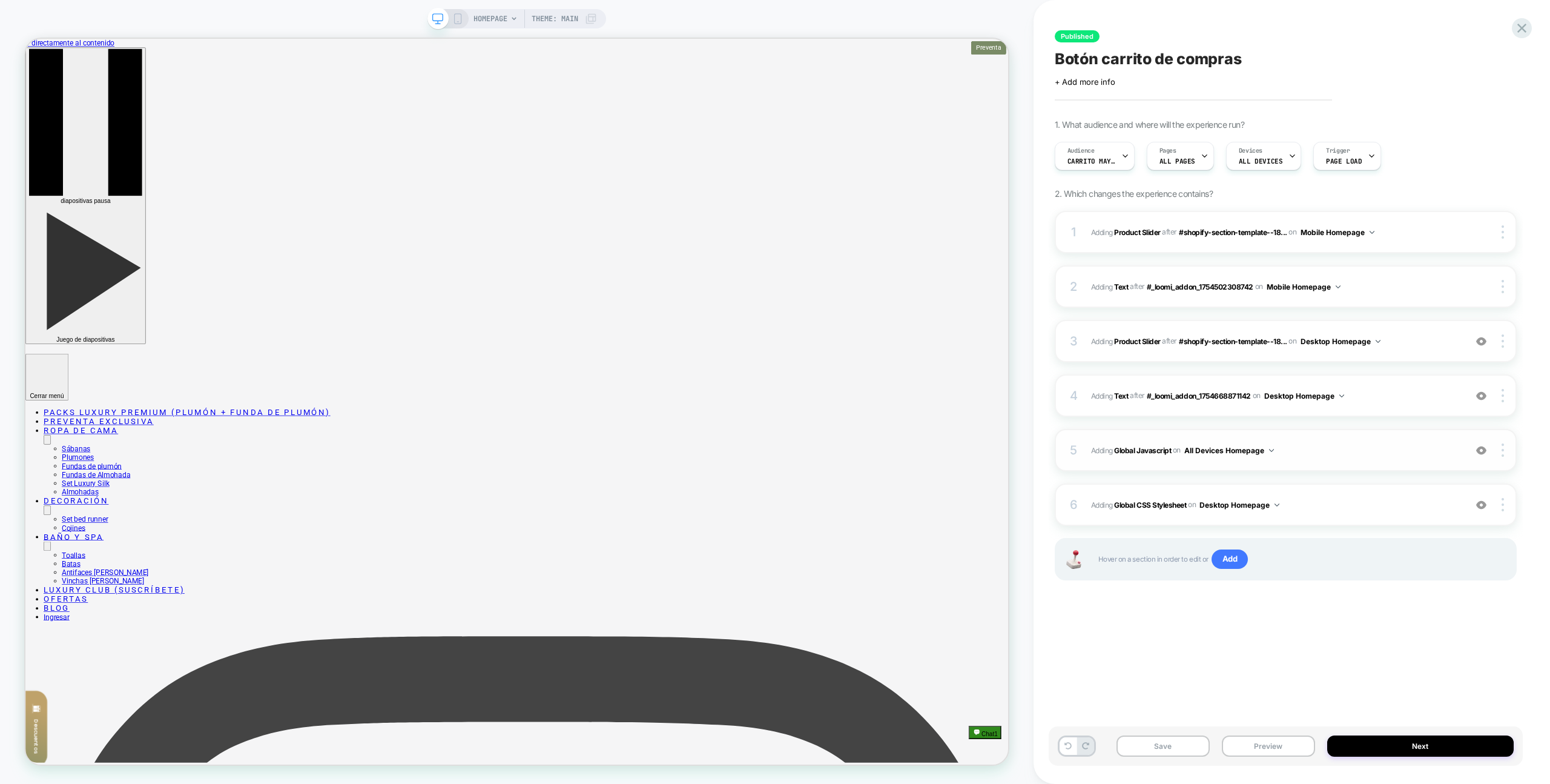
click at [1358, 467] on div "5 Adding Global Javascript on All Devices Homepage Add Before Add After Target …" at bounding box center [1286, 450] width 462 height 42
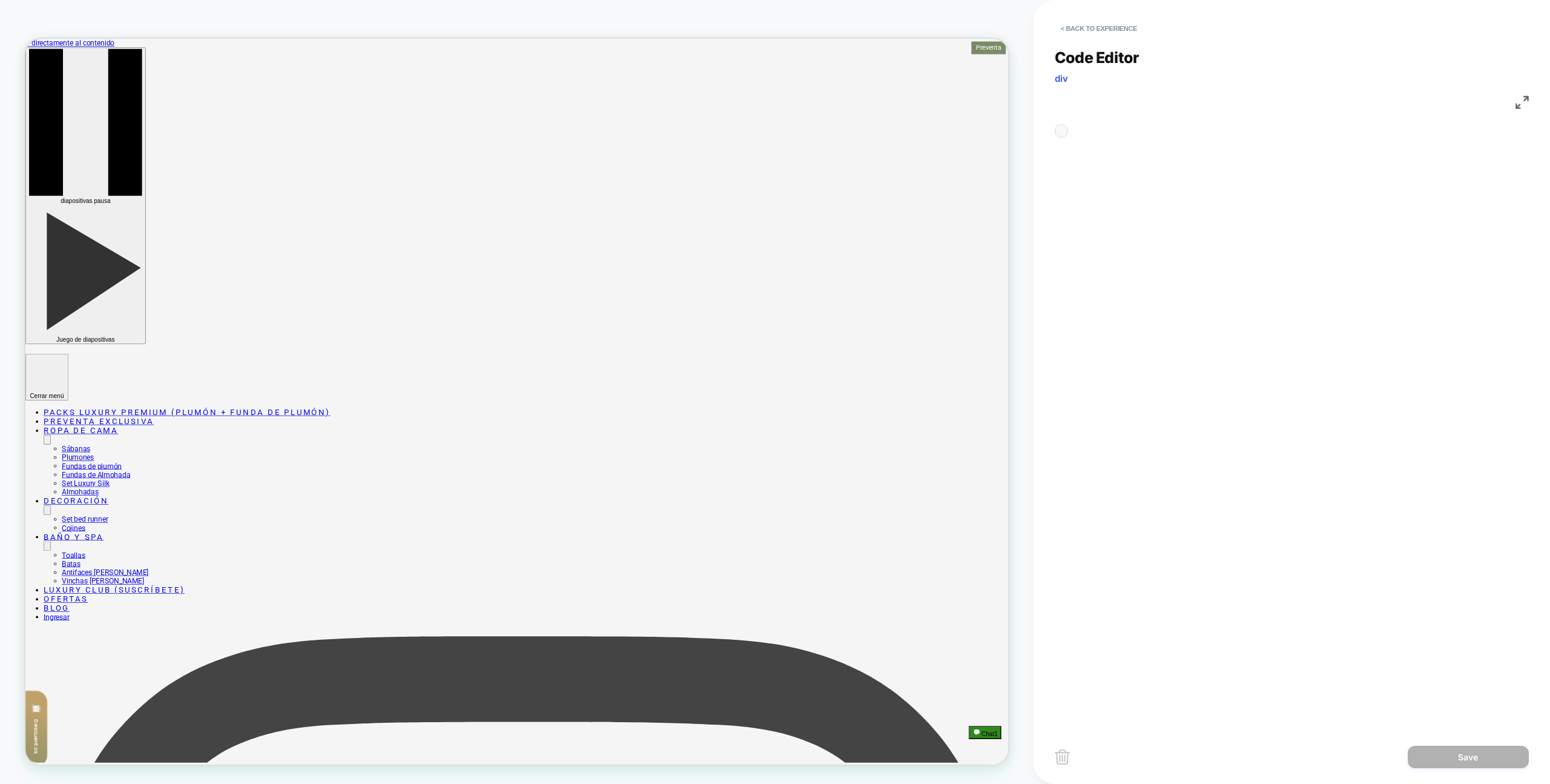
scroll to position [163, 0]
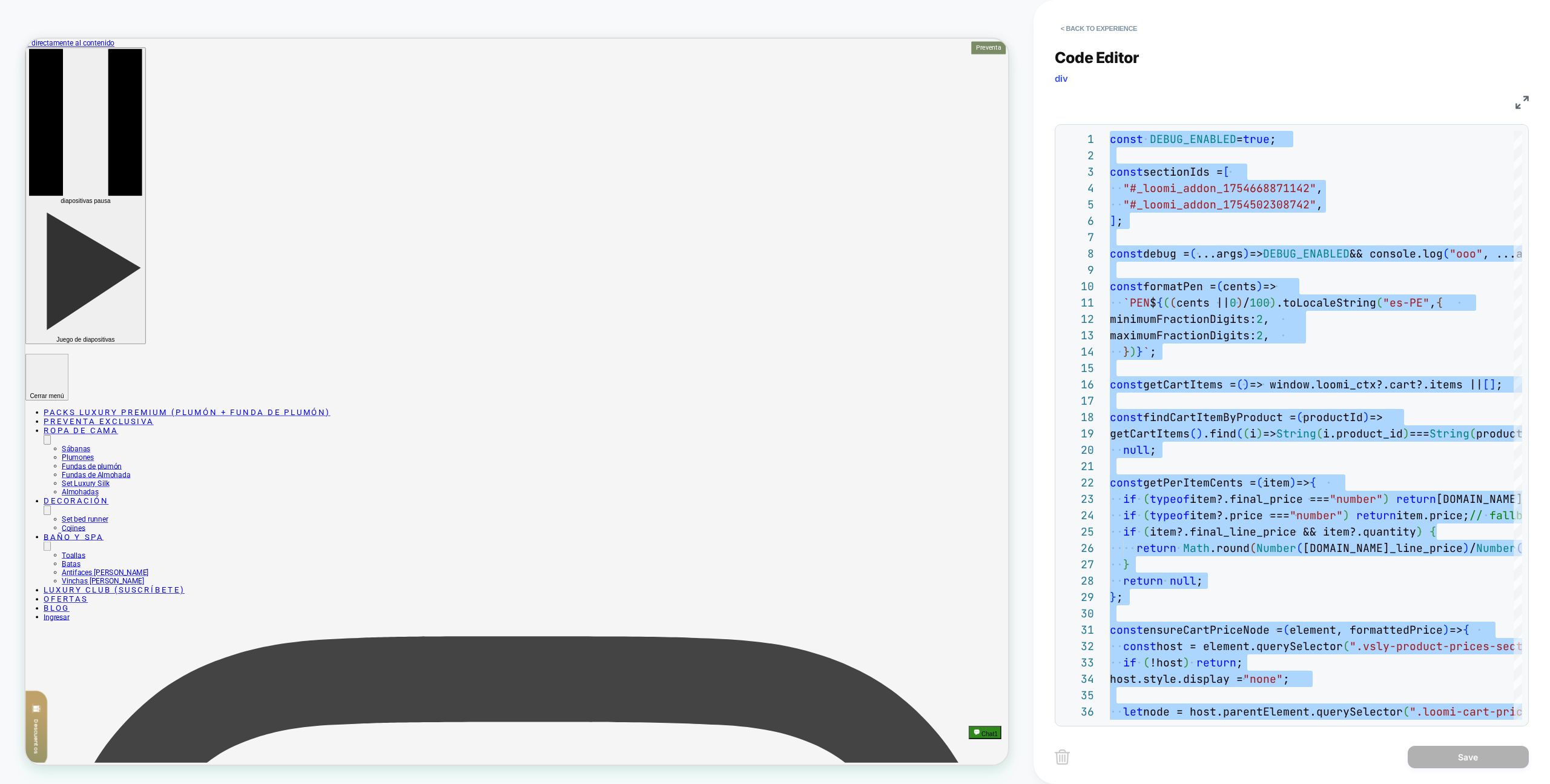
type textarea "**********"
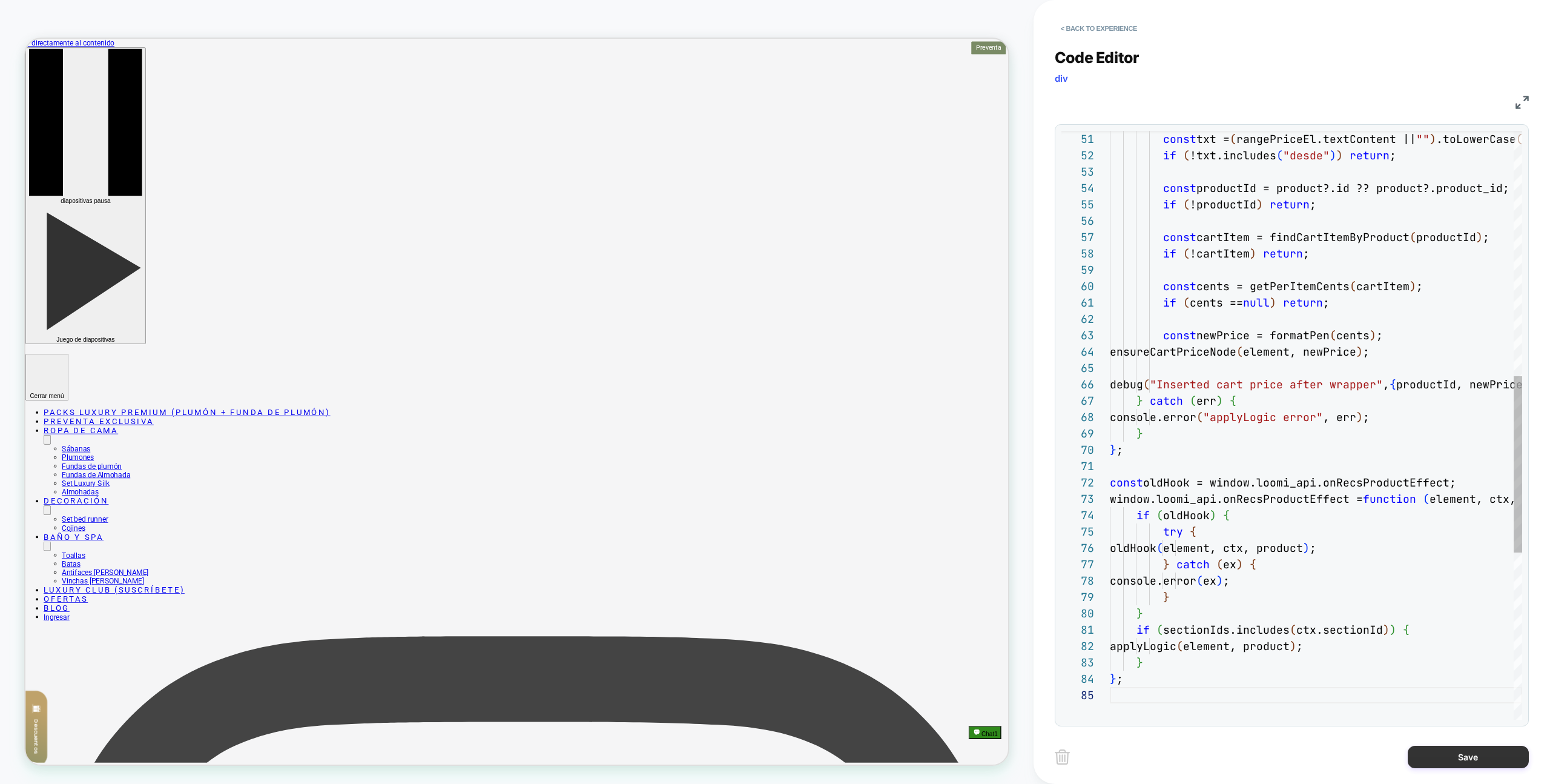
drag, startPoint x: 1442, startPoint y: 751, endPoint x: 1424, endPoint y: 752, distance: 18.0
click at [1442, 751] on button "Save" at bounding box center [1468, 757] width 121 height 23
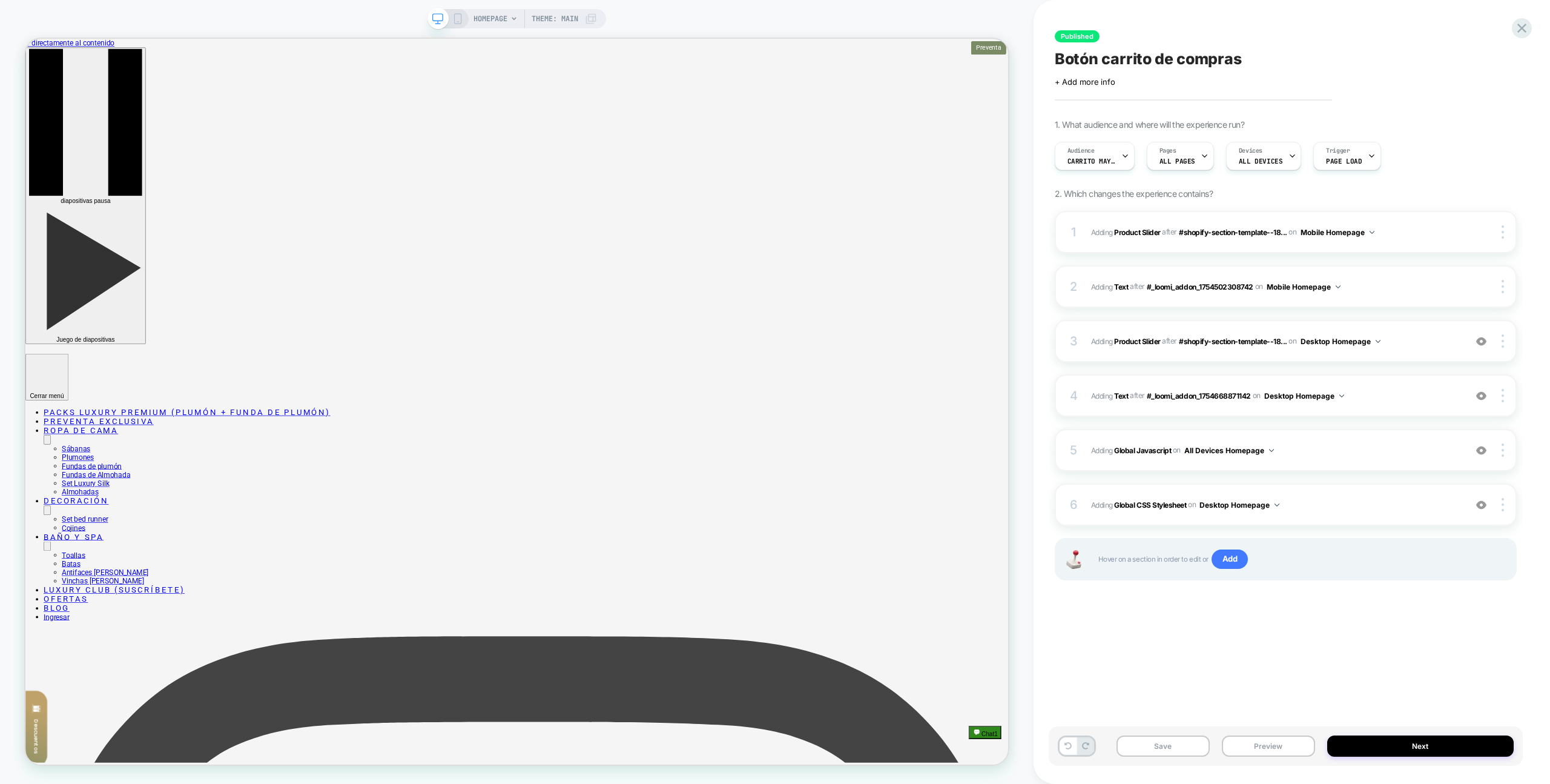
drag, startPoint x: 1259, startPoint y: 743, endPoint x: 1259, endPoint y: 722, distance: 21.0
click at [1259, 743] on button "Preview" at bounding box center [1269, 746] width 93 height 21
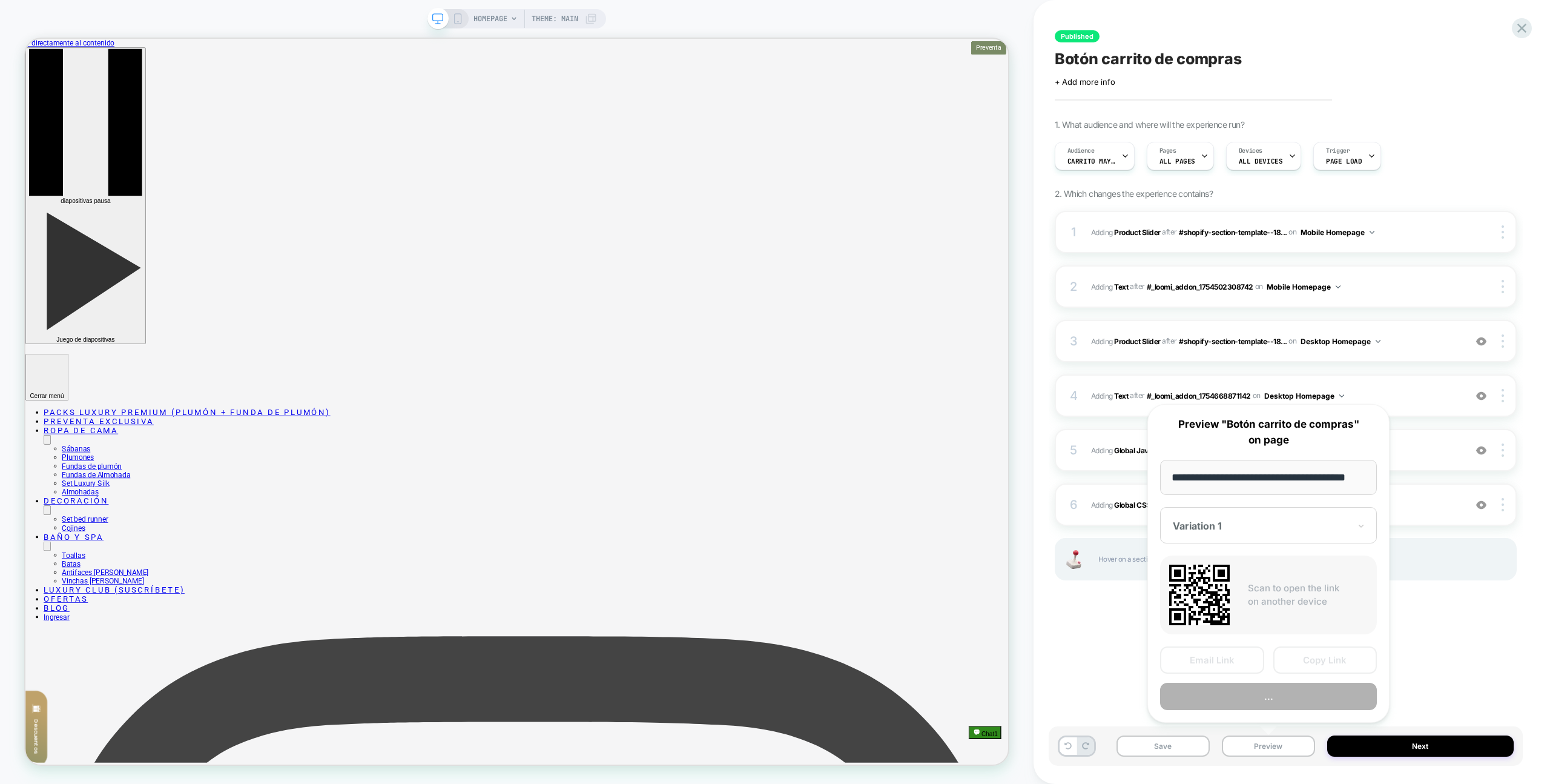
scroll to position [0, 20]
click at [1259, 703] on button "Preview" at bounding box center [1269, 697] width 217 height 27
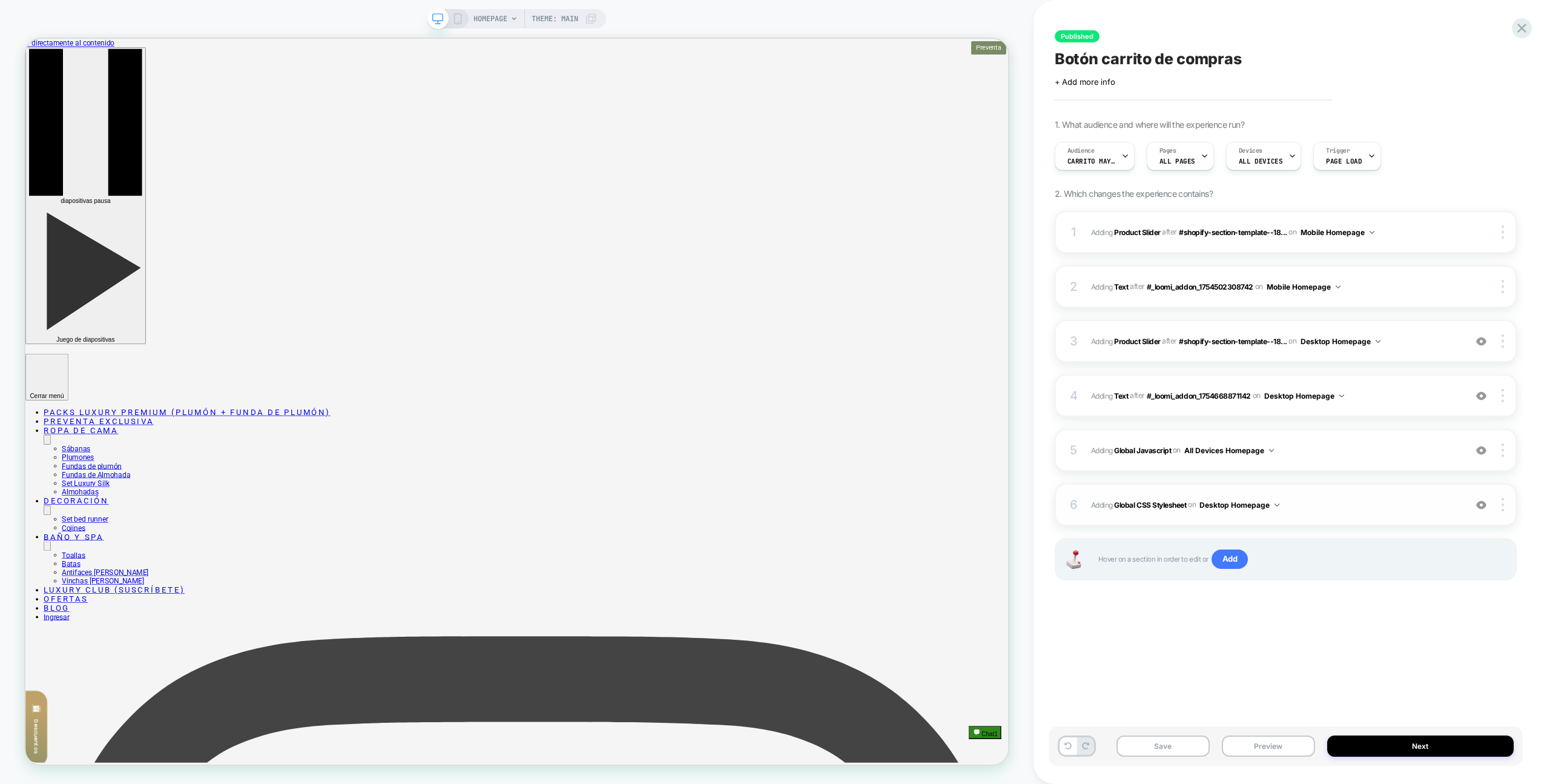
click at [1363, 488] on div "6 Adding Global CSS Stylesheet on Desktop Homepage Add Before Add After Copy to…" at bounding box center [1286, 504] width 462 height 42
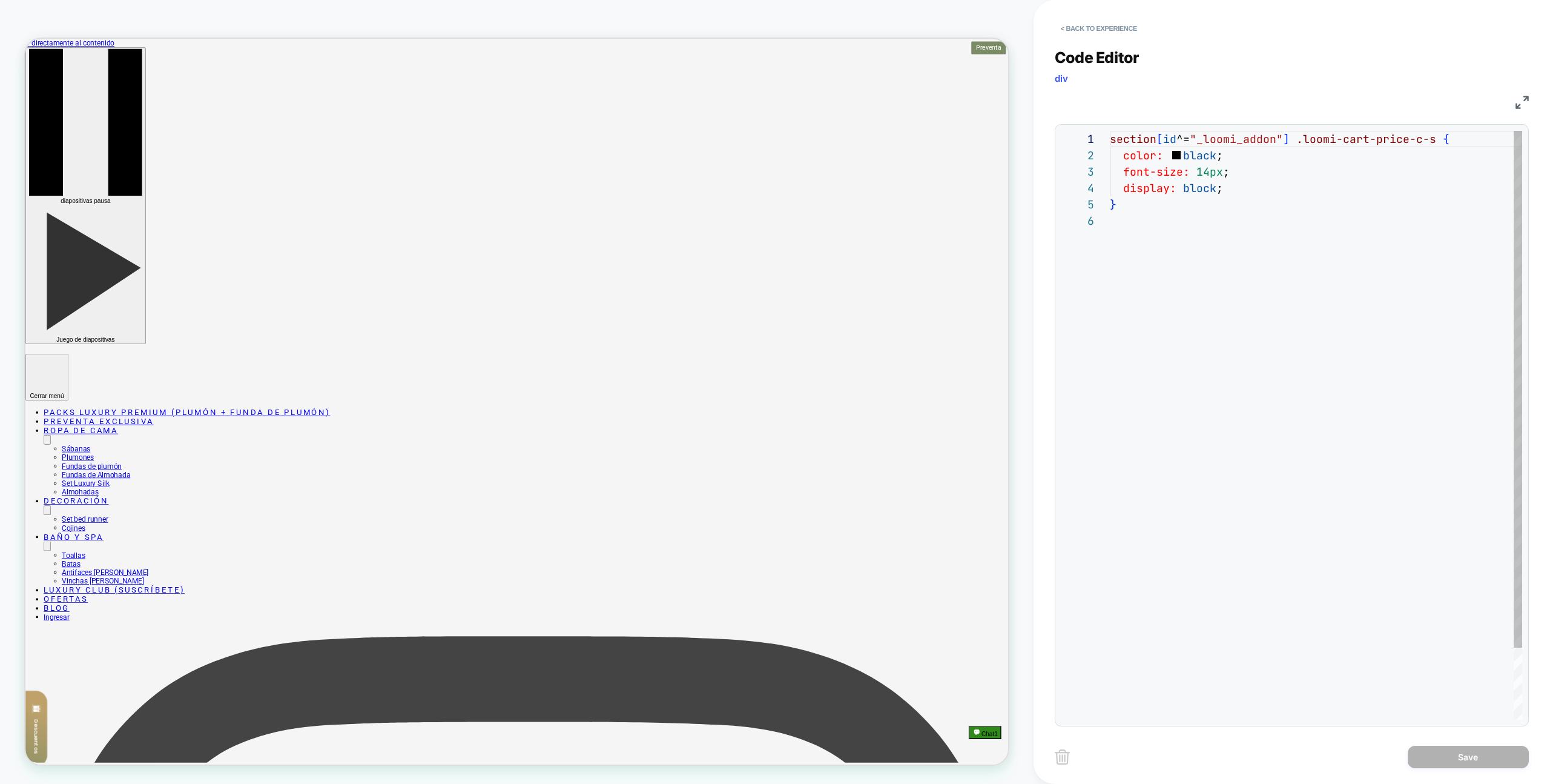
scroll to position [82, 0]
drag, startPoint x: 1303, startPoint y: 165, endPoint x: 1304, endPoint y: 178, distance: 13.0
click at [1303, 165] on div "section [ id ^= "_loomi_addon" ] .loomi-cart-price-c-s { color: black ; font-si…" at bounding box center [1316, 466] width 412 height 670
click at [1299, 189] on div "section [ id ^= "_loomi_addon" ] .loomi-cart-price-c-s { color: black ; font-si…" at bounding box center [1316, 466] width 412 height 670
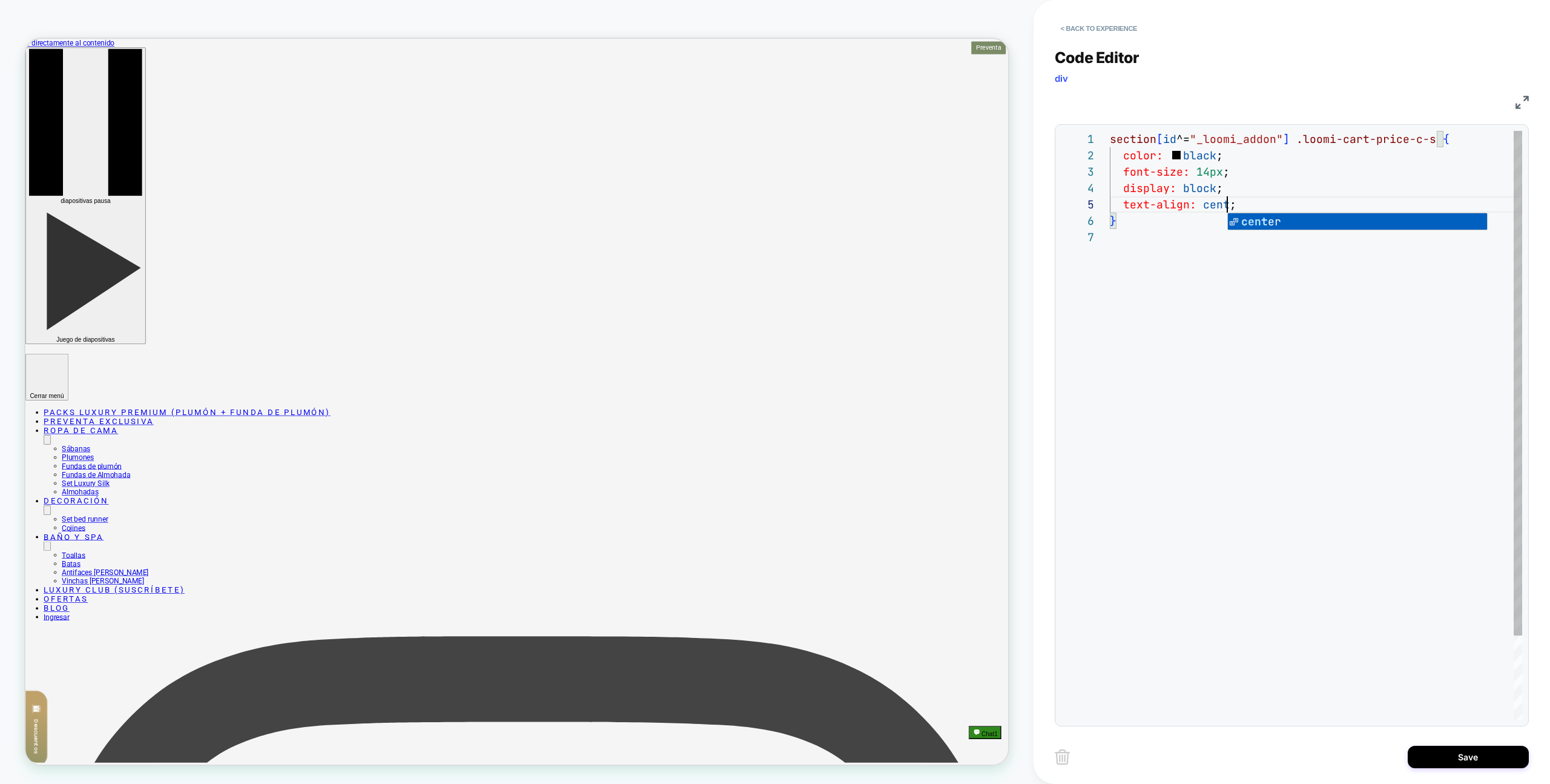
scroll to position [65, 131]
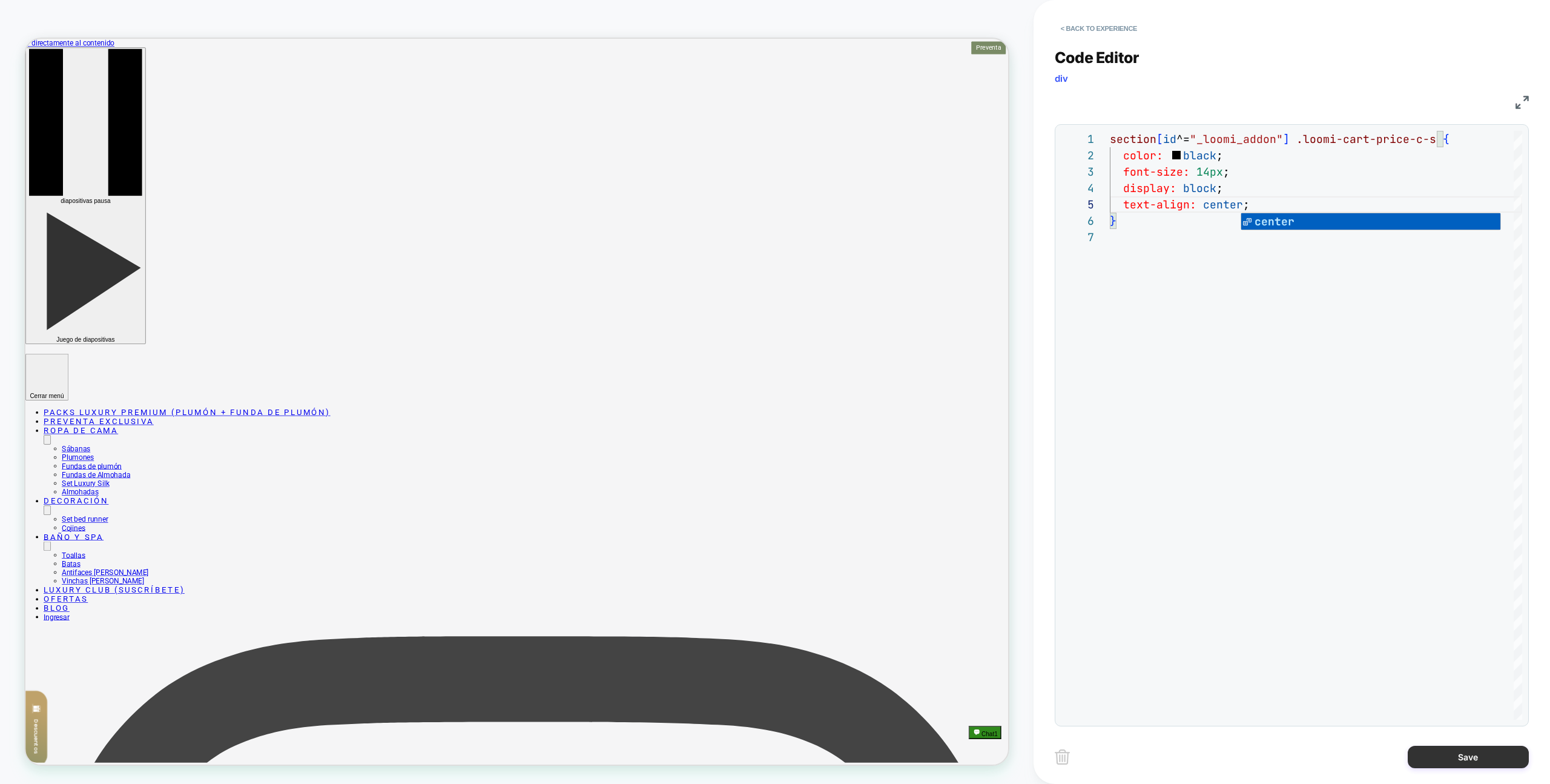
type textarea "**********"
click at [1449, 768] on div "Save" at bounding box center [1292, 757] width 475 height 31
click at [1466, 742] on div "Save" at bounding box center [1292, 757] width 475 height 31
click at [1459, 754] on button "Save" at bounding box center [1468, 757] width 121 height 23
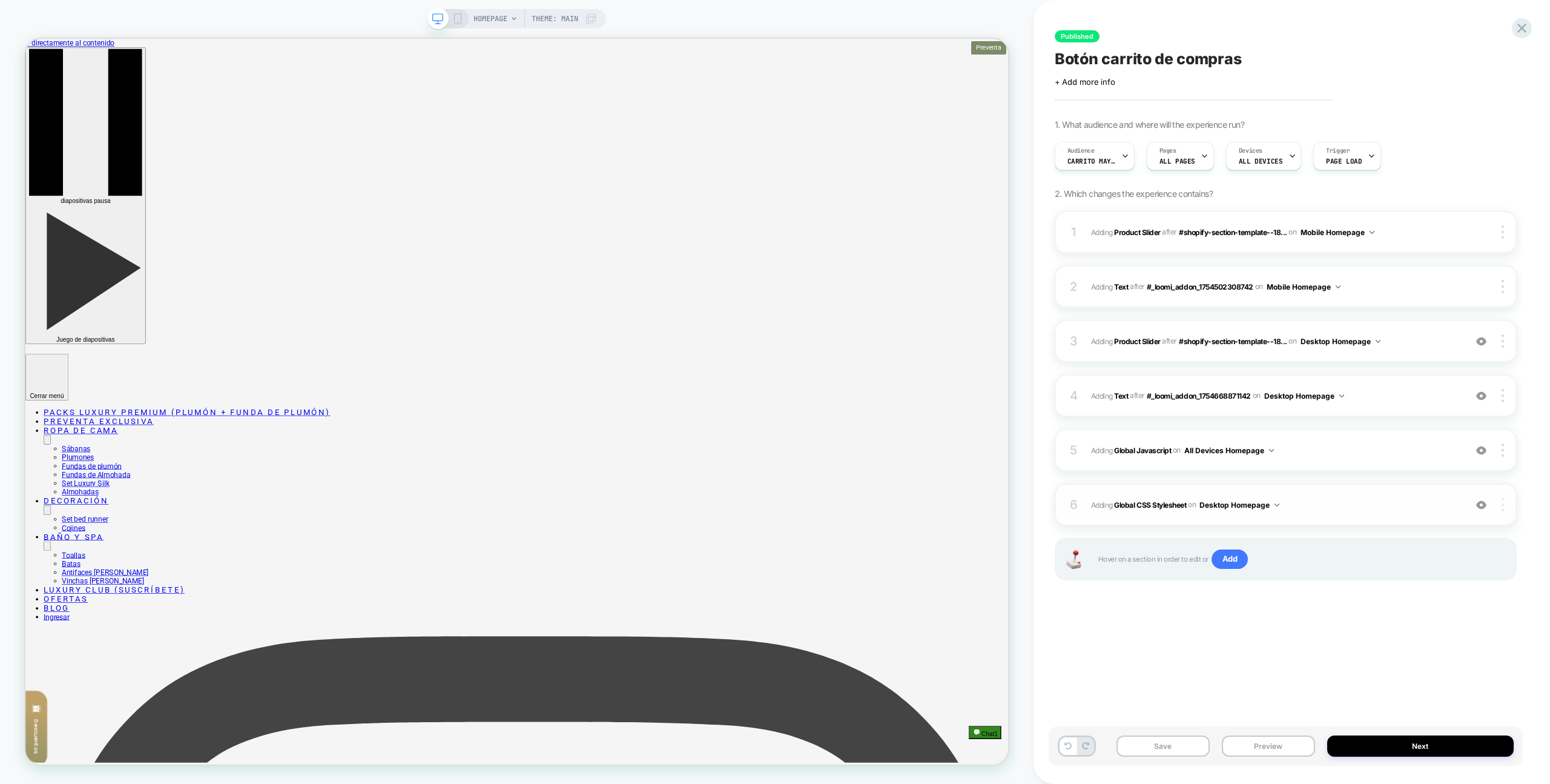
drag, startPoint x: 1507, startPoint y: 506, endPoint x: 1499, endPoint y: 507, distance: 8.1
click at [1507, 506] on div at bounding box center [1504, 504] width 23 height 13
click at [1451, 531] on div "Target All Devices" at bounding box center [1431, 538] width 108 height 33
click at [1299, 731] on div "Save Preview Next" at bounding box center [1286, 746] width 475 height 39
drag, startPoint x: 1295, startPoint y: 748, endPoint x: 1296, endPoint y: 726, distance: 22.0
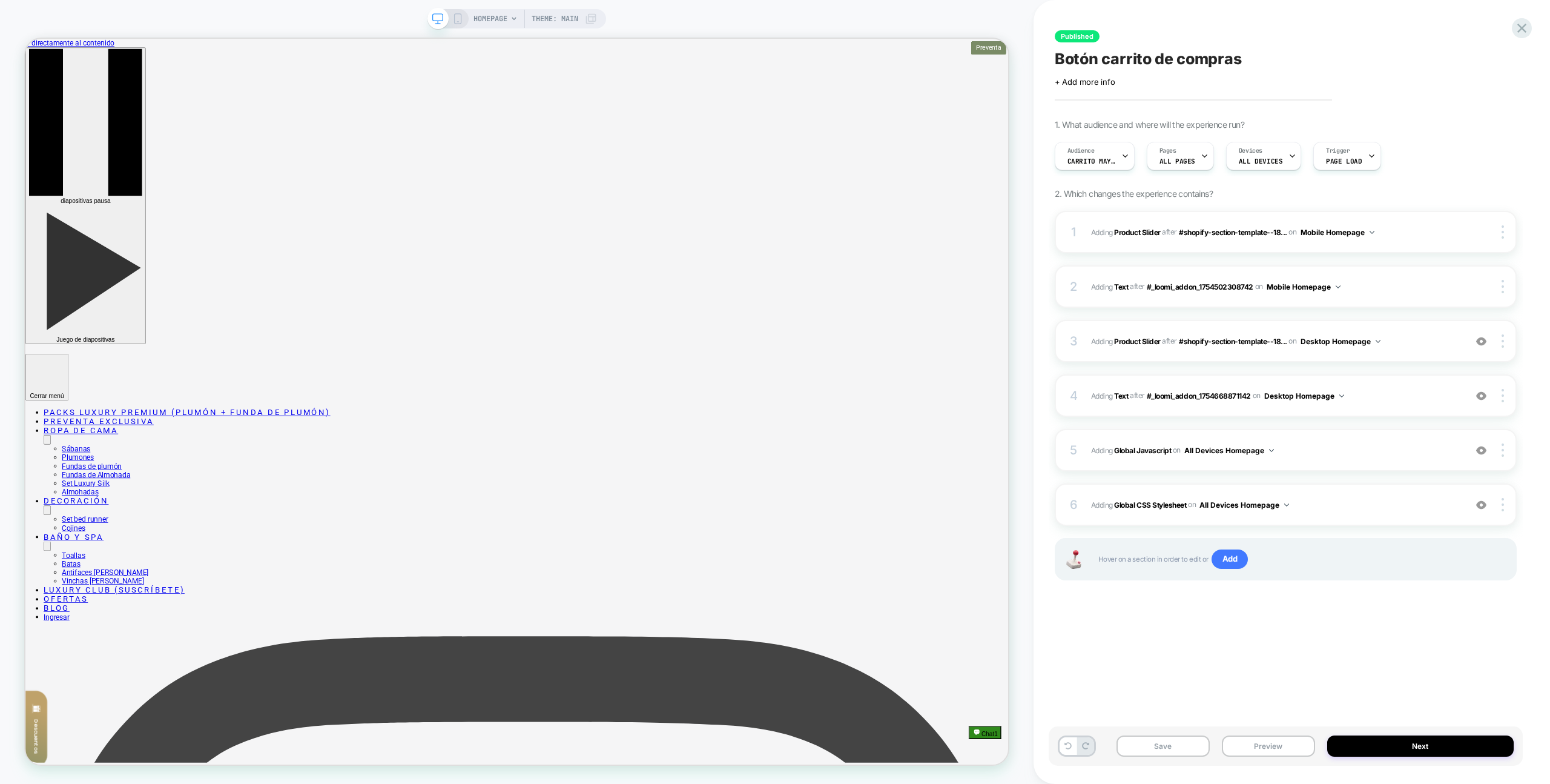
click at [1295, 747] on button "Preview" at bounding box center [1269, 746] width 93 height 21
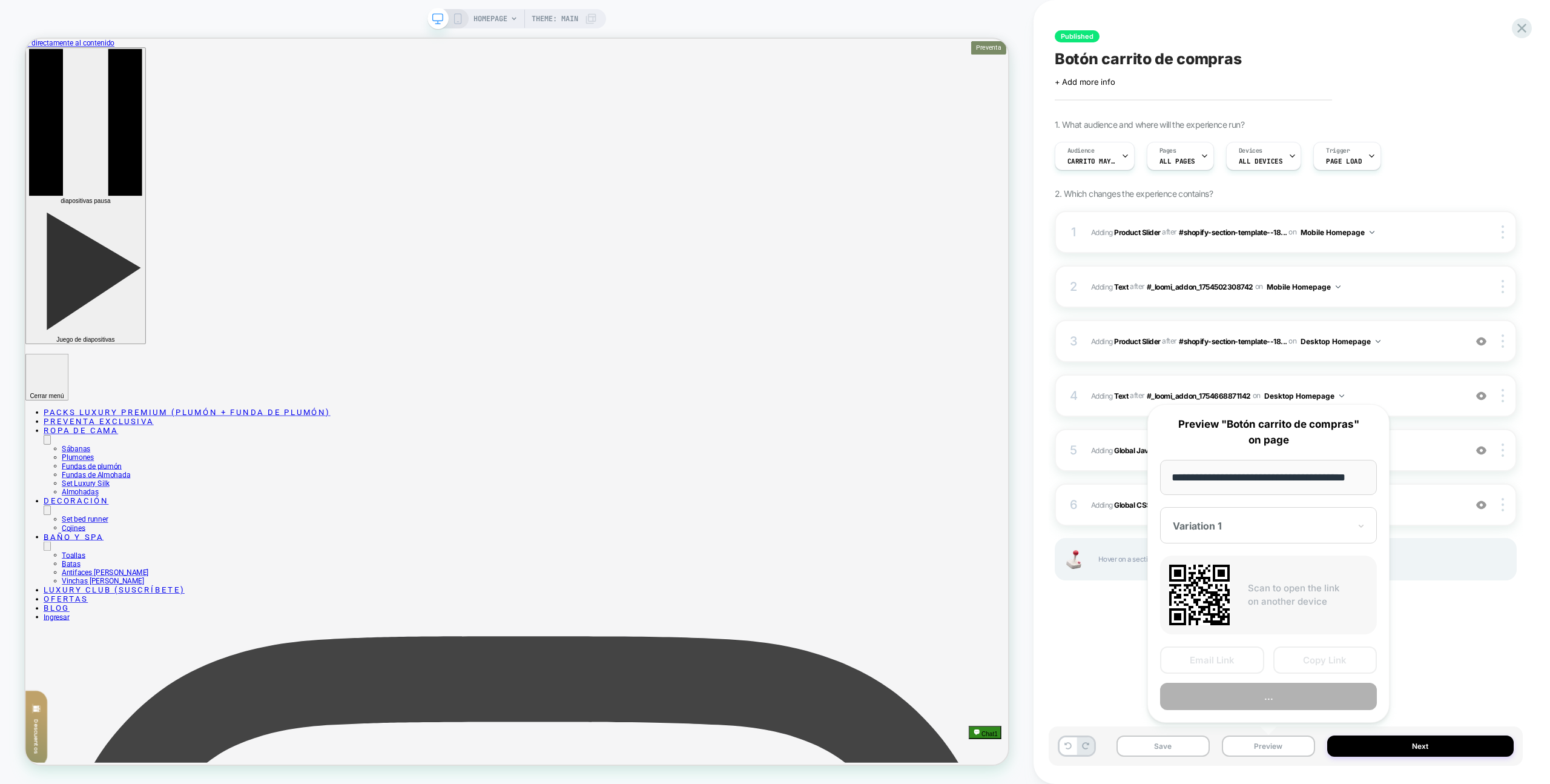
scroll to position [0, 20]
click at [1296, 705] on button "Preview" at bounding box center [1269, 697] width 217 height 27
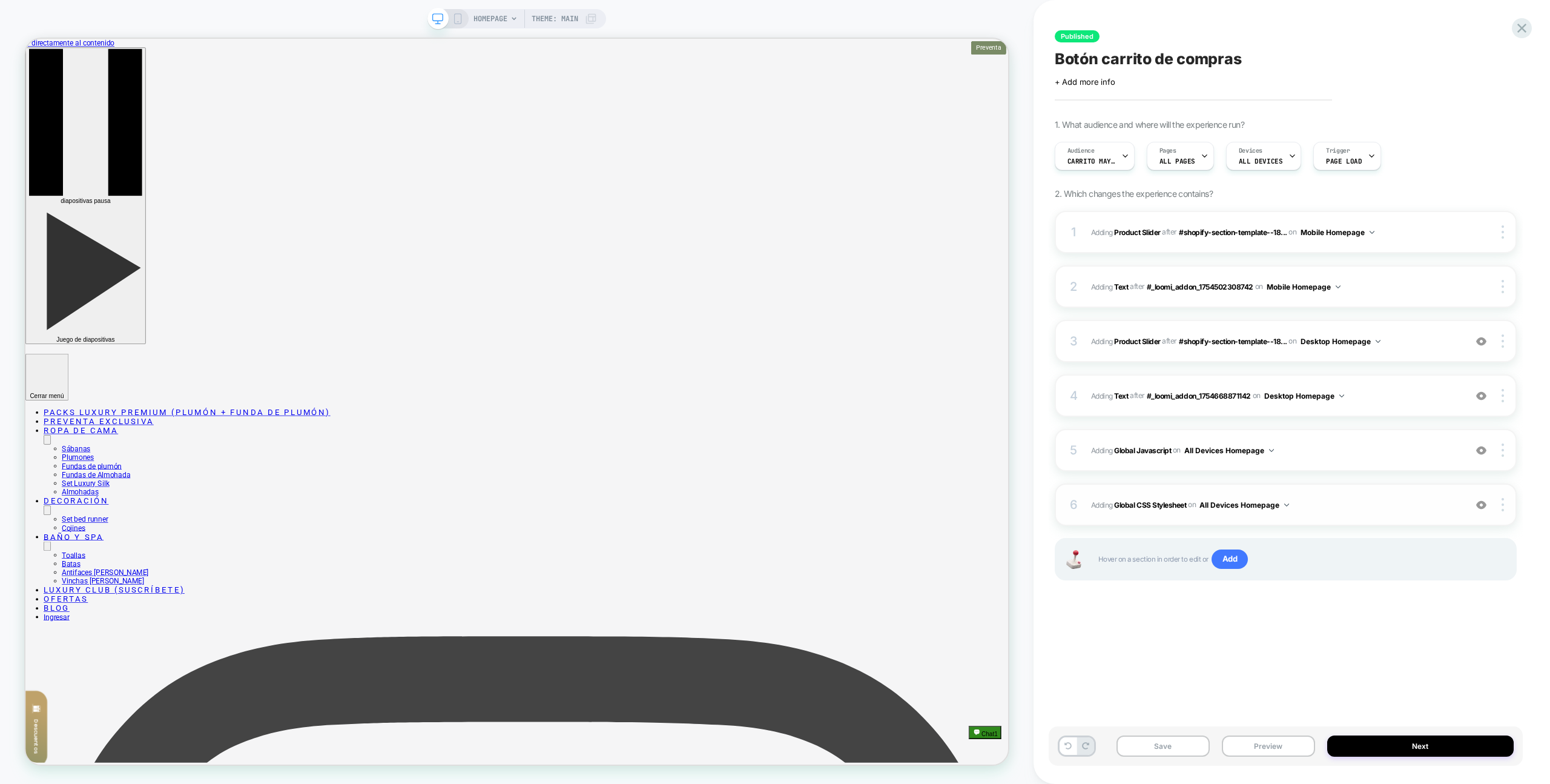
click at [1361, 506] on span "Adding Global CSS Stylesheet on All Devices Homepage" at bounding box center [1275, 504] width 368 height 15
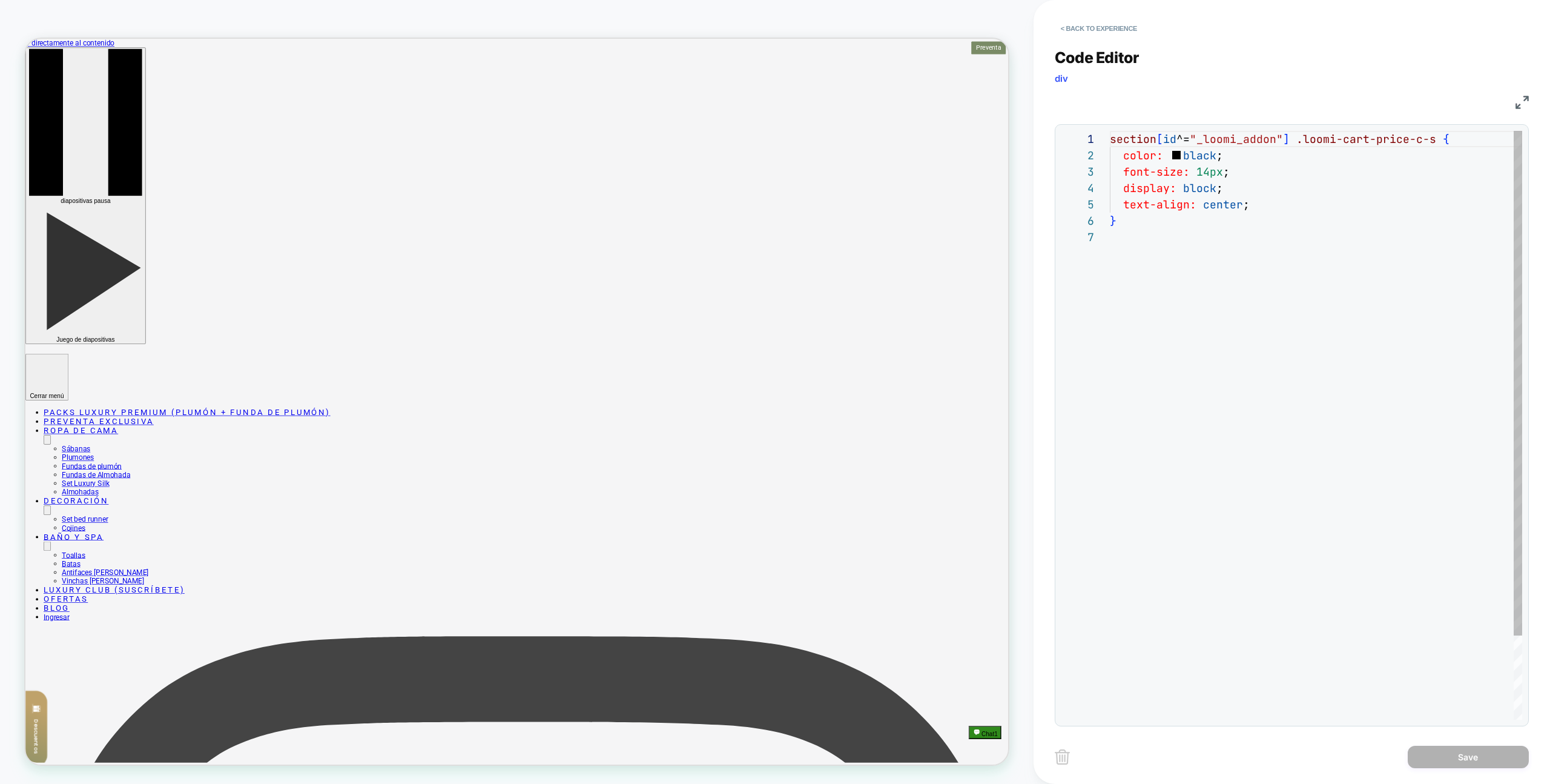
scroll to position [98, 0]
click at [1402, 438] on div "section [ id ^= "_loomi_addon" ] .loomi-cart-price-c-s { color: black ; font-si…" at bounding box center [1316, 474] width 412 height 687
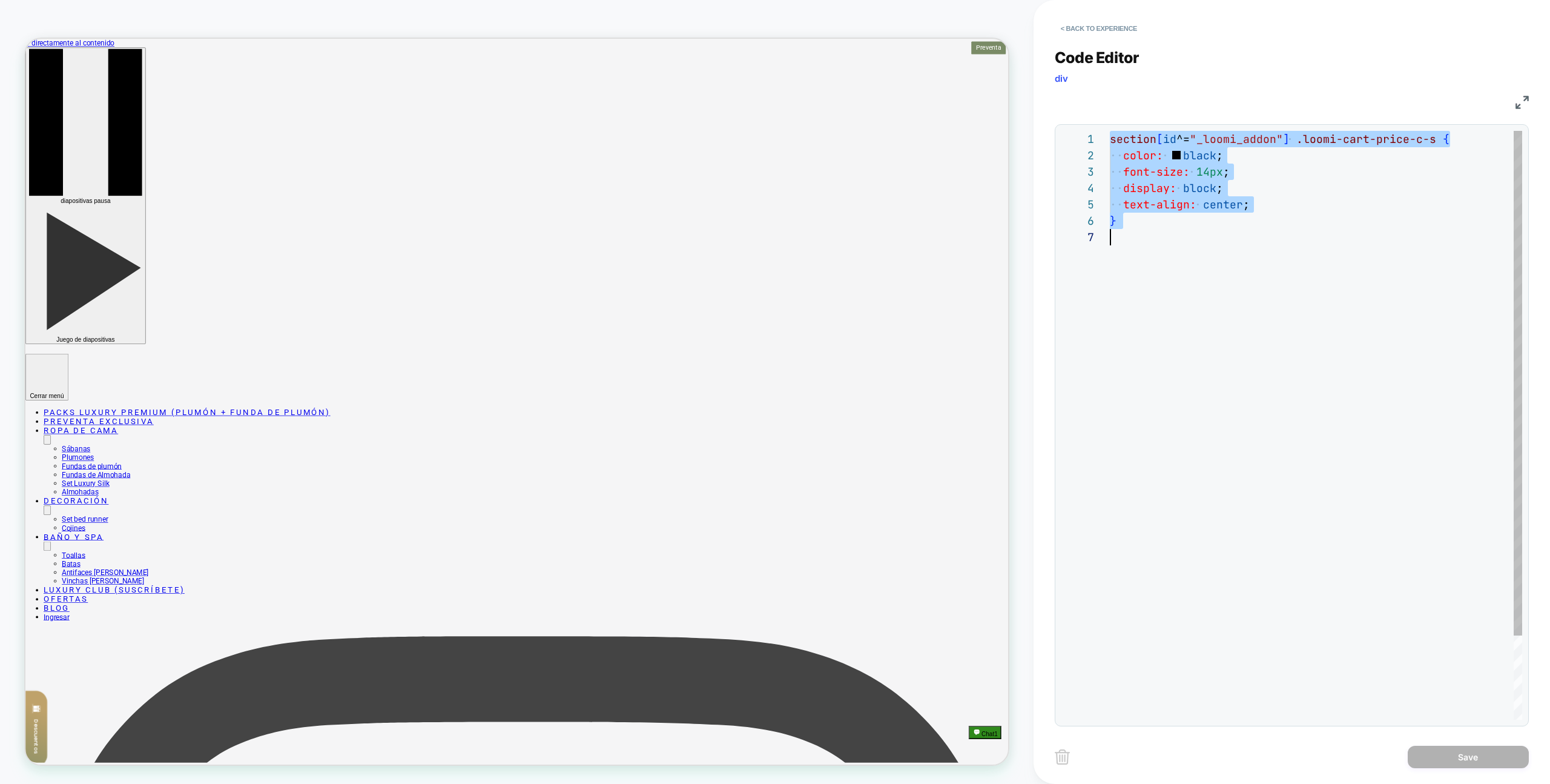
scroll to position [0, 0]
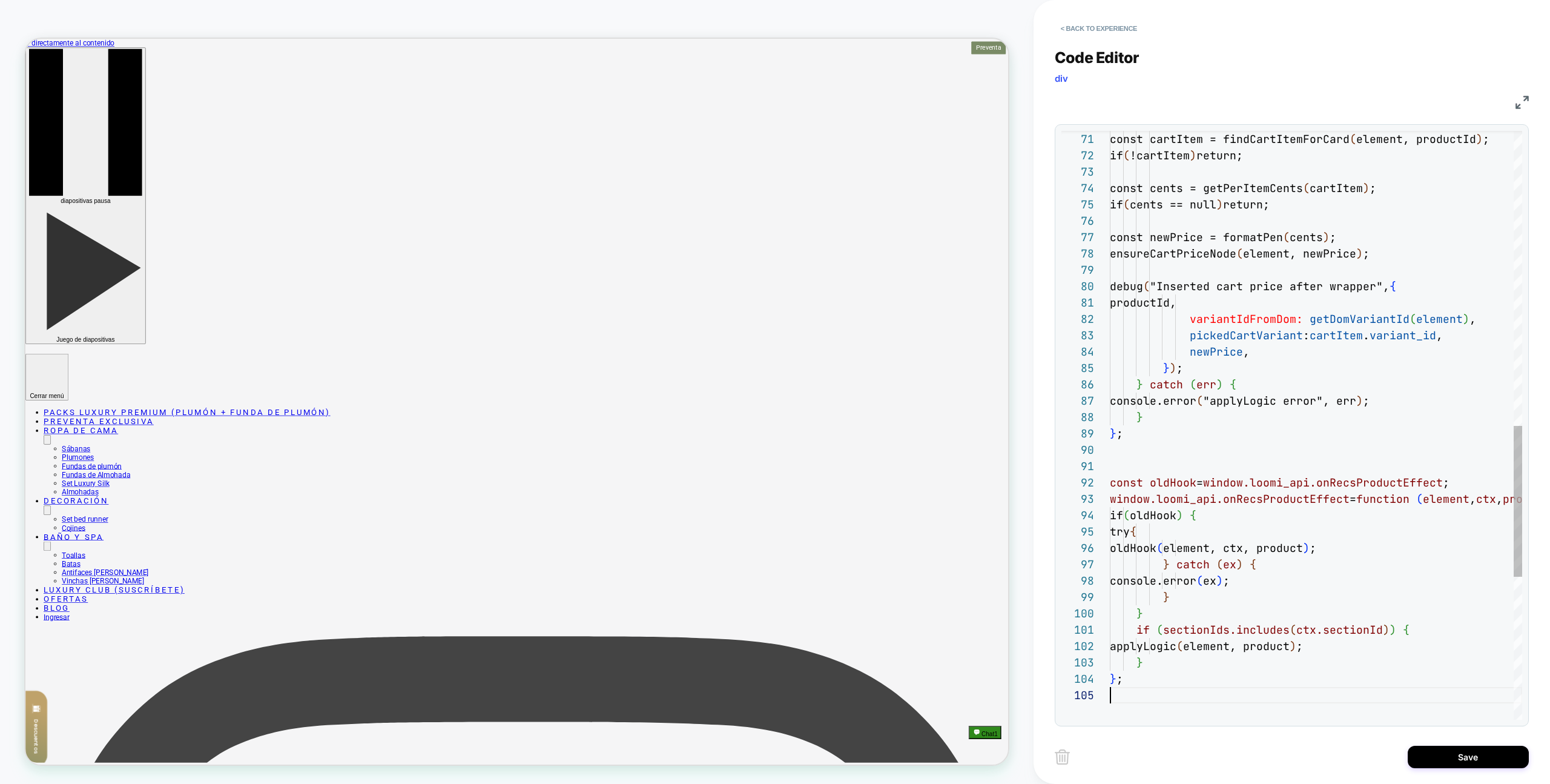
type textarea "**********"
click at [1083, 23] on button "< Back to experience" at bounding box center [1099, 28] width 89 height 20
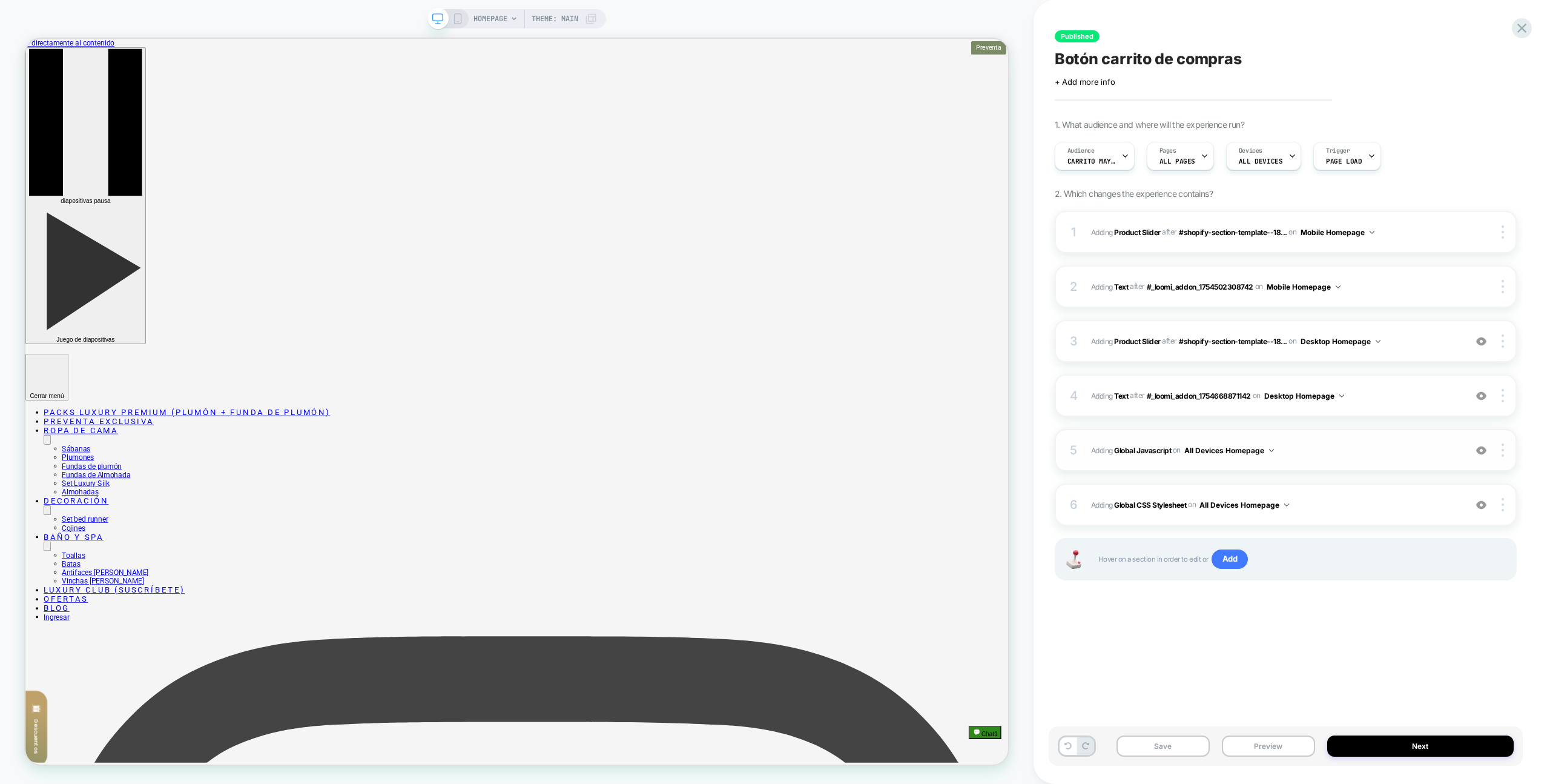
click at [1380, 451] on span "Adding Global Javascript on All Devices Homepage" at bounding box center [1275, 450] width 368 height 15
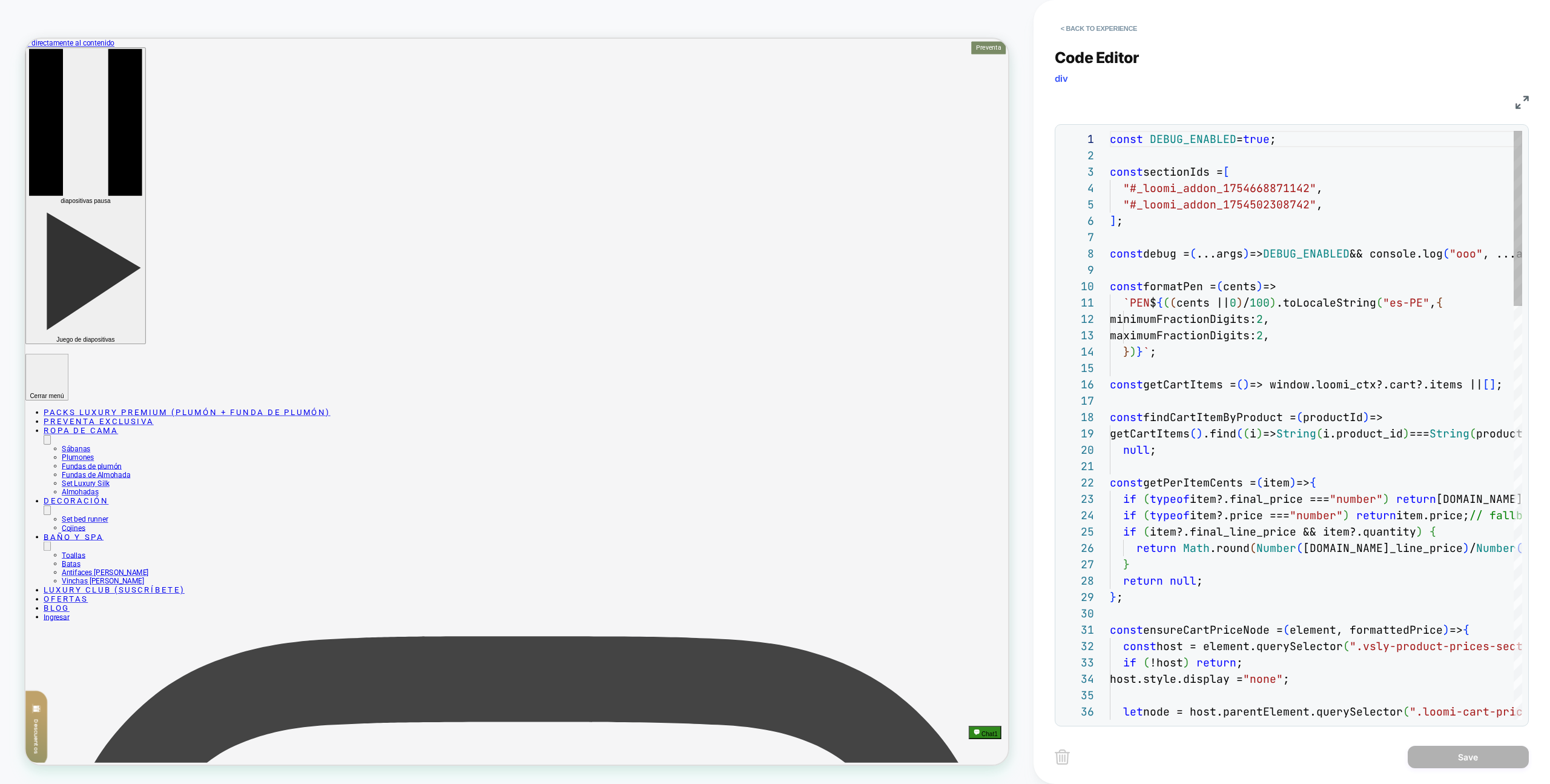
scroll to position [115, 288]
type textarea "**********"
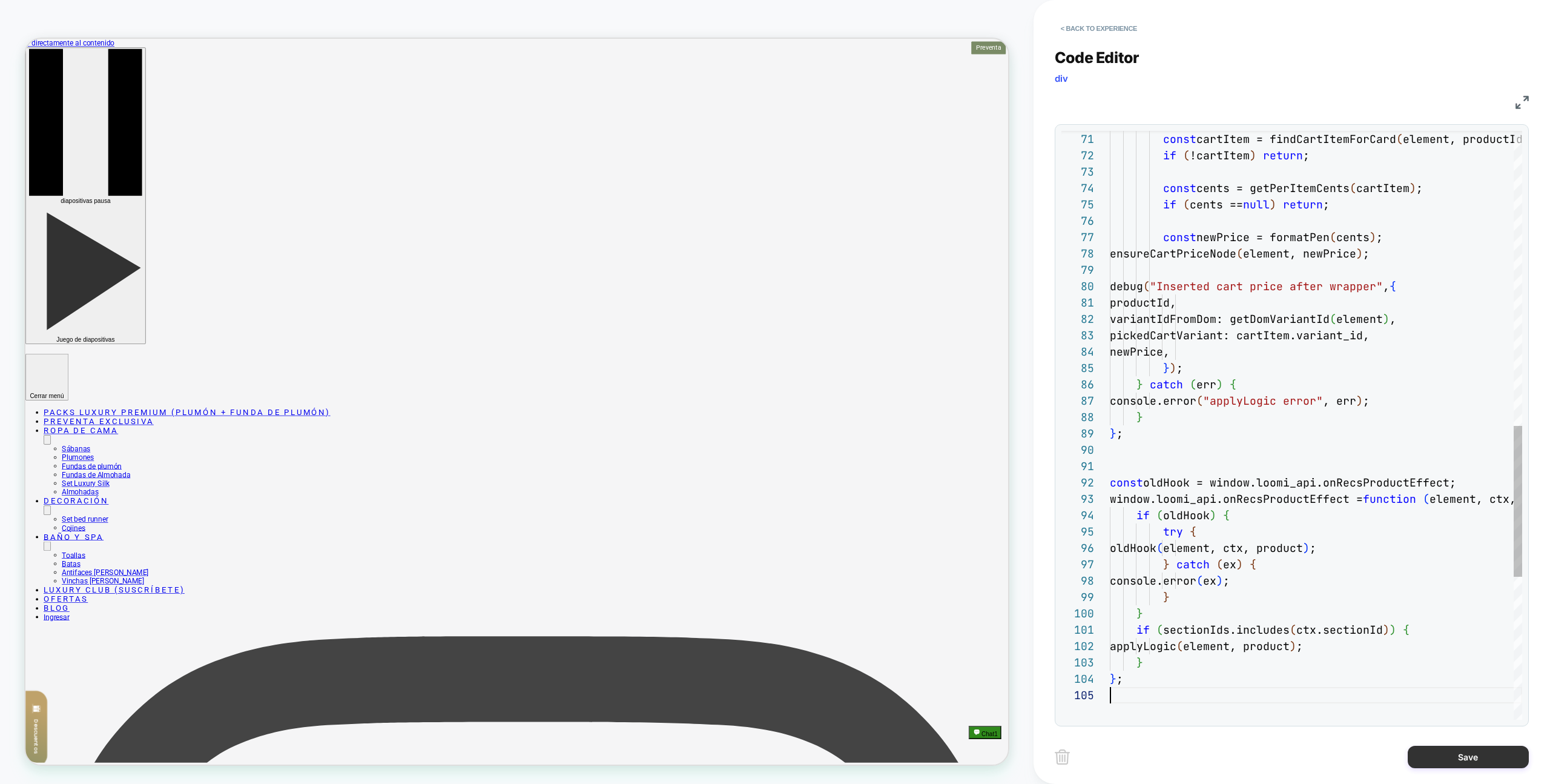
scroll to position [65, 0]
click at [1457, 753] on button "Save" at bounding box center [1468, 757] width 121 height 23
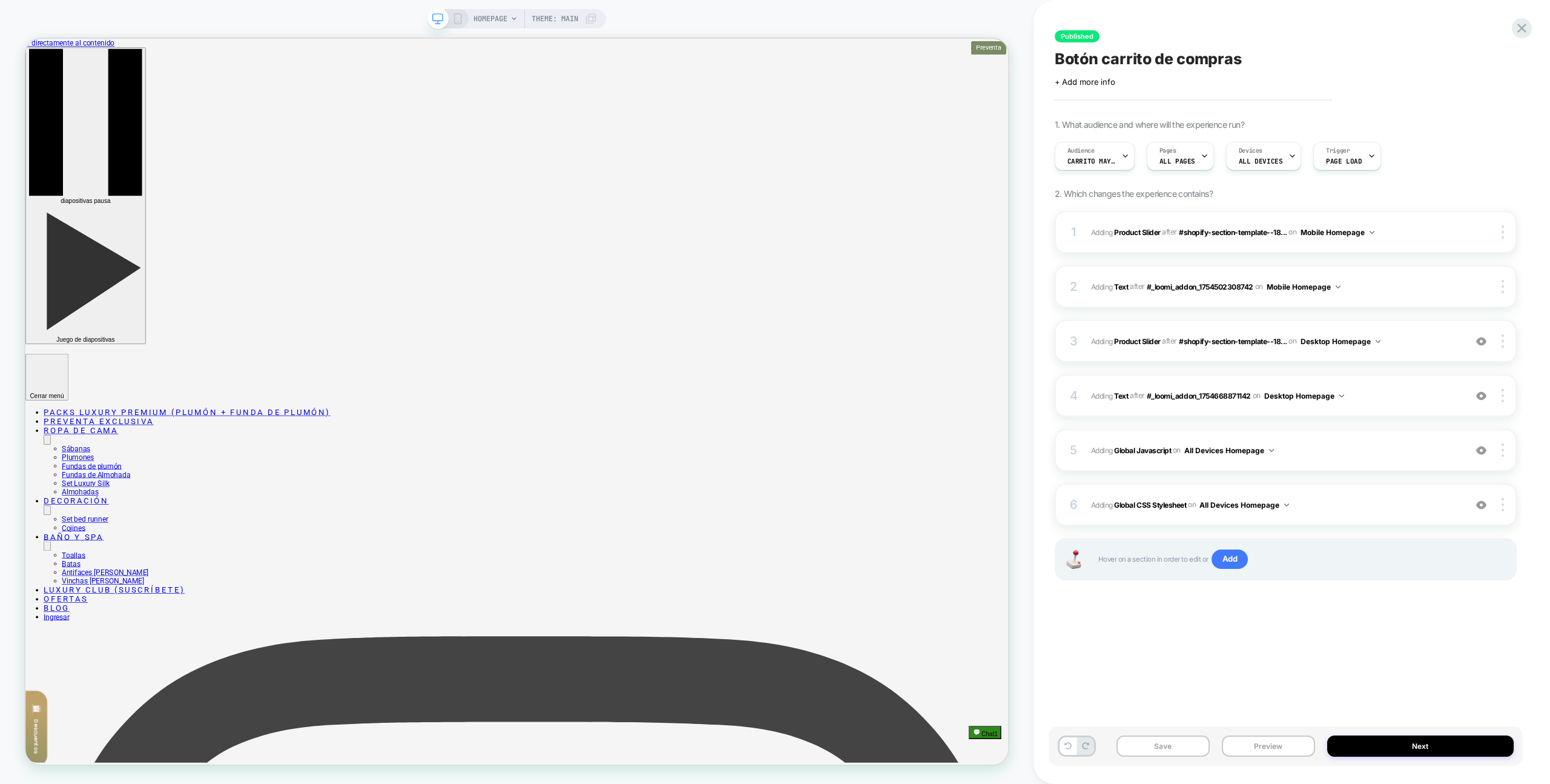
drag, startPoint x: 1267, startPoint y: 745, endPoint x: 1264, endPoint y: 728, distance: 17.3
click at [1267, 745] on button "Preview" at bounding box center [1269, 746] width 93 height 21
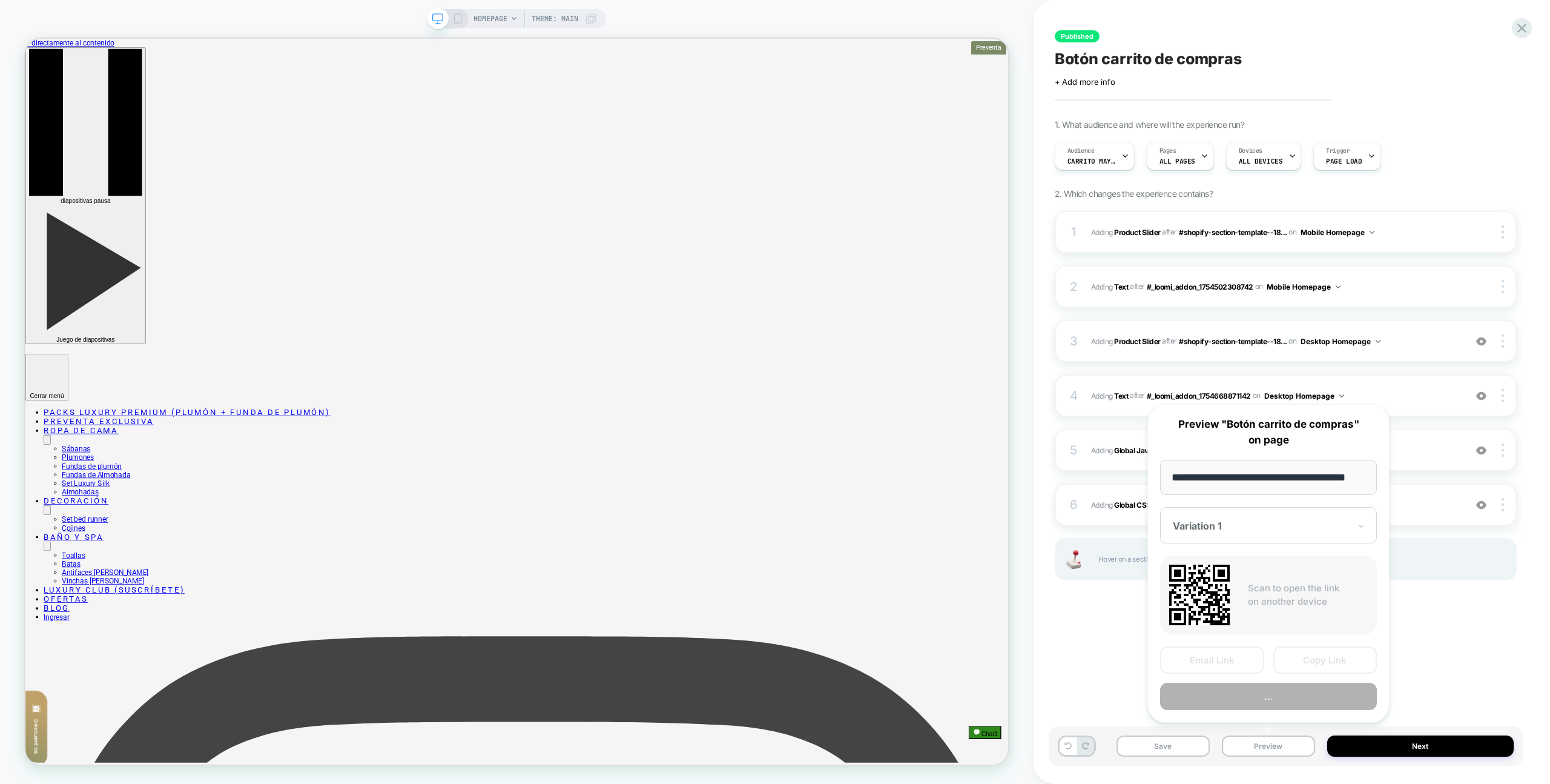
scroll to position [0, 20]
click at [1264, 711] on div "**********" at bounding box center [1269, 563] width 242 height 319
click at [1266, 705] on button "Preview" at bounding box center [1269, 697] width 217 height 27
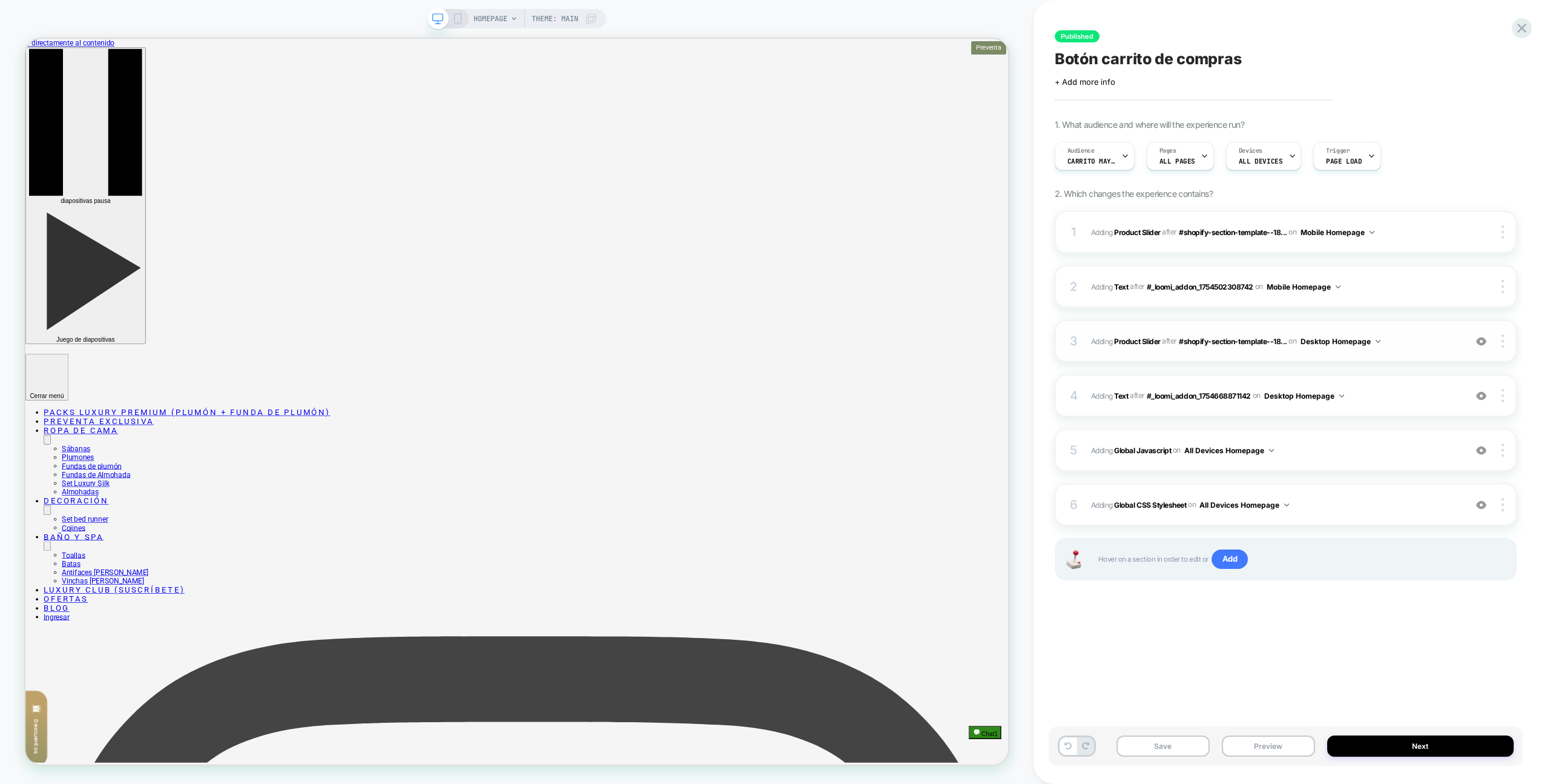
click at [1427, 346] on span "#_loomi_addon_1754668871142 Adding Product Slider AFTER #shopify-section-templa…" at bounding box center [1275, 341] width 368 height 15
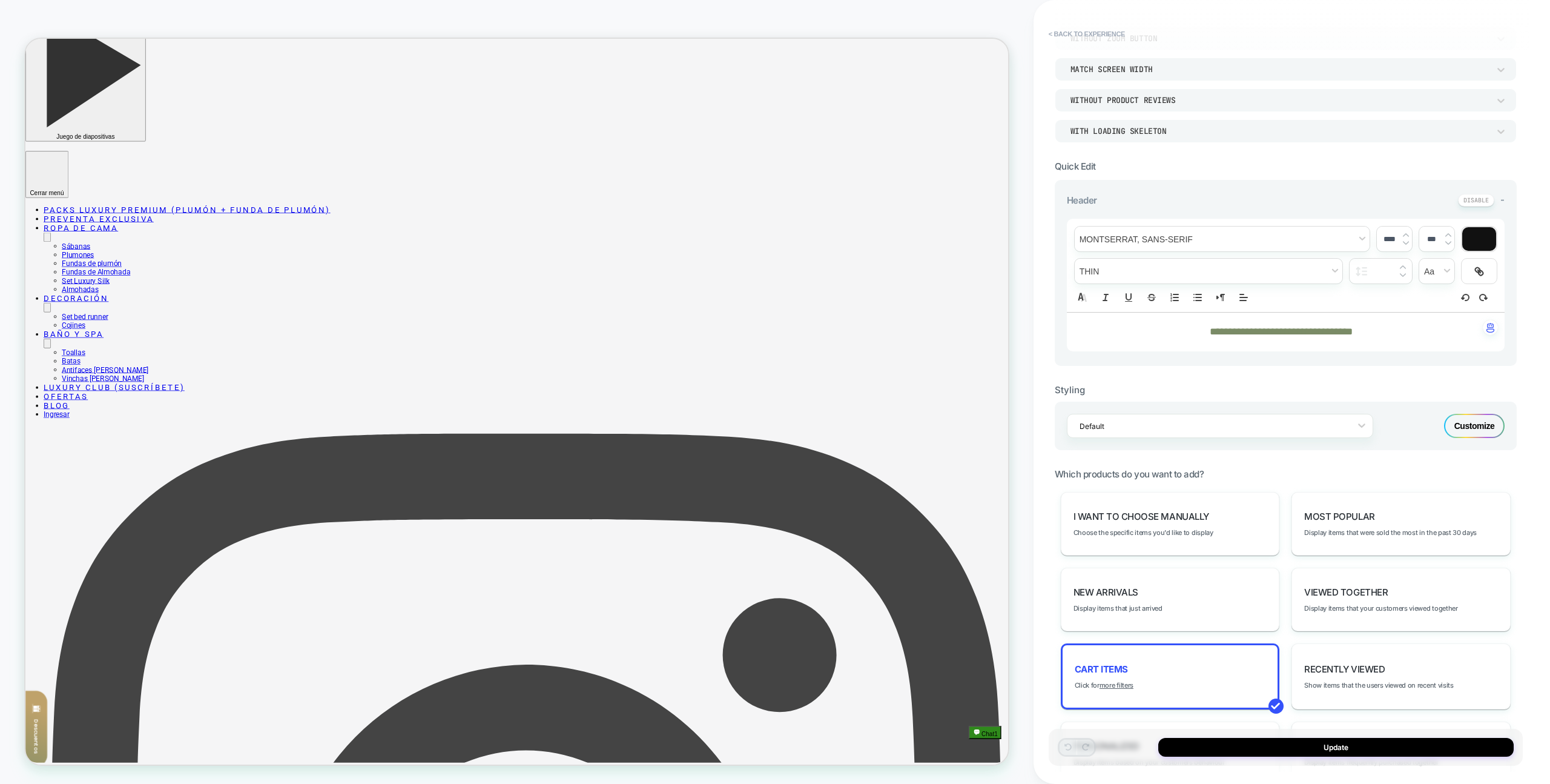
scroll to position [200, 0]
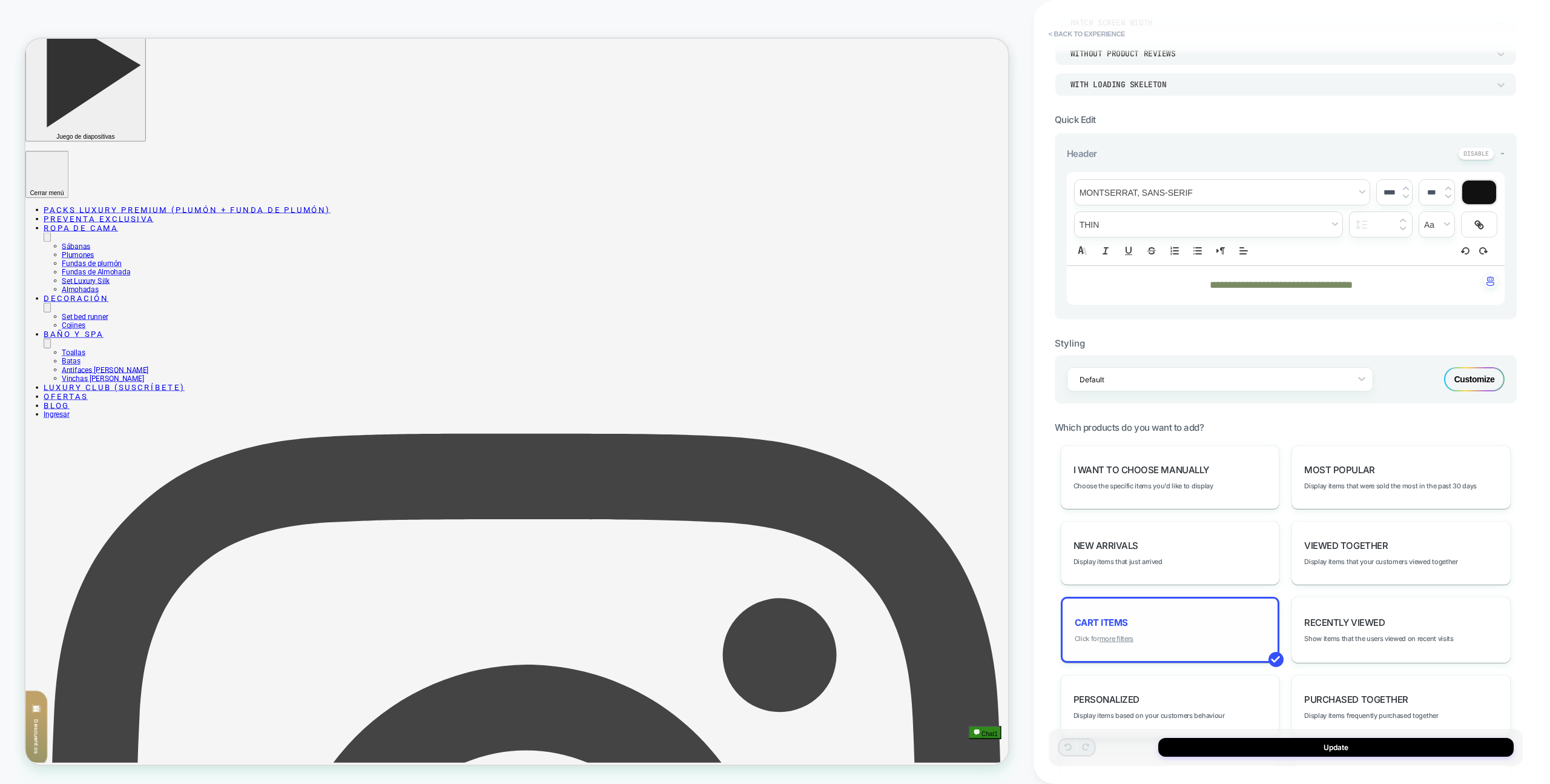
click at [1112, 639] on u "more filters" at bounding box center [1116, 638] width 34 height 9
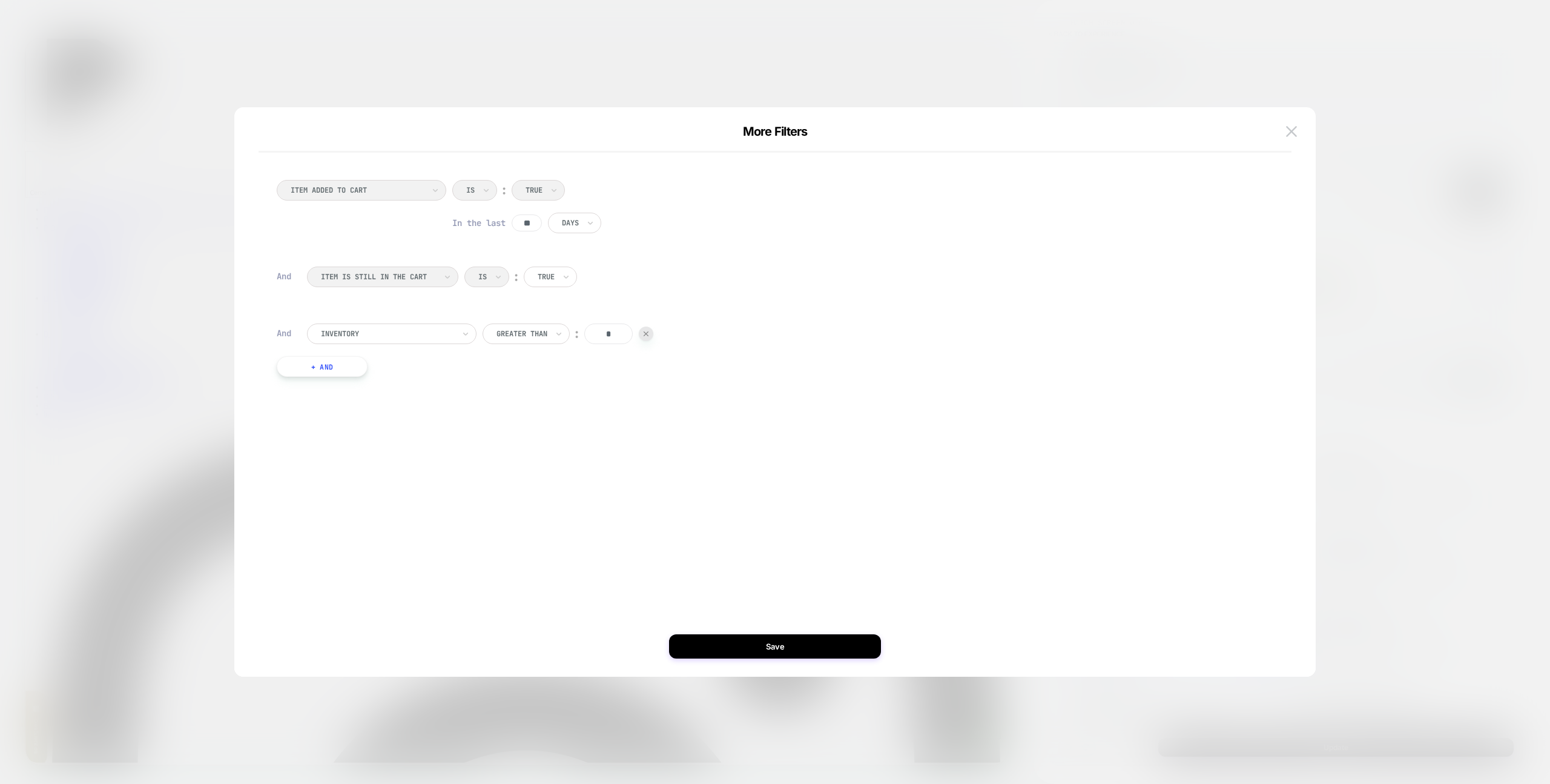
click at [341, 369] on button "+ And" at bounding box center [322, 366] width 91 height 20
click at [356, 372] on div "products with tag" at bounding box center [387, 378] width 136 height 13
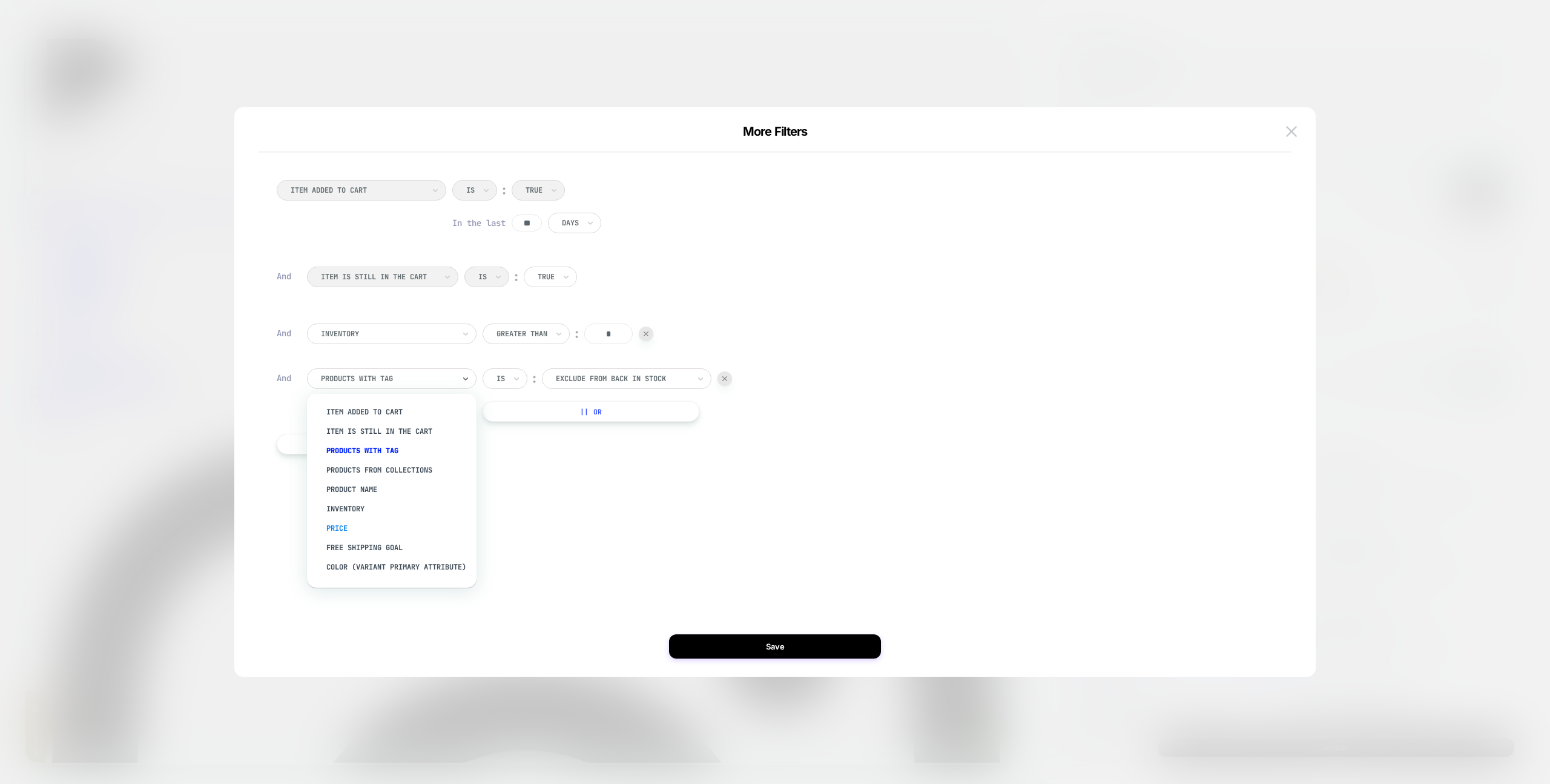
click at [366, 520] on div "Price" at bounding box center [398, 528] width 157 height 20
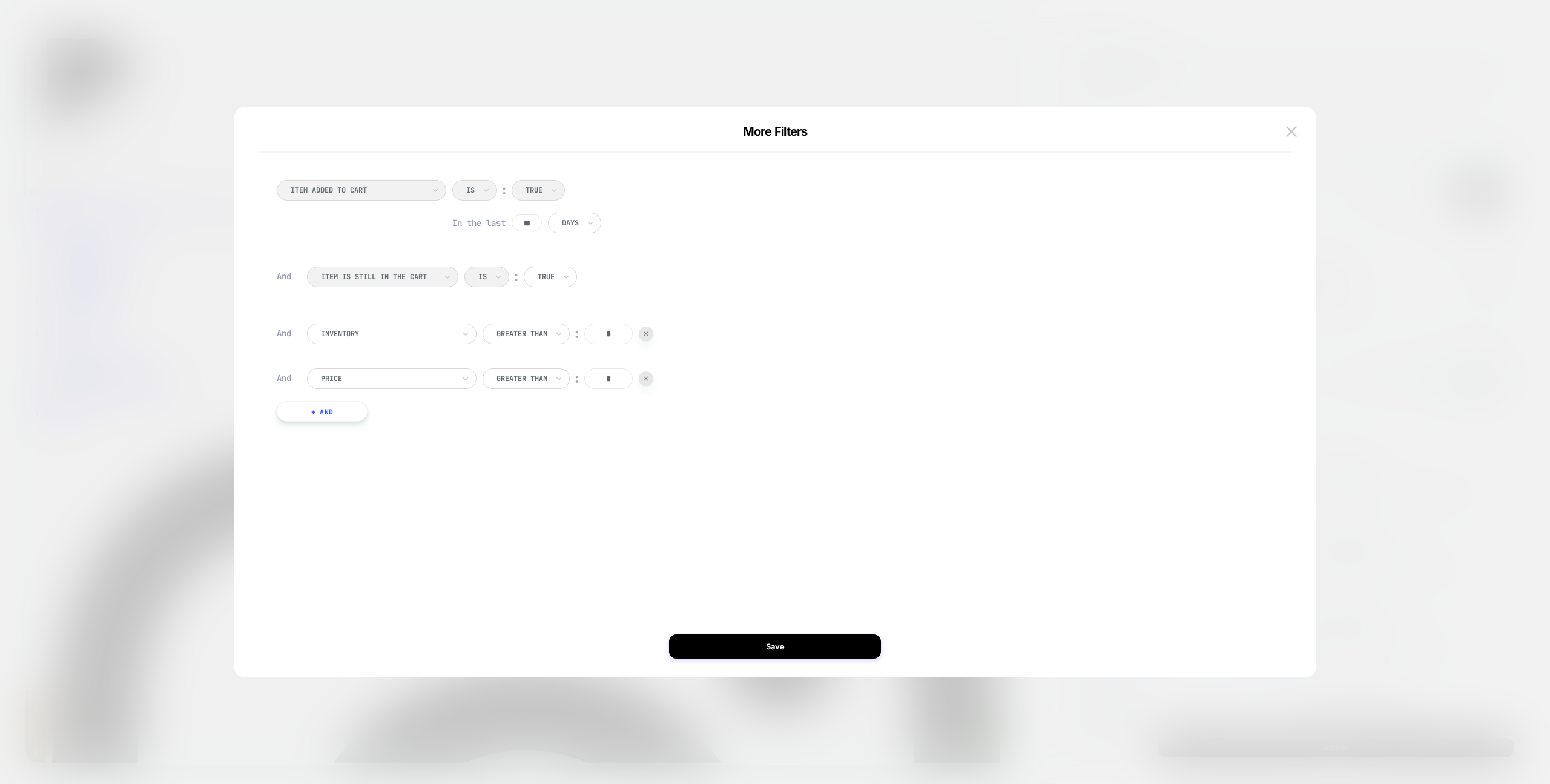
click at [550, 373] on div "Greater Than" at bounding box center [526, 379] width 87 height 20
click at [647, 379] on img at bounding box center [646, 379] width 5 height 5
click at [744, 405] on div "ITEM ADDED TO CART Is ︰ True In the last ** Days And ITEM IS STILL IN THE CART …" at bounding box center [768, 284] width 1033 height 258
click at [1288, 123] on button at bounding box center [1292, 131] width 18 height 18
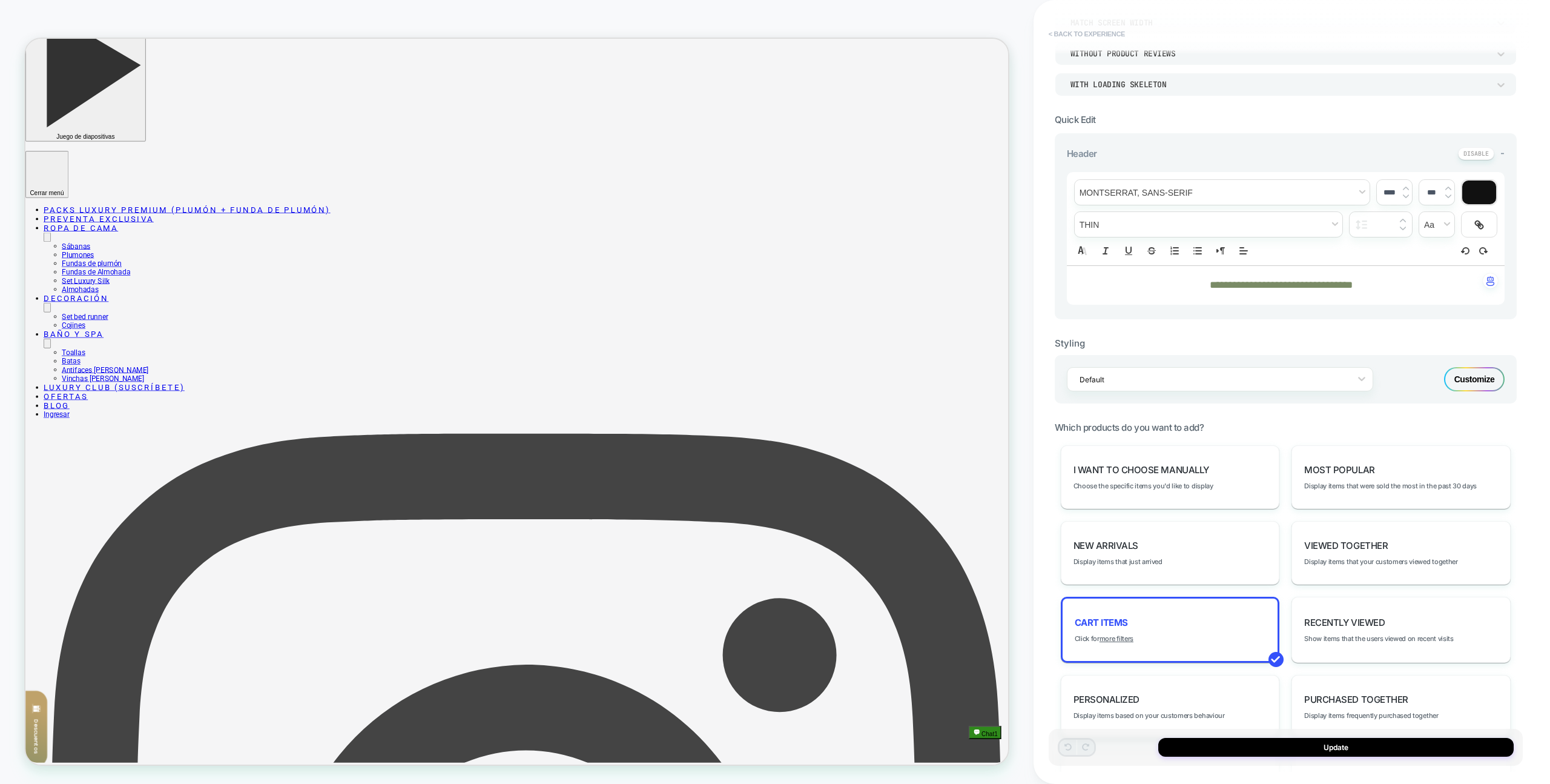
click at [1057, 35] on button "< Back to experience" at bounding box center [1086, 34] width 89 height 20
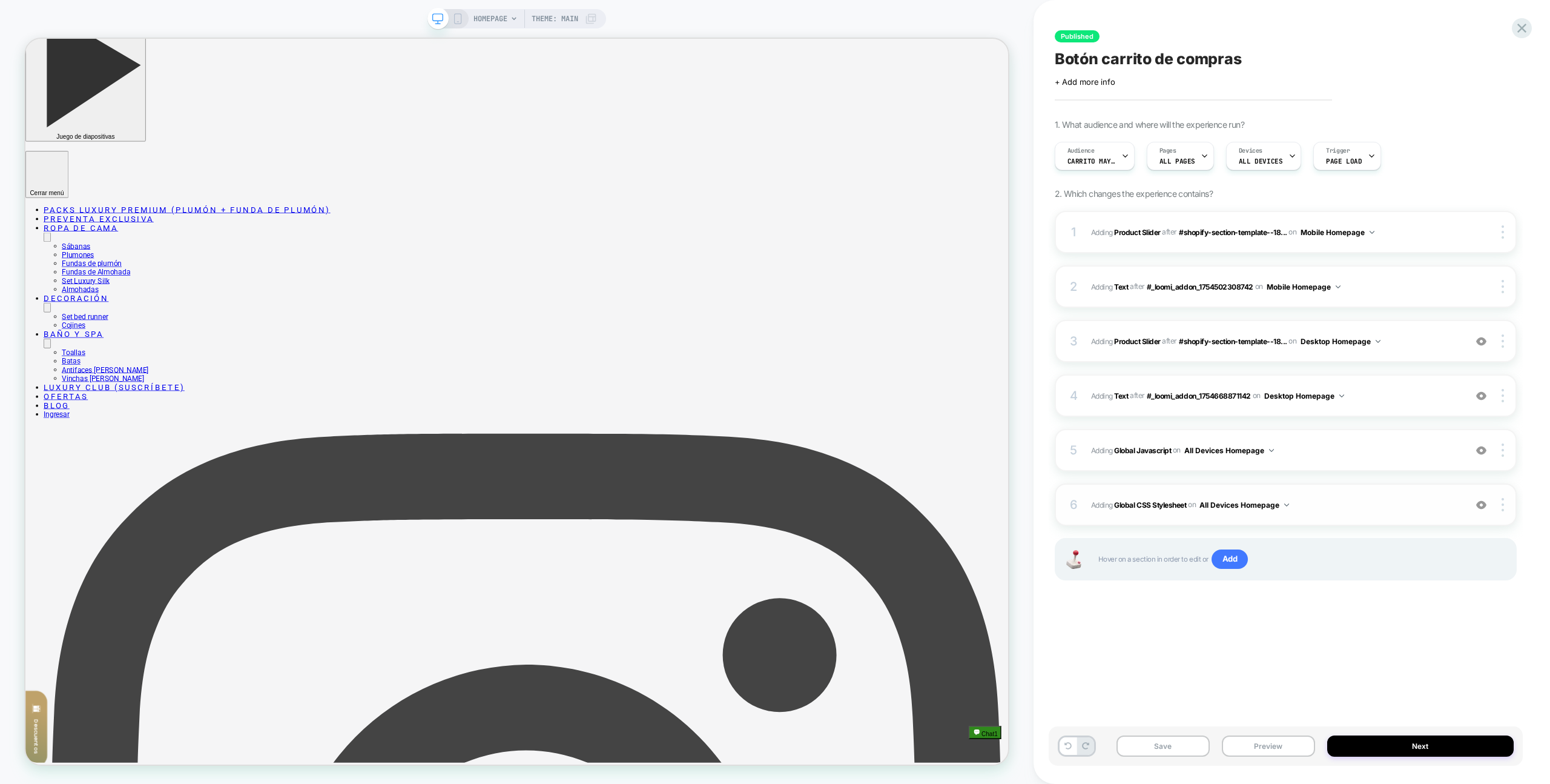
click at [1397, 517] on div "6 Adding Global CSS Stylesheet on All Devices Homepage Add Before Add After Tar…" at bounding box center [1286, 504] width 462 height 42
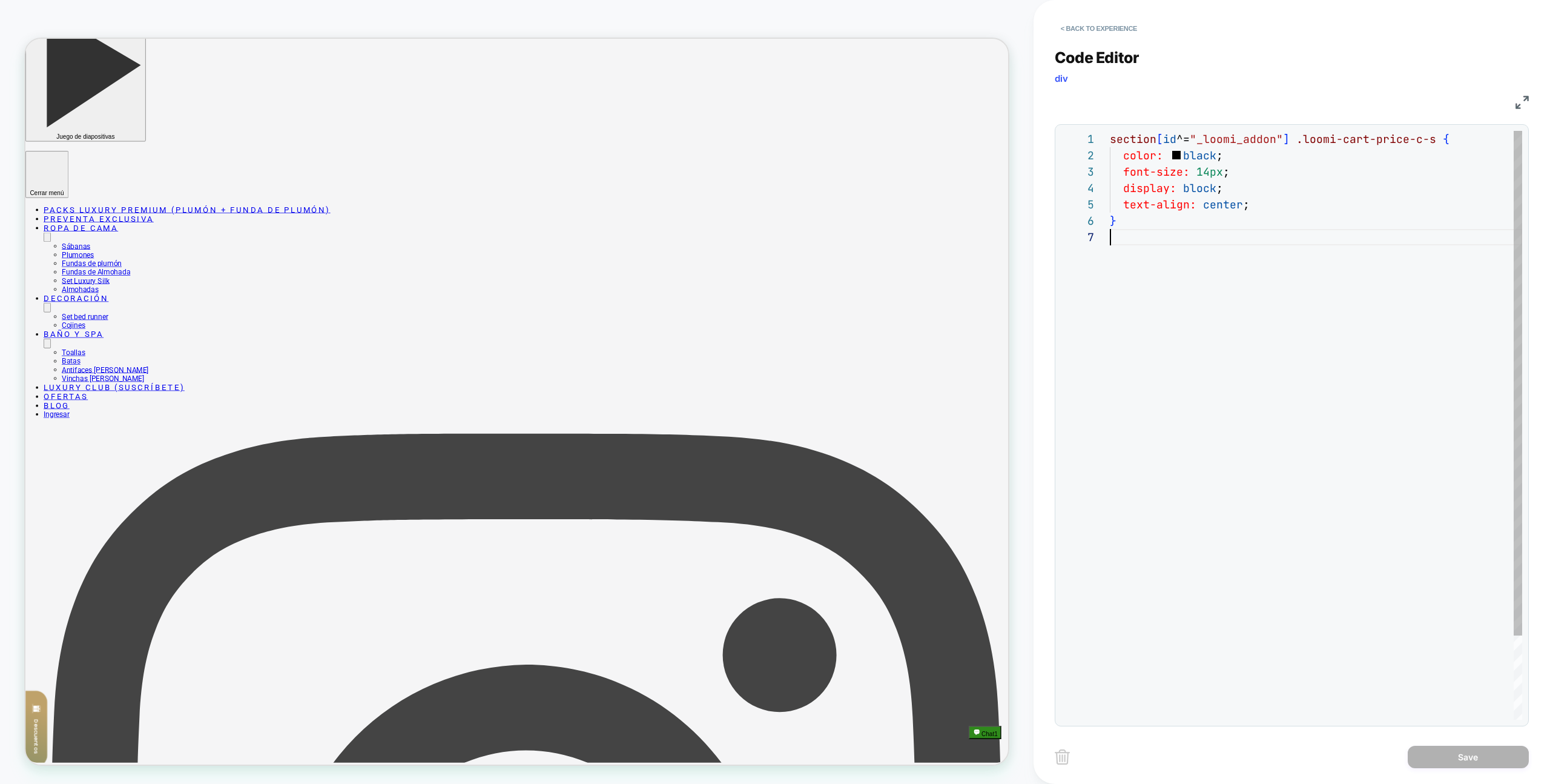
click at [1399, 474] on div "section [ id ^= "_loomi_addon" ] .loomi-cart-price-c-s { color: black ; font-si…" at bounding box center [1316, 474] width 412 height 687
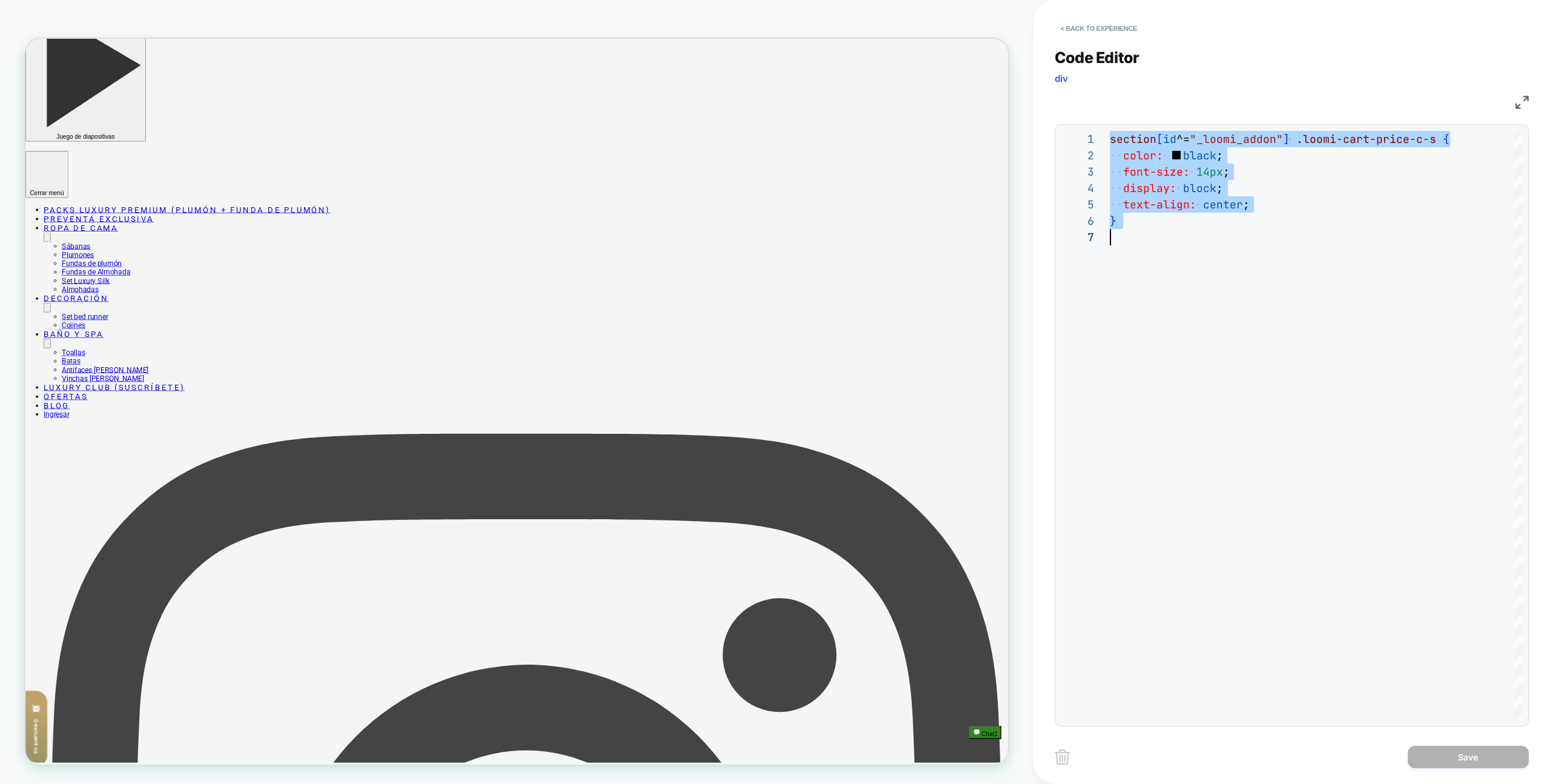
scroll to position [0, 0]
type textarea "**********"
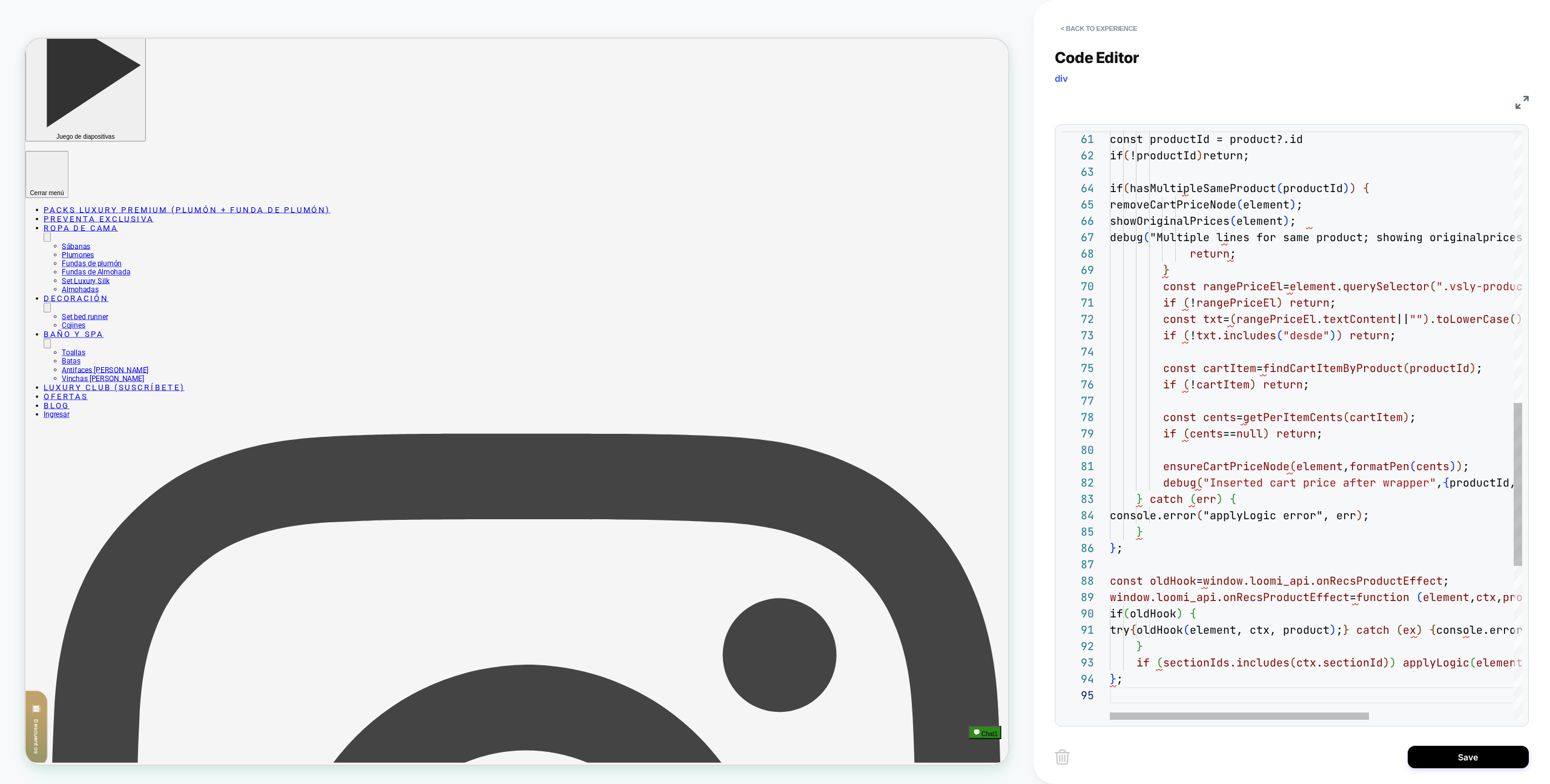
click at [1127, 49] on span "Code Editor" at bounding box center [1097, 57] width 85 height 18
click at [1123, 32] on button "< Back to experience" at bounding box center [1099, 28] width 89 height 20
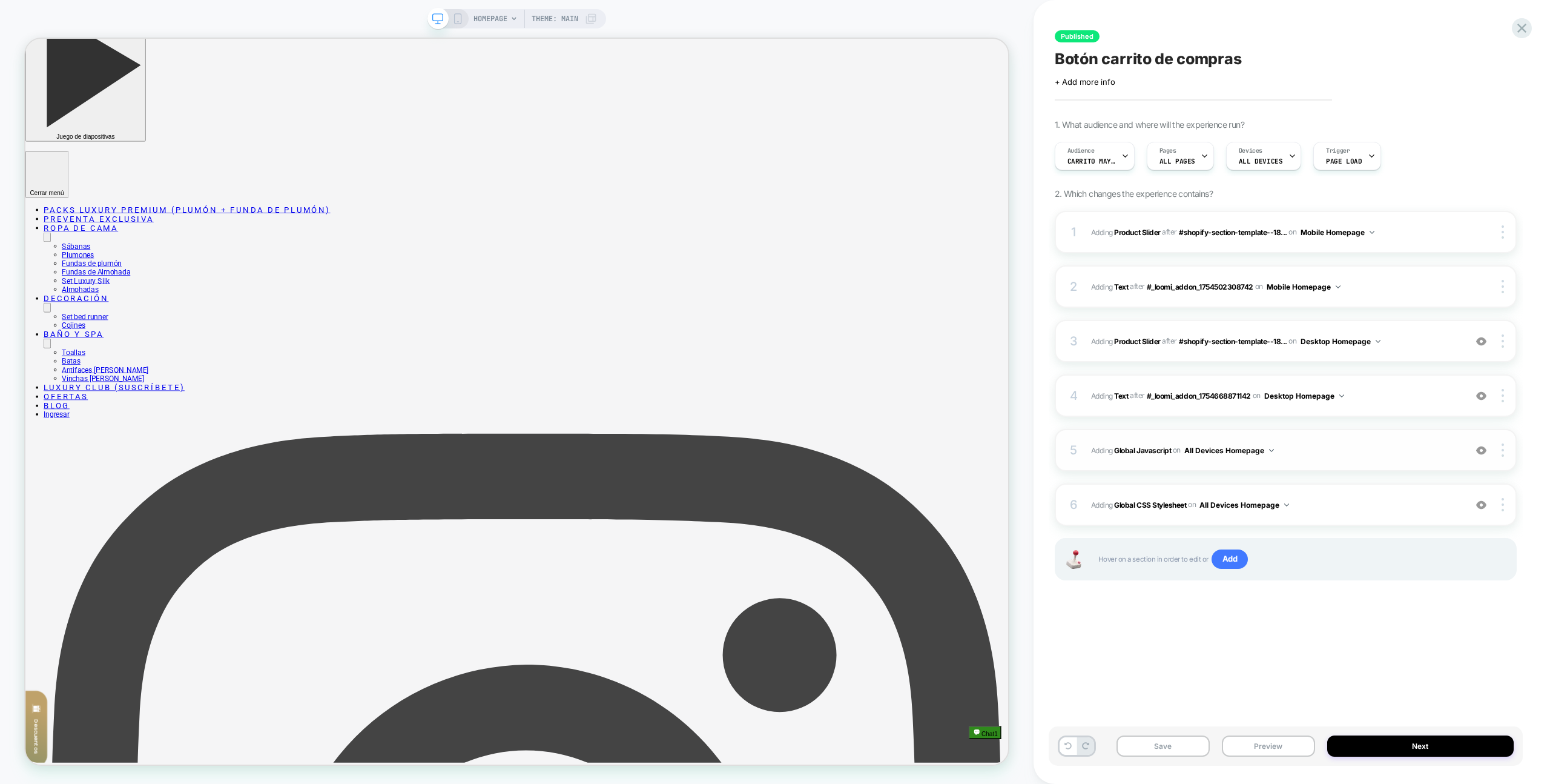
click at [1368, 452] on span "Adding Global Javascript on All Devices Homepage" at bounding box center [1275, 450] width 368 height 15
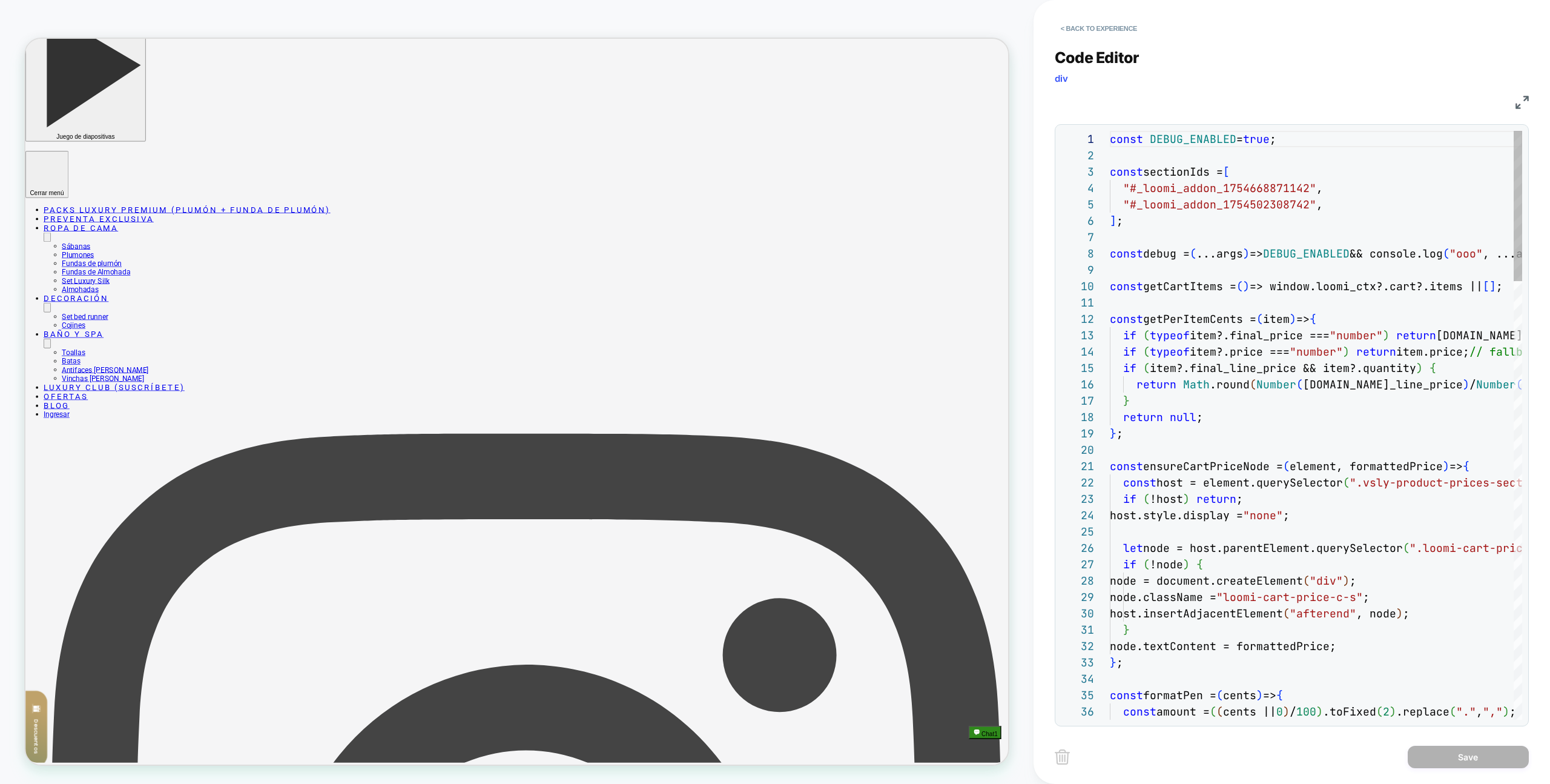
drag, startPoint x: 1368, startPoint y: 452, endPoint x: 1442, endPoint y: 538, distance: 113.5
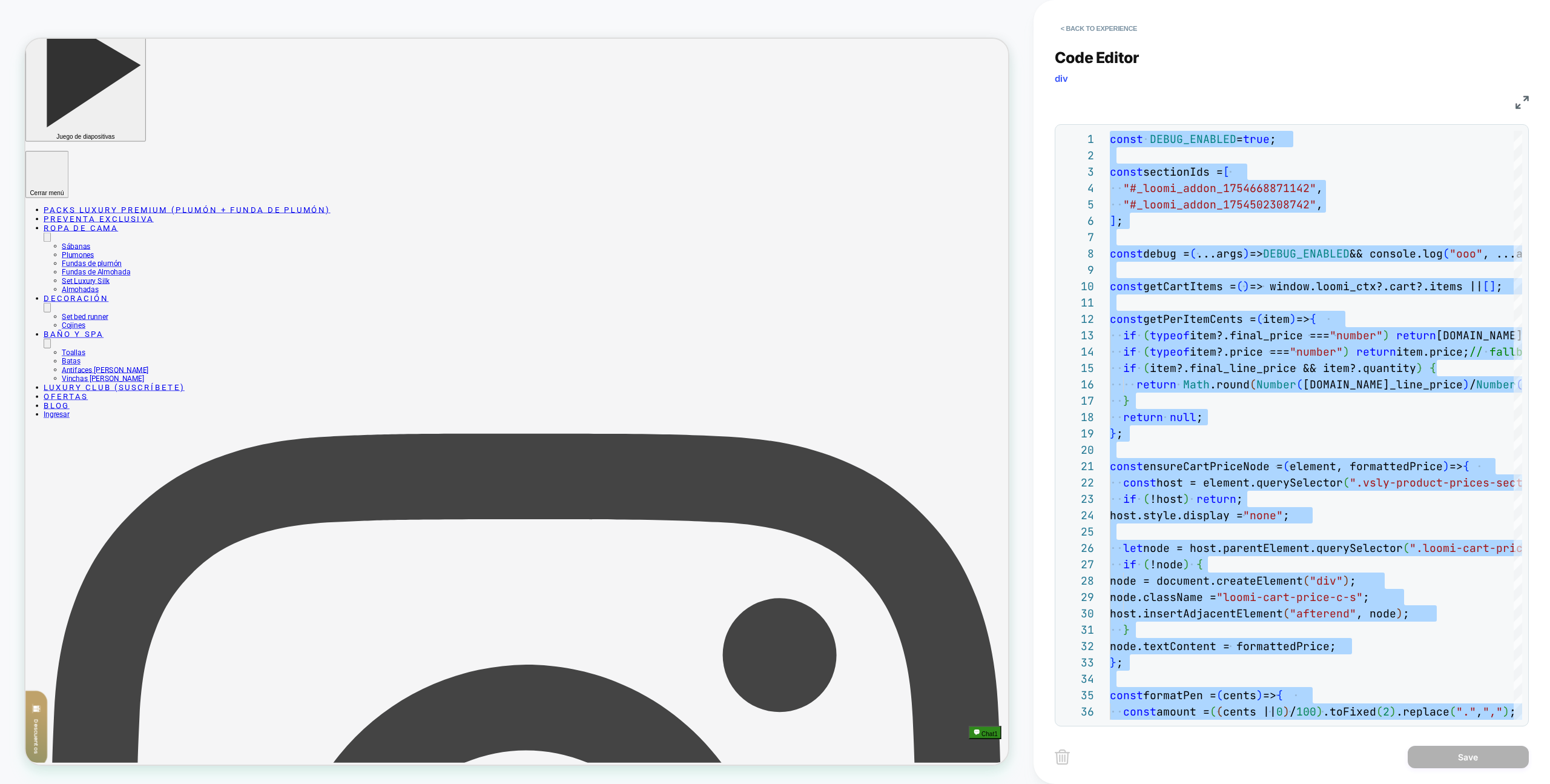
type textarea "**********"
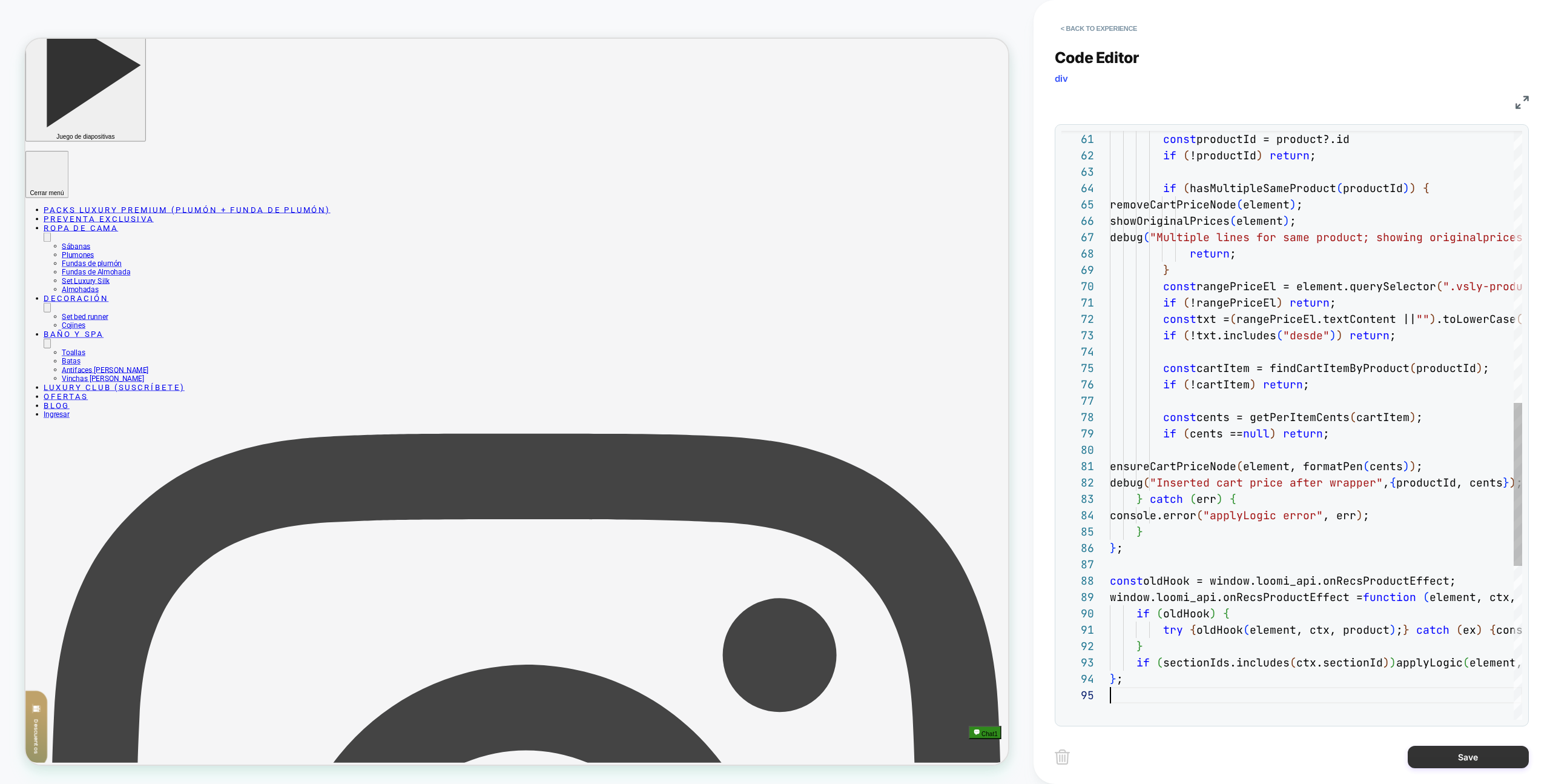
drag, startPoint x: 1503, startPoint y: 749, endPoint x: 1453, endPoint y: 751, distance: 50.0
click at [1502, 749] on button "Save" at bounding box center [1468, 757] width 121 height 23
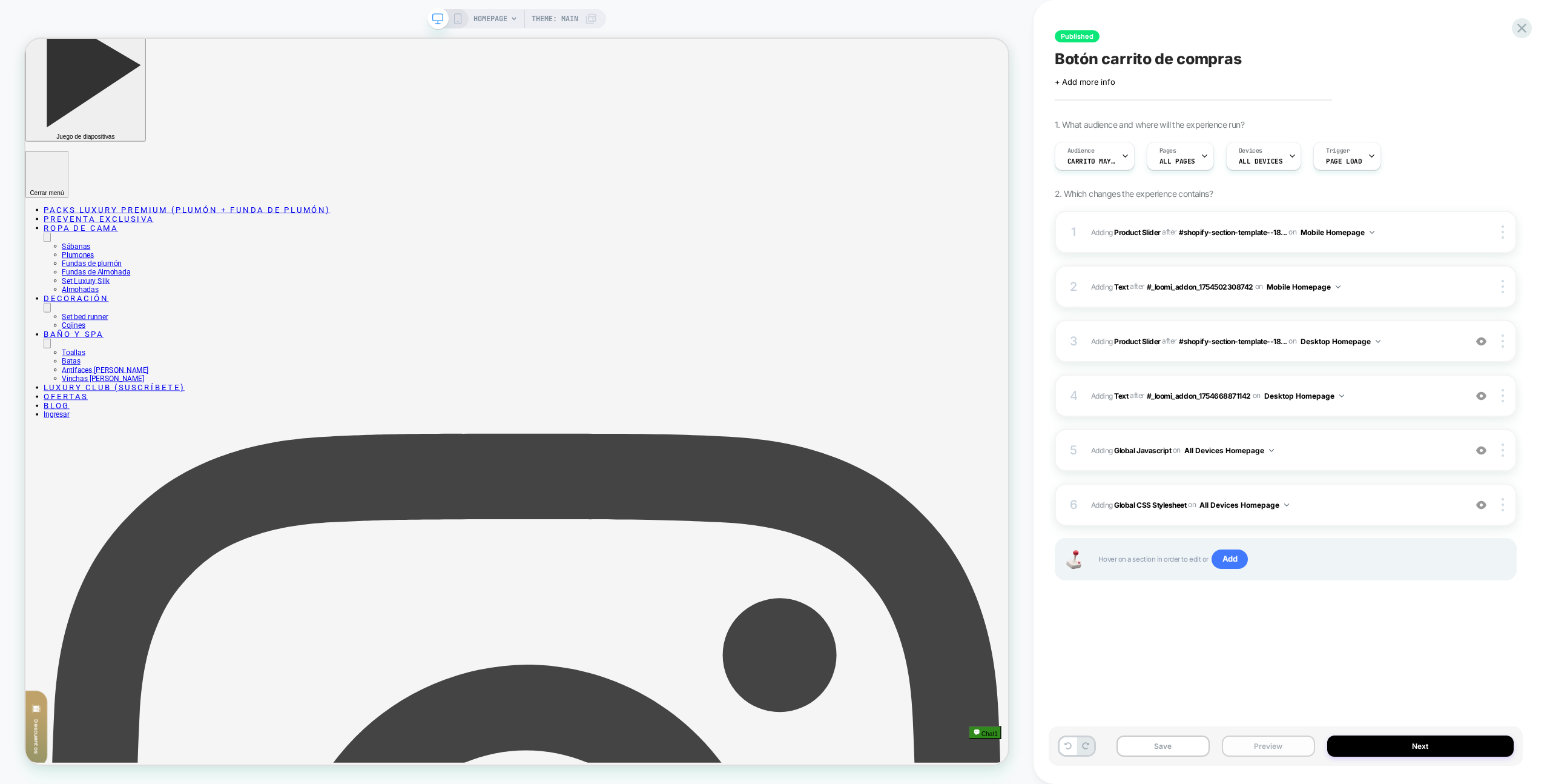
click at [1292, 744] on button "Preview" at bounding box center [1269, 746] width 93 height 21
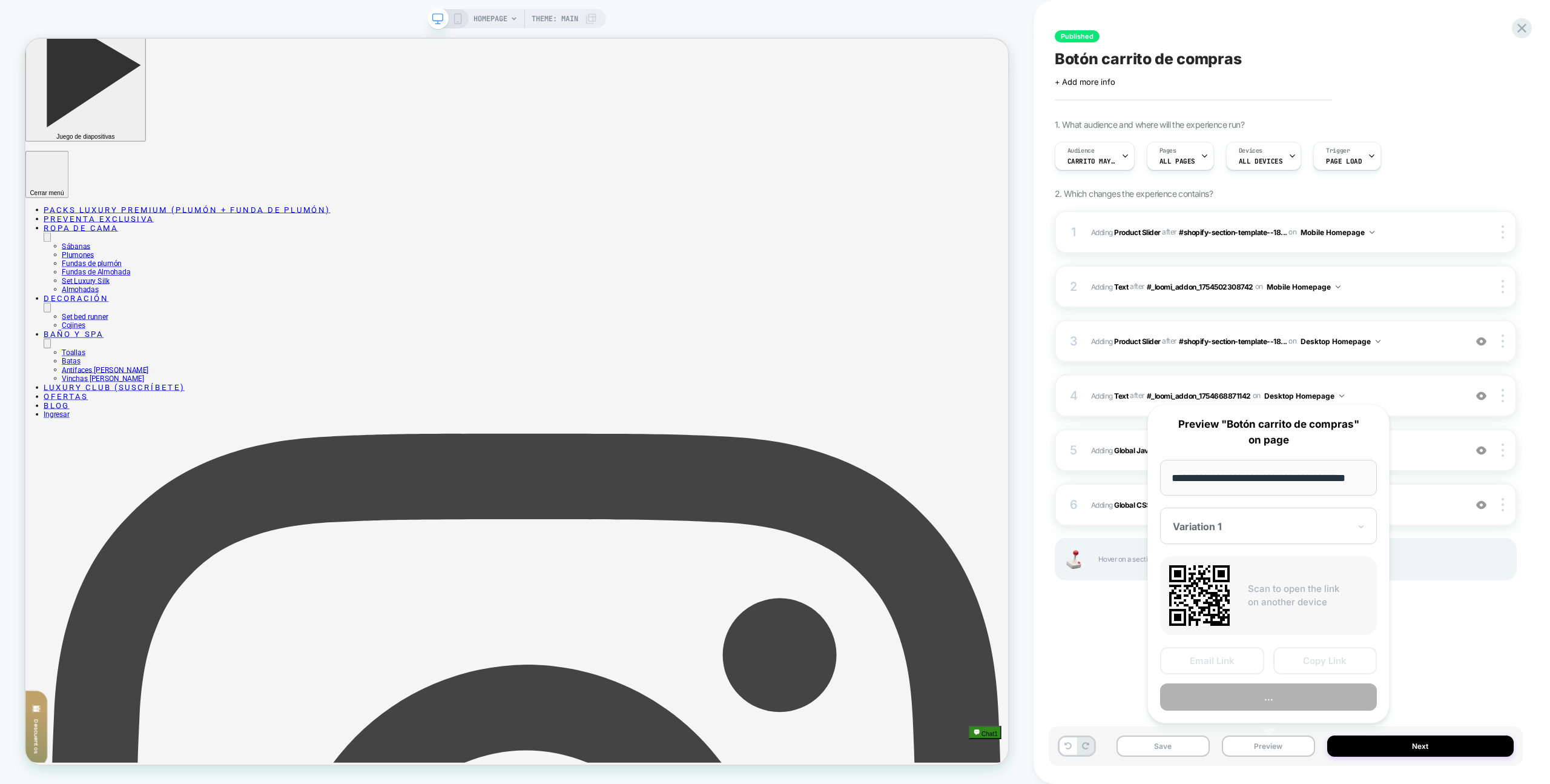
scroll to position [0, 0]
click at [1254, 694] on button "Preview" at bounding box center [1269, 697] width 217 height 27
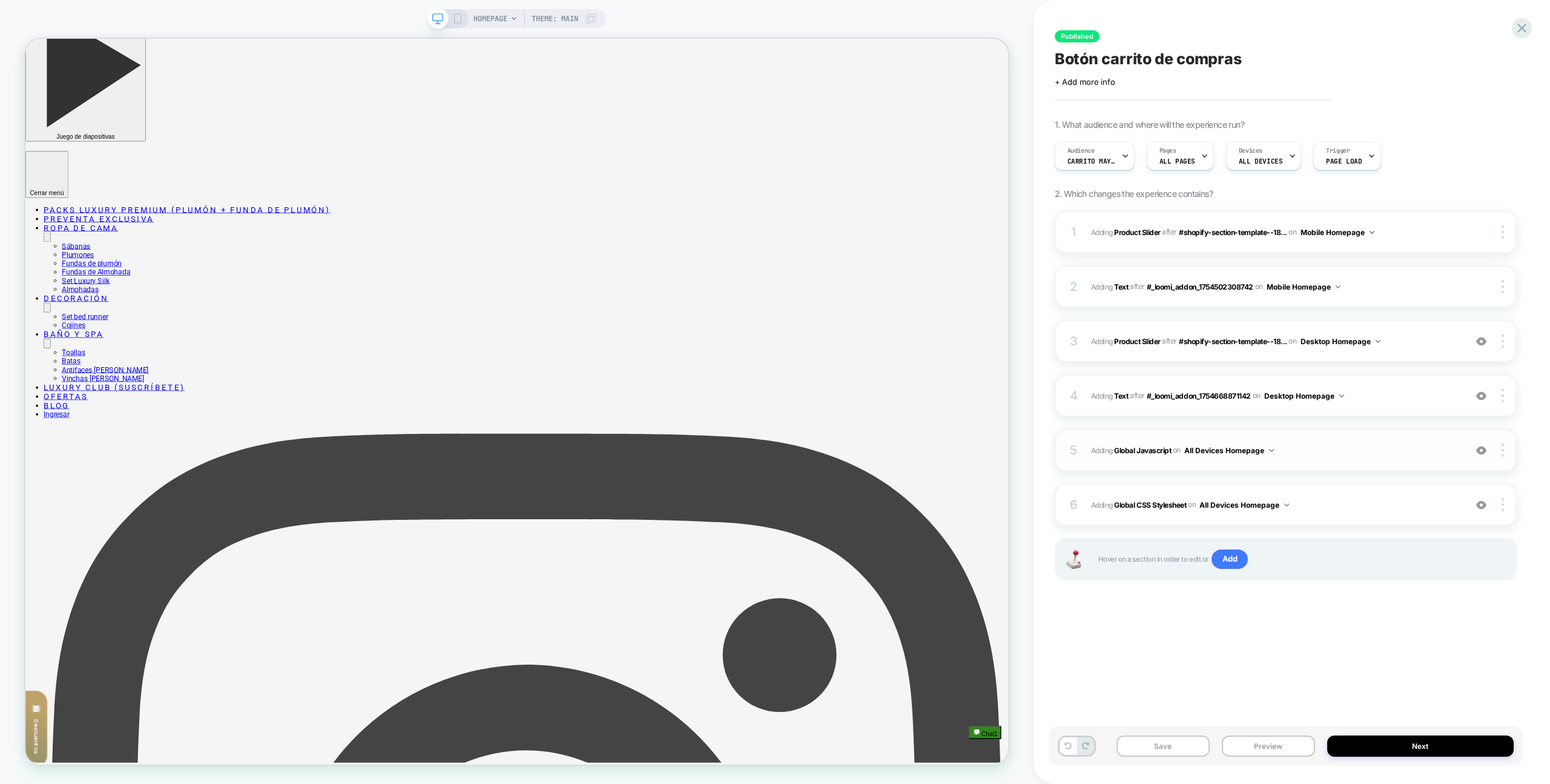
click at [1369, 461] on div "5 Adding Global Javascript on All Devices Homepage Add Before Add After Target …" at bounding box center [1286, 450] width 462 height 42
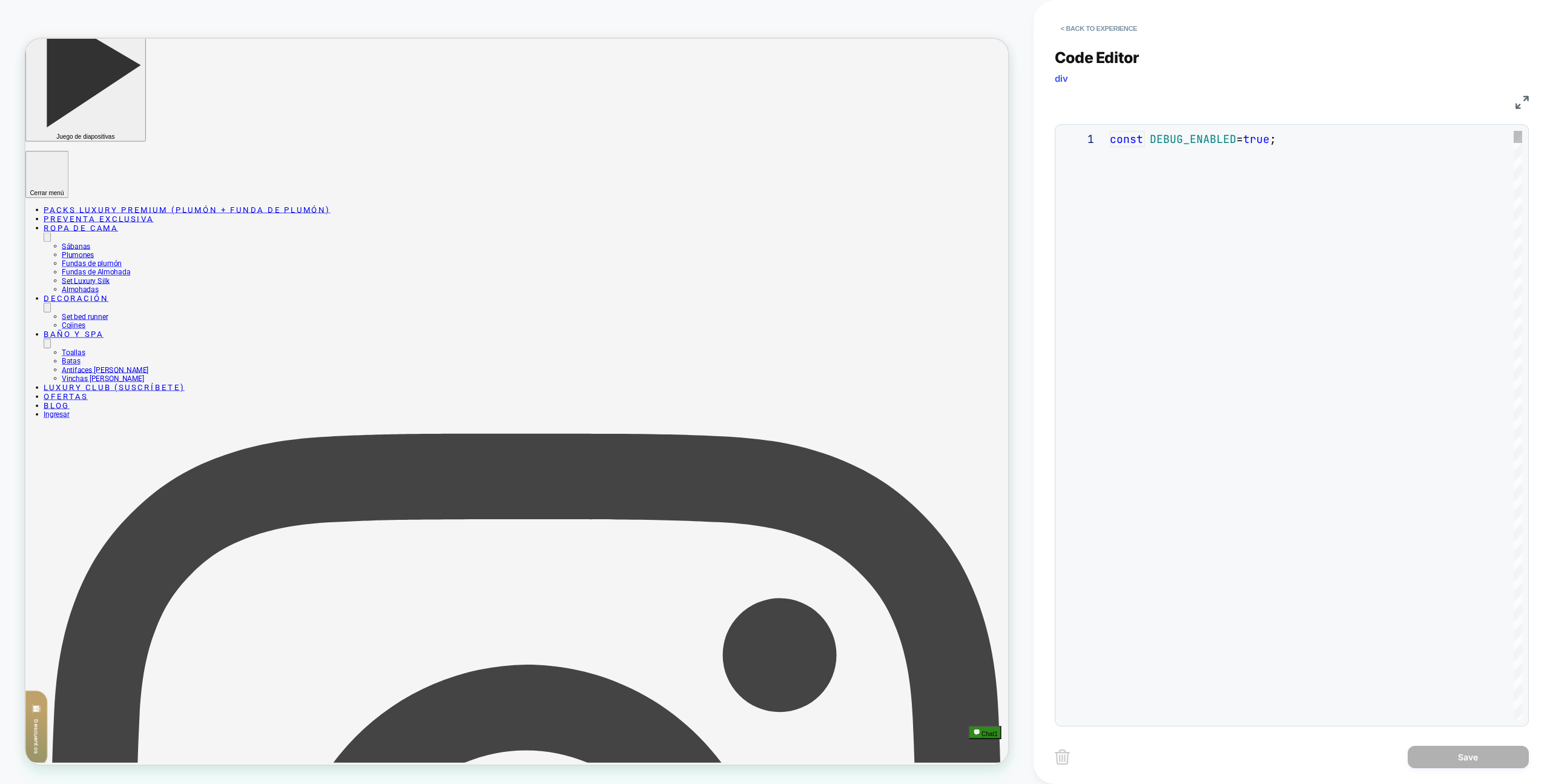
scroll to position [163, 0]
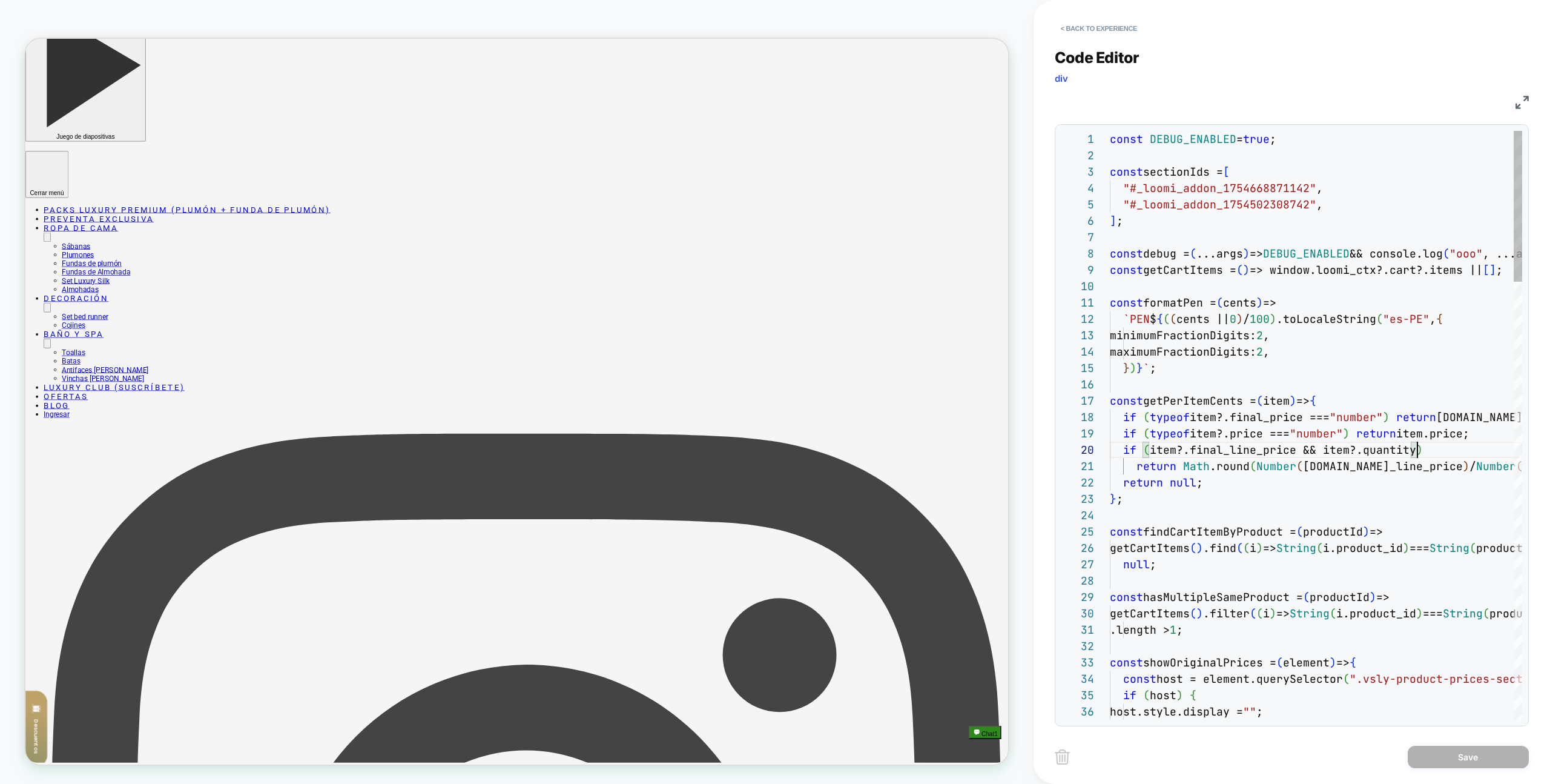
click at [1424, 447] on div "if ( item?.final_line_price && item?.quantity )" at bounding box center [1316, 449] width 412 height 16
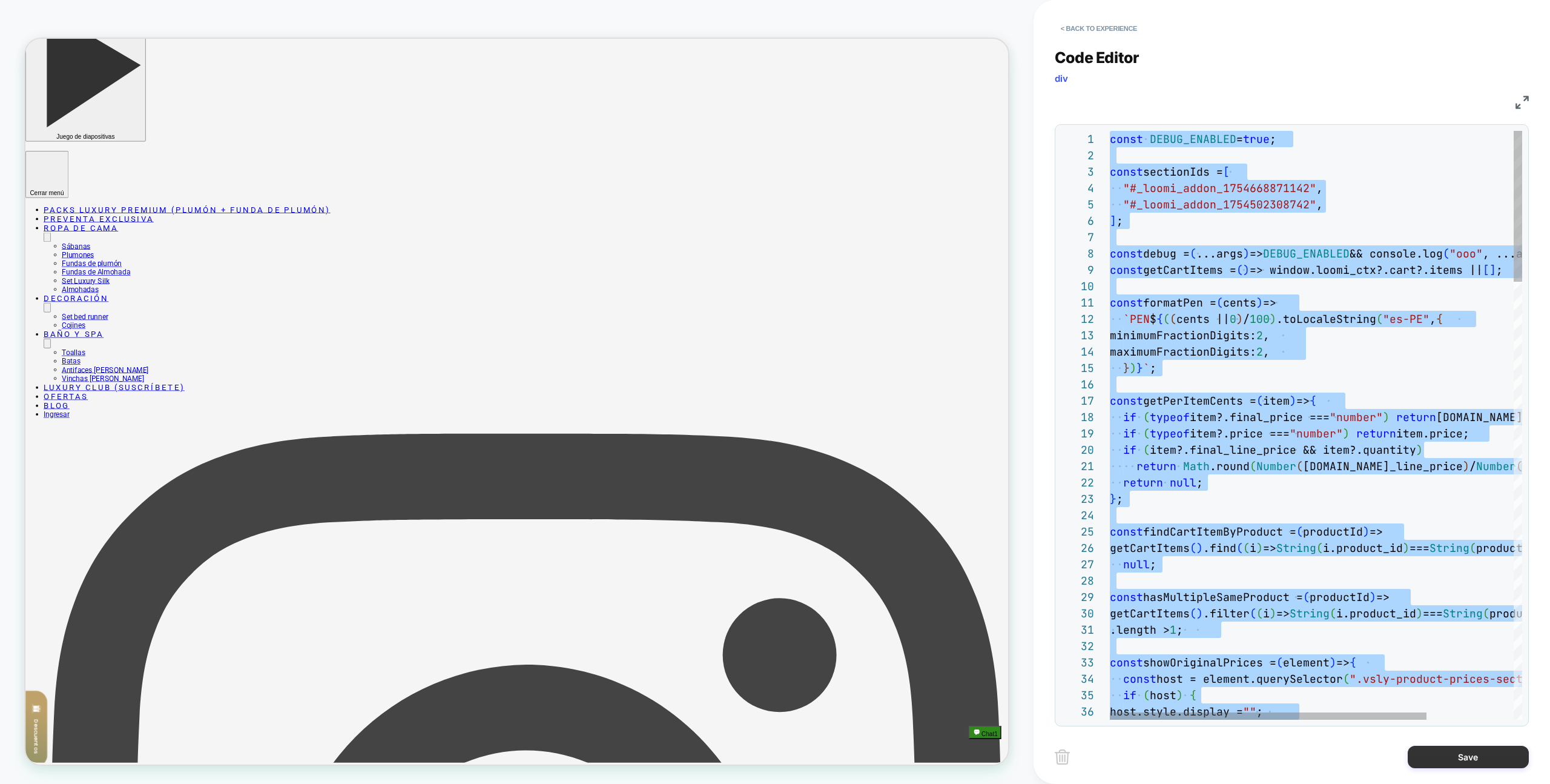
type textarea "**********"
click at [1440, 746] on button "Save" at bounding box center [1468, 757] width 121 height 23
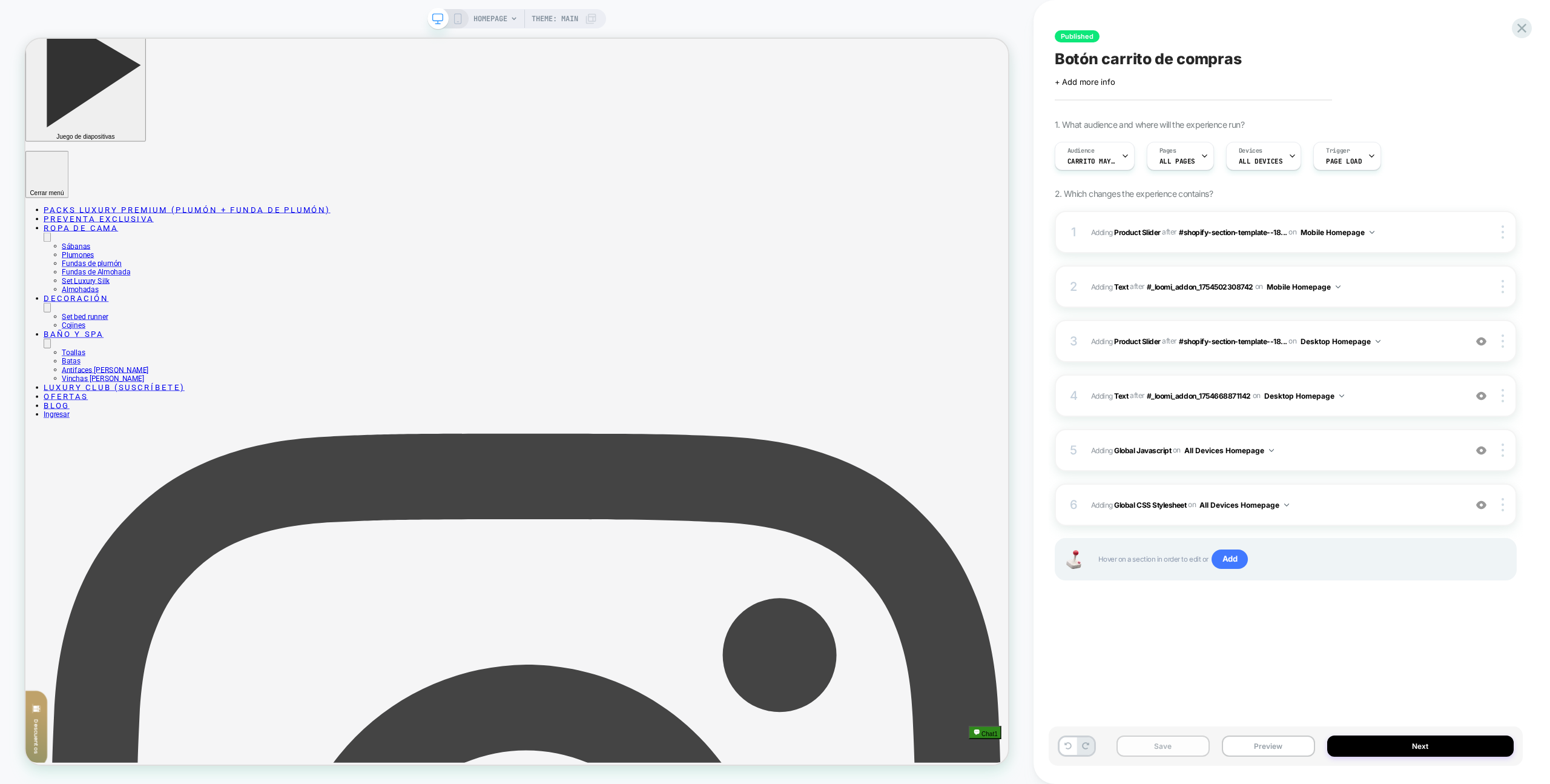
click at [1182, 749] on button "Save" at bounding box center [1163, 746] width 93 height 21
click at [1181, 161] on span "ALL PAGES" at bounding box center [1177, 161] width 35 height 9
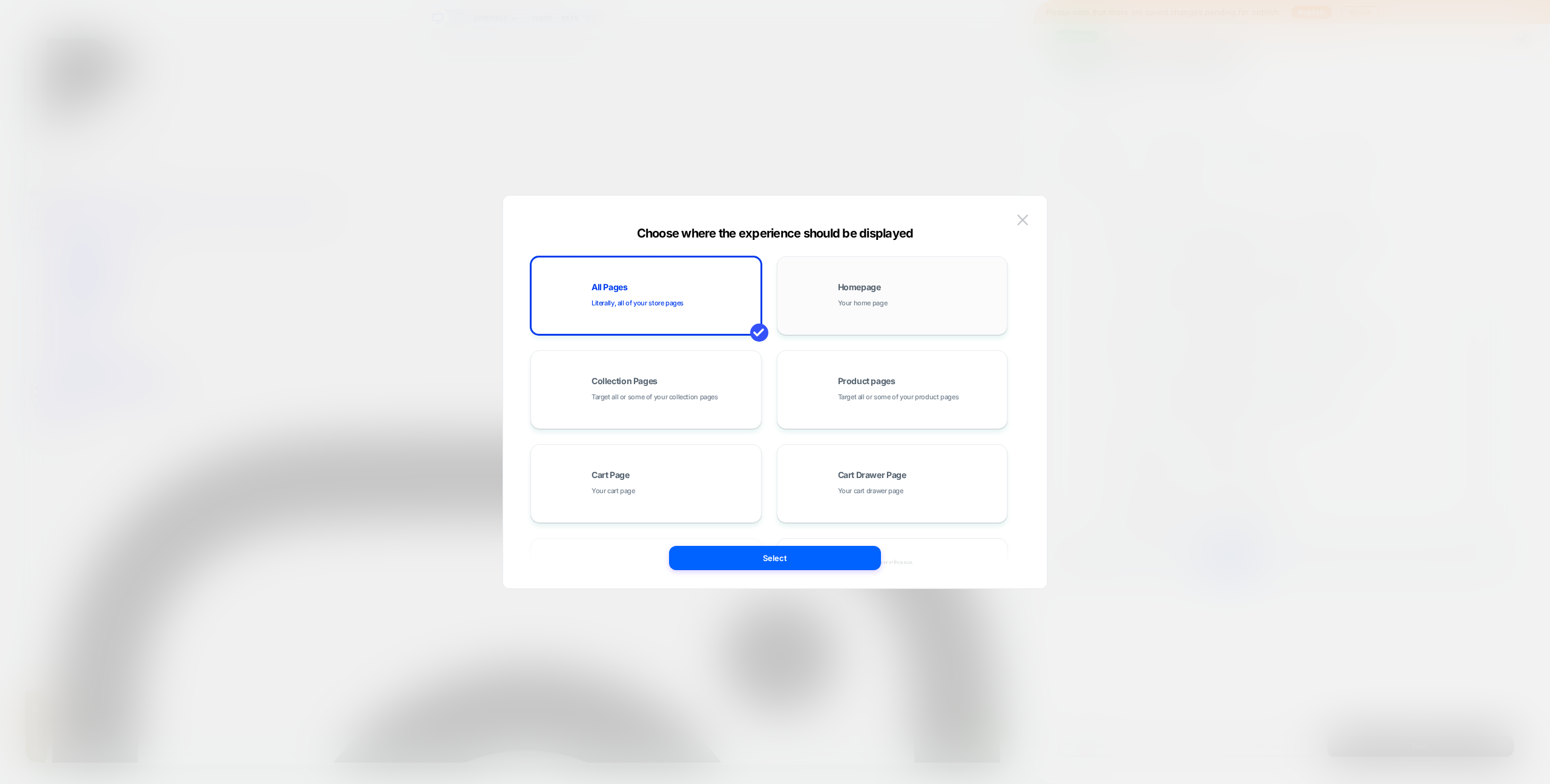
click at [947, 299] on div "Homepage Your home page" at bounding box center [920, 295] width 163 height 26
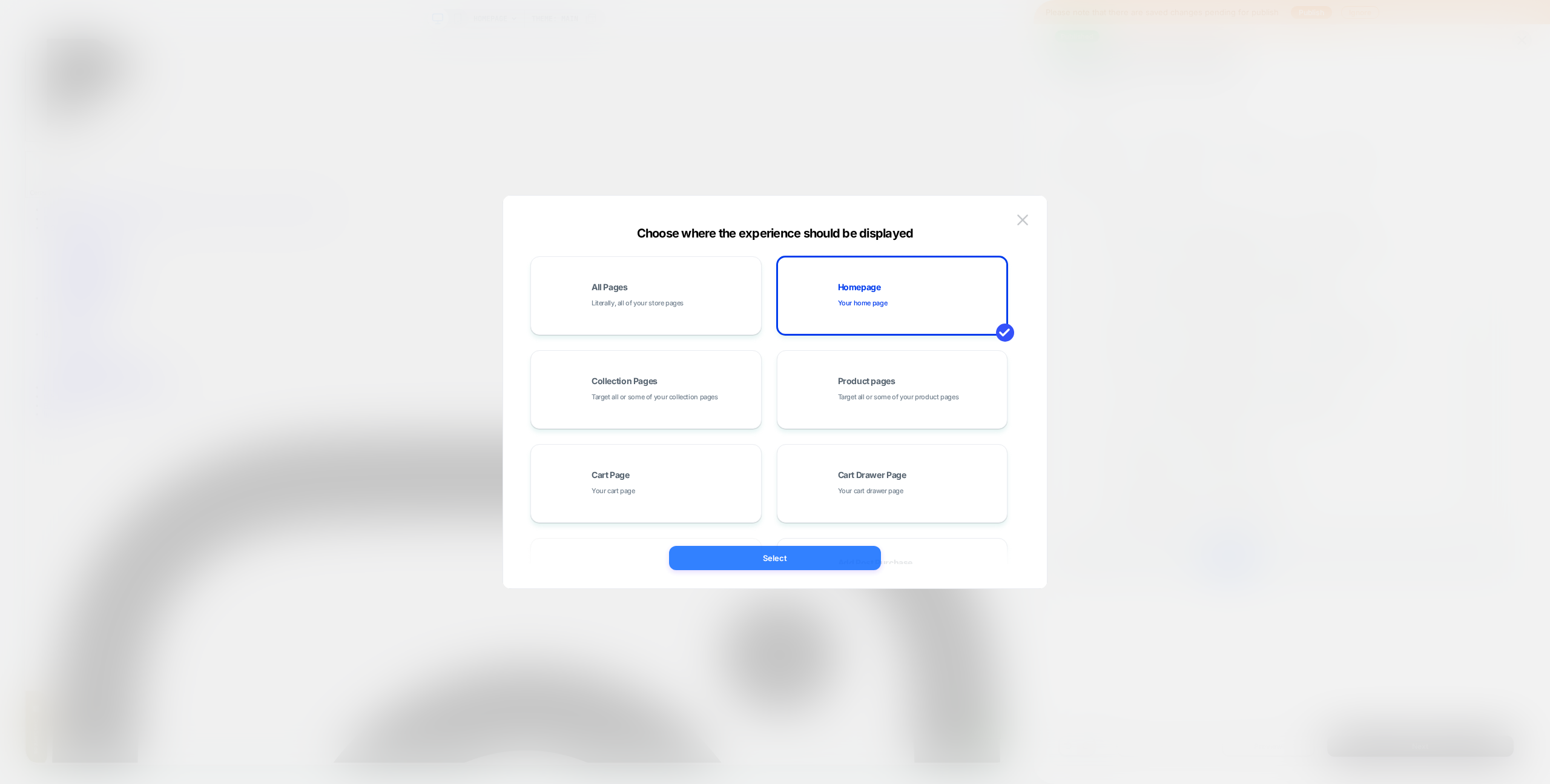
click at [825, 562] on button "Select" at bounding box center [775, 558] width 212 height 24
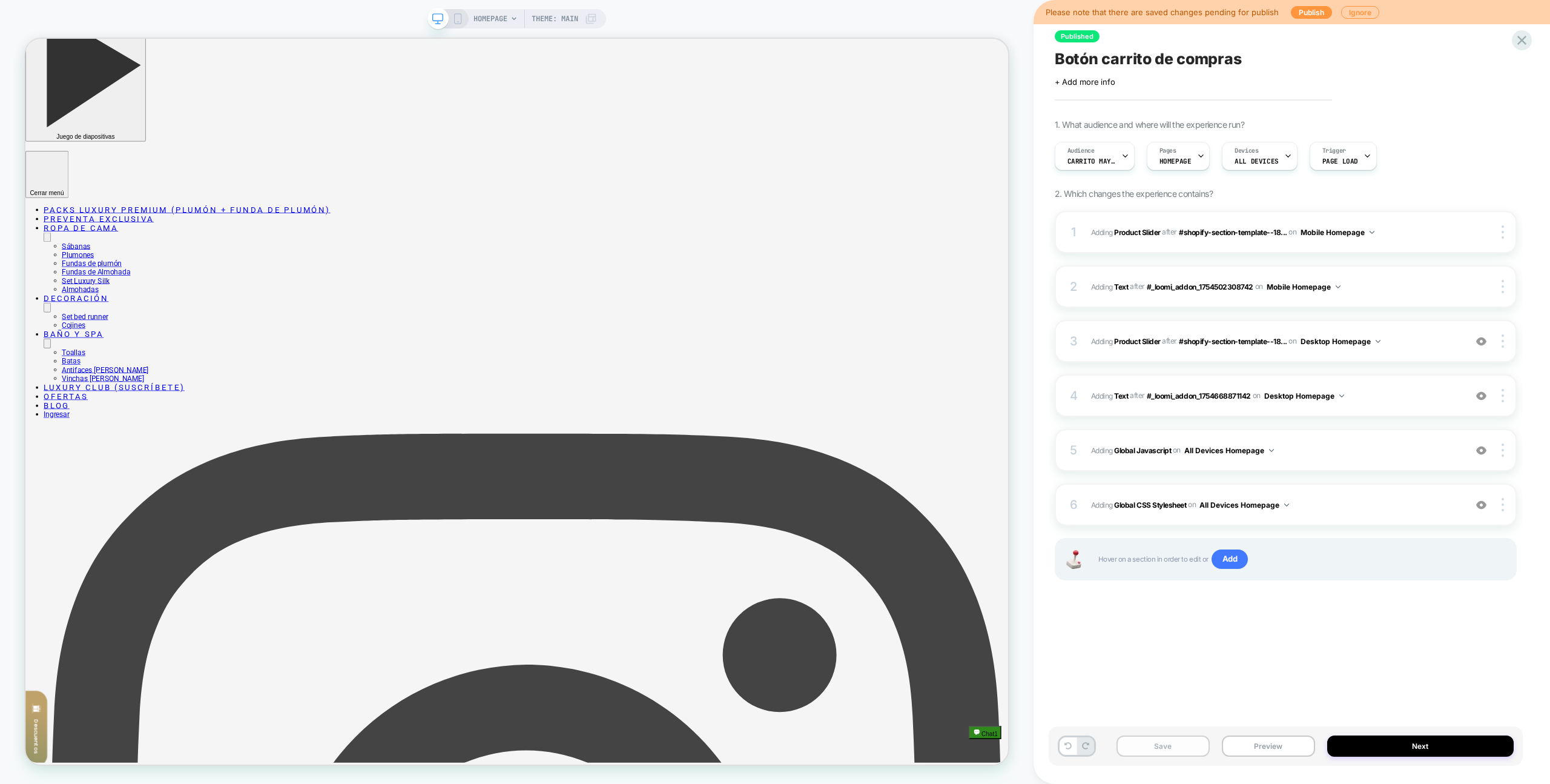
click at [1154, 750] on button "Save" at bounding box center [1163, 746] width 93 height 21
click at [1511, 33] on div "Published Botón carrito de compras Click to edit experience details + Add more …" at bounding box center [1286, 391] width 475 height 760
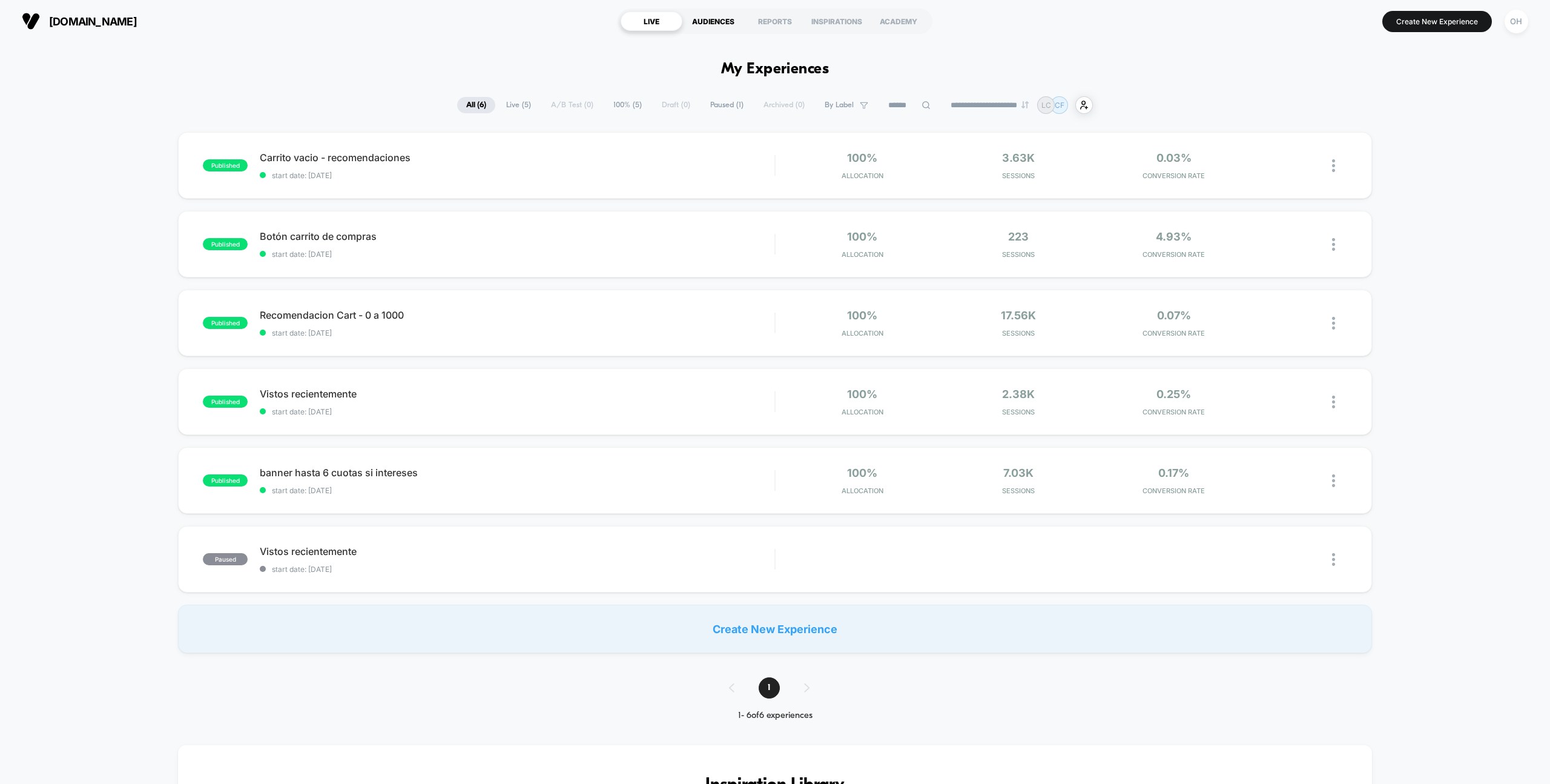
click at [698, 20] on div "AUDIENCES" at bounding box center [713, 21] width 62 height 20
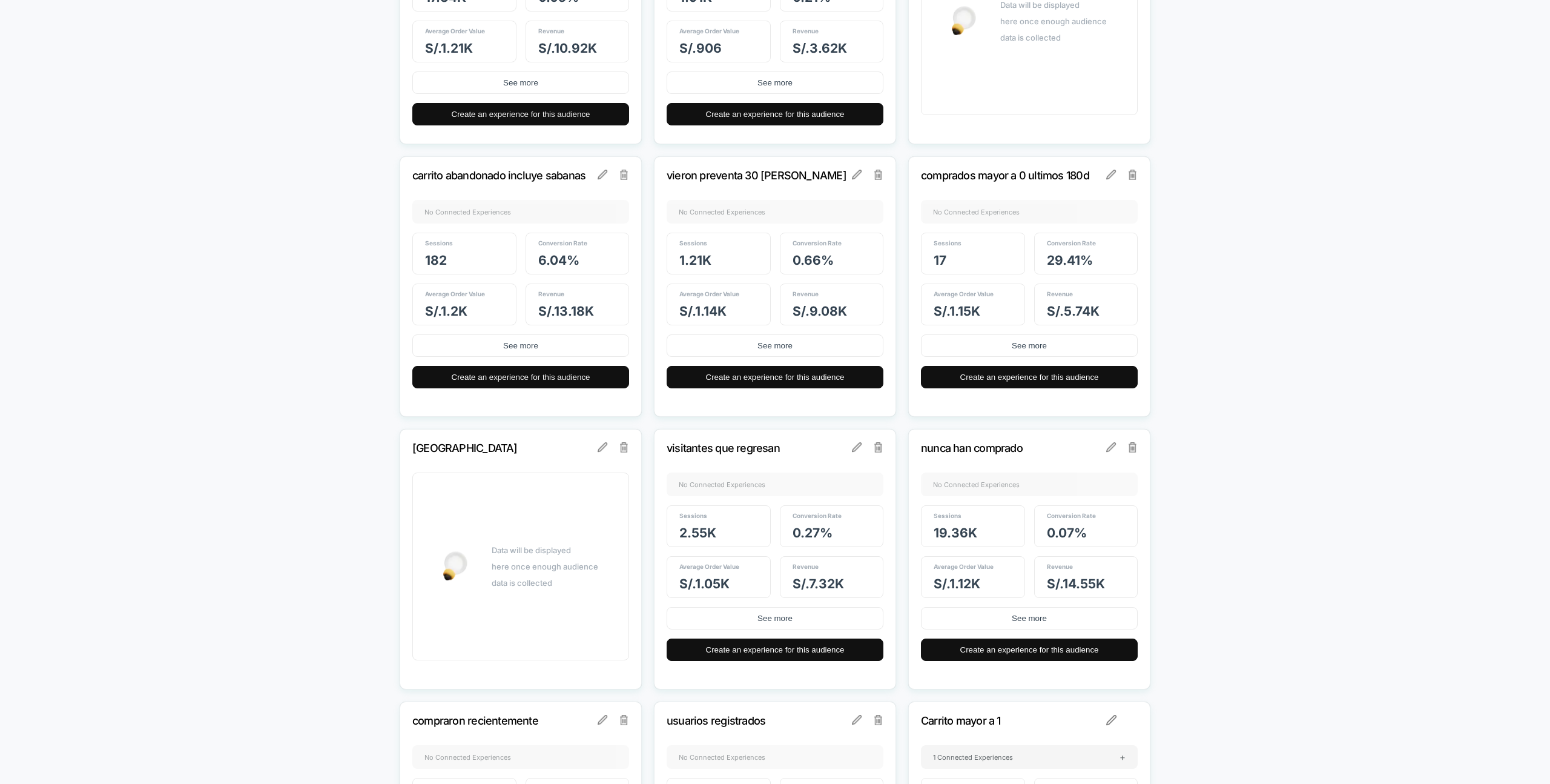
scroll to position [980, 0]
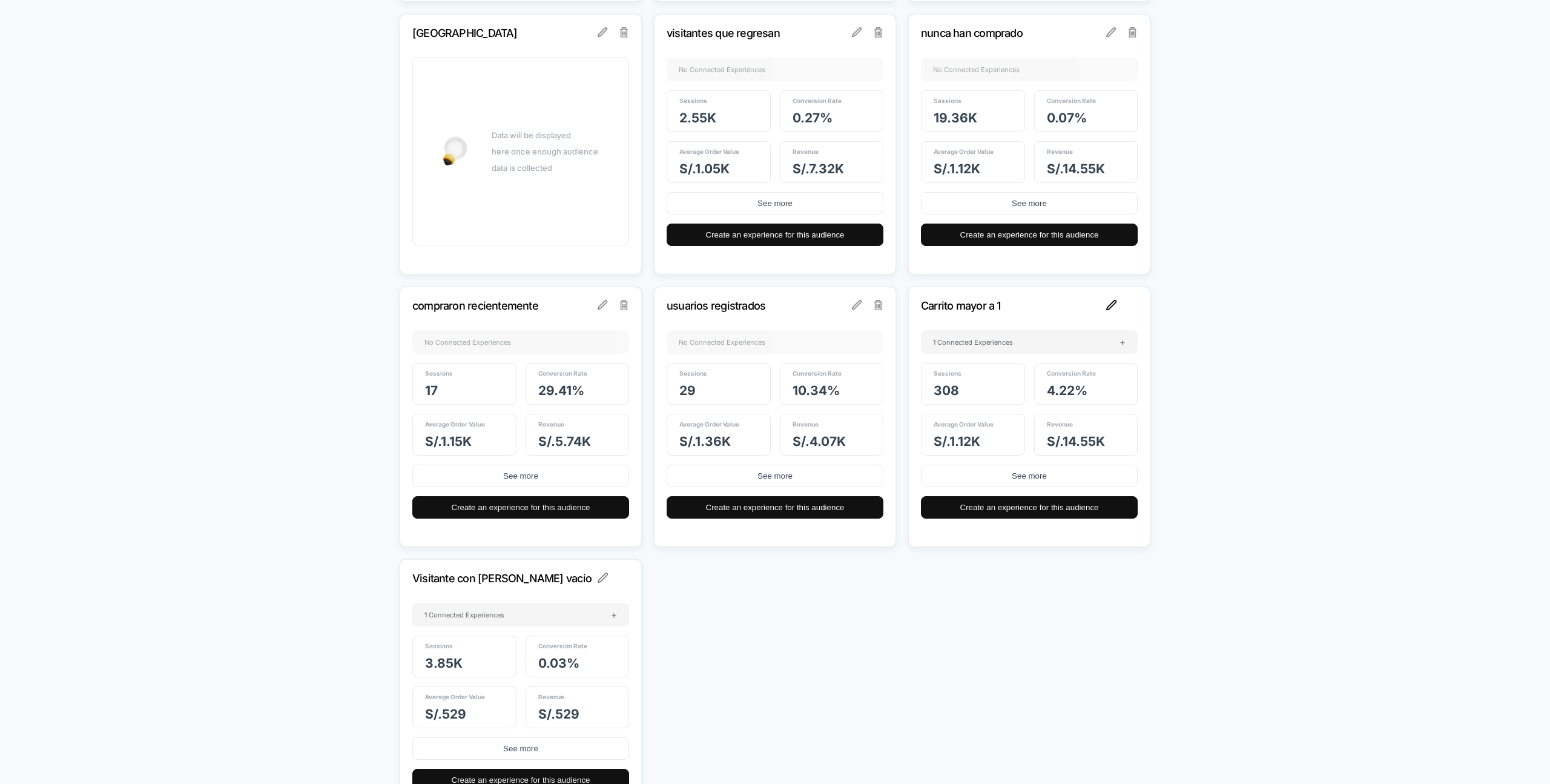
click at [1116, 306] on img at bounding box center [1112, 306] width 11 height 11
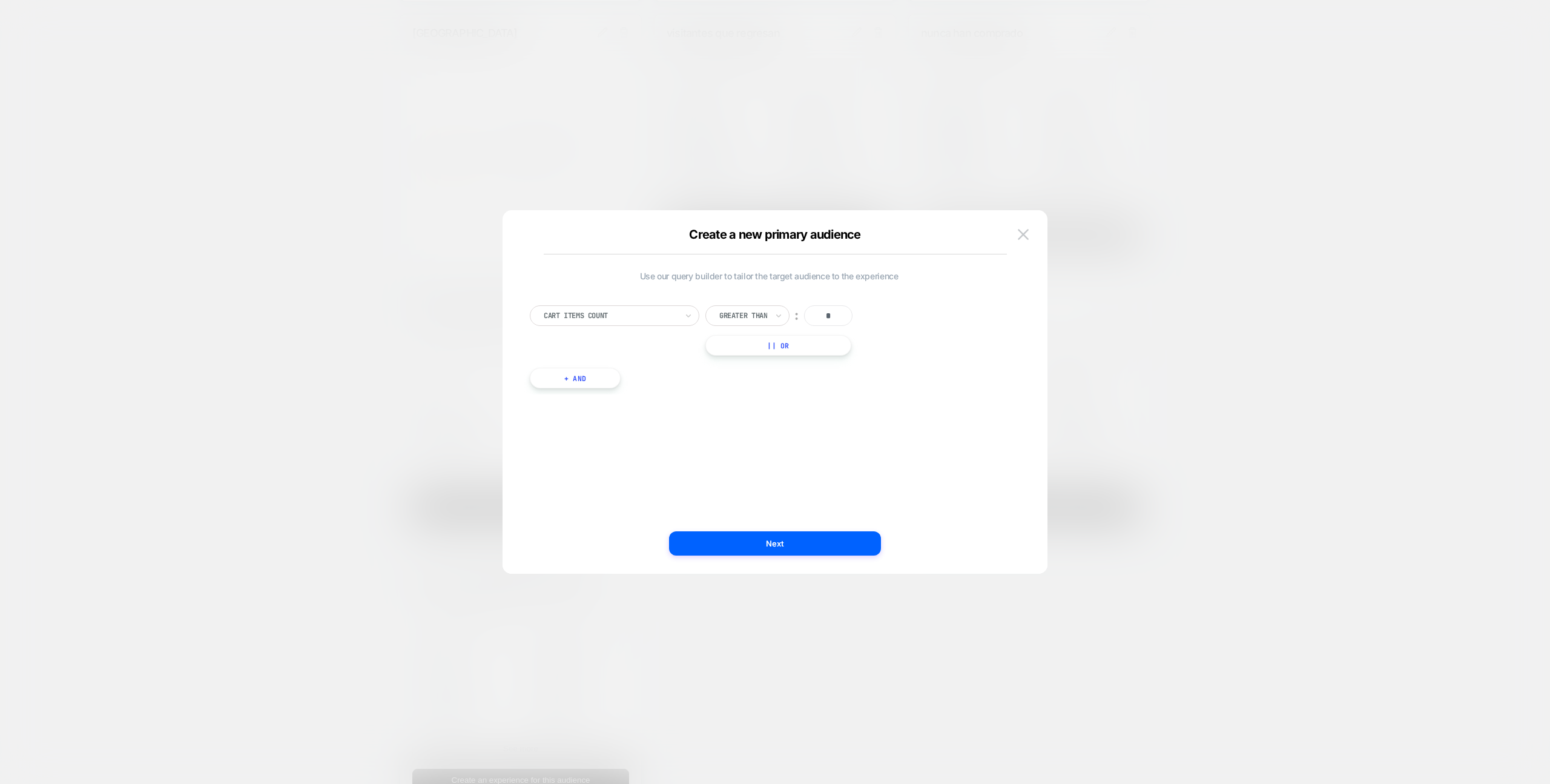
click at [1028, 236] on img at bounding box center [1024, 233] width 11 height 10
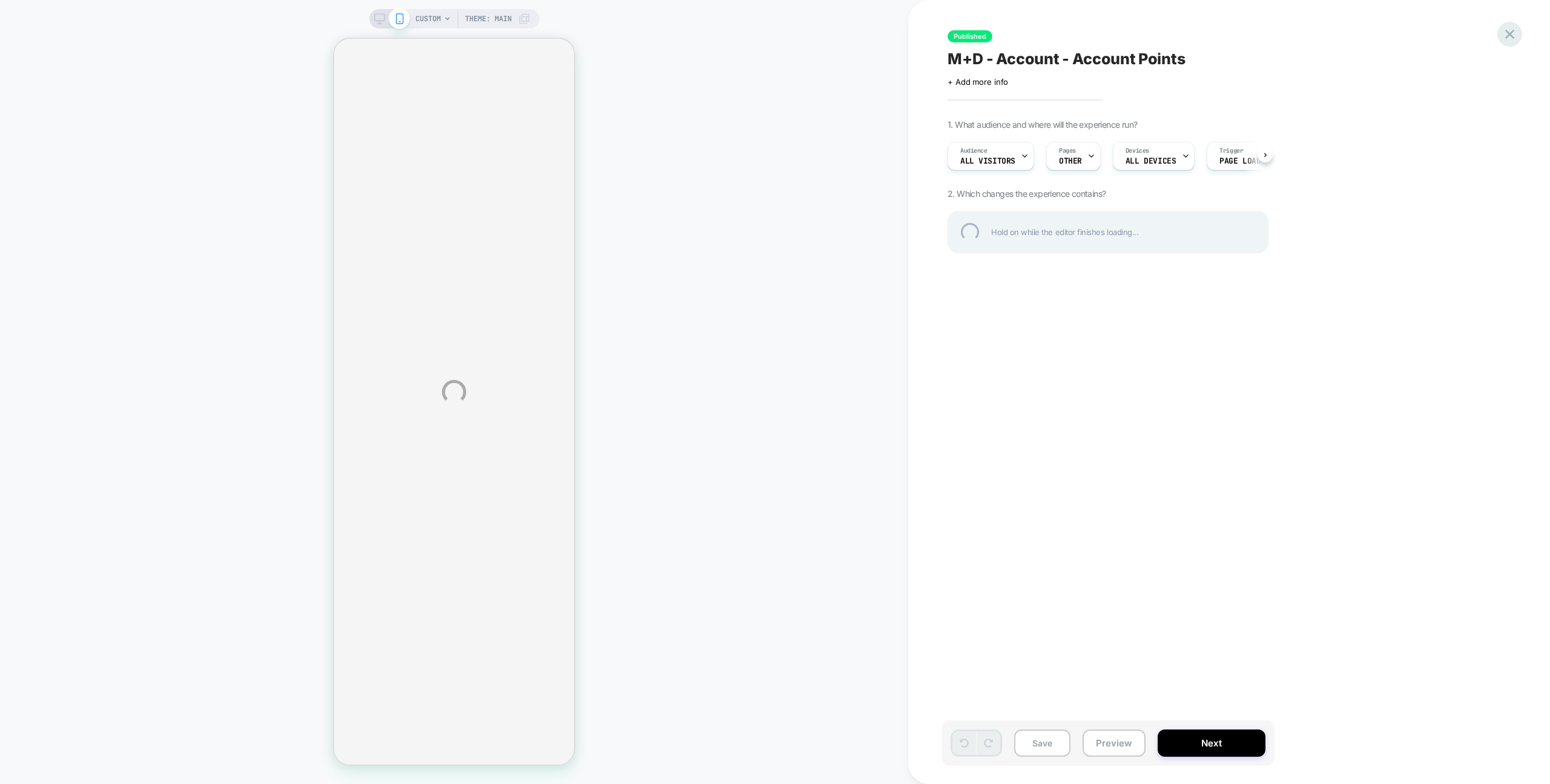
click at [1514, 29] on div at bounding box center [1510, 35] width 25 height 25
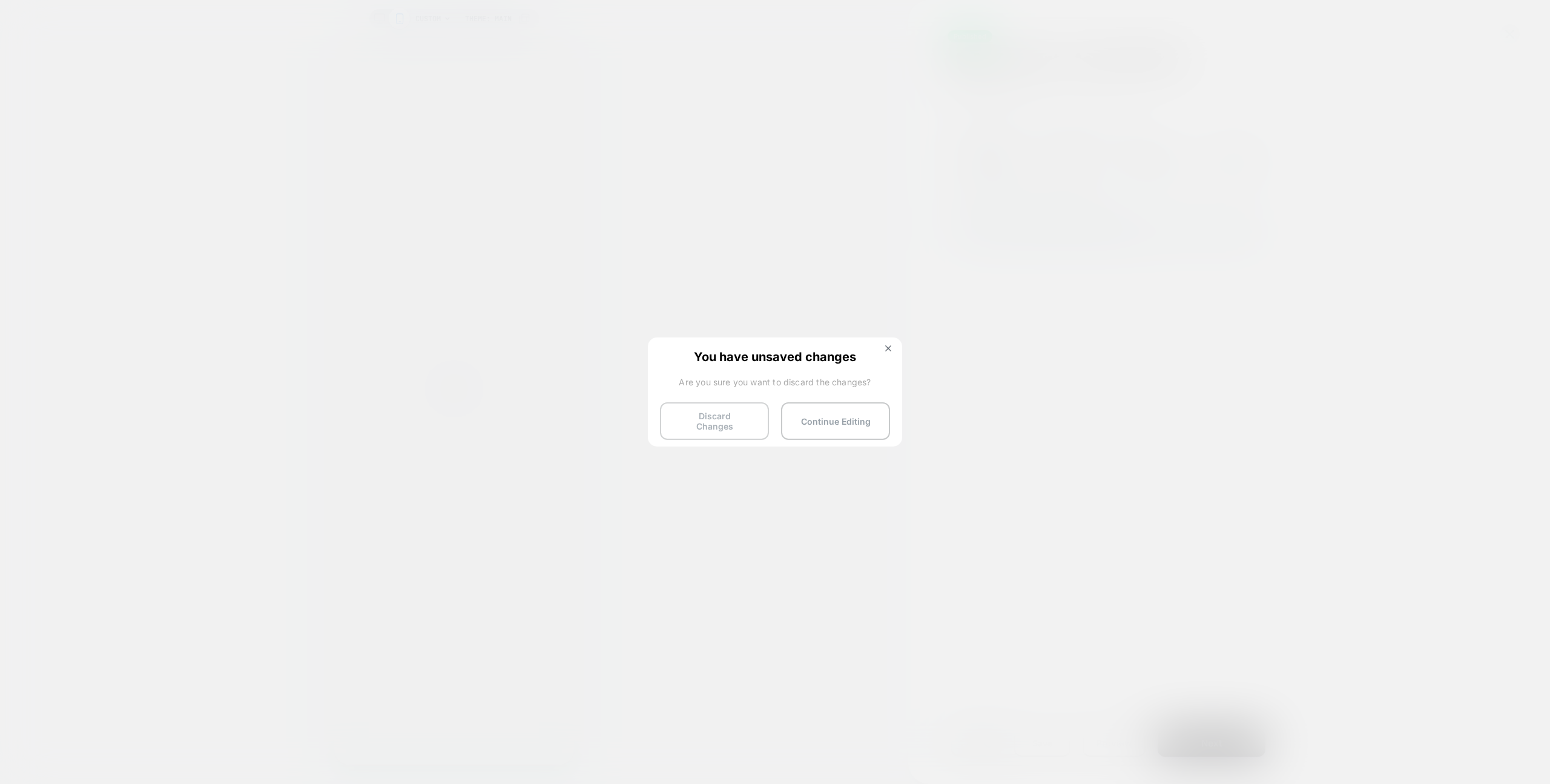
click at [720, 402] on button "Discard Changes" at bounding box center [714, 421] width 109 height 38
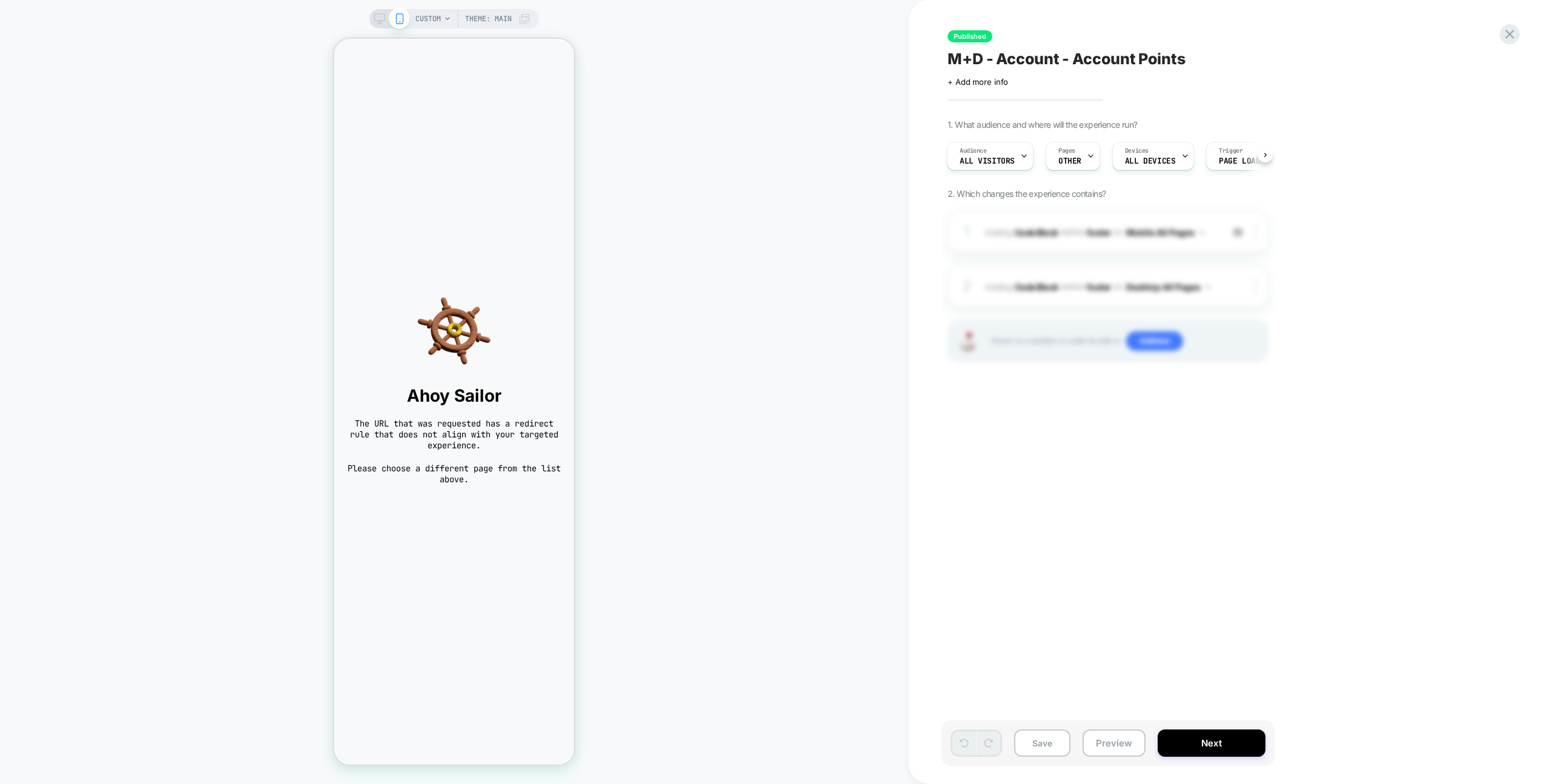
click at [421, 17] on span "CUSTOM" at bounding box center [428, 19] width 25 height 20
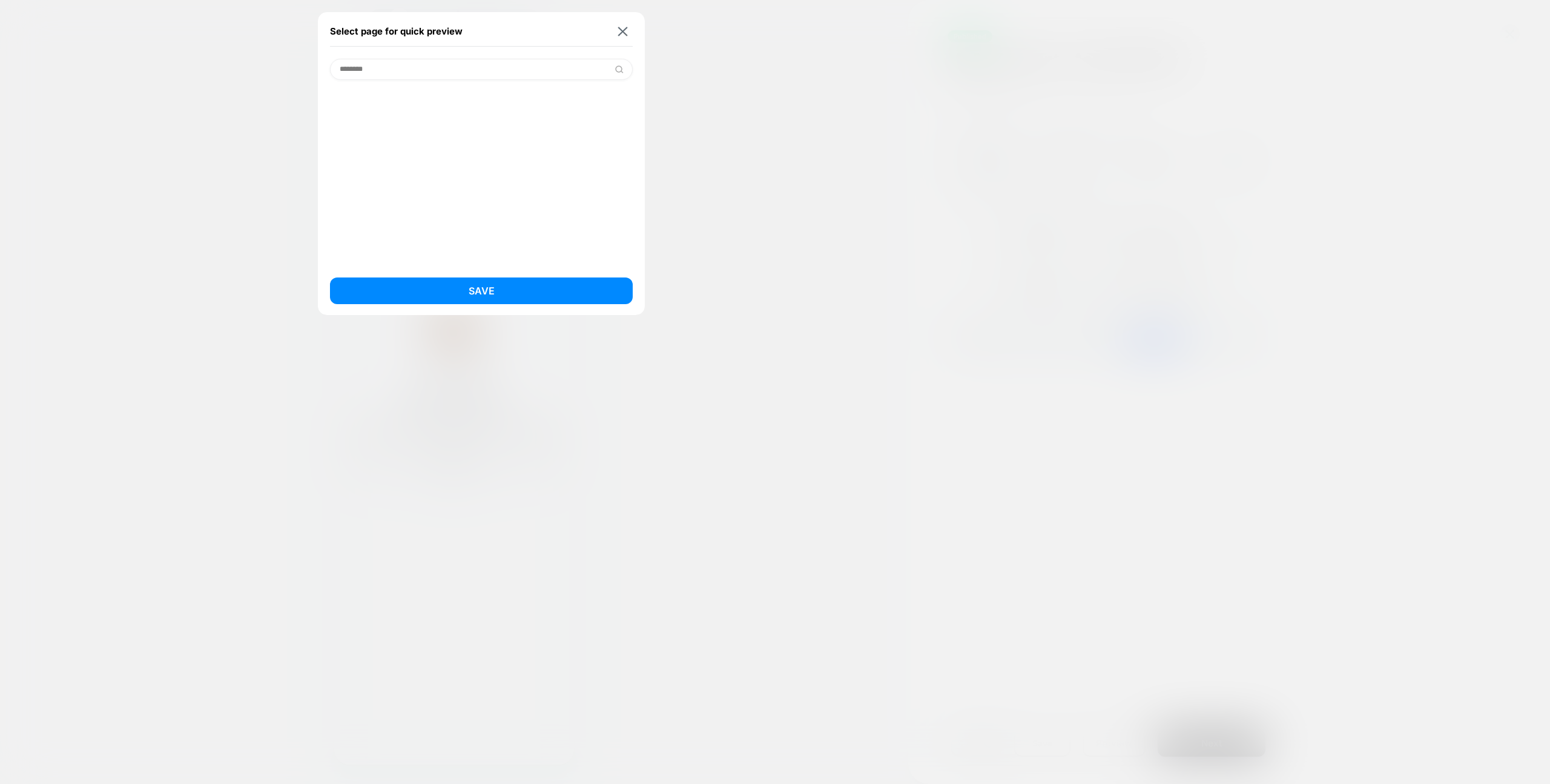
type input "*"
type input "********"
drag, startPoint x: 386, startPoint y: 83, endPoint x: 385, endPoint y: 92, distance: 9.1
click at [386, 83] on div "Homepage" at bounding box center [481, 173] width 302 height 185
click at [384, 100] on div "Homepage" at bounding box center [481, 100] width 302 height 23
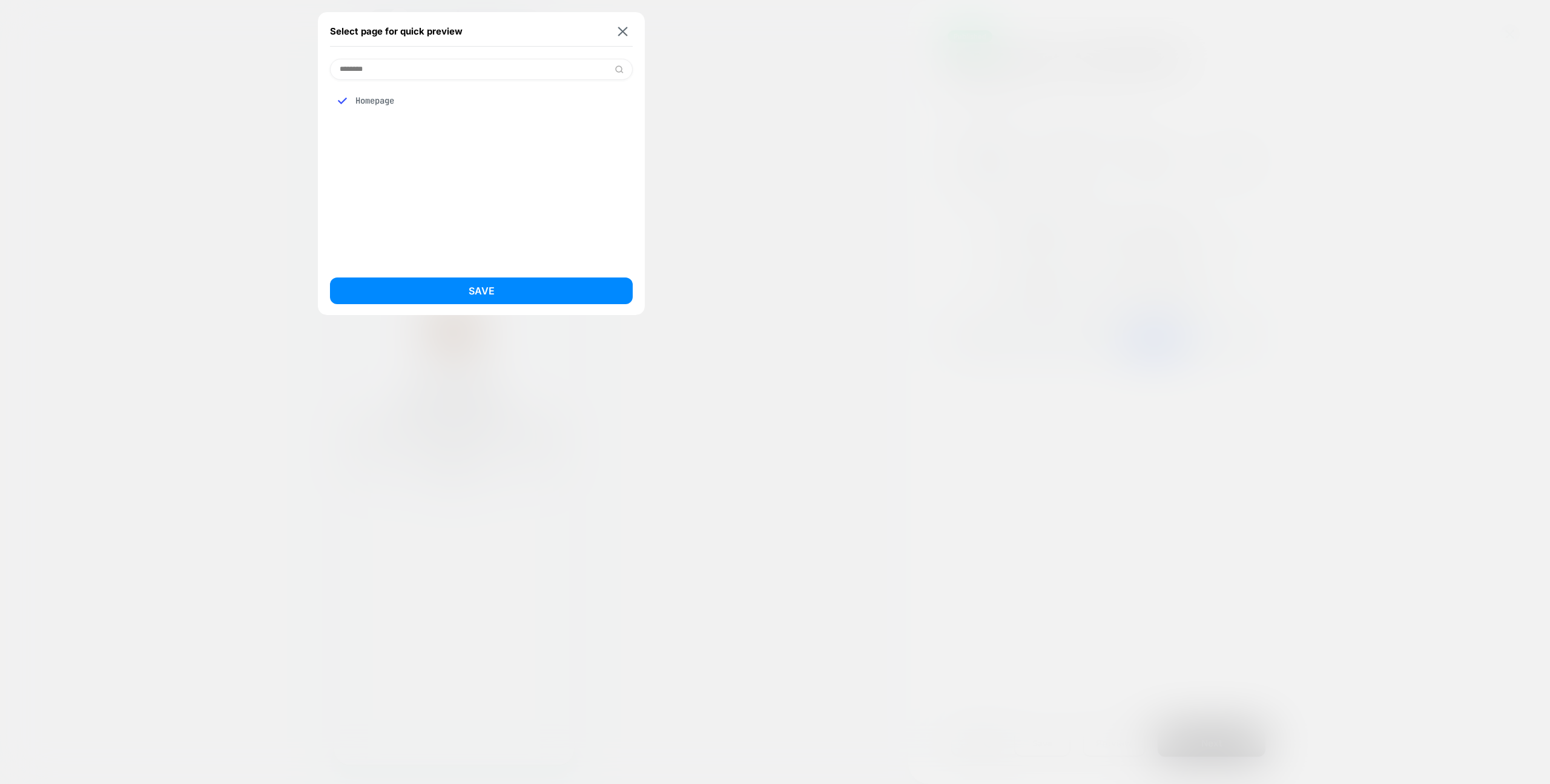
click at [511, 298] on button "Save" at bounding box center [481, 291] width 302 height 27
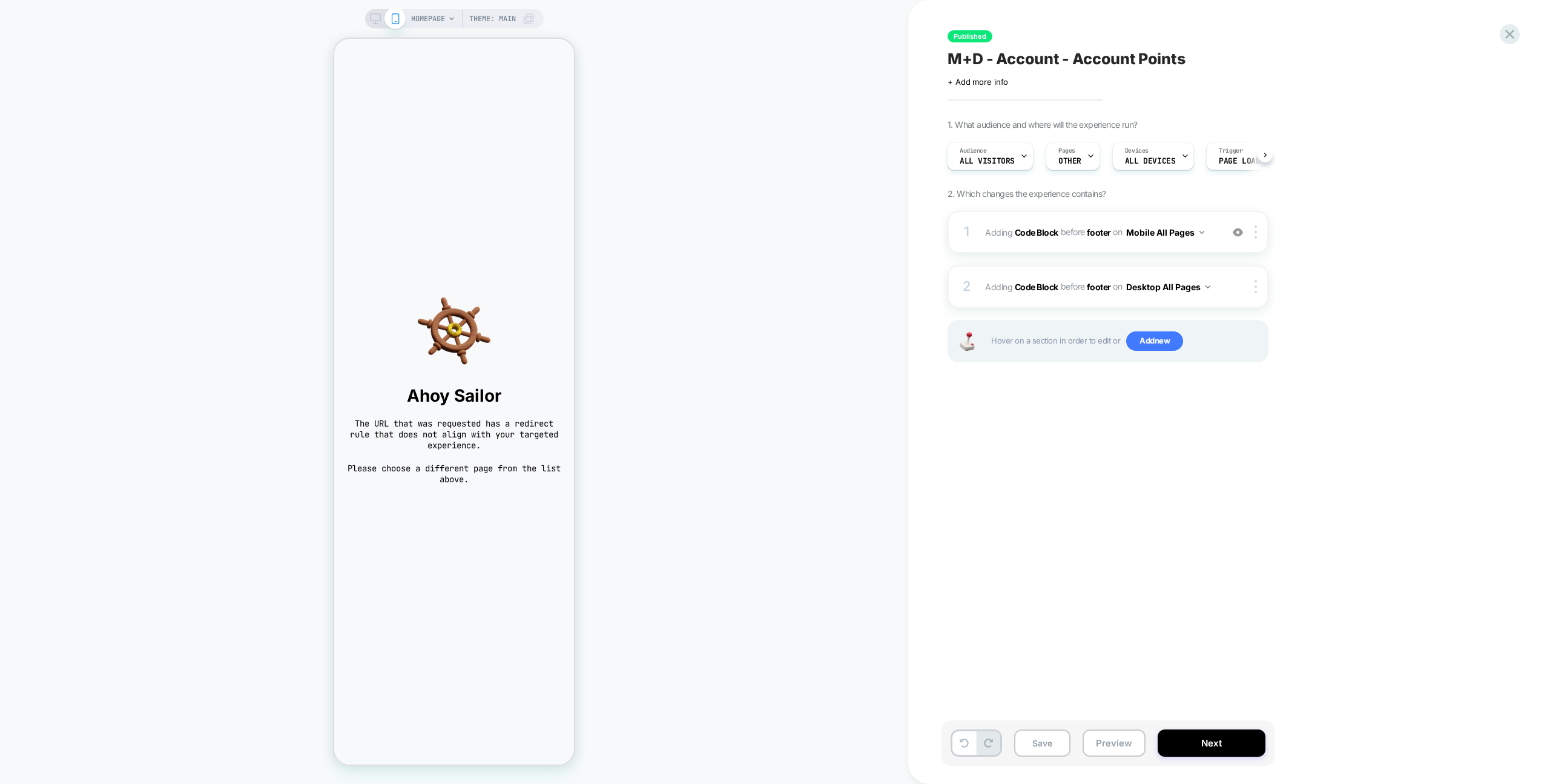
scroll to position [0, 2]
click at [1126, 746] on button "Preview" at bounding box center [1114, 742] width 63 height 27
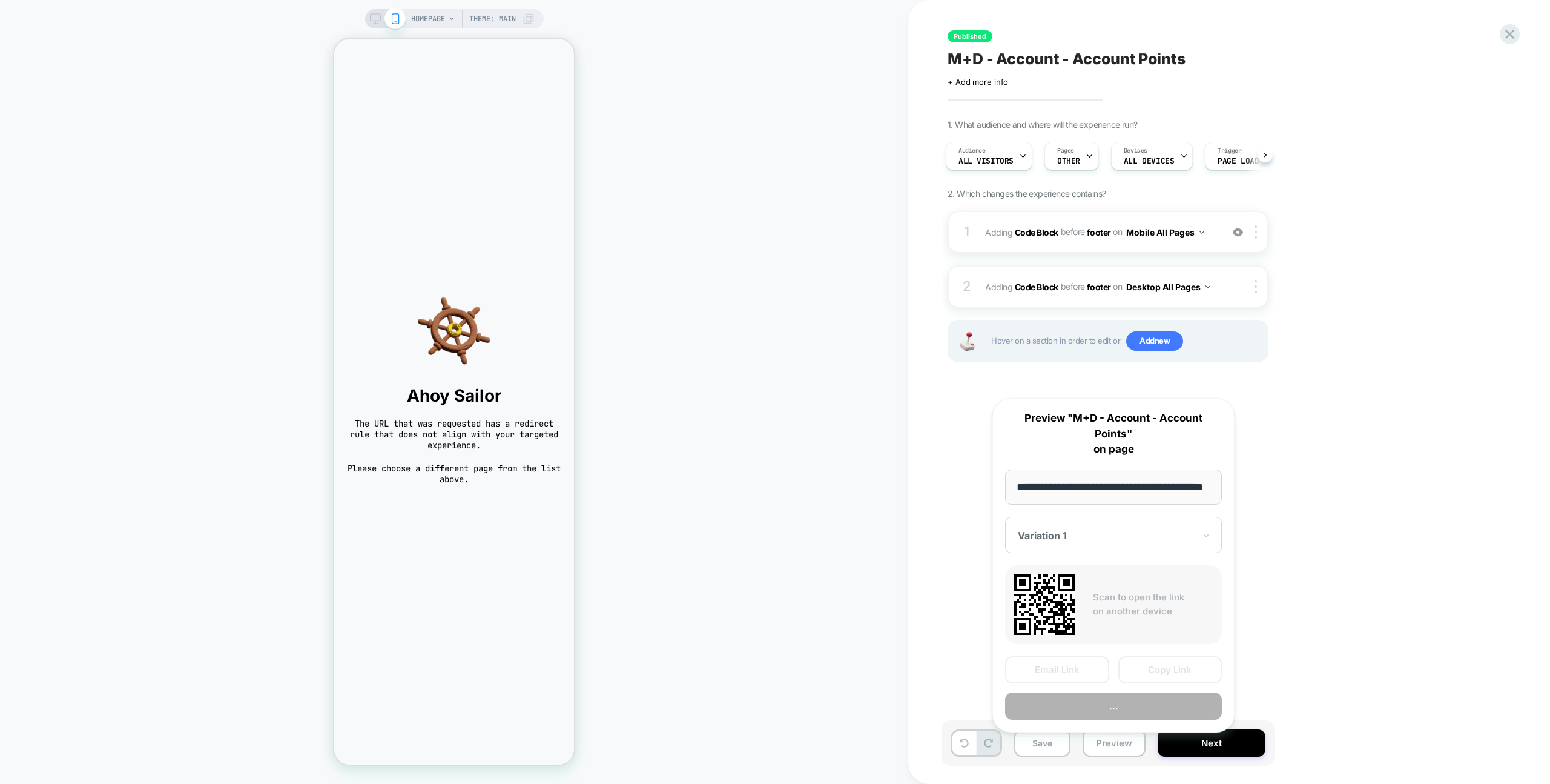
scroll to position [0, 31]
click at [1127, 693] on button "Preview" at bounding box center [1114, 706] width 217 height 27
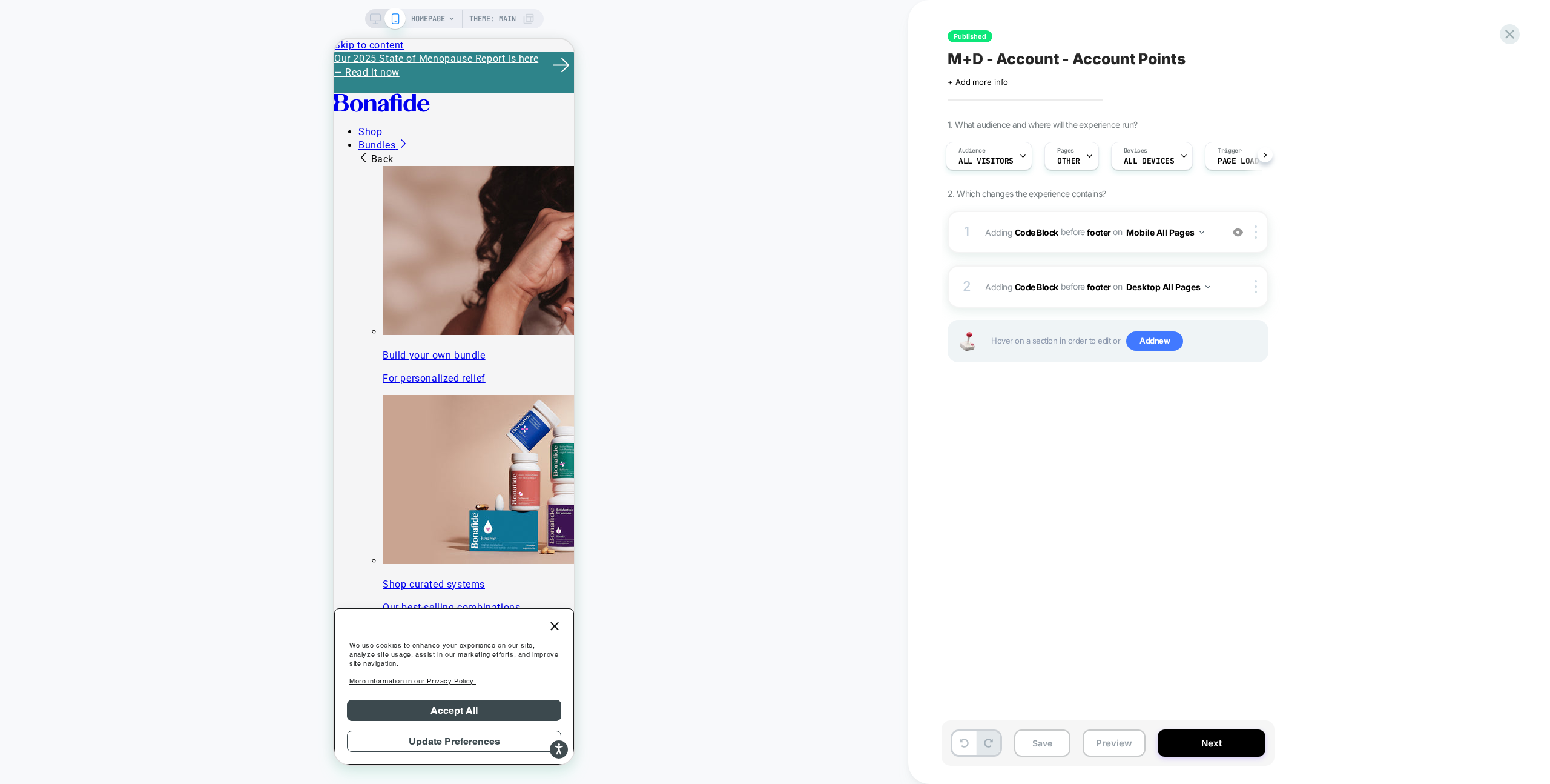
scroll to position [0, 2]
click at [1083, 749] on button "Preview" at bounding box center [1114, 742] width 63 height 27
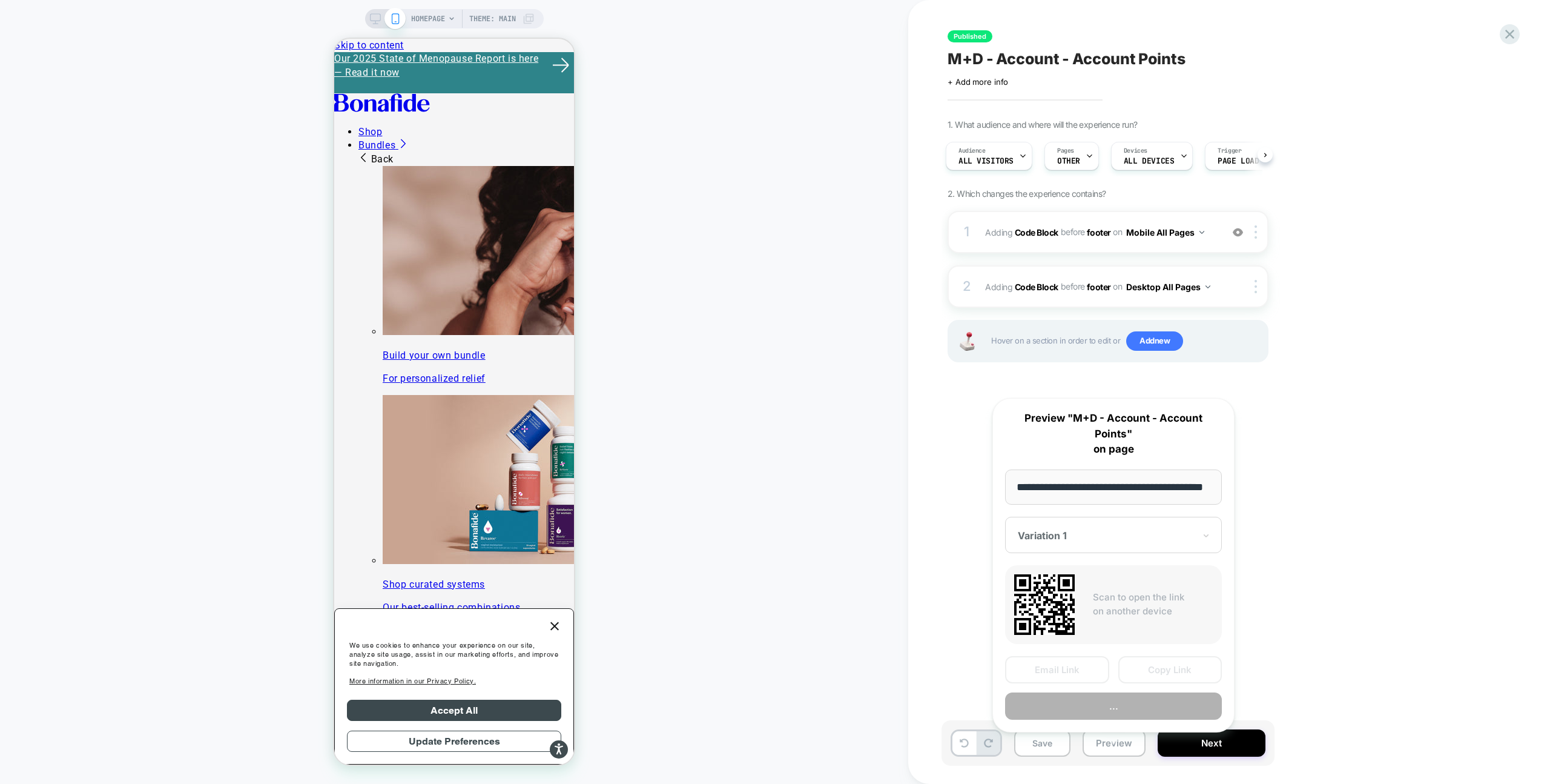
scroll to position [0, 31]
click at [1103, 693] on button "Preview" at bounding box center [1114, 706] width 217 height 27
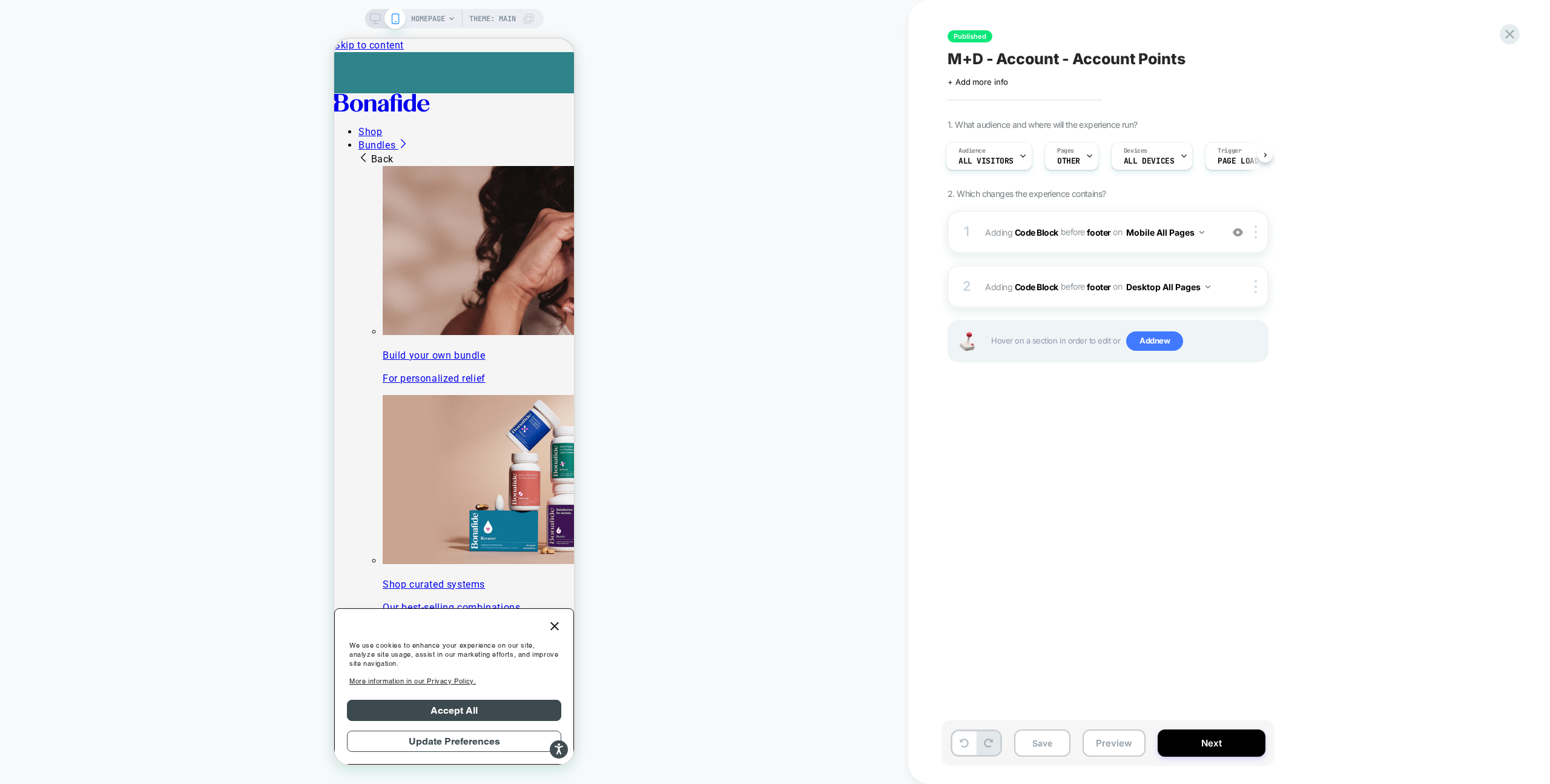
click at [368, 9] on div "HOMEPAGE Theme: MAIN" at bounding box center [454, 19] width 178 height 20
click at [379, 20] on icon at bounding box center [376, 19] width 11 height 11
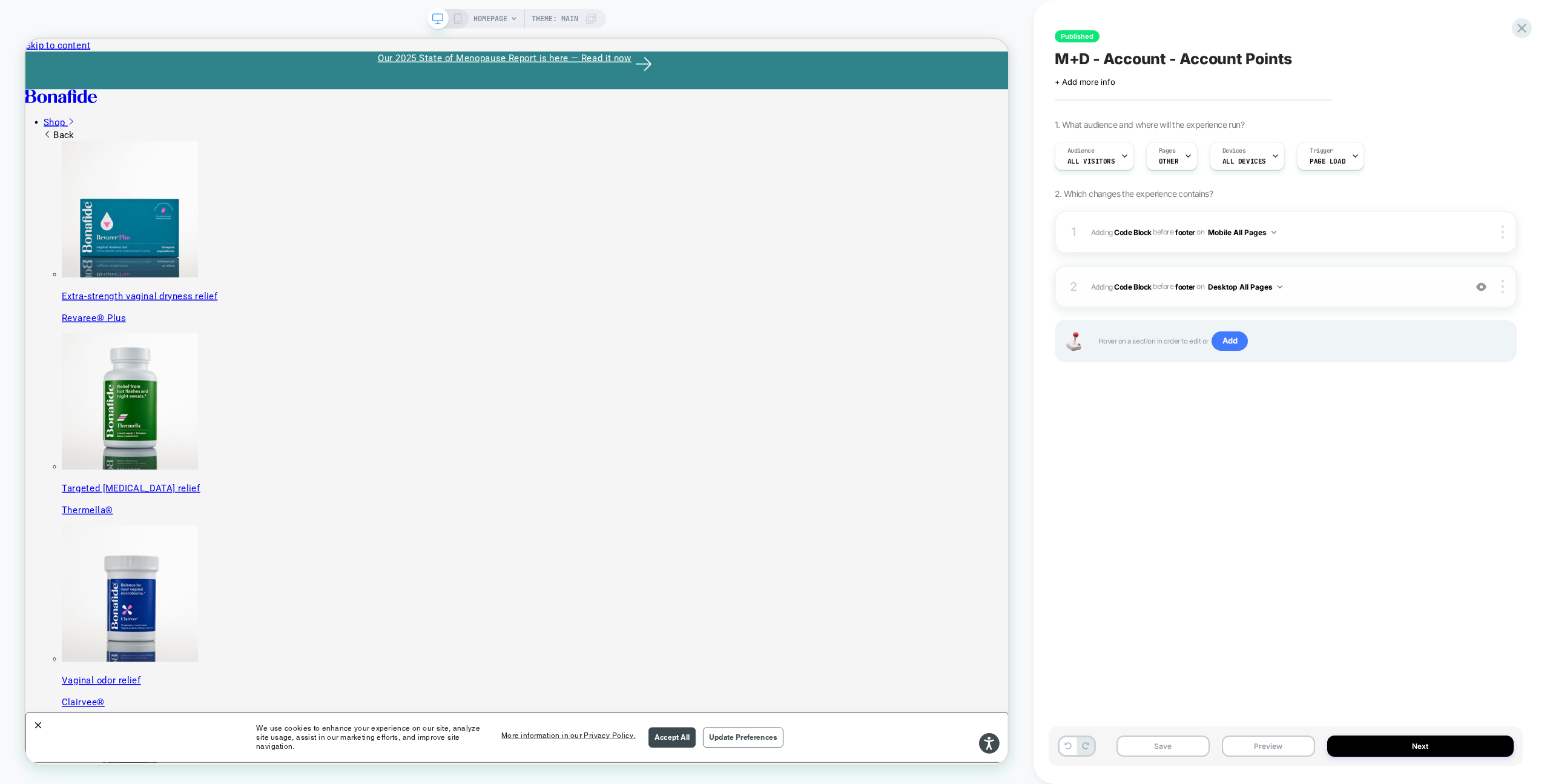
click at [1354, 287] on span "Adding Code Block BEFORE footer footer on Desktop All Pages" at bounding box center [1275, 286] width 368 height 15
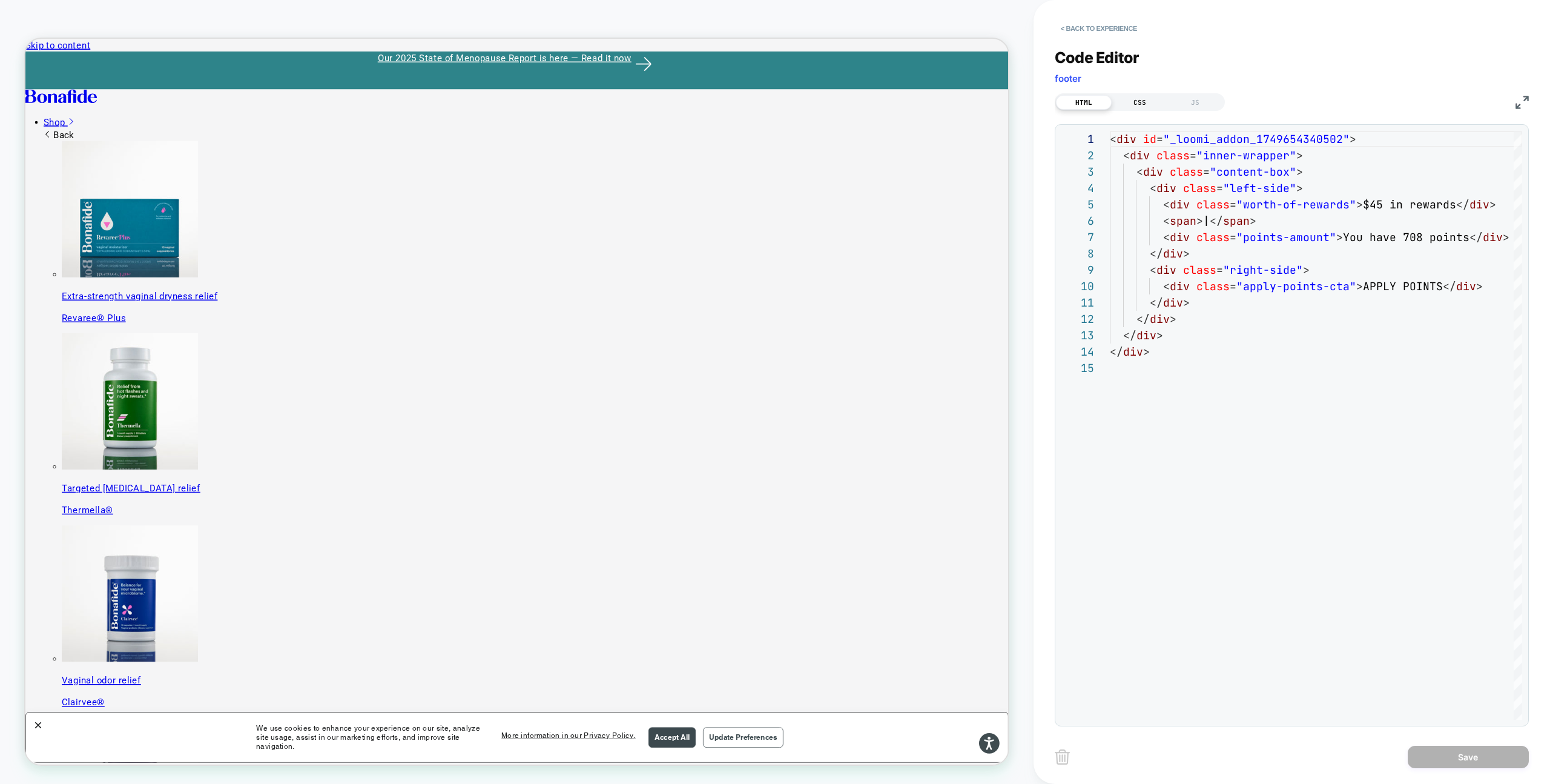
scroll to position [163, 0]
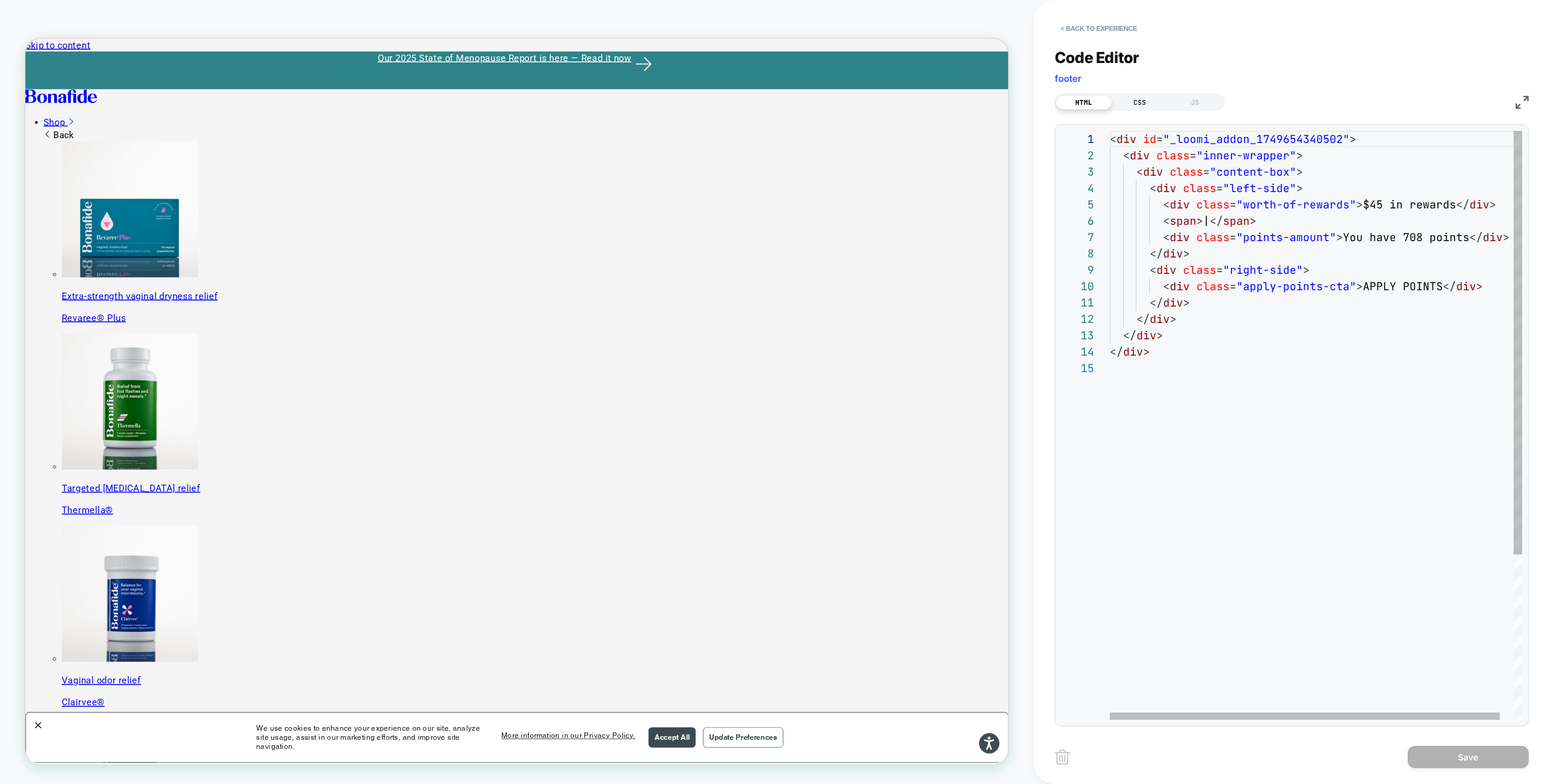
click at [1149, 100] on div "CSS" at bounding box center [1139, 102] width 56 height 15
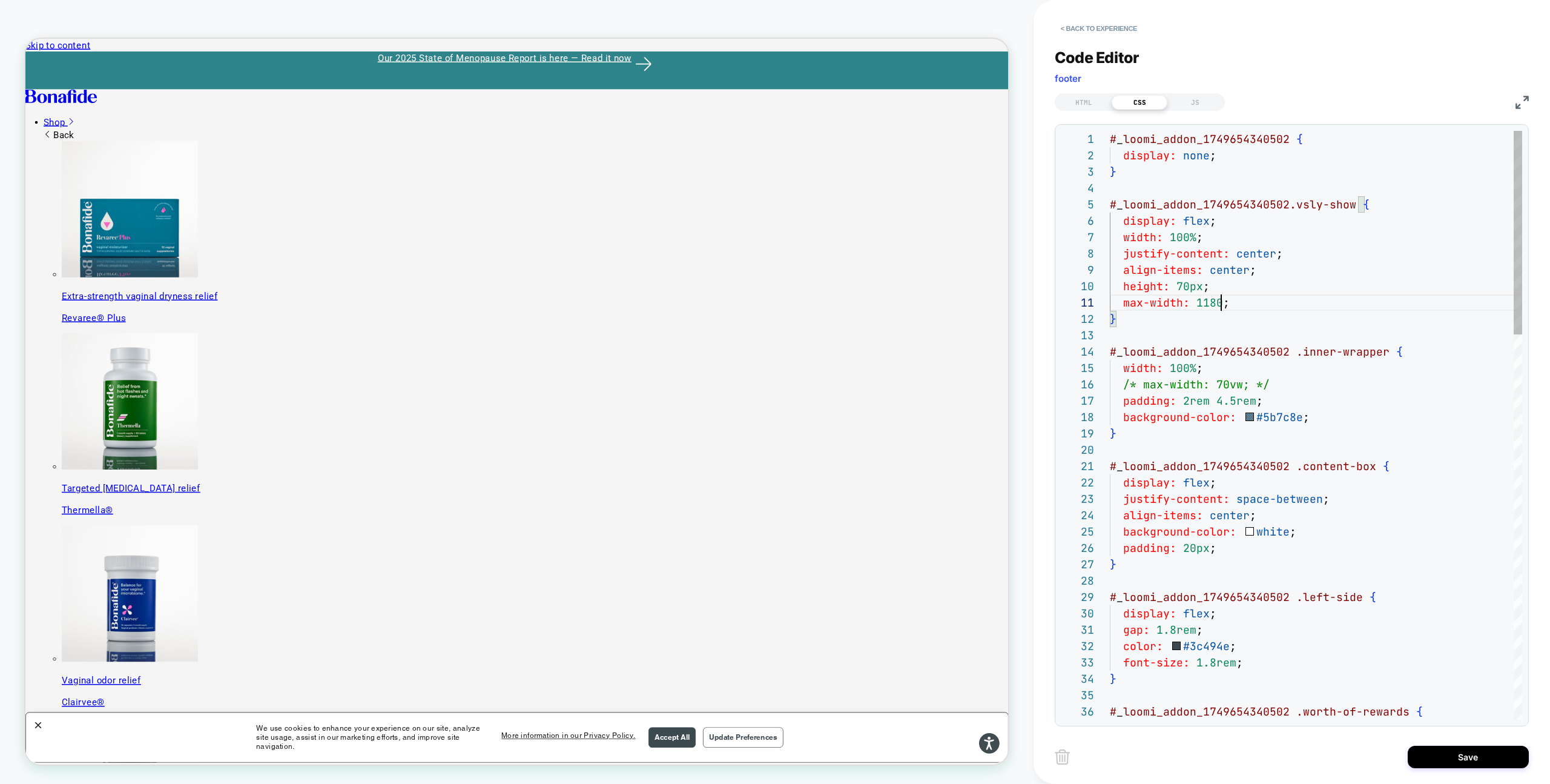
scroll to position [0, 124]
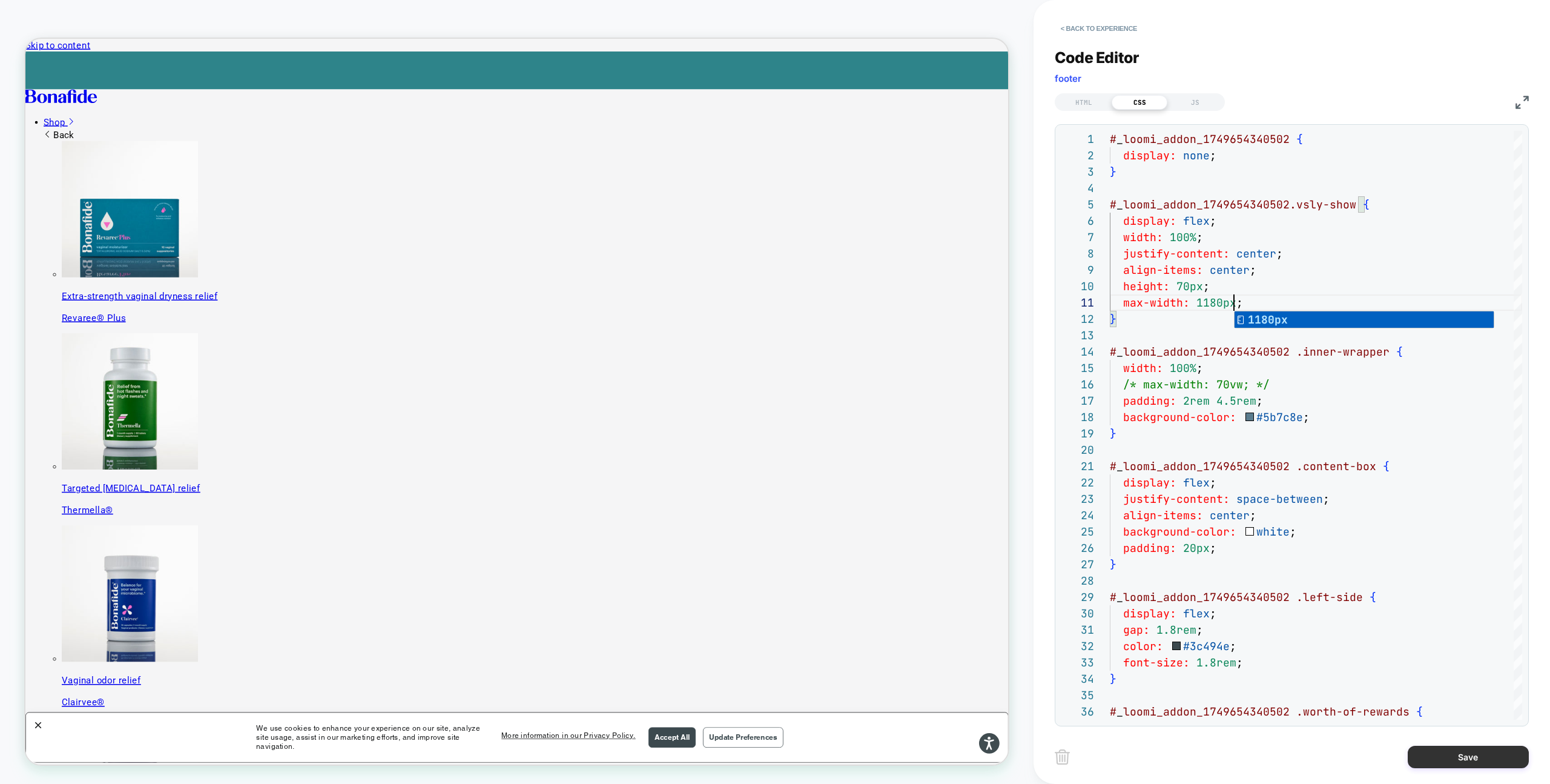
type textarea "**********"
click at [1437, 767] on div "Save" at bounding box center [1292, 757] width 475 height 31
click at [1437, 762] on button "Save" at bounding box center [1468, 757] width 121 height 23
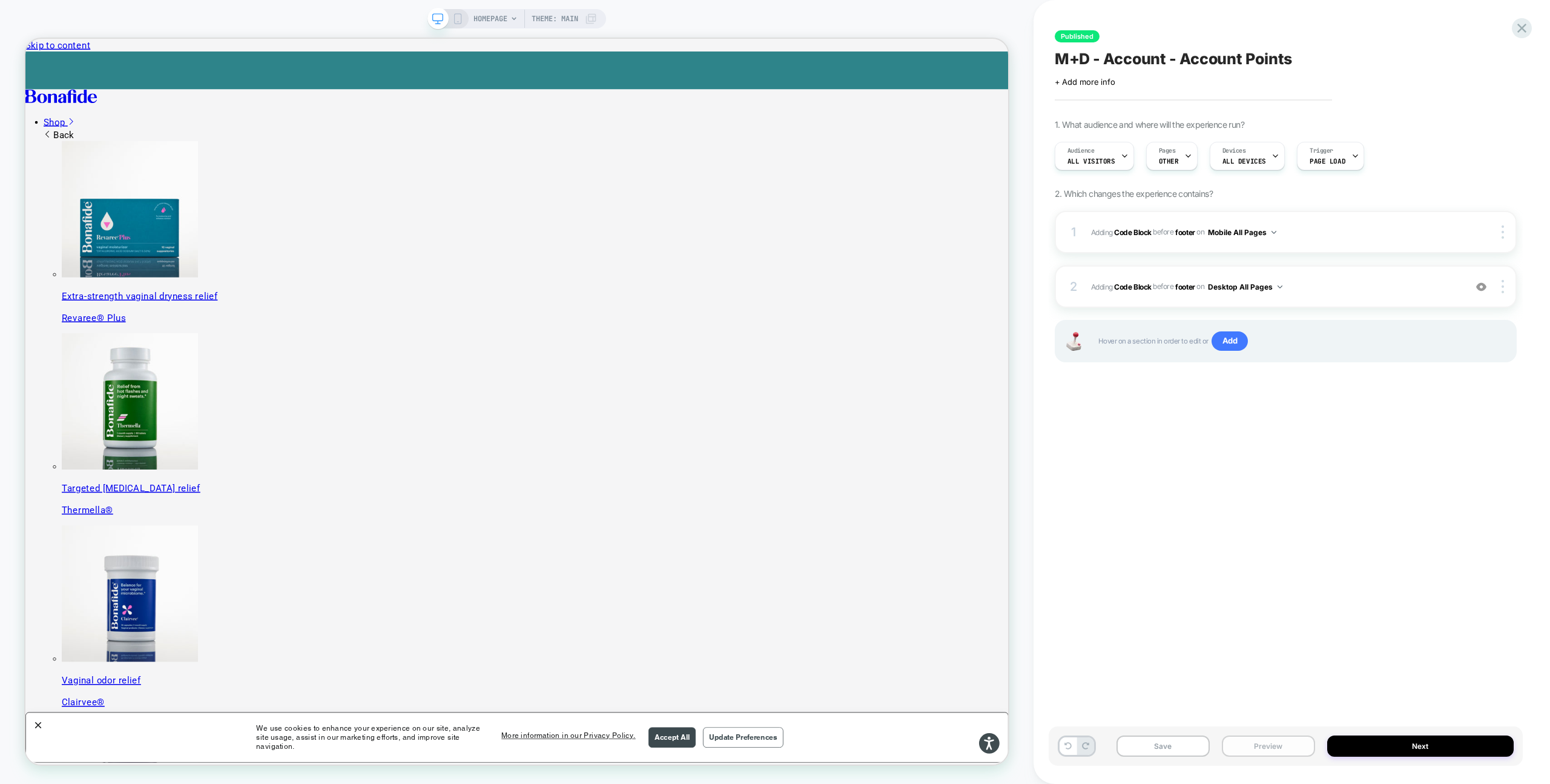
drag, startPoint x: 1266, startPoint y: 749, endPoint x: 1266, endPoint y: 737, distance: 12.0
click at [1266, 749] on button "Preview" at bounding box center [1269, 746] width 93 height 21
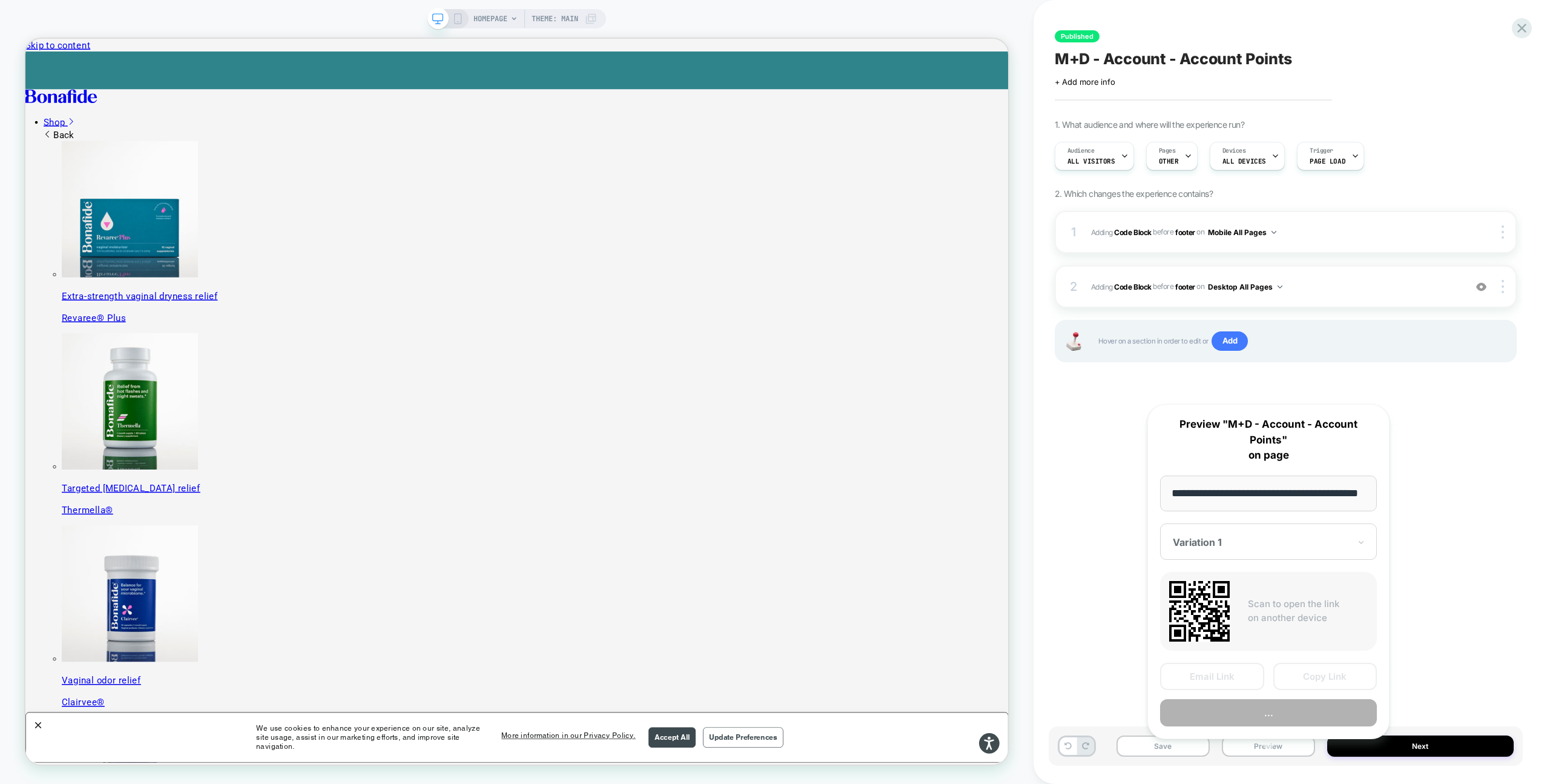
scroll to position [0, 0]
click at [1262, 699] on button "Preview" at bounding box center [1269, 713] width 217 height 27
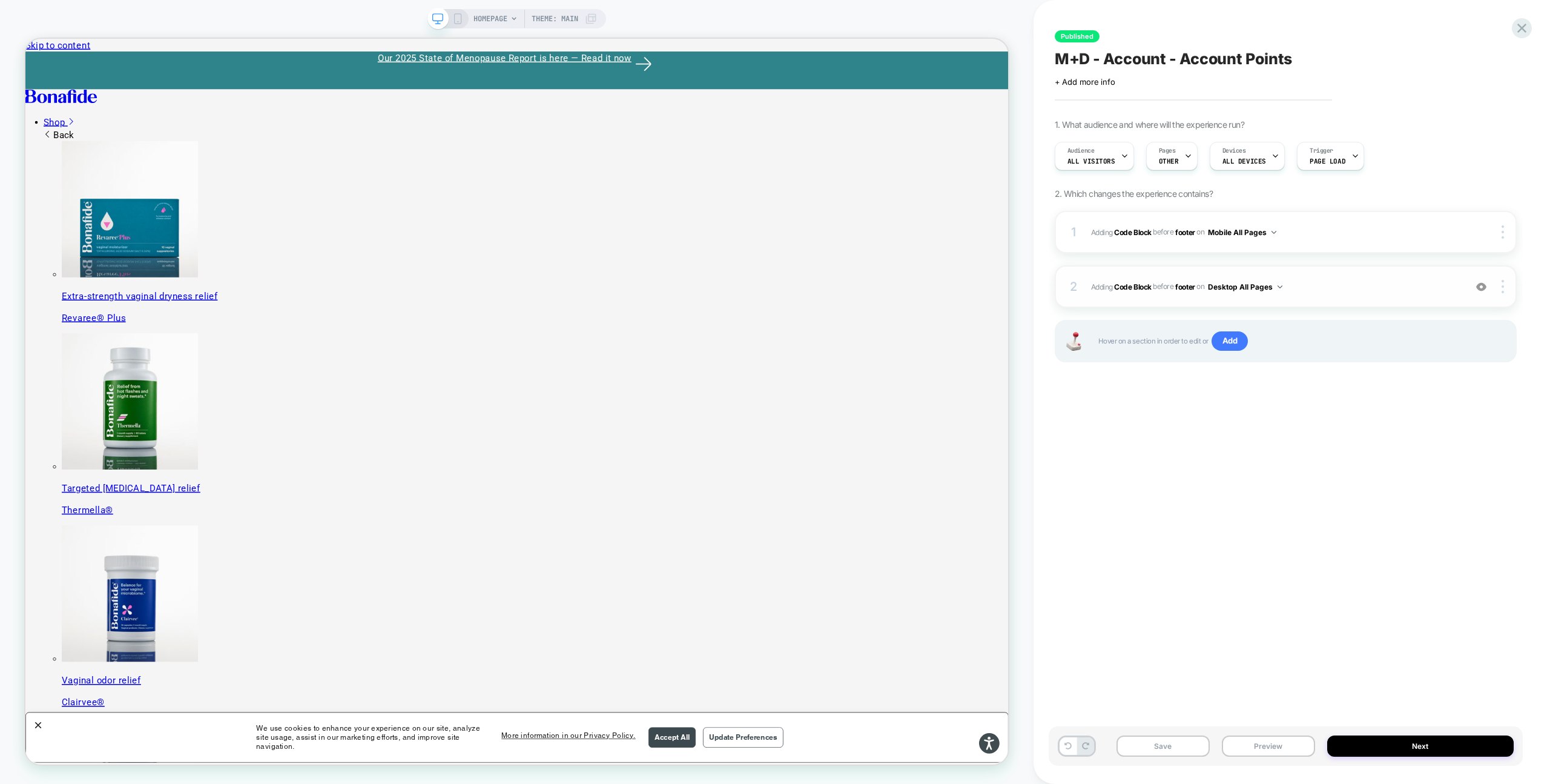
click at [1336, 292] on span "Adding Code Block BEFORE footer footer on Desktop All Pages" at bounding box center [1275, 286] width 368 height 15
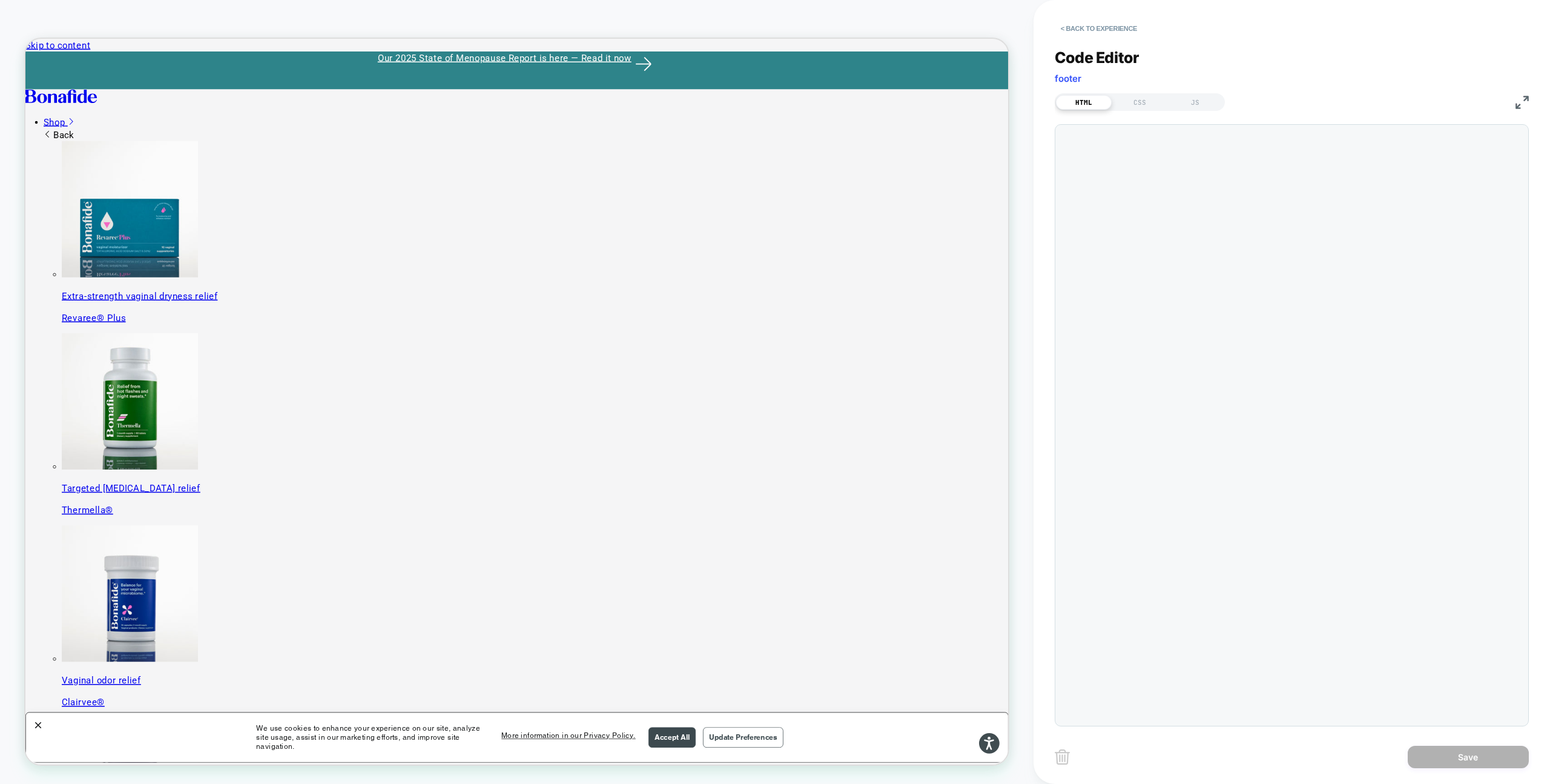
scroll to position [163, 0]
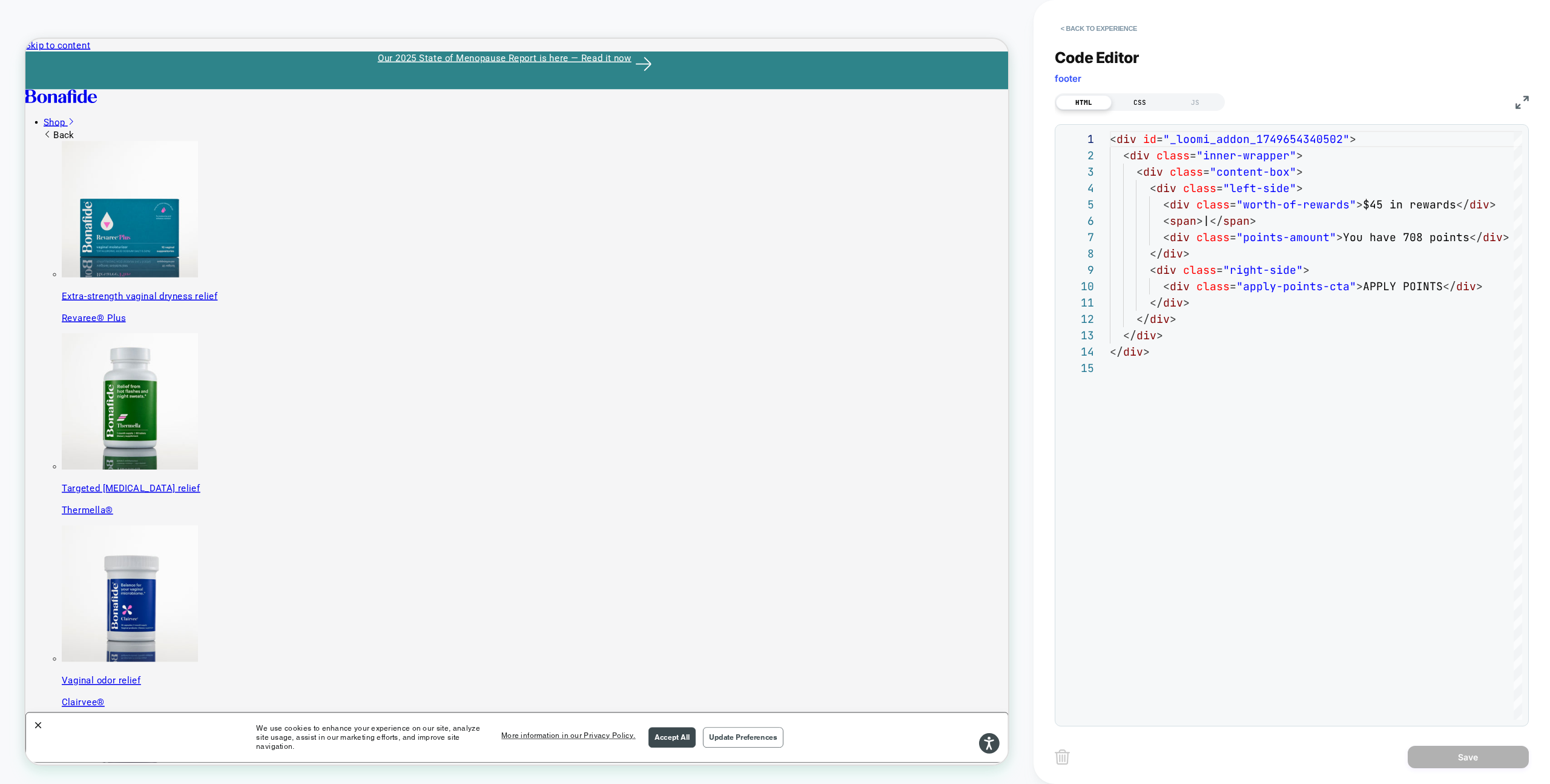
click at [1152, 102] on div "CSS" at bounding box center [1139, 102] width 56 height 15
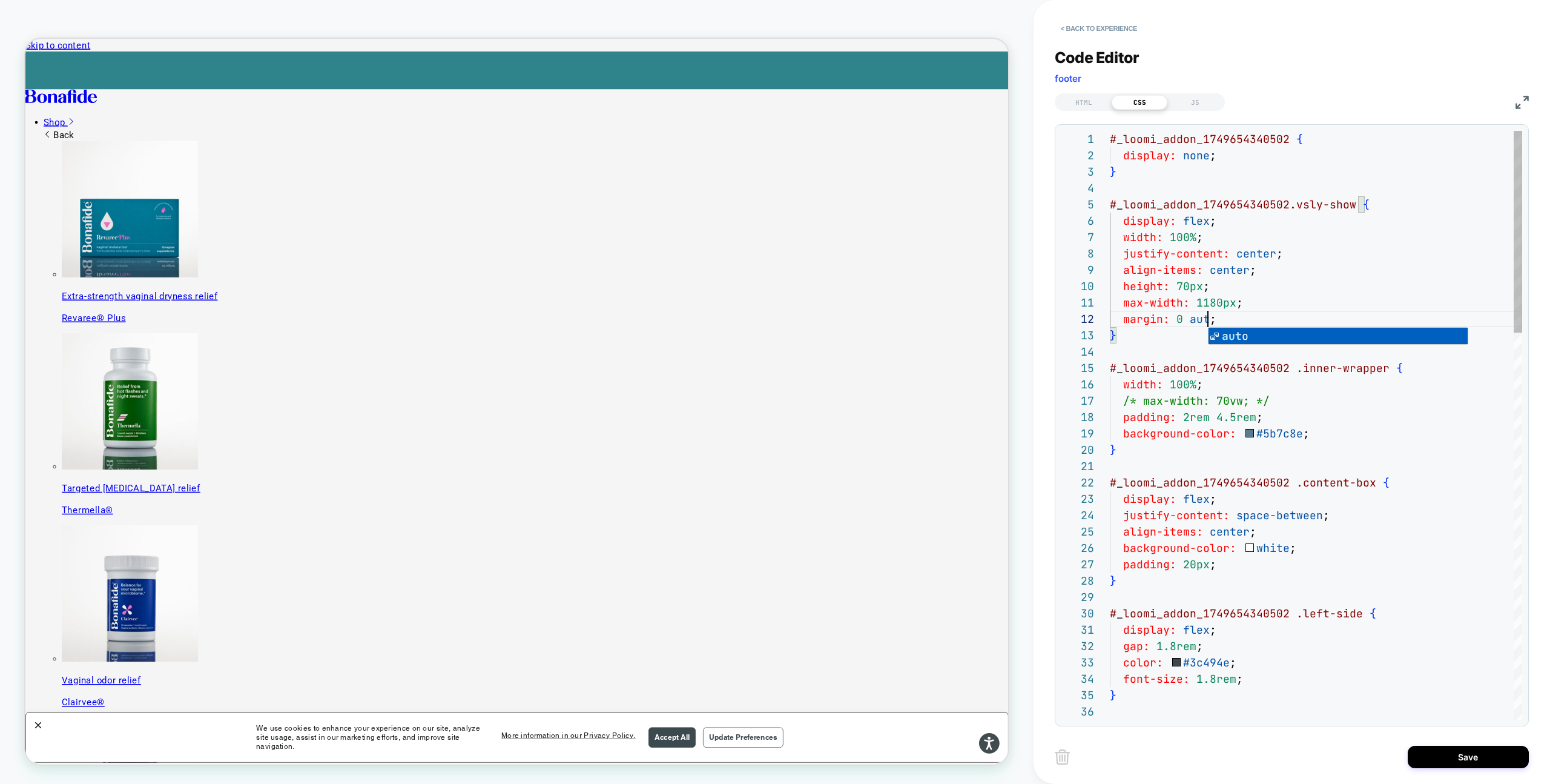
scroll to position [16, 104]
type textarea "**********"
click at [1442, 749] on button "Save" at bounding box center [1468, 757] width 121 height 23
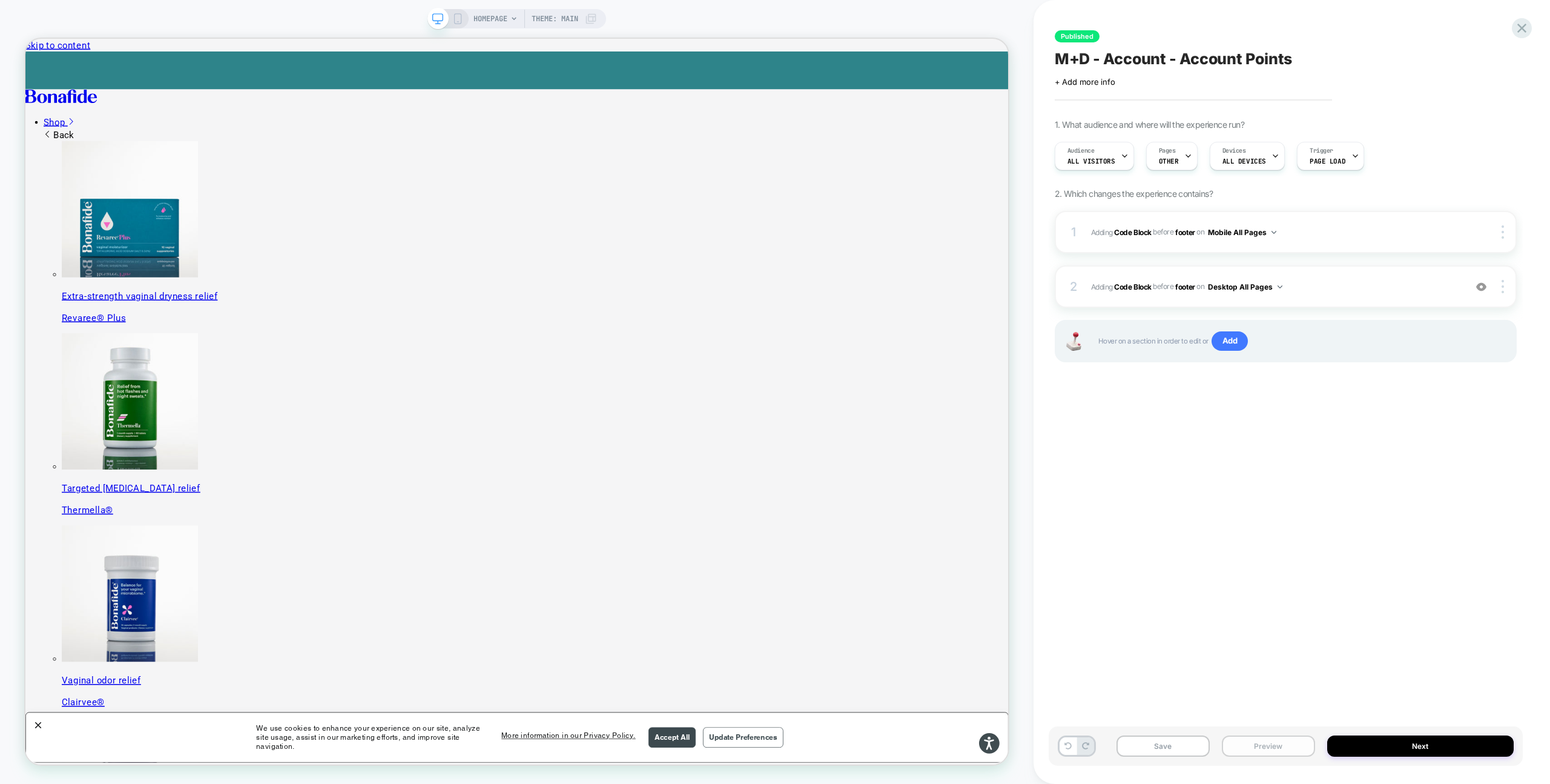
click at [1275, 737] on button "Preview" at bounding box center [1269, 746] width 93 height 21
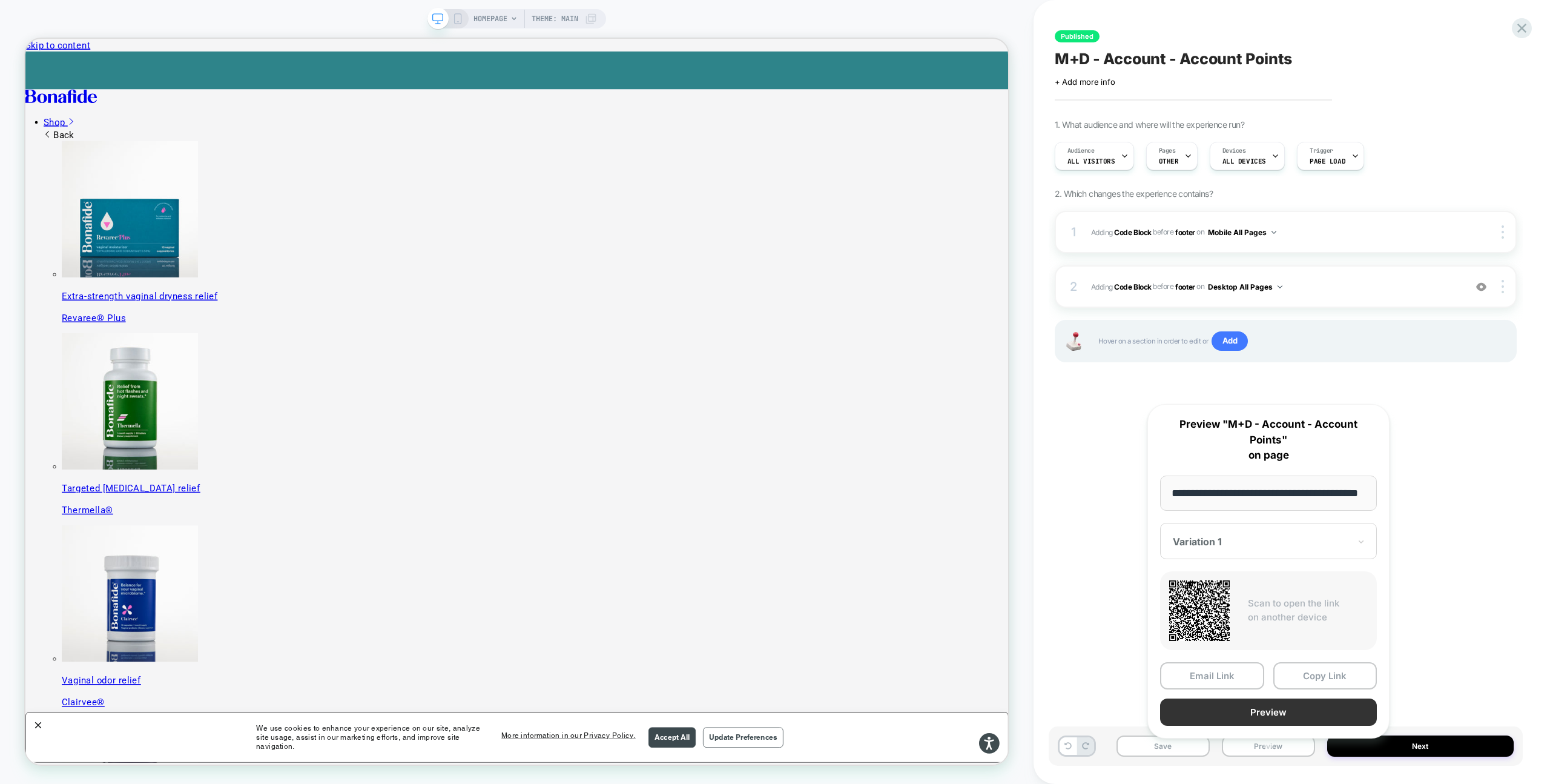
scroll to position [0, 0]
click at [1275, 701] on button "Preview" at bounding box center [1269, 713] width 217 height 27
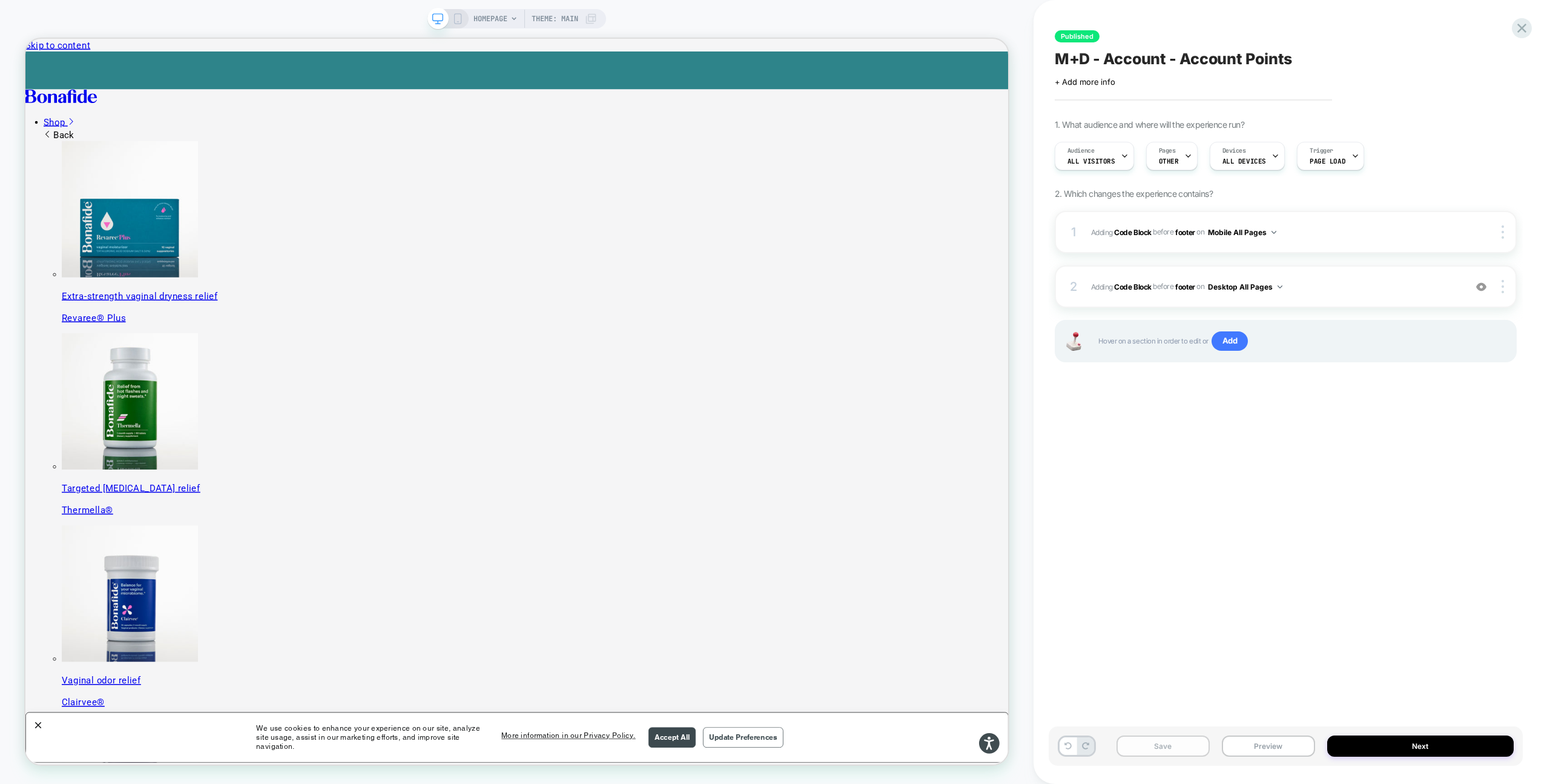
click at [1198, 744] on button "Save" at bounding box center [1163, 746] width 93 height 21
drag, startPoint x: 1518, startPoint y: 43, endPoint x: 1485, endPoint y: 46, distance: 33.1
click at [1519, 43] on icon at bounding box center [1523, 40] width 9 height 9
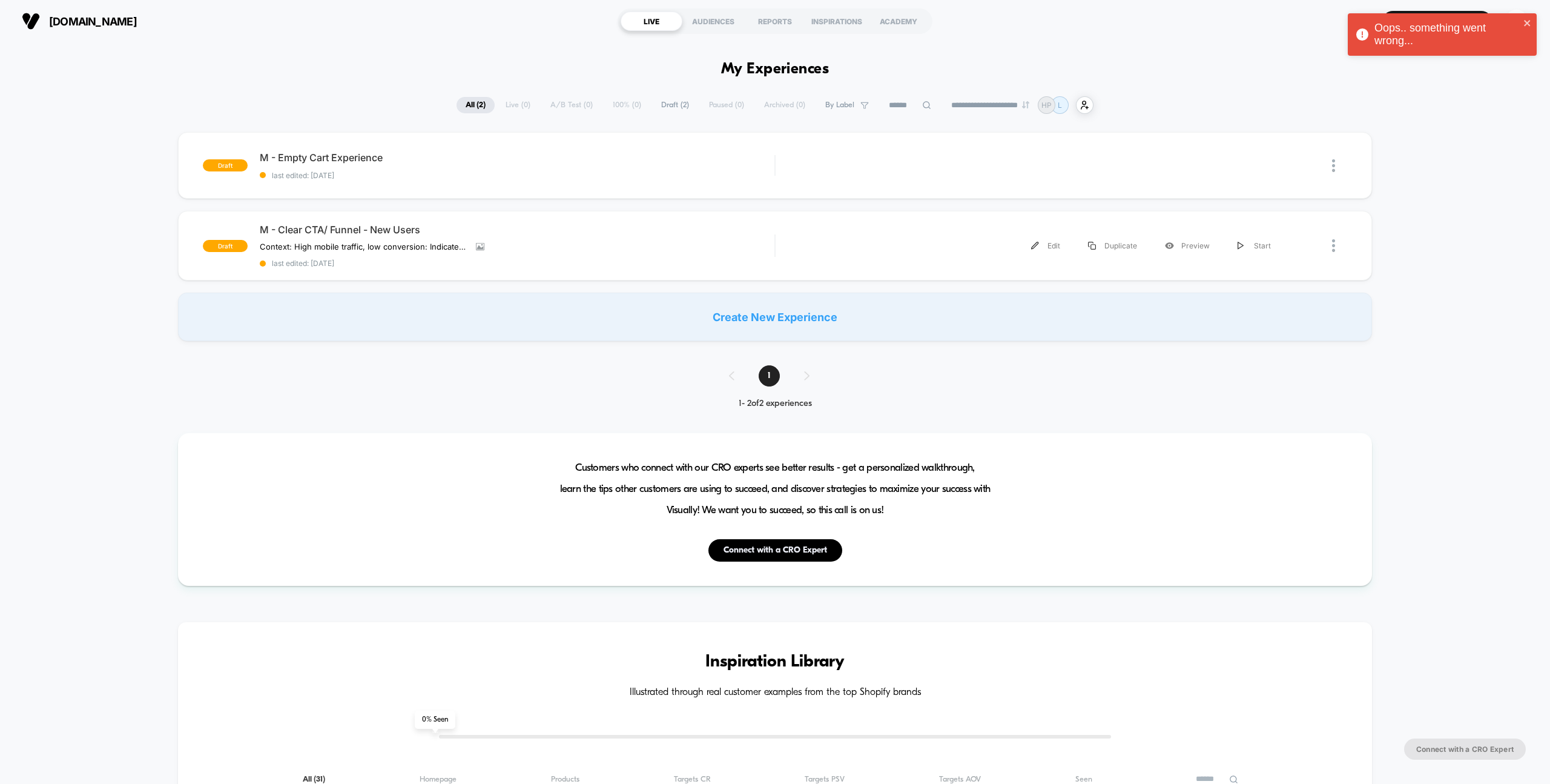
scroll to position [3, 0]
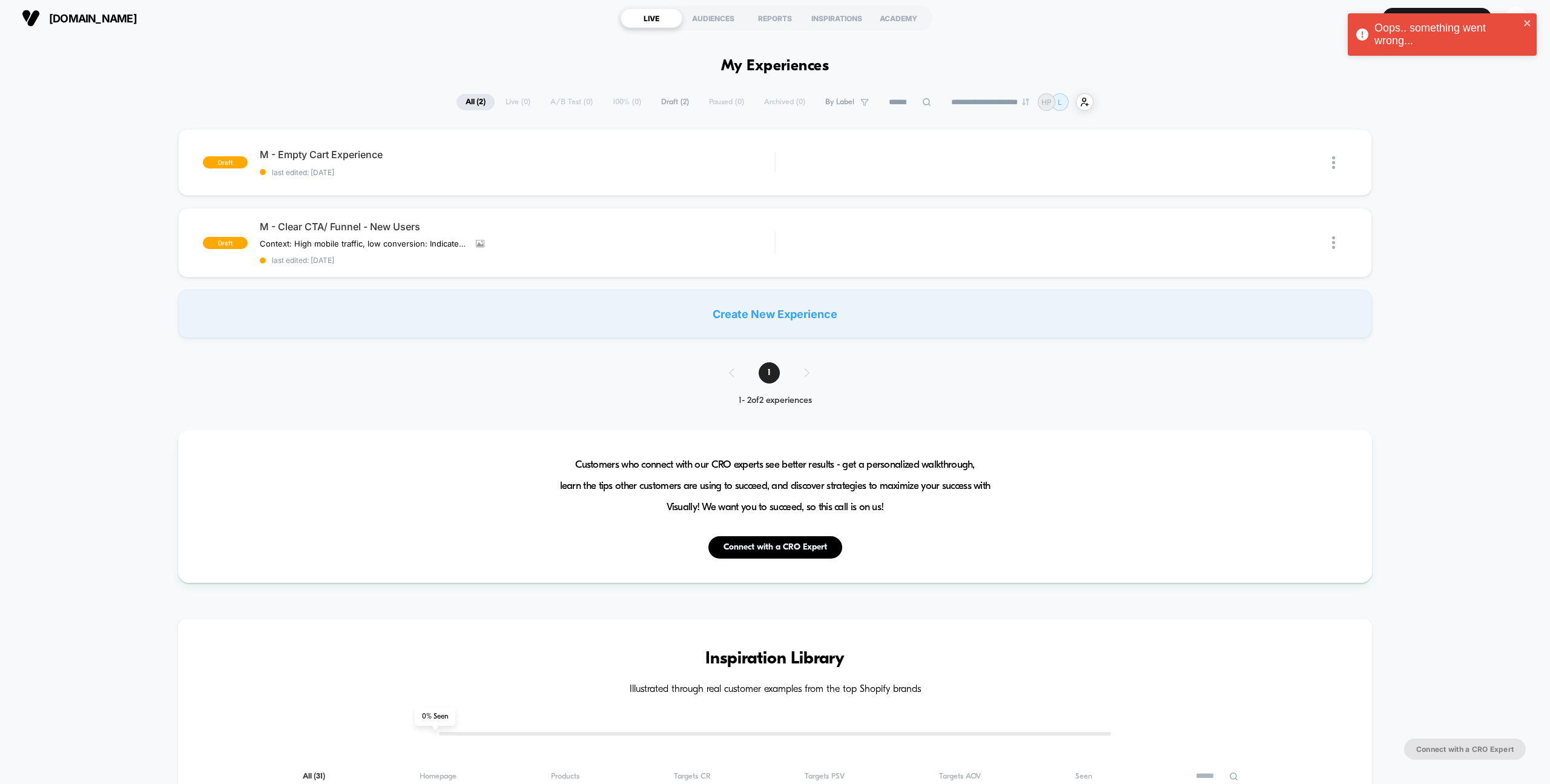
click at [1465, 6] on section "Create New Experience OH" at bounding box center [1283, 18] width 498 height 31
click at [1464, 8] on button "Create New Experience" at bounding box center [1438, 18] width 110 height 21
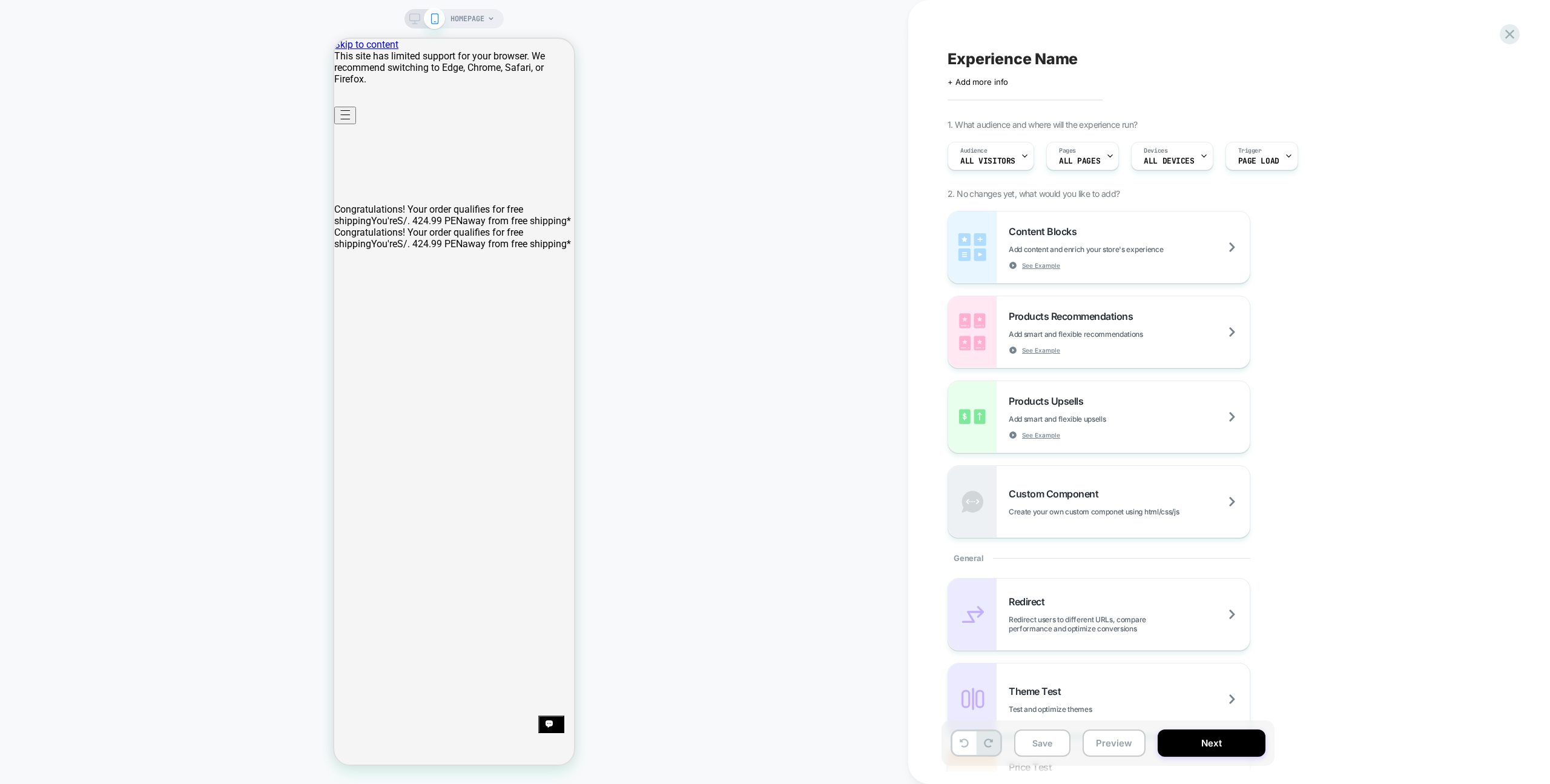
click at [481, 16] on span "HOMEPAGE" at bounding box center [467, 19] width 34 height 20
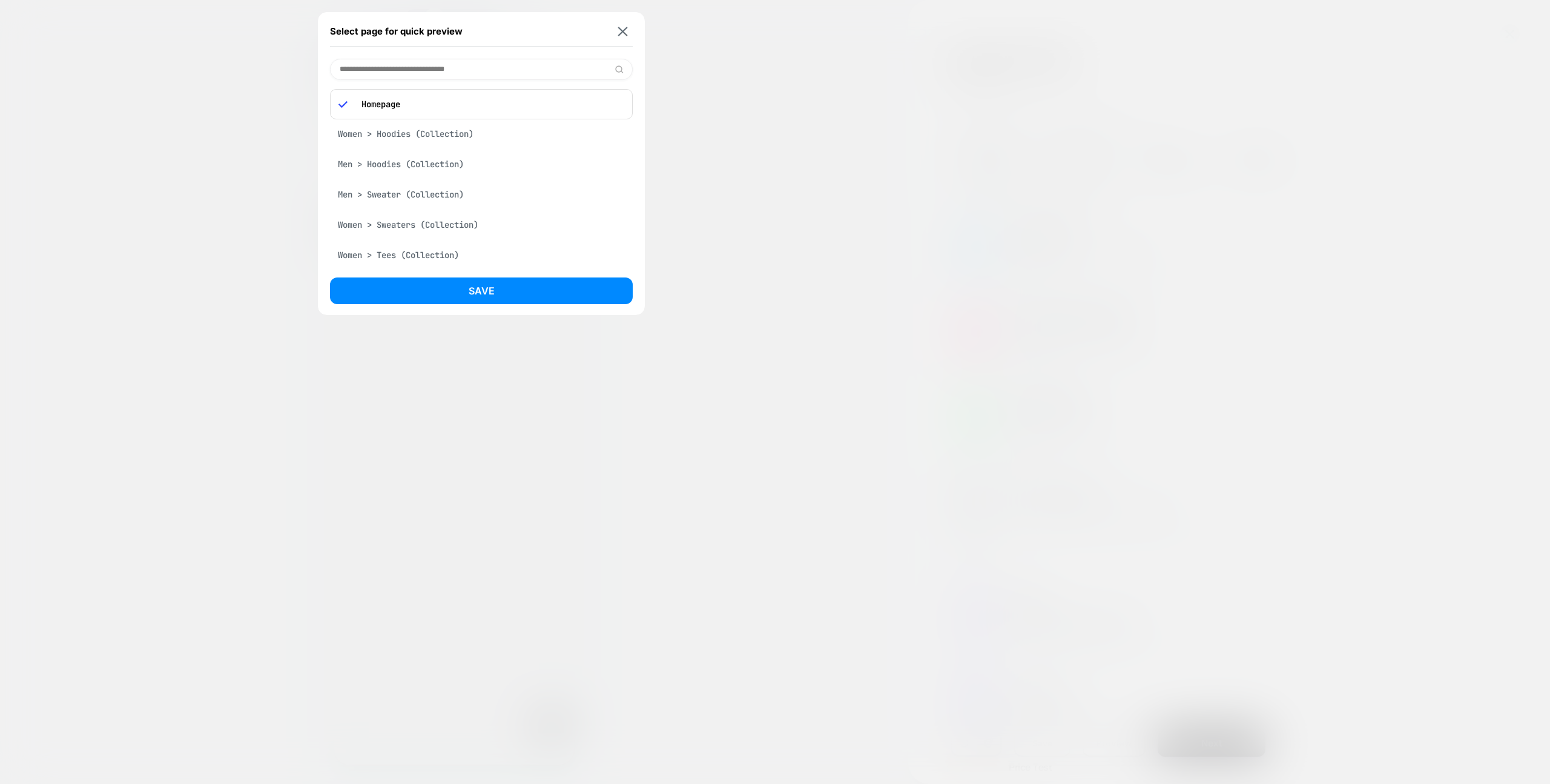
click at [457, 72] on input at bounding box center [481, 69] width 302 height 21
type input "****"
click at [628, 29] on button at bounding box center [622, 31] width 15 height 10
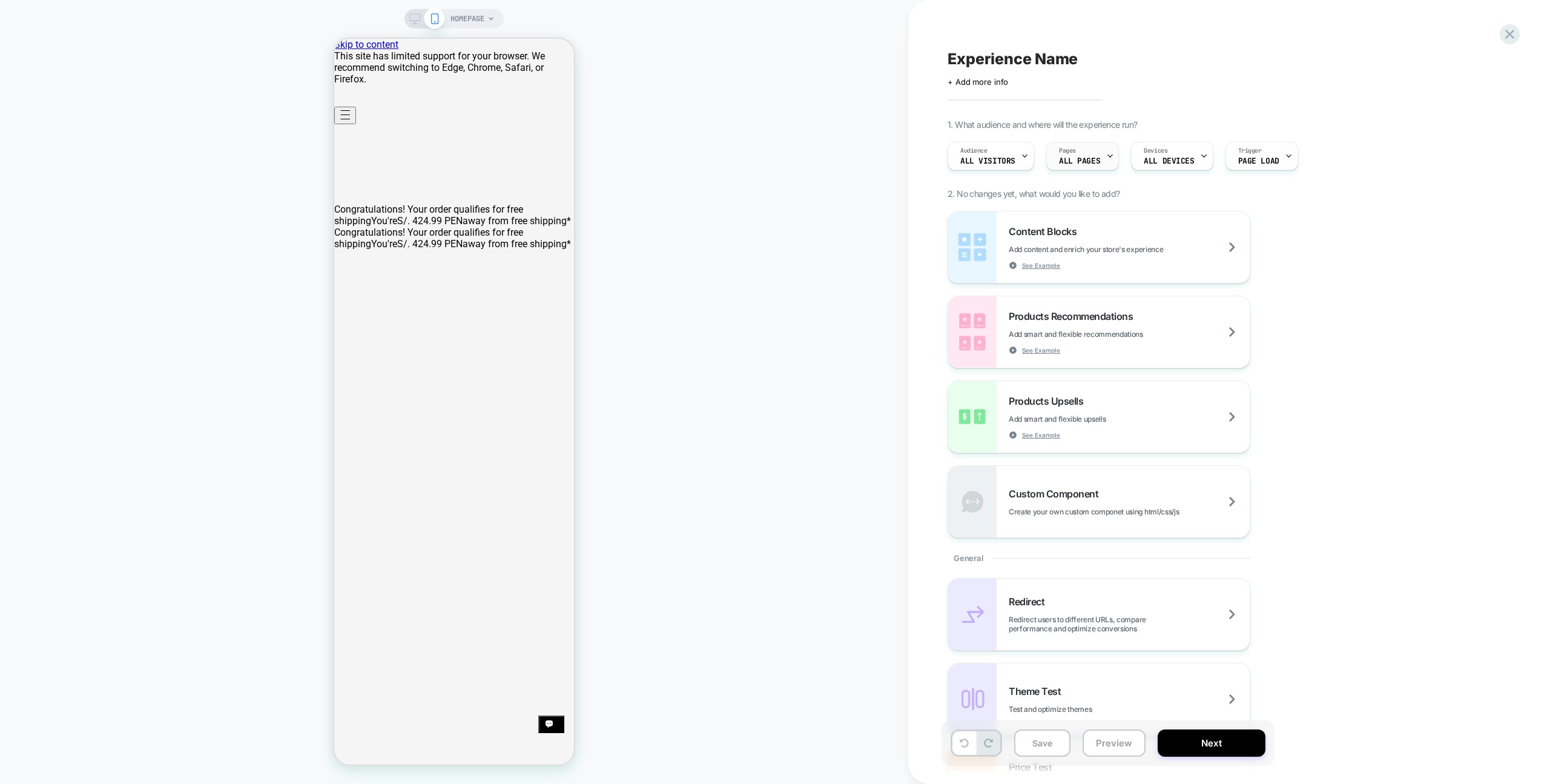
click at [1093, 160] on span "ALL PAGES" at bounding box center [1079, 161] width 41 height 9
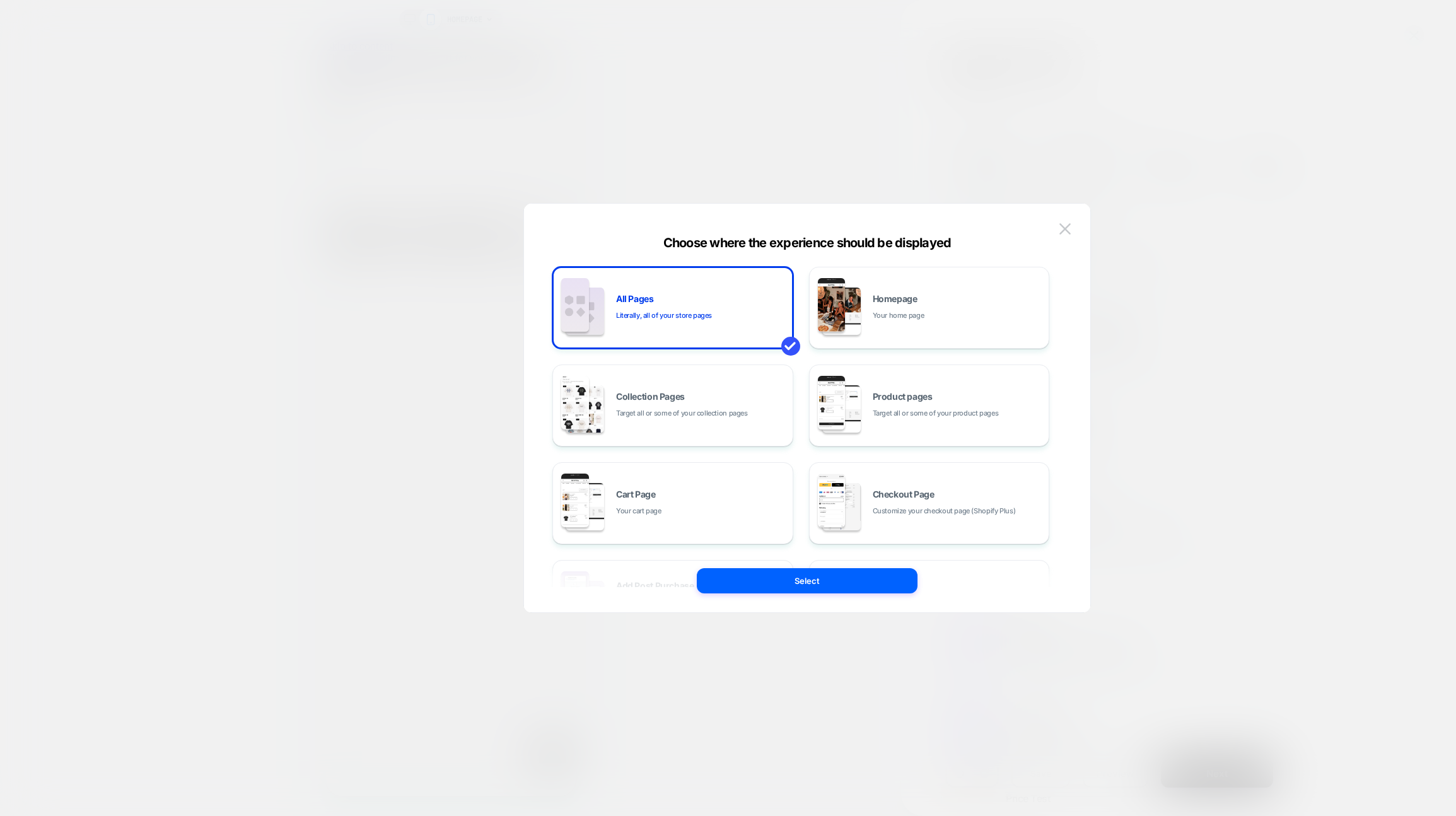
click at [1075, 232] on div "Choose where the experience should be displayed All Pages Literally, all of you…" at bounding box center [807, 414] width 566 height 396
click at [916, 240] on div "Choose where the experience should be displayed" at bounding box center [807, 243] width 566 height 16
click at [1381, 67] on div at bounding box center [728, 408] width 1456 height 816
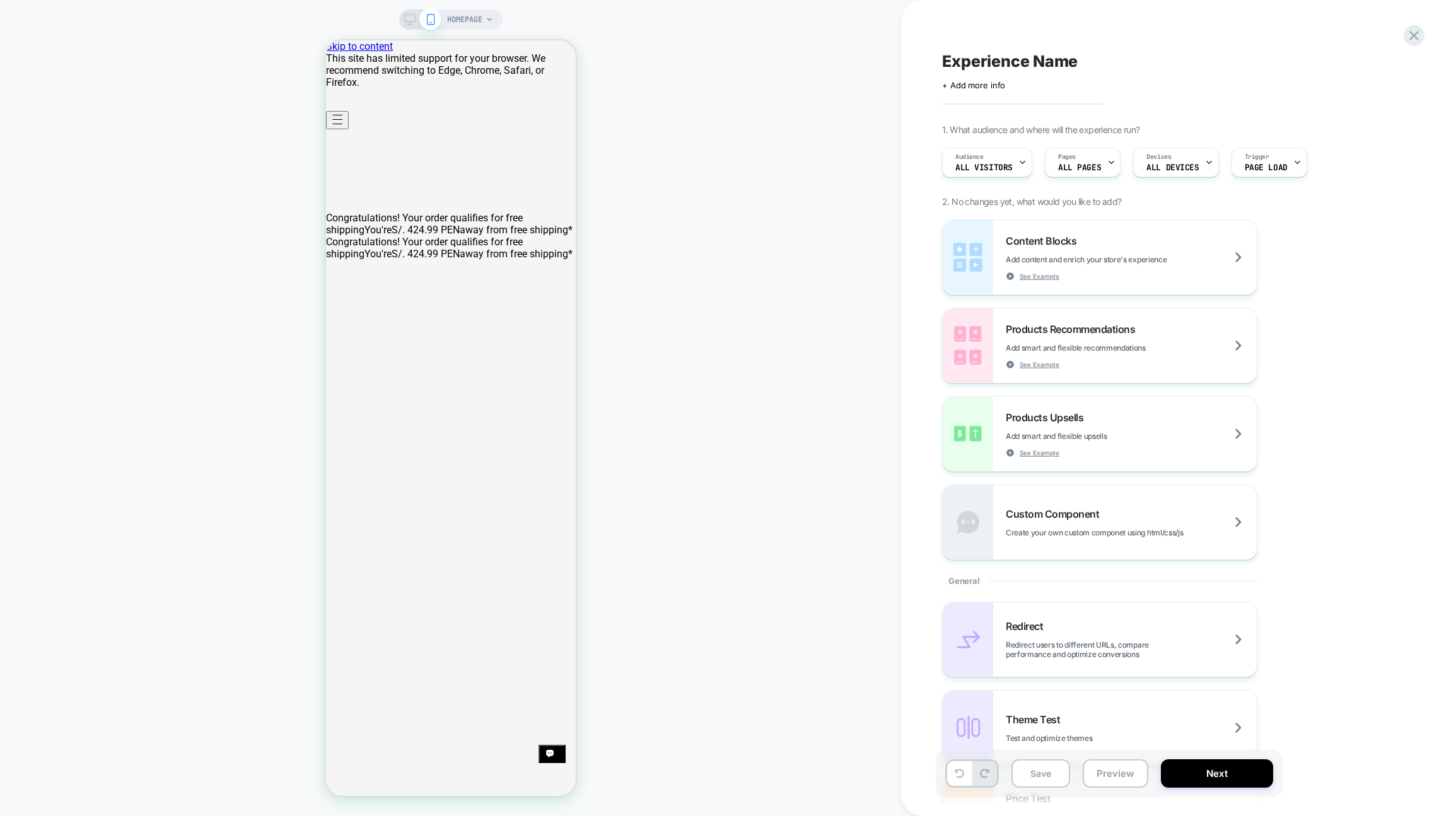
drag, startPoint x: 1439, startPoint y: 37, endPoint x: 1425, endPoint y: 34, distance: 14.3
click at [1439, 37] on div "Experience Name Click to edit experience details + Add more info 1. What audien…" at bounding box center [1179, 408] width 555 height 816
click at [1421, 34] on icon at bounding box center [1413, 35] width 17 height 17
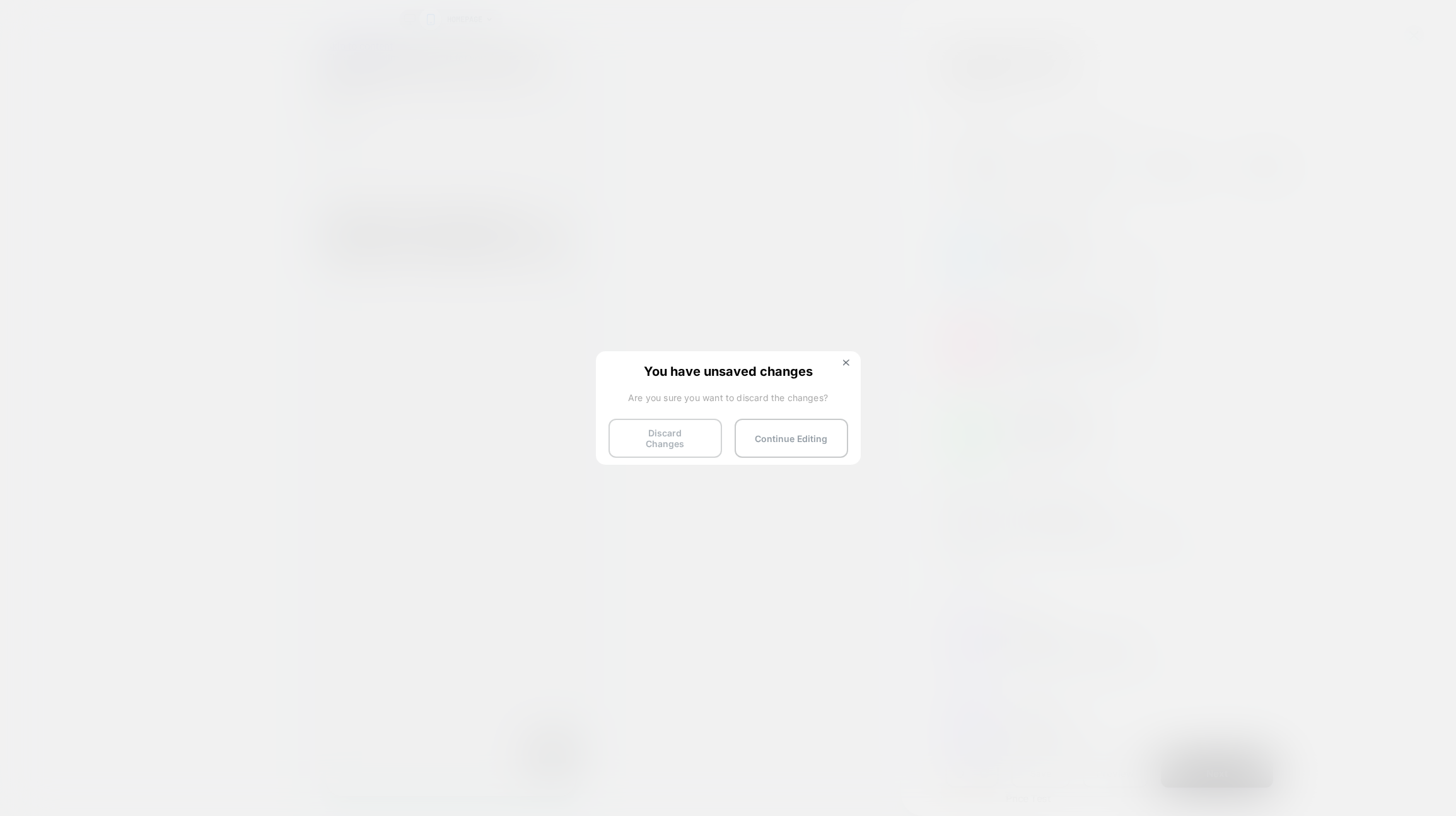
click at [697, 433] on button "Discard Changes" at bounding box center [665, 438] width 114 height 39
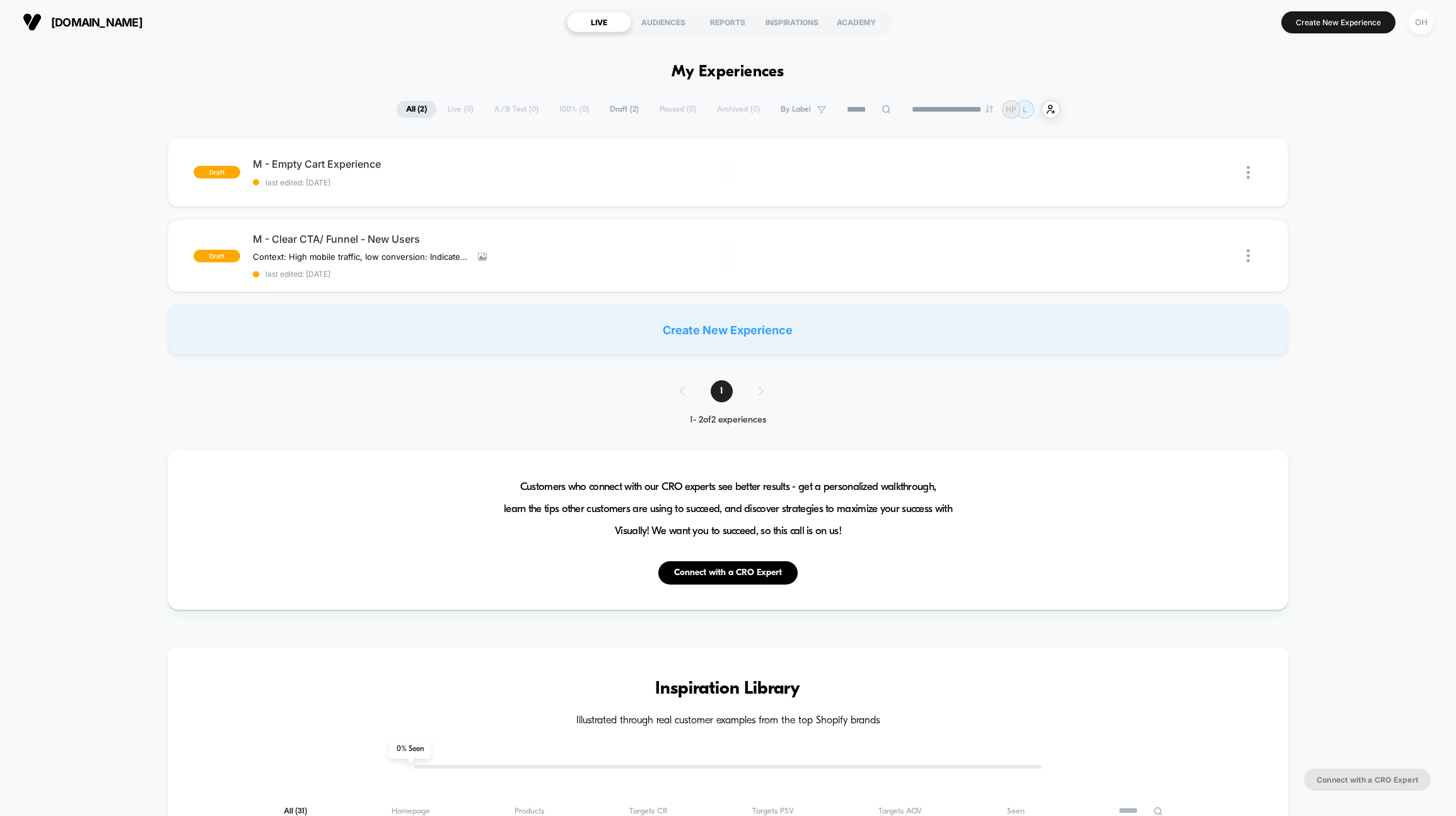
click at [1317, 43] on div "[DOMAIN_NAME] LIVE AUDIENCES REPORTS INSPIRATIONS ACADEMY Create New Experience…" at bounding box center [728, 22] width 1456 height 44
click at [1328, 27] on button "Create New Experience" at bounding box center [1338, 22] width 115 height 22
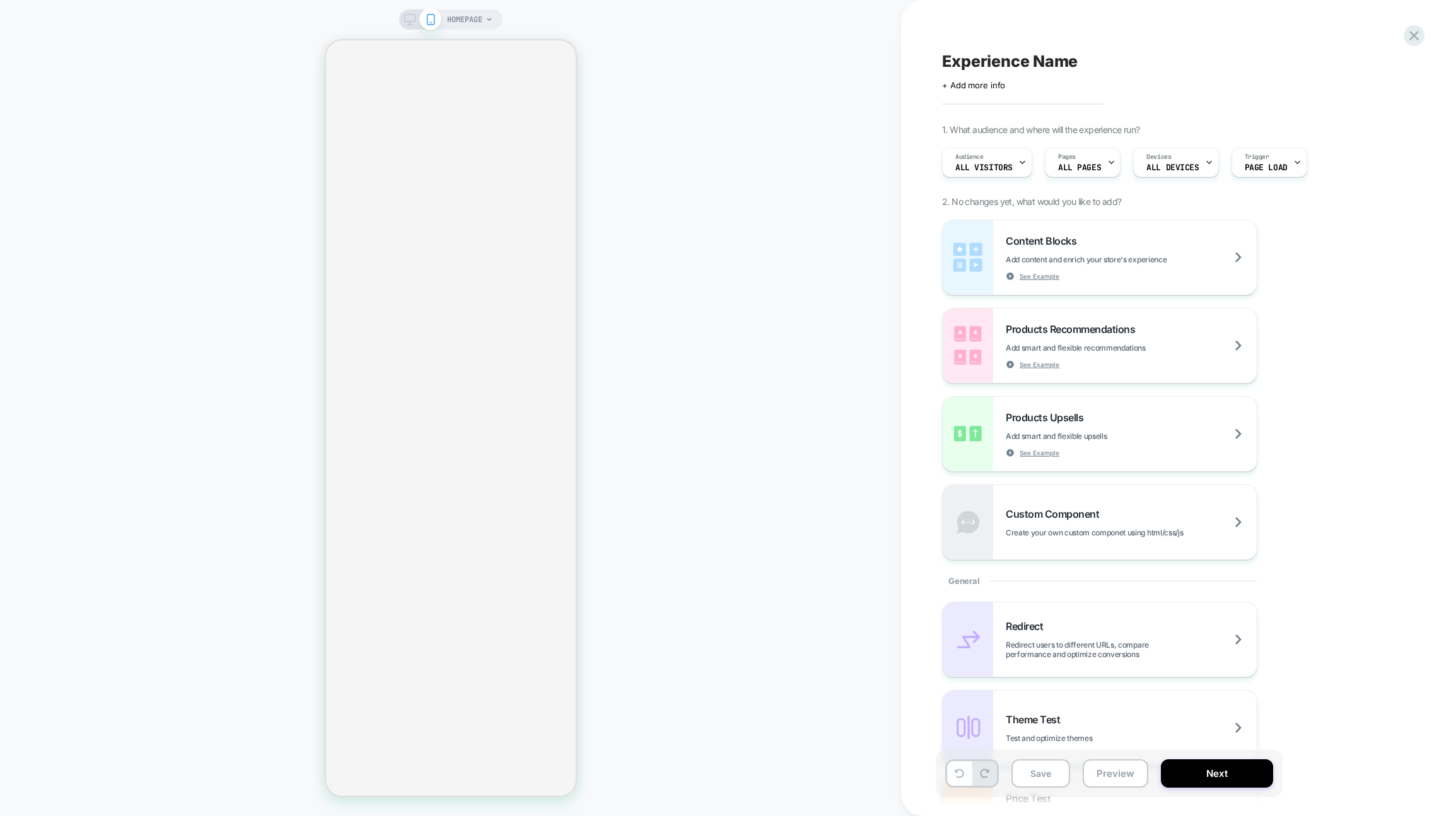
click at [452, 19] on span "HOMEPAGE" at bounding box center [465, 20] width 35 height 20
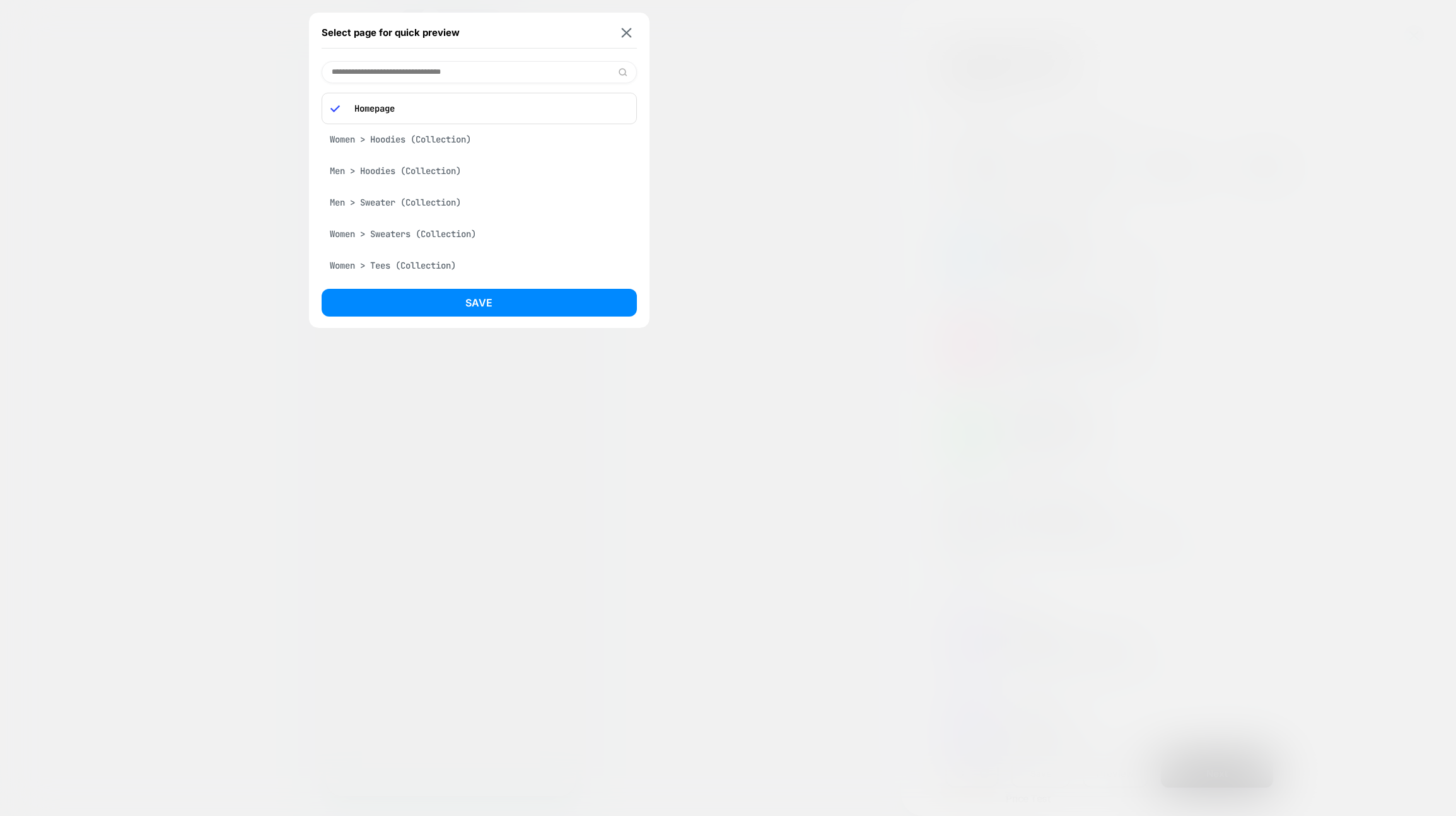
click at [420, 73] on input at bounding box center [479, 72] width 315 height 22
type input "****"
drag, startPoint x: 366, startPoint y: 159, endPoint x: 413, endPoint y: 240, distance: 93.6
click at [366, 159] on div "Cart Drawer" at bounding box center [479, 167] width 315 height 24
click at [479, 312] on button "Save" at bounding box center [479, 303] width 315 height 28
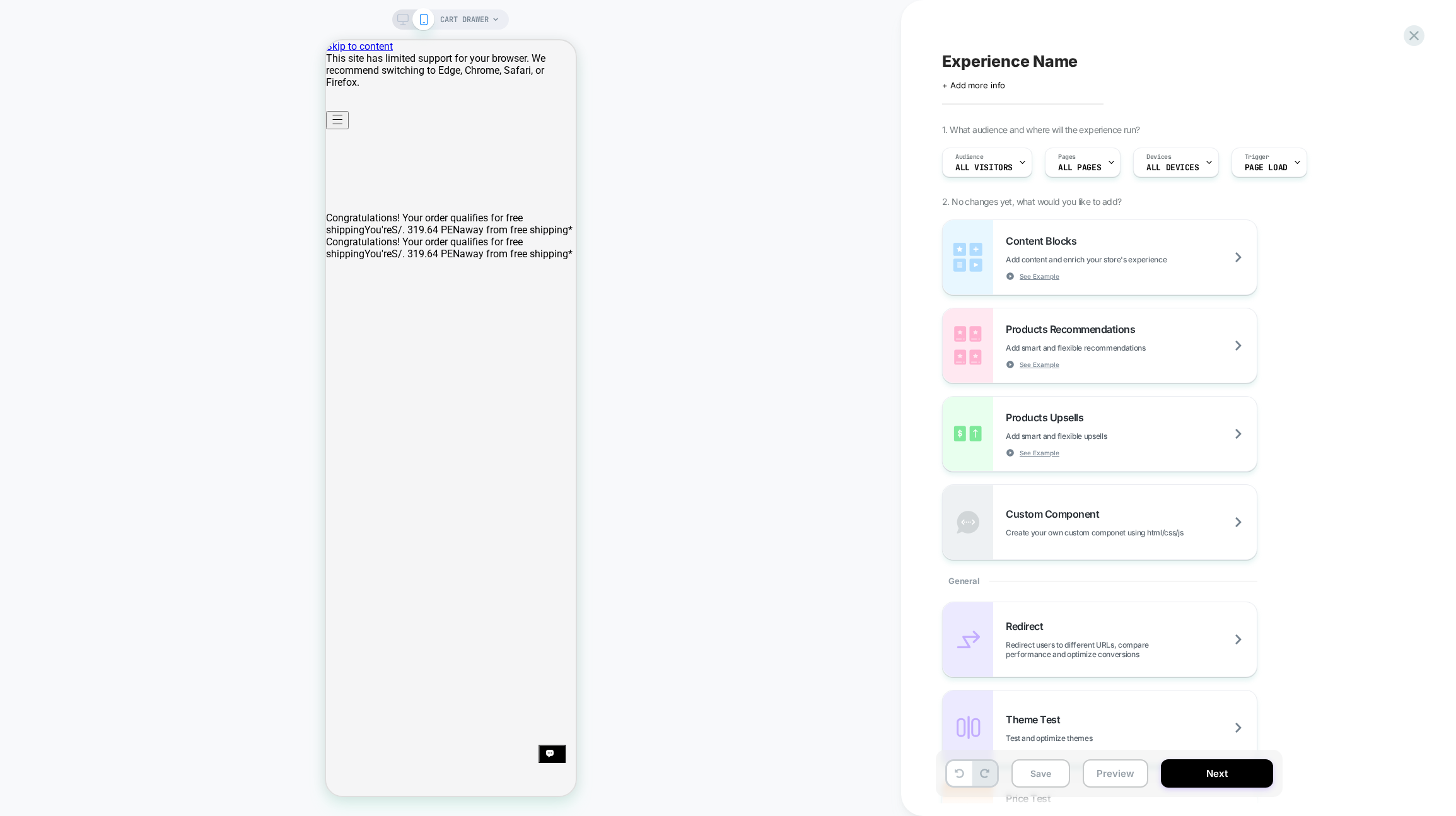
click at [785, 221] on div "CART DRAWER" at bounding box center [451, 407] width 901 height 791
click at [449, 29] on span "CART DRAWER" at bounding box center [464, 20] width 48 height 20
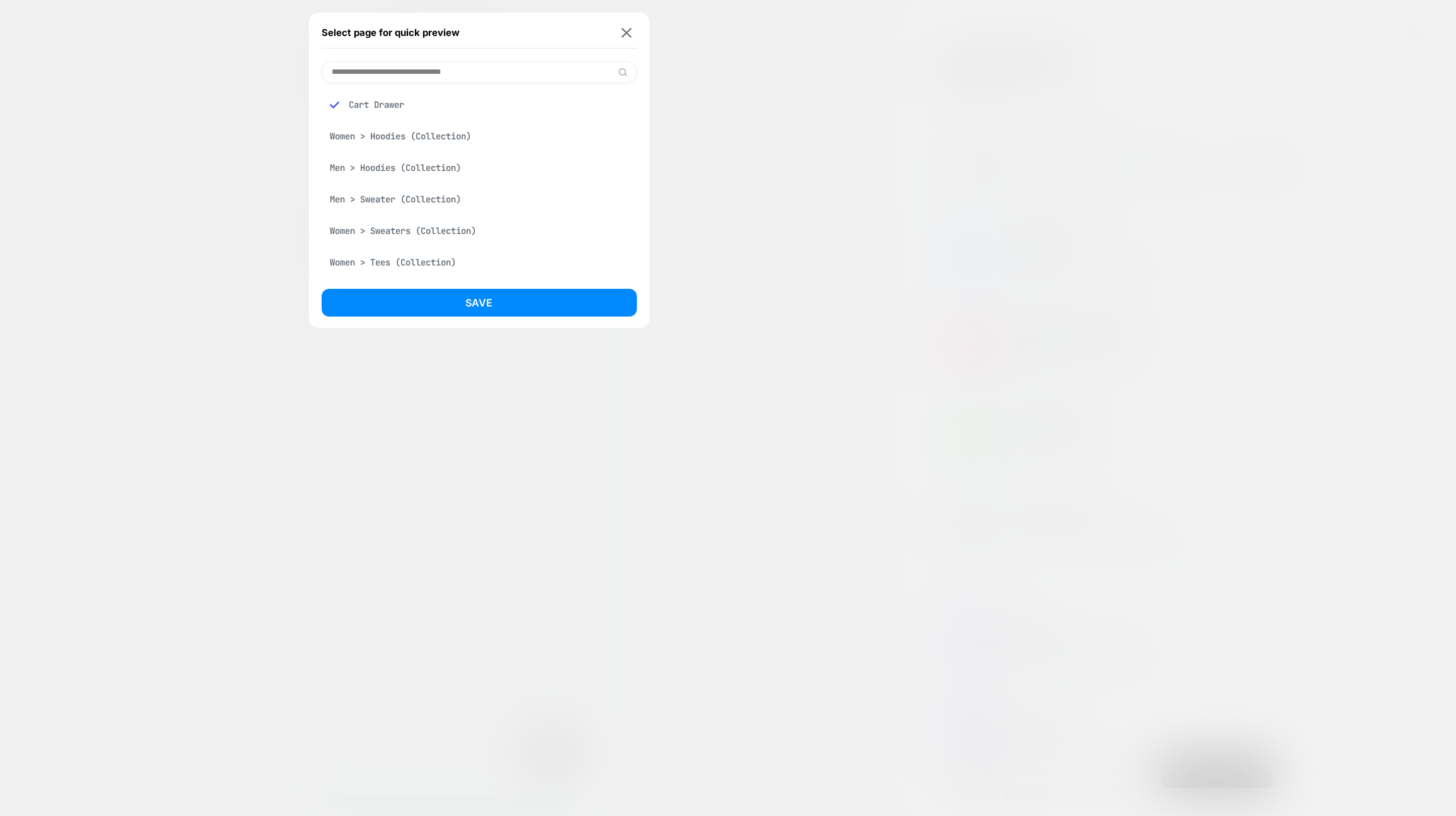
click at [411, 70] on input at bounding box center [479, 72] width 315 height 22
drag, startPoint x: 384, startPoint y: 74, endPoint x: 425, endPoint y: 78, distance: 41.2
click at [384, 74] on input "*********" at bounding box center [479, 72] width 315 height 22
type input "*********"
click at [1132, 204] on div at bounding box center [728, 408] width 1456 height 816
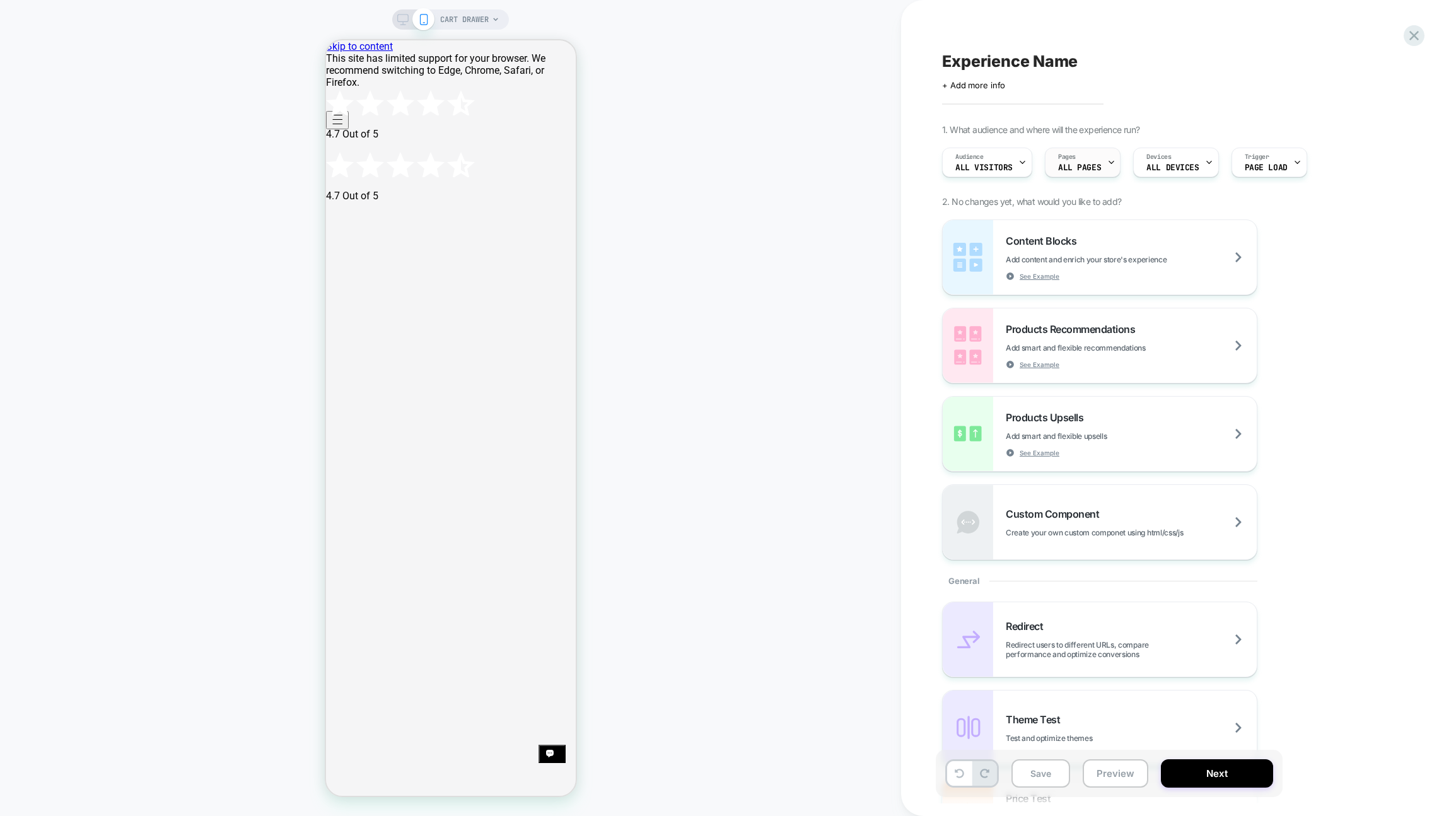
click at [1087, 164] on span "ALL PAGES" at bounding box center [1080, 168] width 43 height 9
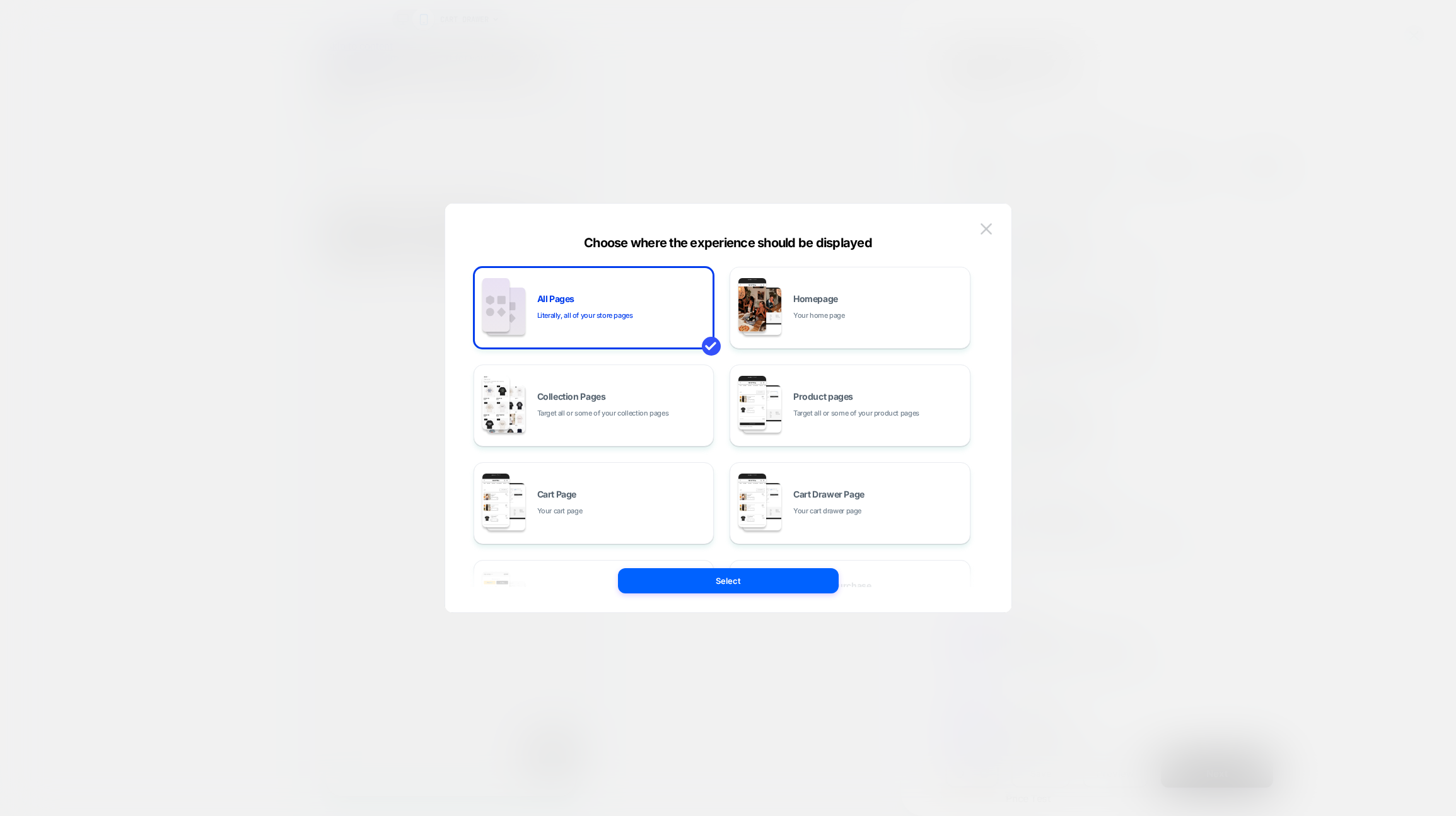
click at [820, 92] on div at bounding box center [728, 408] width 1456 height 816
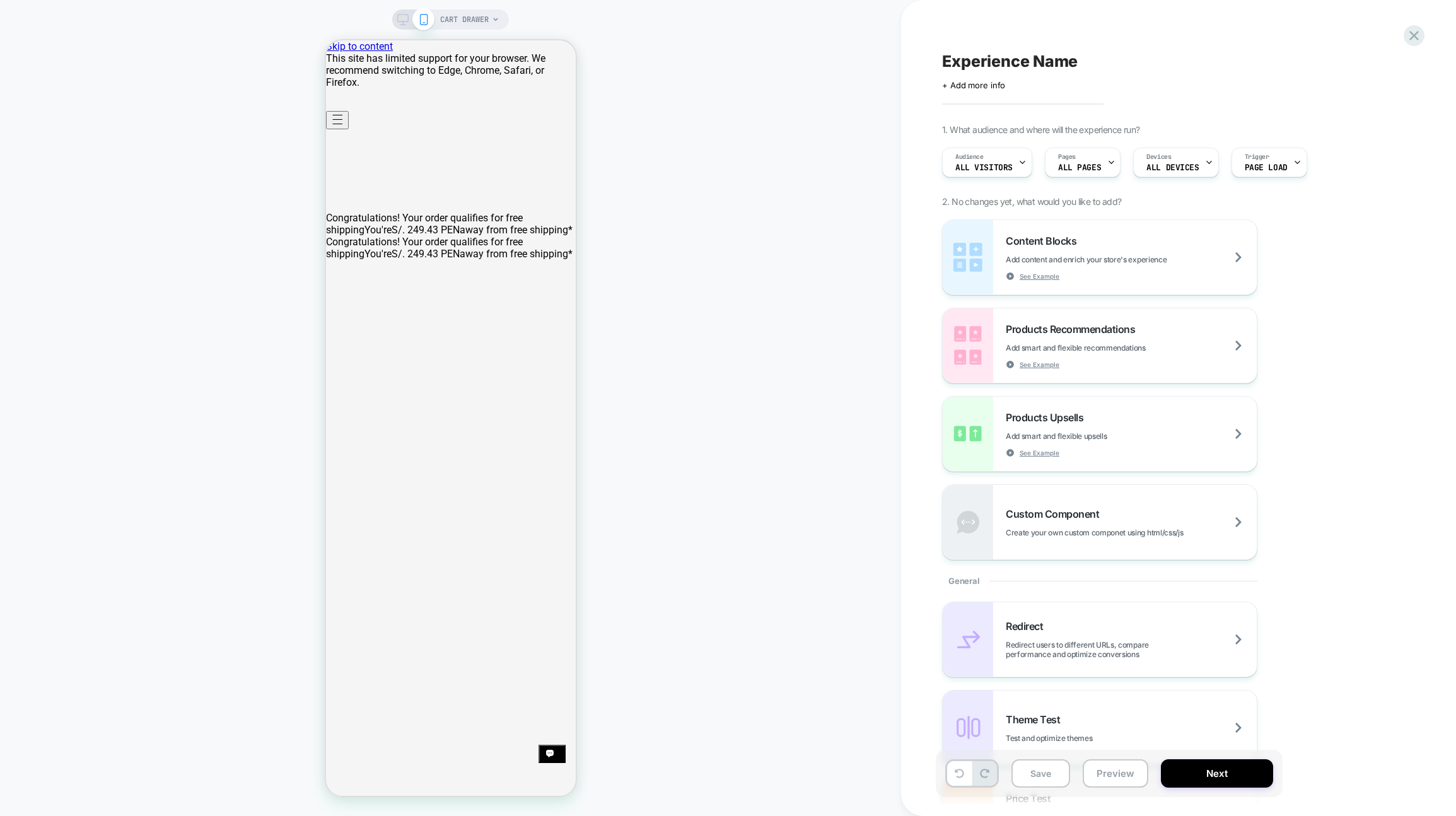
click at [1392, 32] on div "Experience Name Click to edit experience details + Add more info 1. What audien…" at bounding box center [1172, 407] width 473 height 791
click at [1416, 36] on icon at bounding box center [1413, 35] width 17 height 17
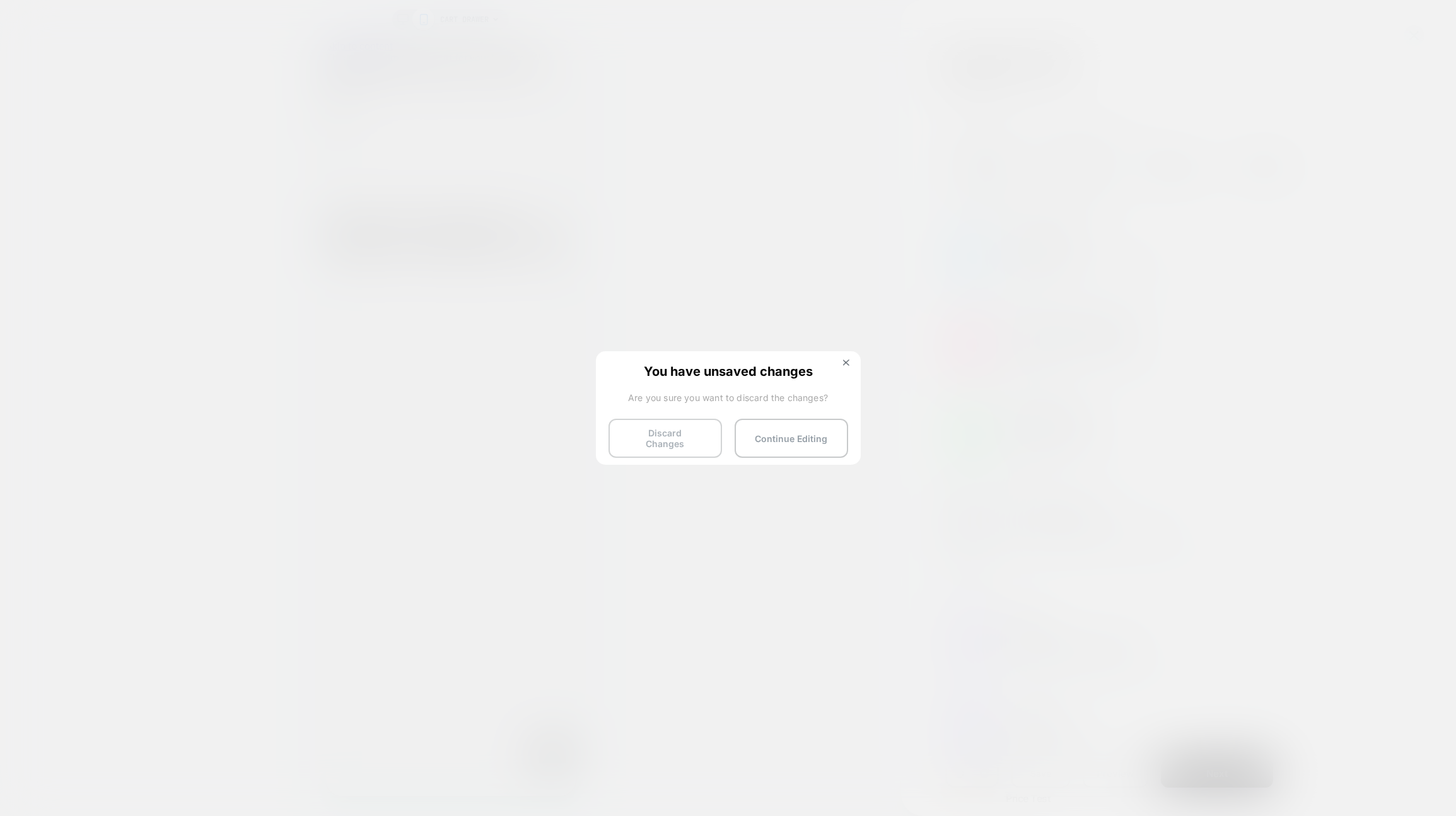
click at [663, 448] on button "Discard Changes" at bounding box center [665, 438] width 114 height 39
